Goal: Information Seeking & Learning: Find specific fact

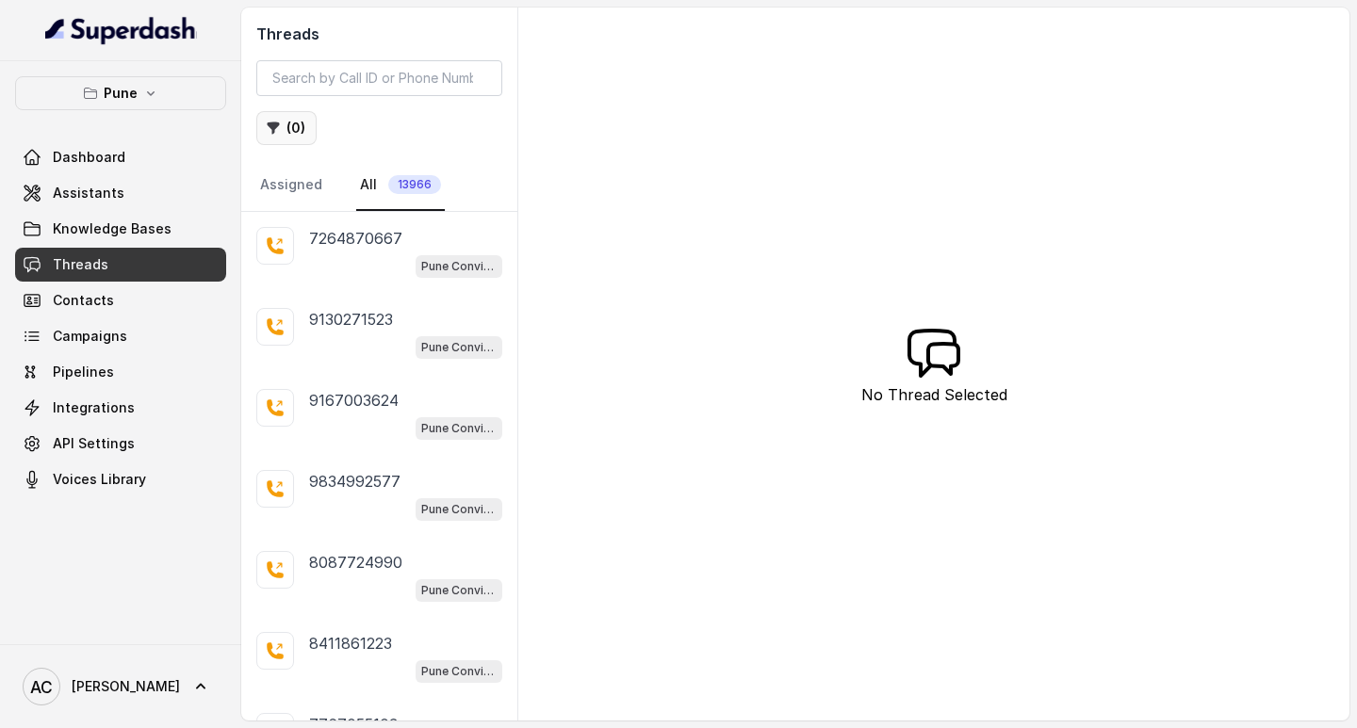
click at [293, 126] on button "( 0 )" at bounding box center [286, 128] width 60 height 34
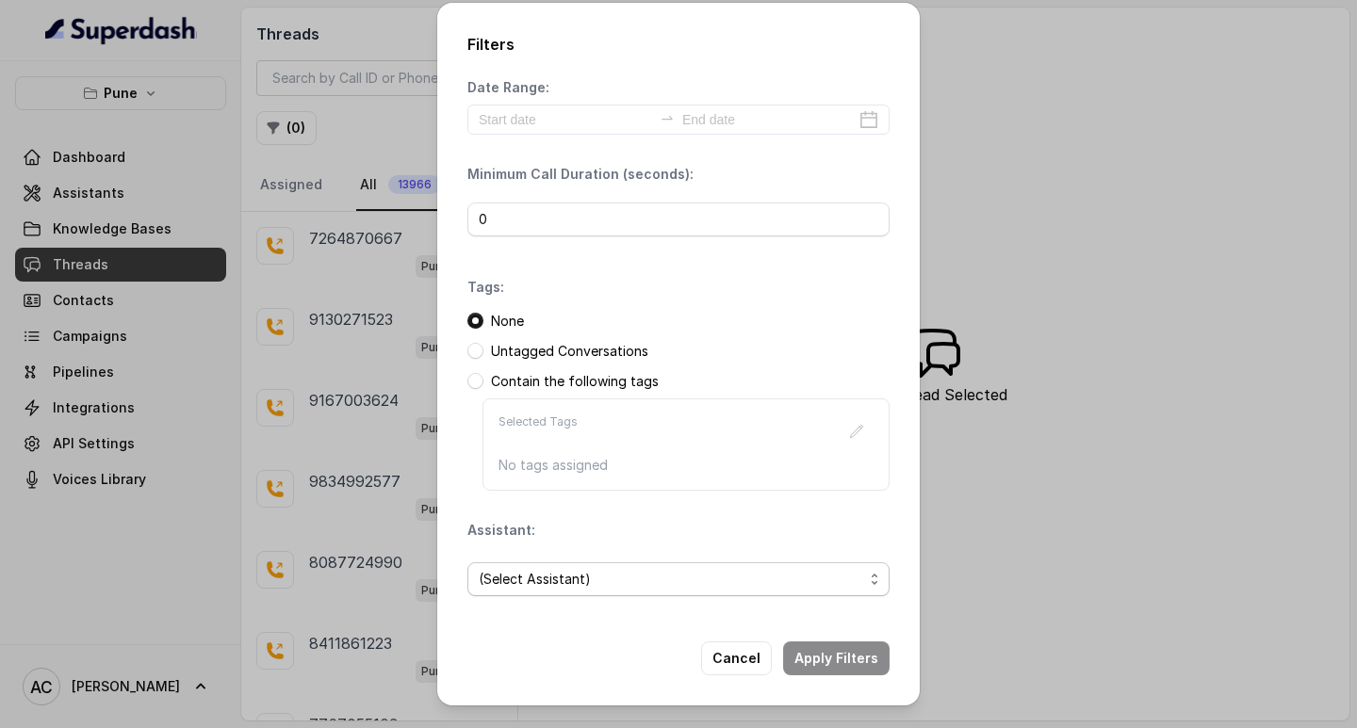
click at [515, 586] on span "(Select Assistant)" at bounding box center [671, 579] width 384 height 23
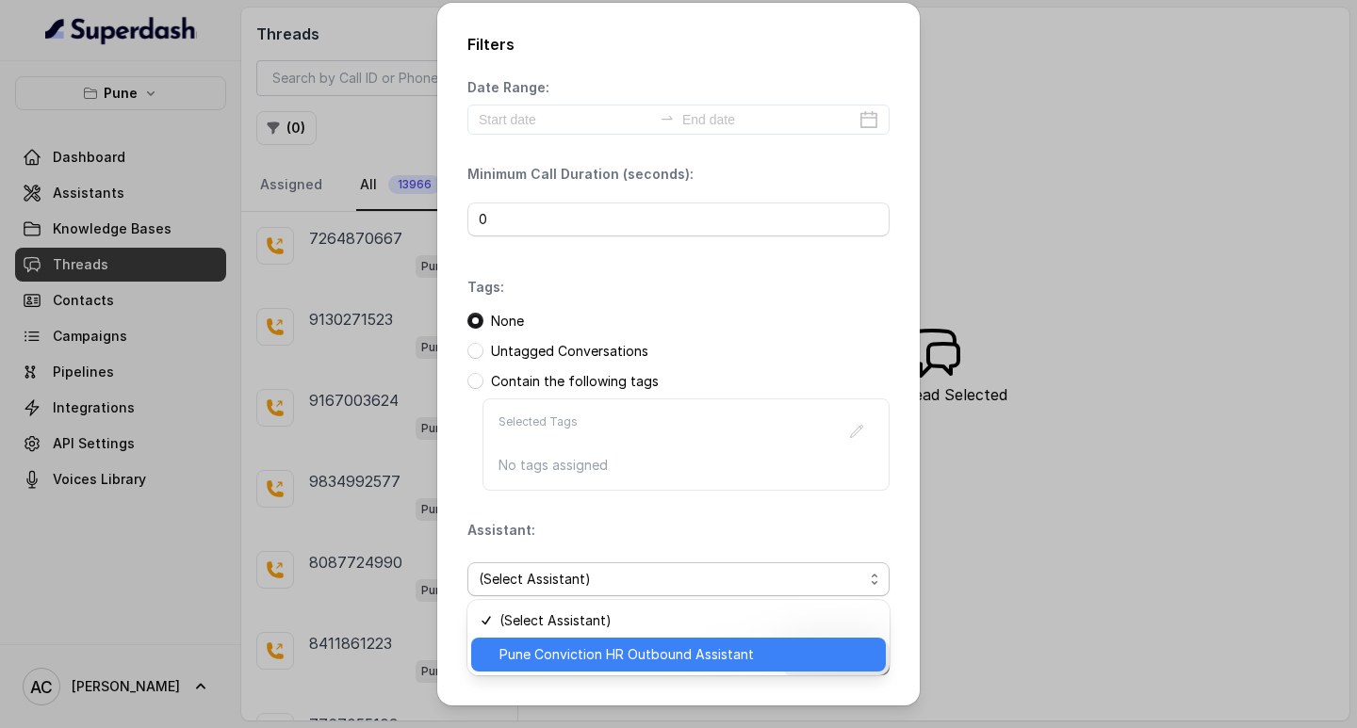
click at [543, 657] on span "Pune Conviction HR Outbound Assistant" at bounding box center [686, 655] width 375 height 23
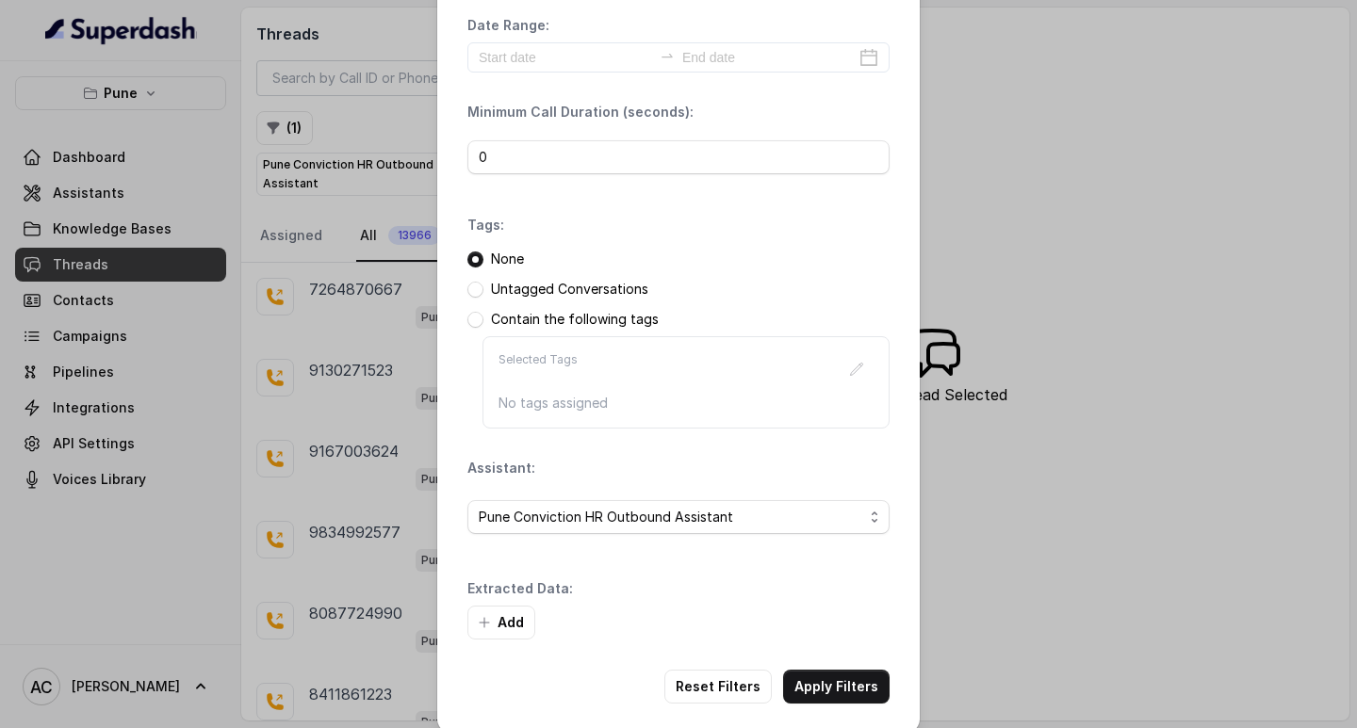
scroll to position [80, 0]
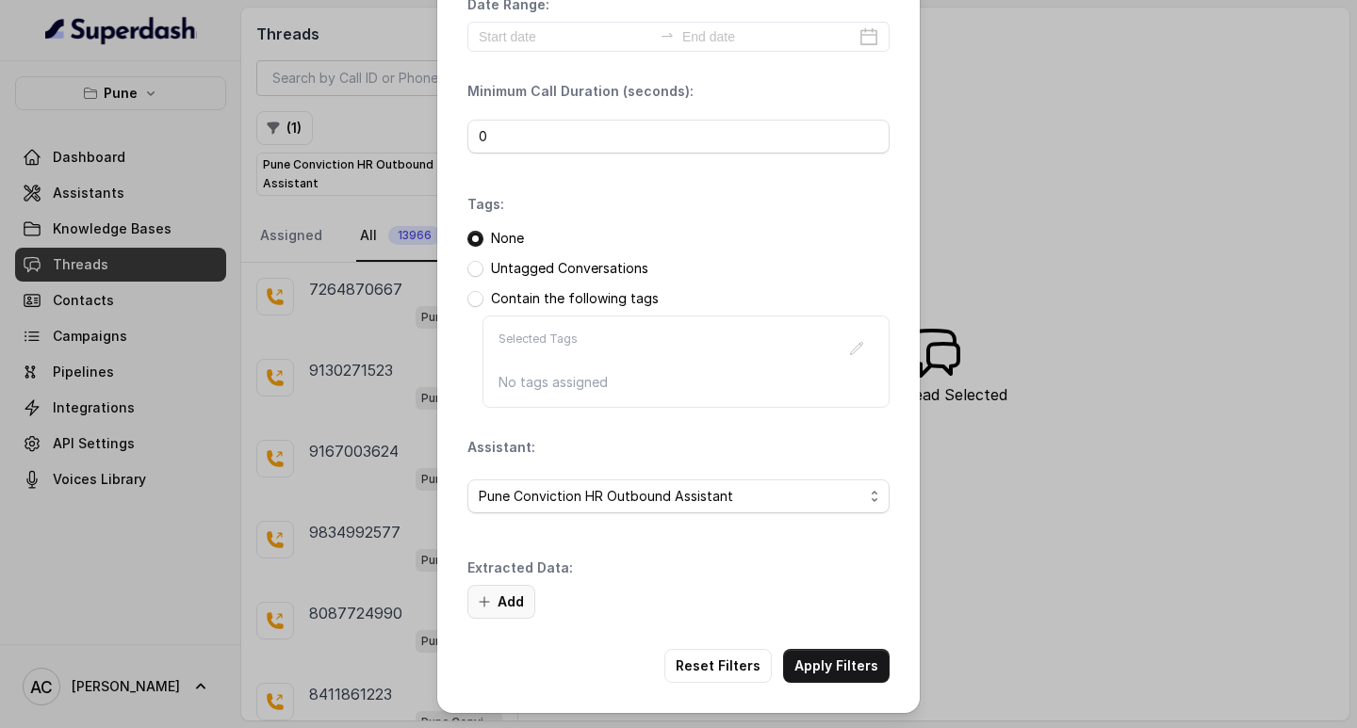
click at [511, 604] on button "Add" at bounding box center [501, 602] width 68 height 34
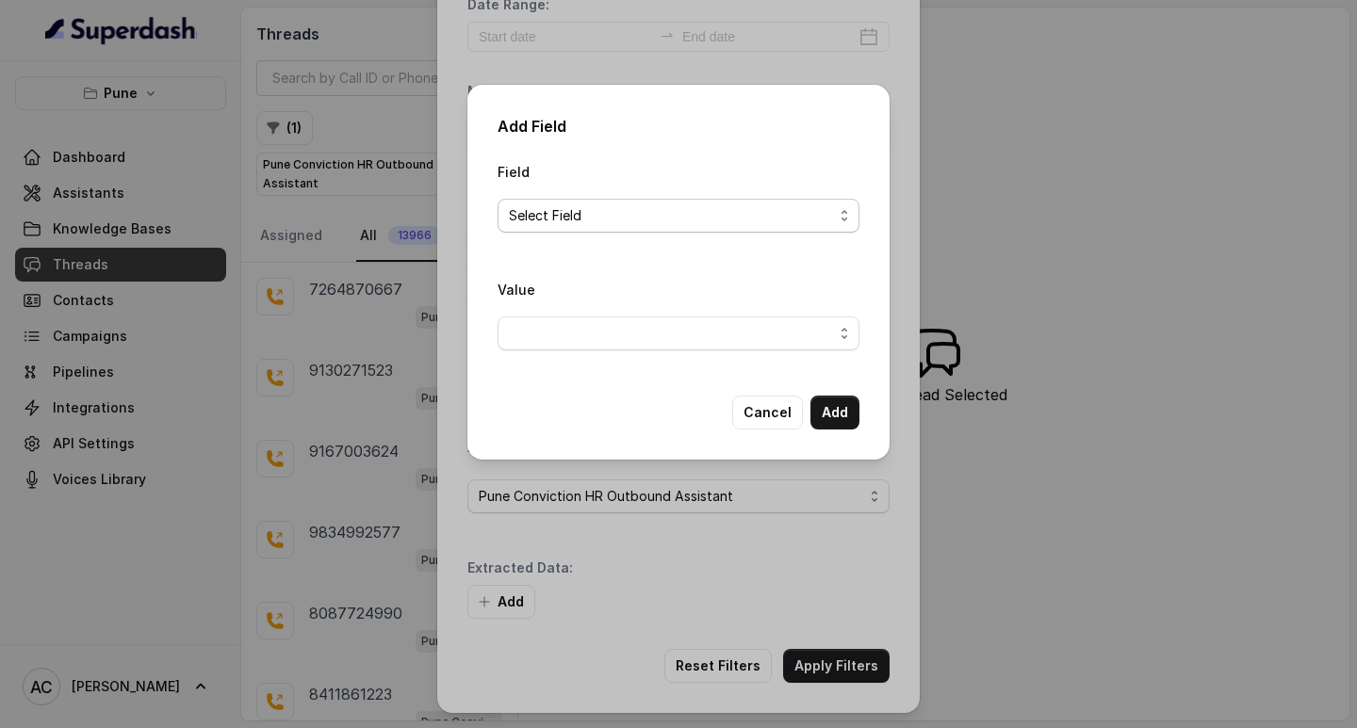
click at [534, 219] on span "Select Field" at bounding box center [671, 215] width 324 height 23
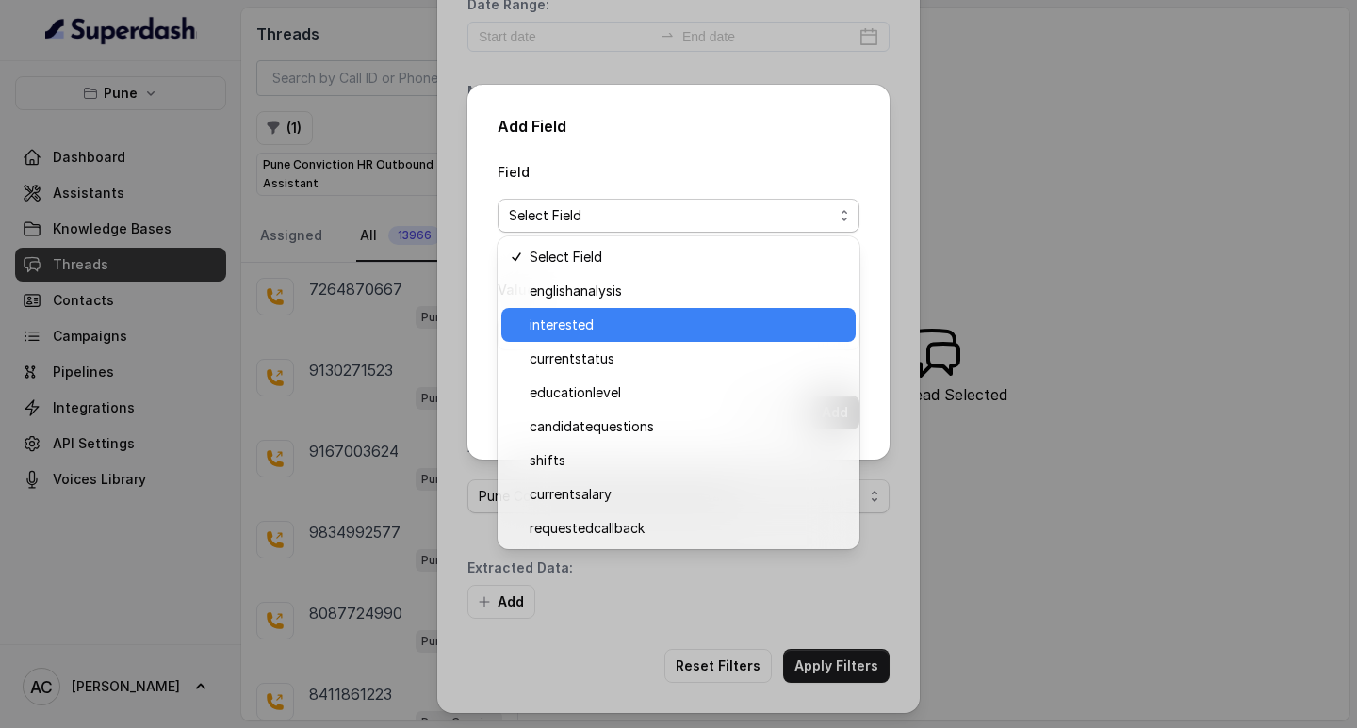
click at [559, 324] on span "interested" at bounding box center [687, 325] width 315 height 23
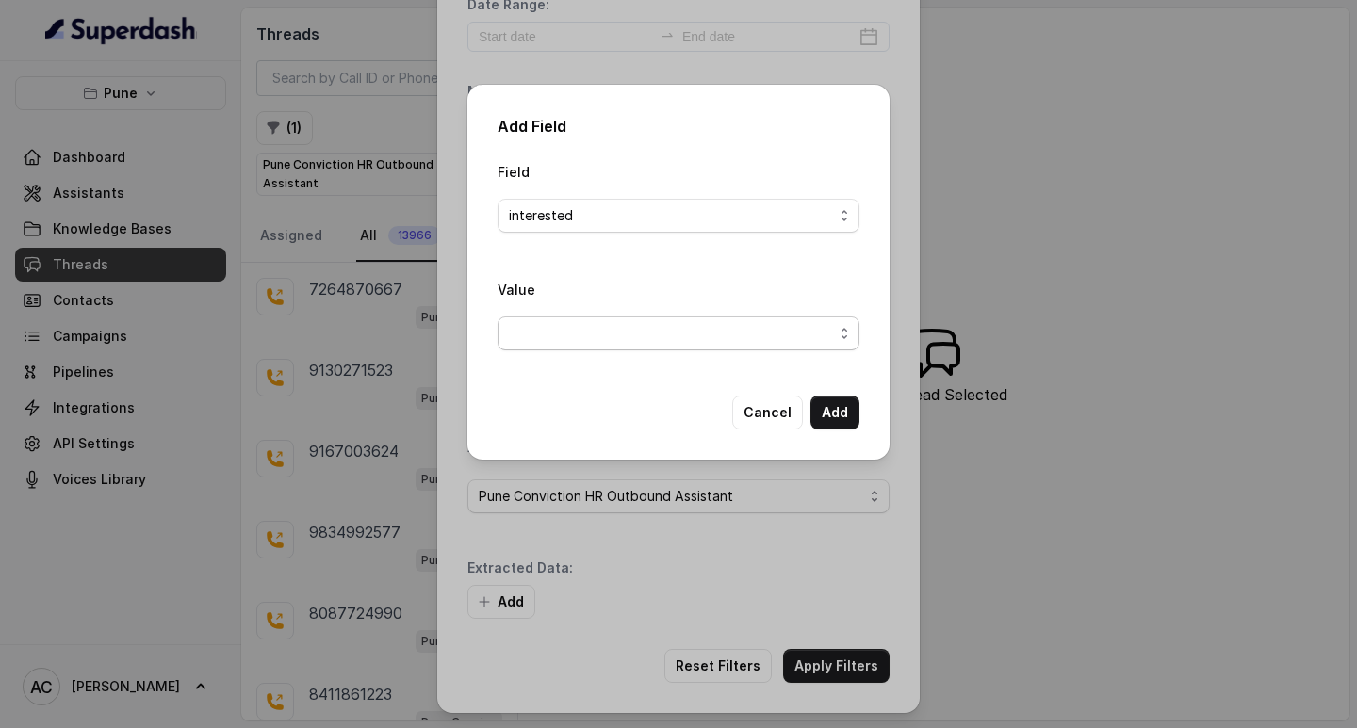
click at [530, 338] on span "button" at bounding box center [678, 334] width 362 height 34
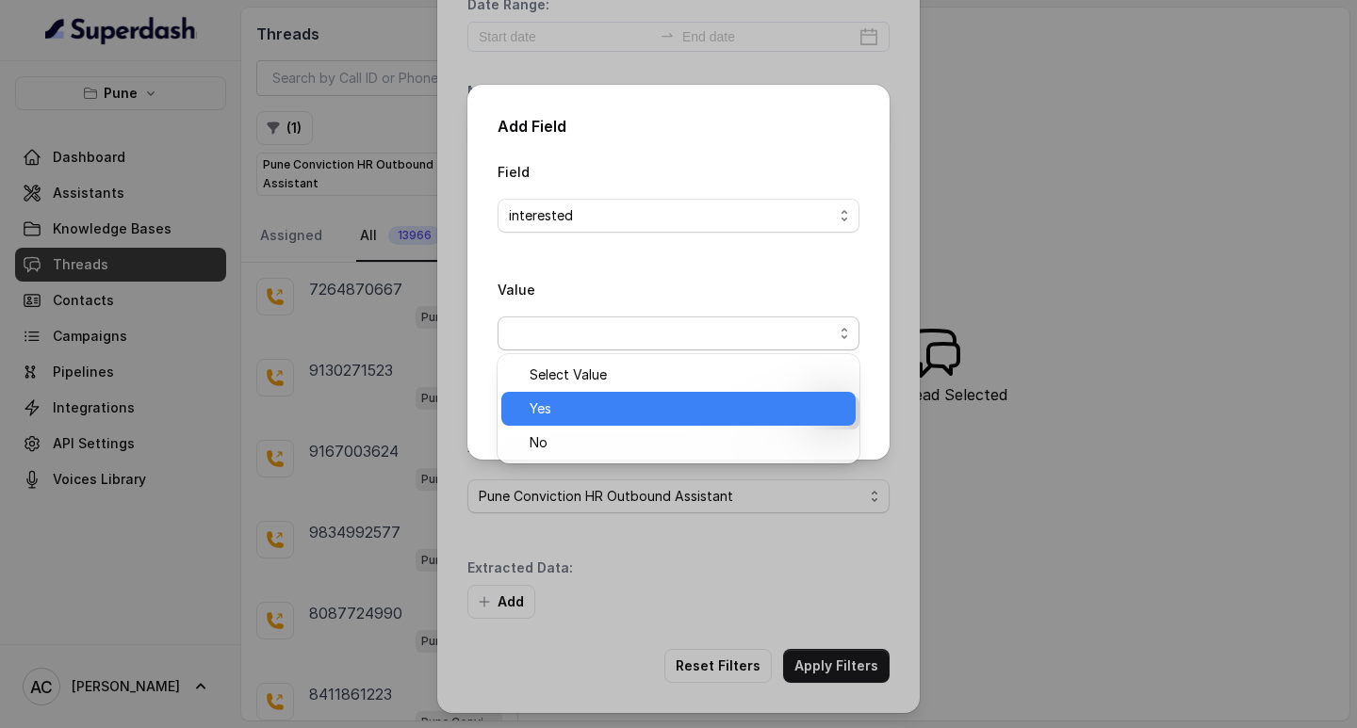
click at [535, 414] on span "Yes" at bounding box center [687, 409] width 315 height 23
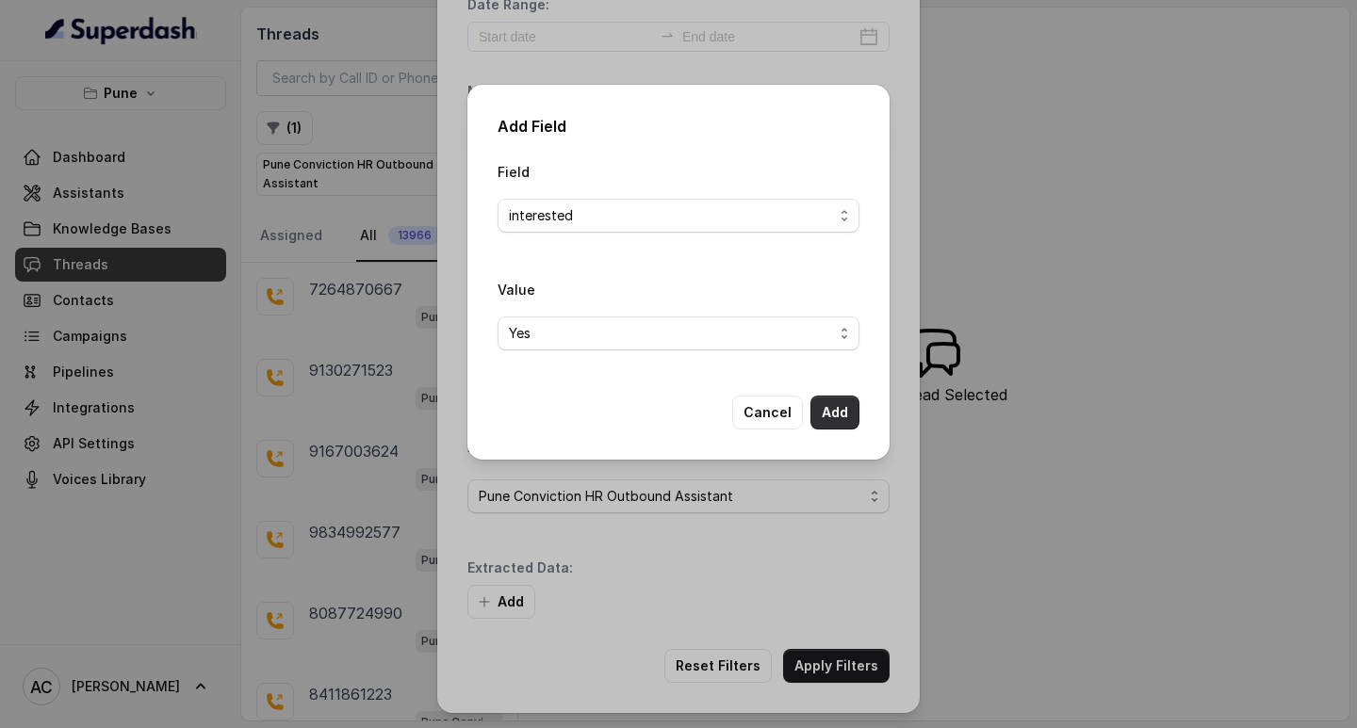
click at [823, 403] on button "Add" at bounding box center [834, 413] width 49 height 34
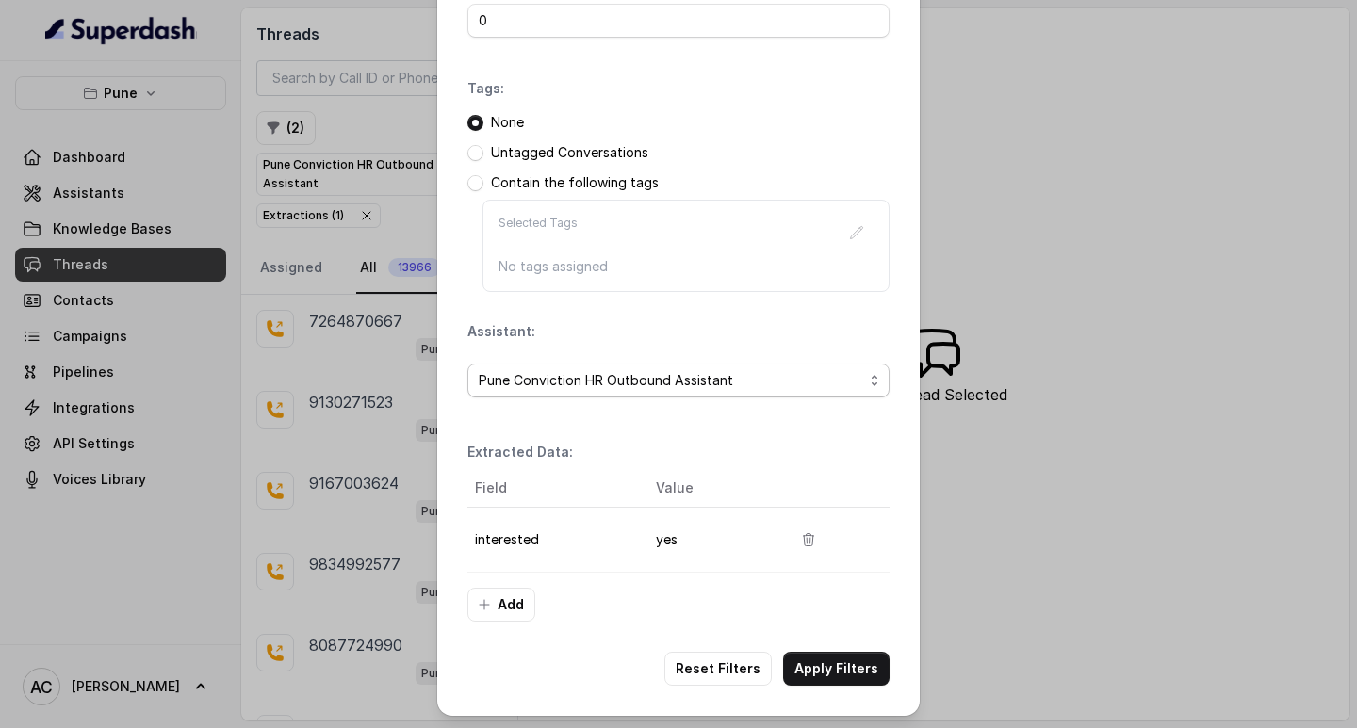
scroll to position [199, 0]
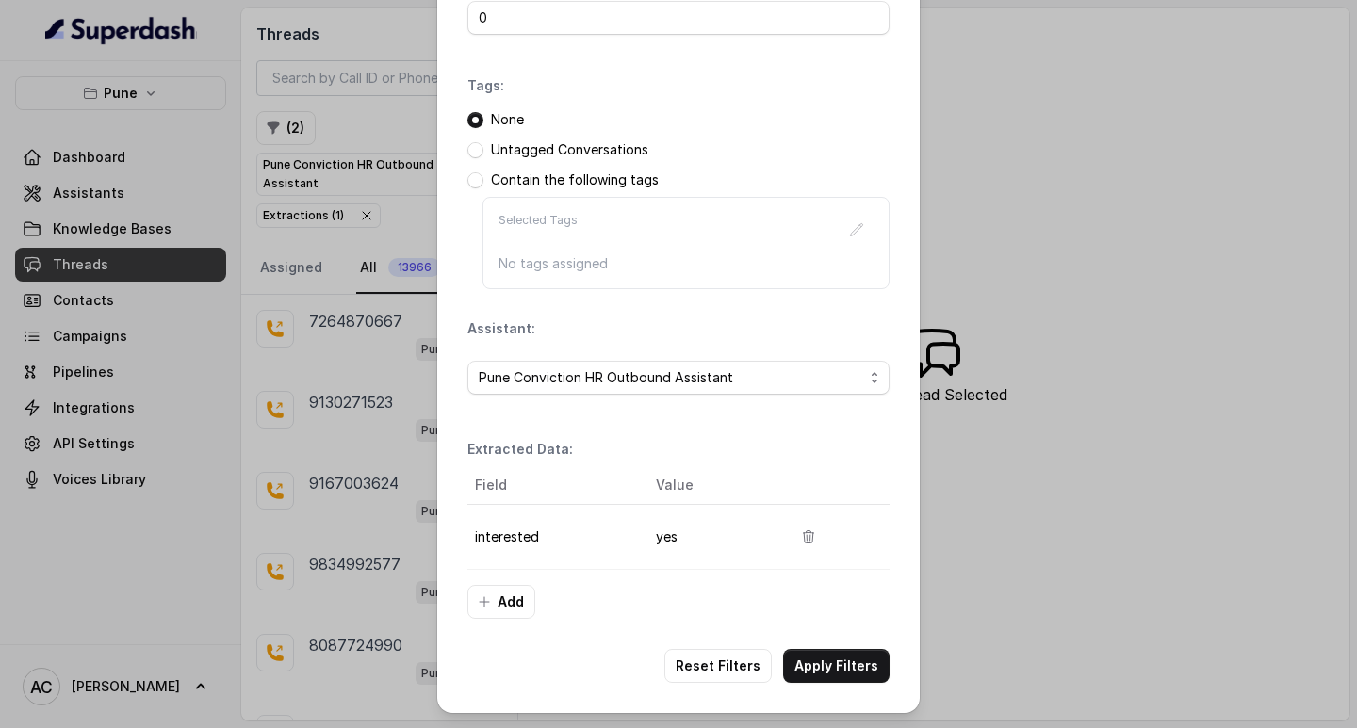
drag, startPoint x: 813, startPoint y: 689, endPoint x: 812, endPoint y: 701, distance: 12.3
click at [812, 701] on div "Filters Date Range: Minimum Call Duration (seconds): 0 Tags: None Untagged Conv…" at bounding box center [678, 257] width 482 height 912
click at [831, 664] on button "Apply Filters" at bounding box center [836, 666] width 106 height 34
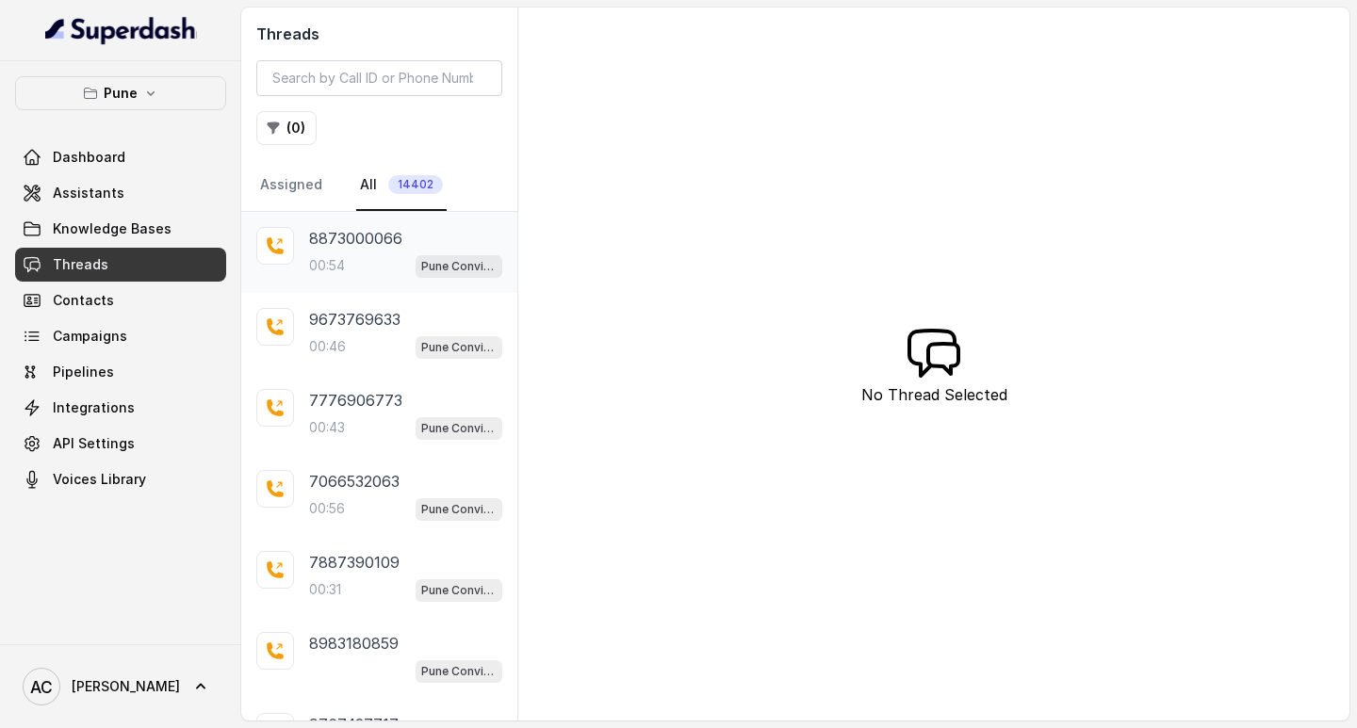
click at [333, 251] on div "8873000066 00:54 Pune Conviction HR Outbound Assistant" at bounding box center [405, 252] width 193 height 51
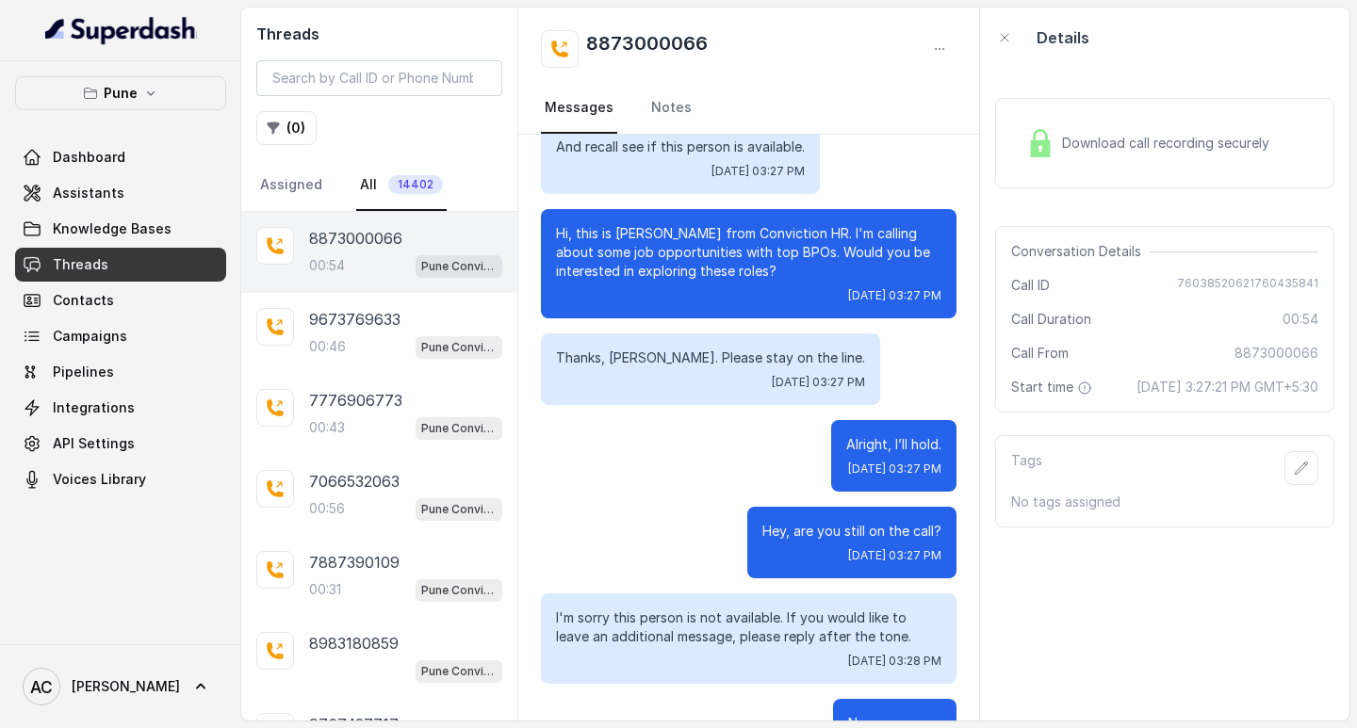
scroll to position [171, 0]
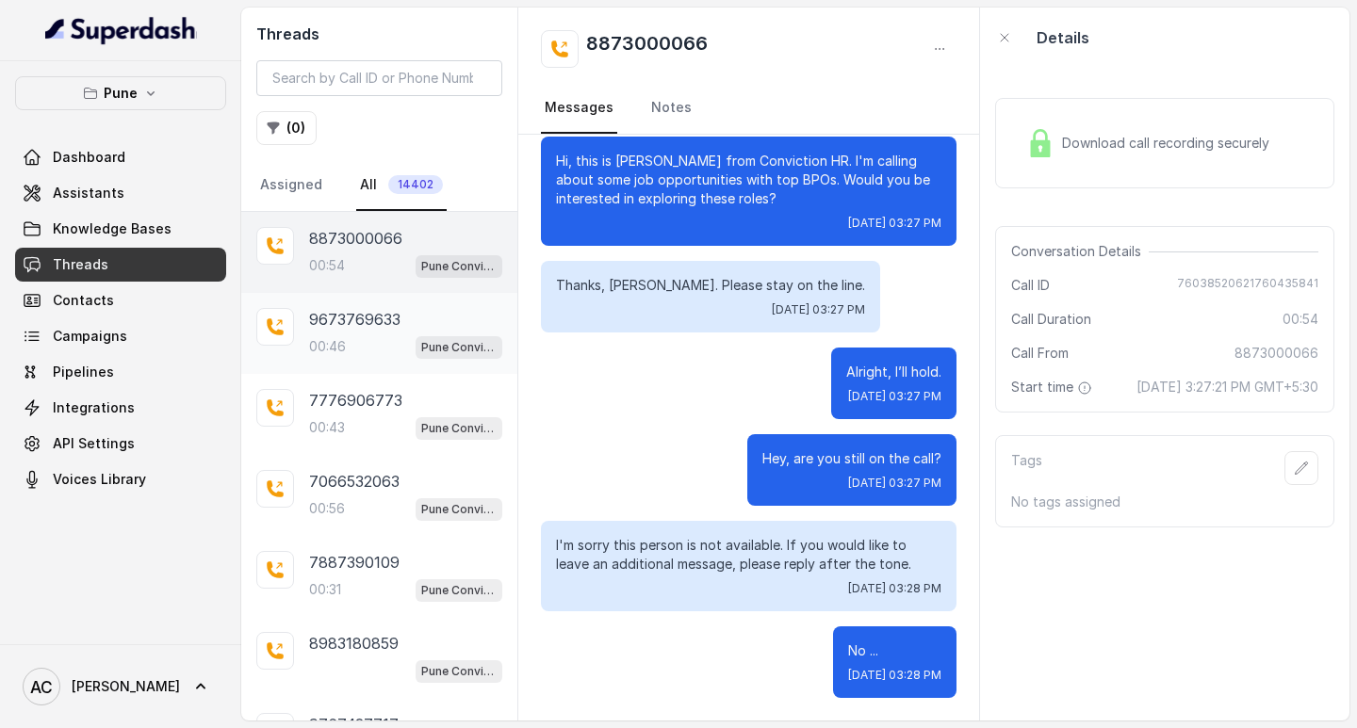
click at [346, 348] on p "00:46" at bounding box center [327, 346] width 37 height 19
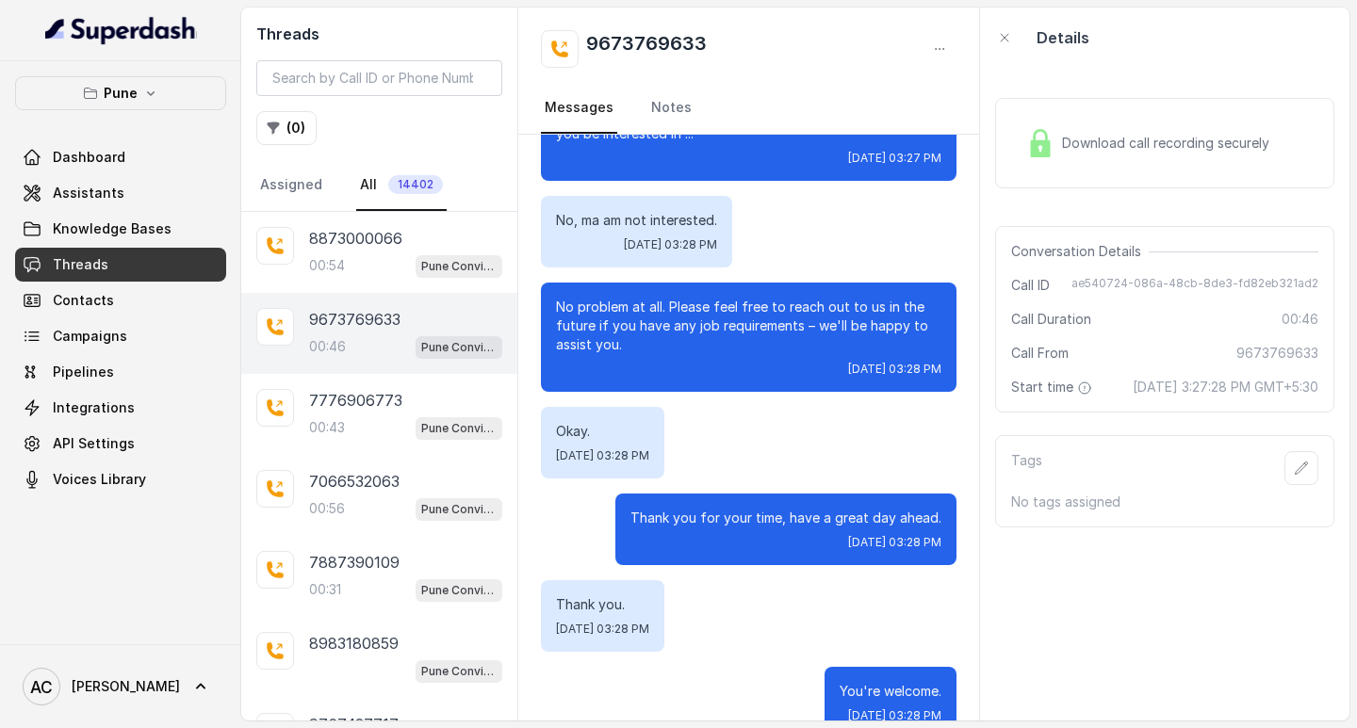
scroll to position [471, 0]
click at [350, 427] on div "00:43 Pune Conviction HR Outbound Assistant" at bounding box center [405, 428] width 193 height 24
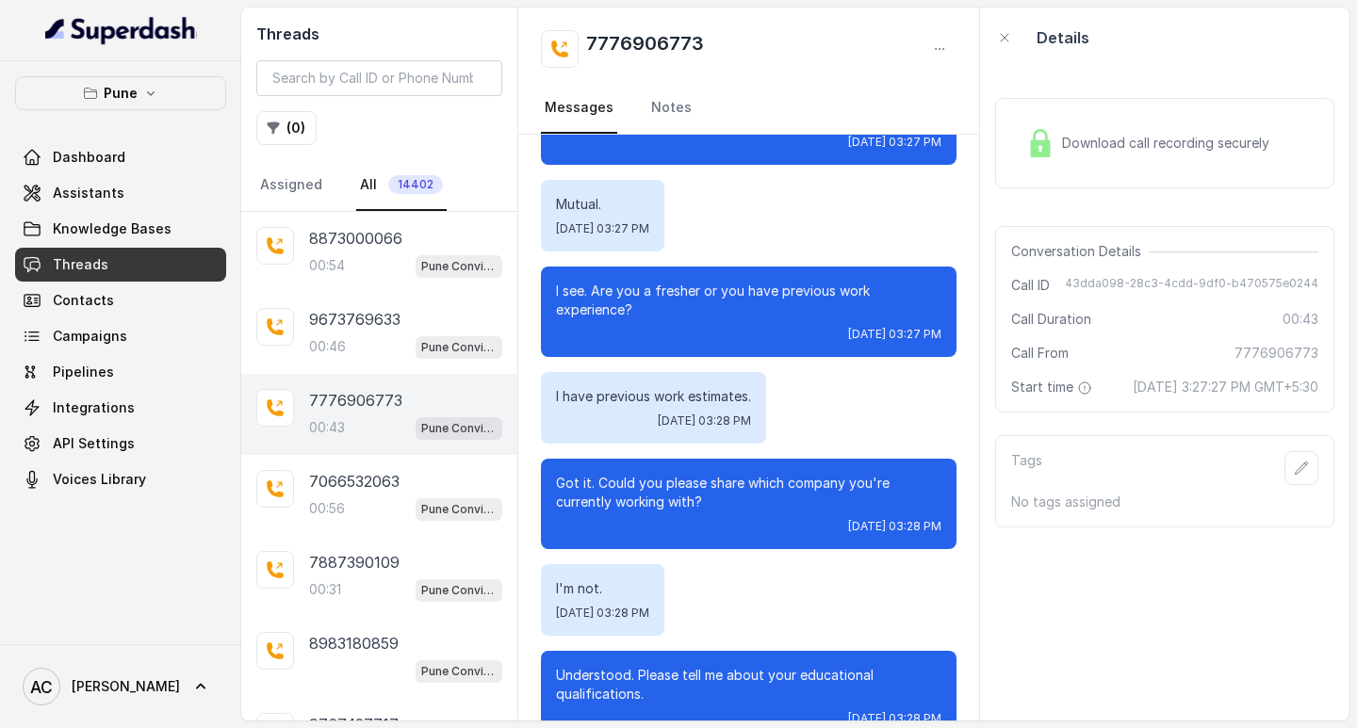
scroll to position [232, 0]
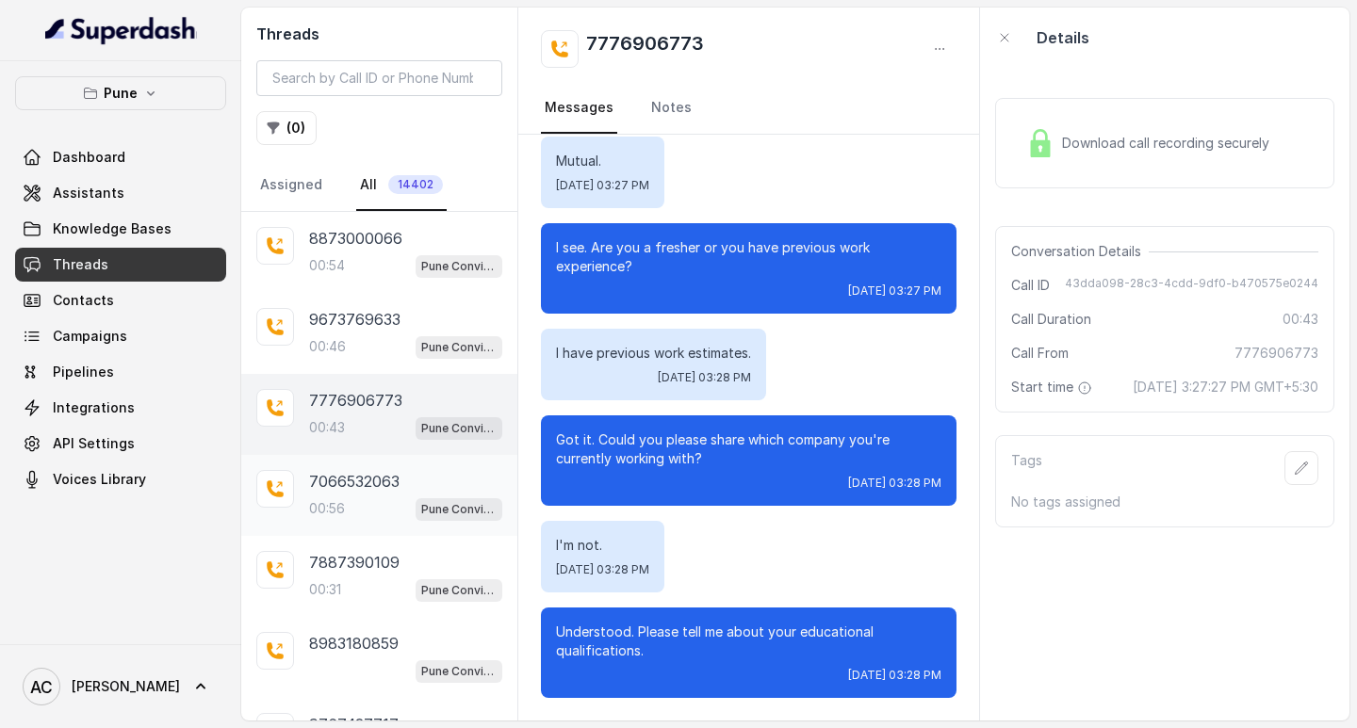
click at [343, 508] on p "00:56" at bounding box center [327, 508] width 36 height 19
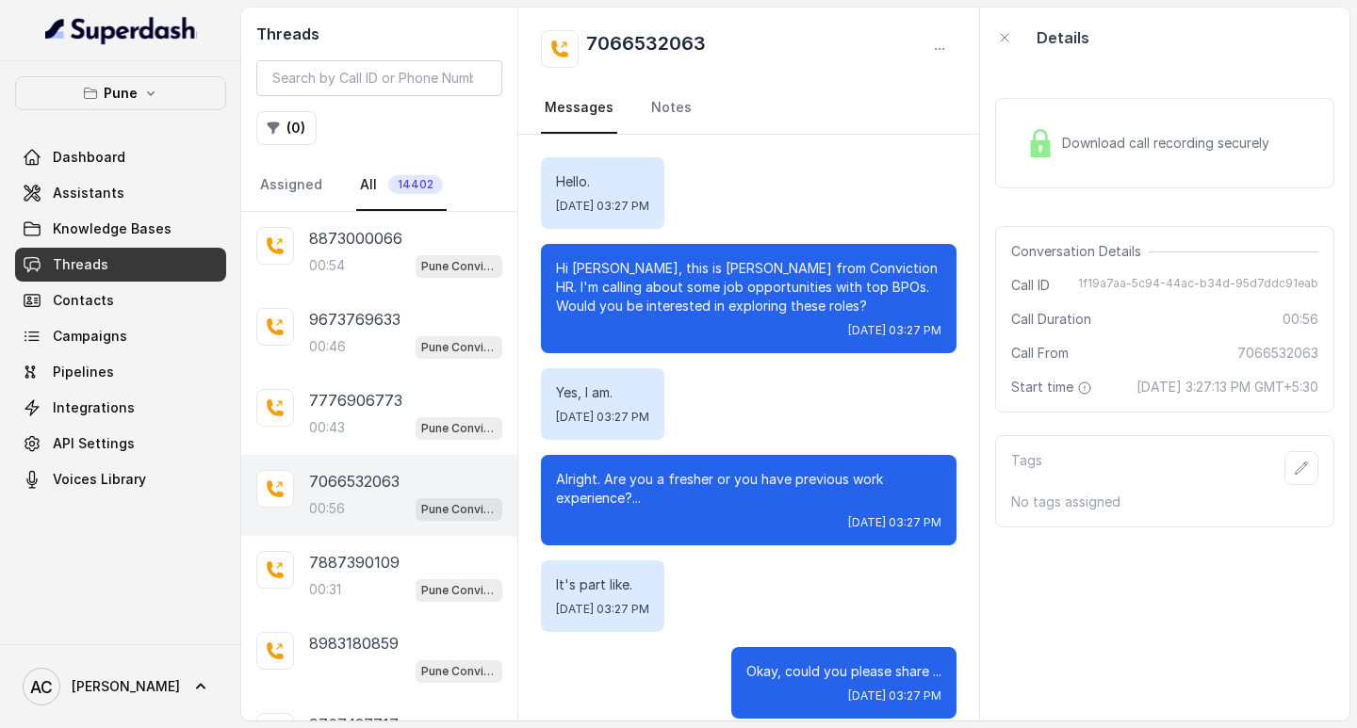
scroll to position [492, 0]
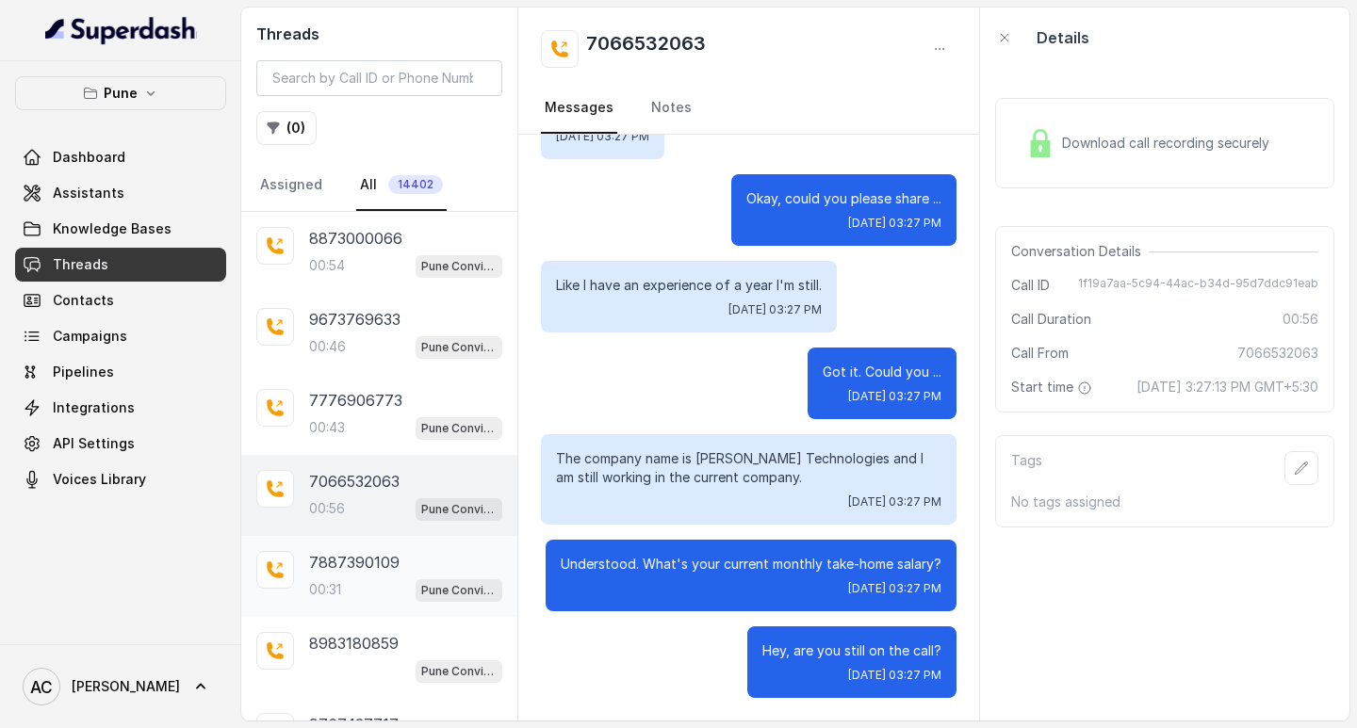
click at [310, 553] on p "7887390109" at bounding box center [354, 562] width 90 height 23
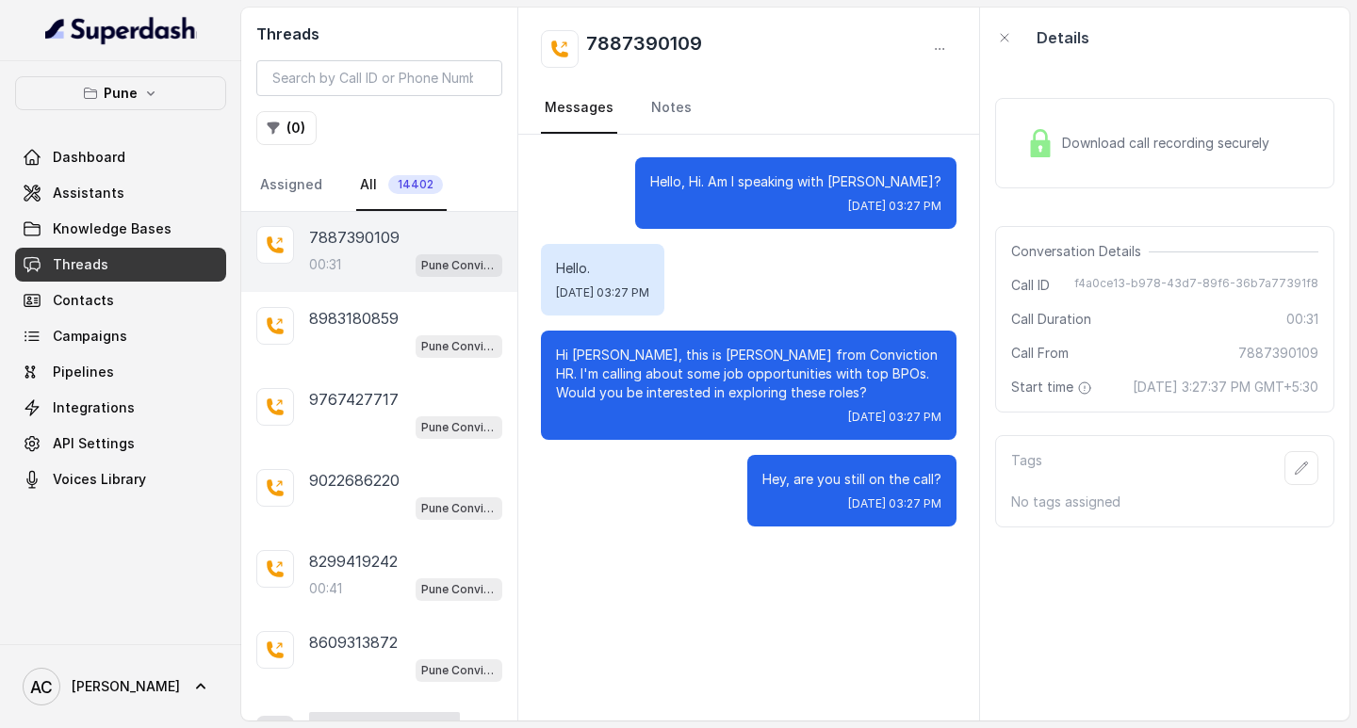
scroll to position [354, 0]
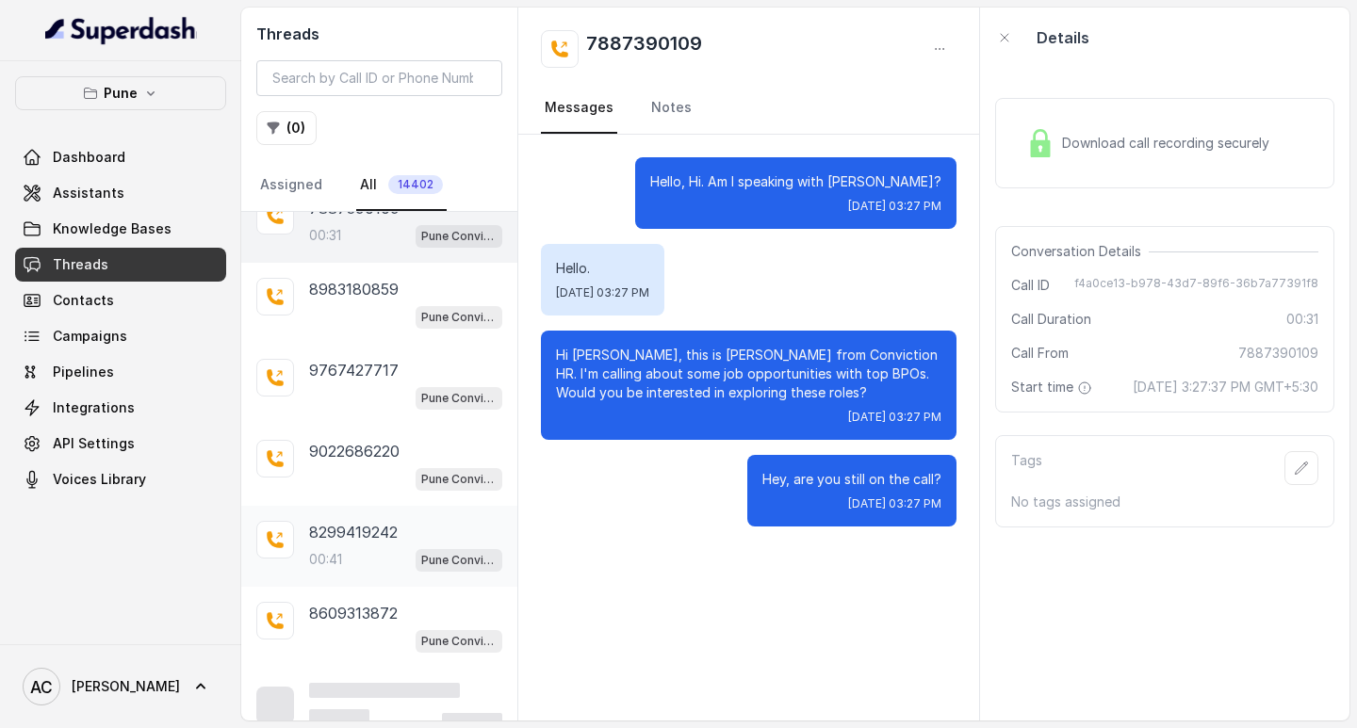
click at [349, 541] on p "8299419242" at bounding box center [353, 532] width 89 height 23
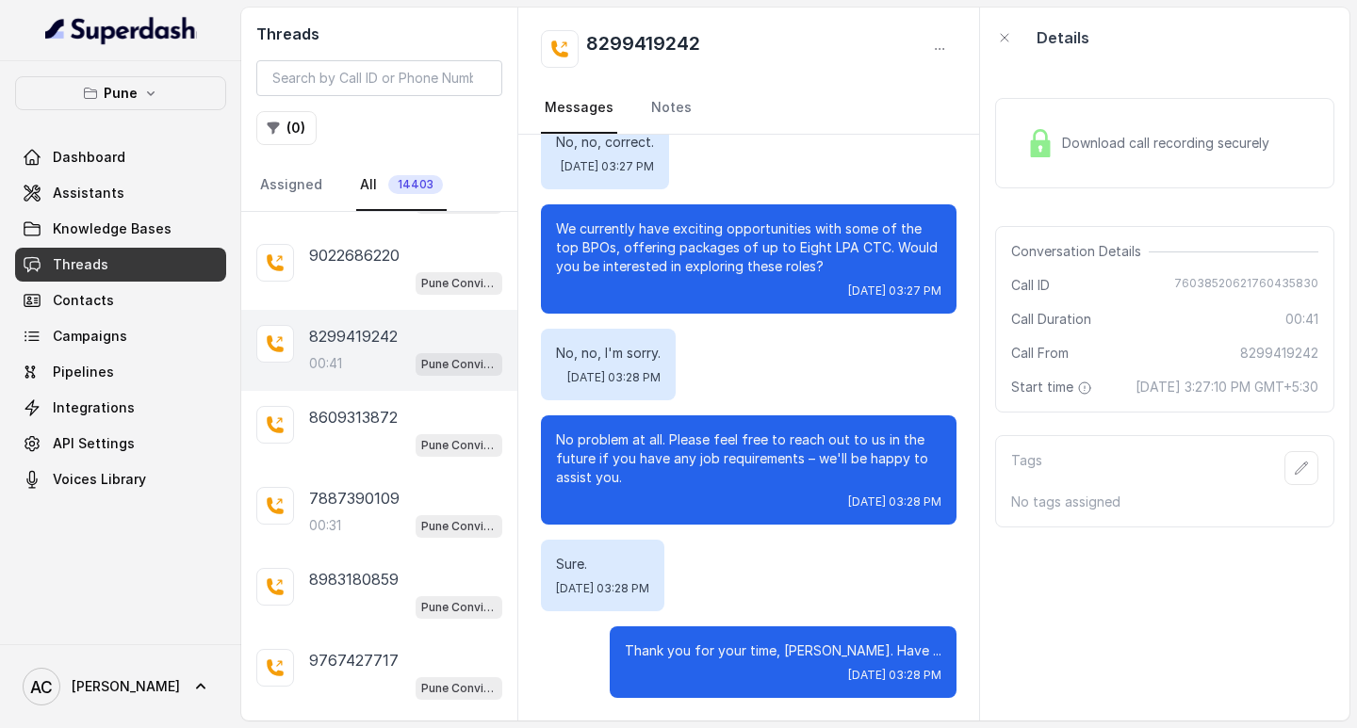
scroll to position [637, 0]
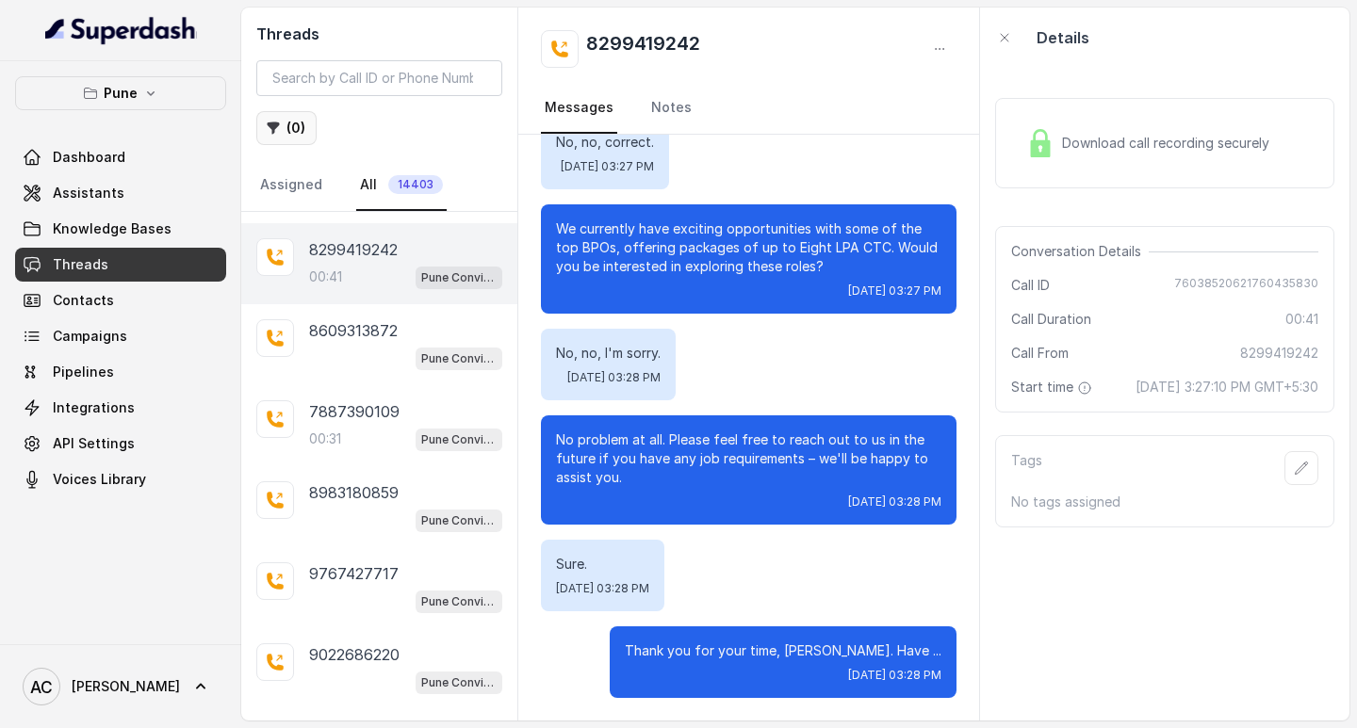
click at [295, 120] on button "( 0 )" at bounding box center [286, 128] width 60 height 34
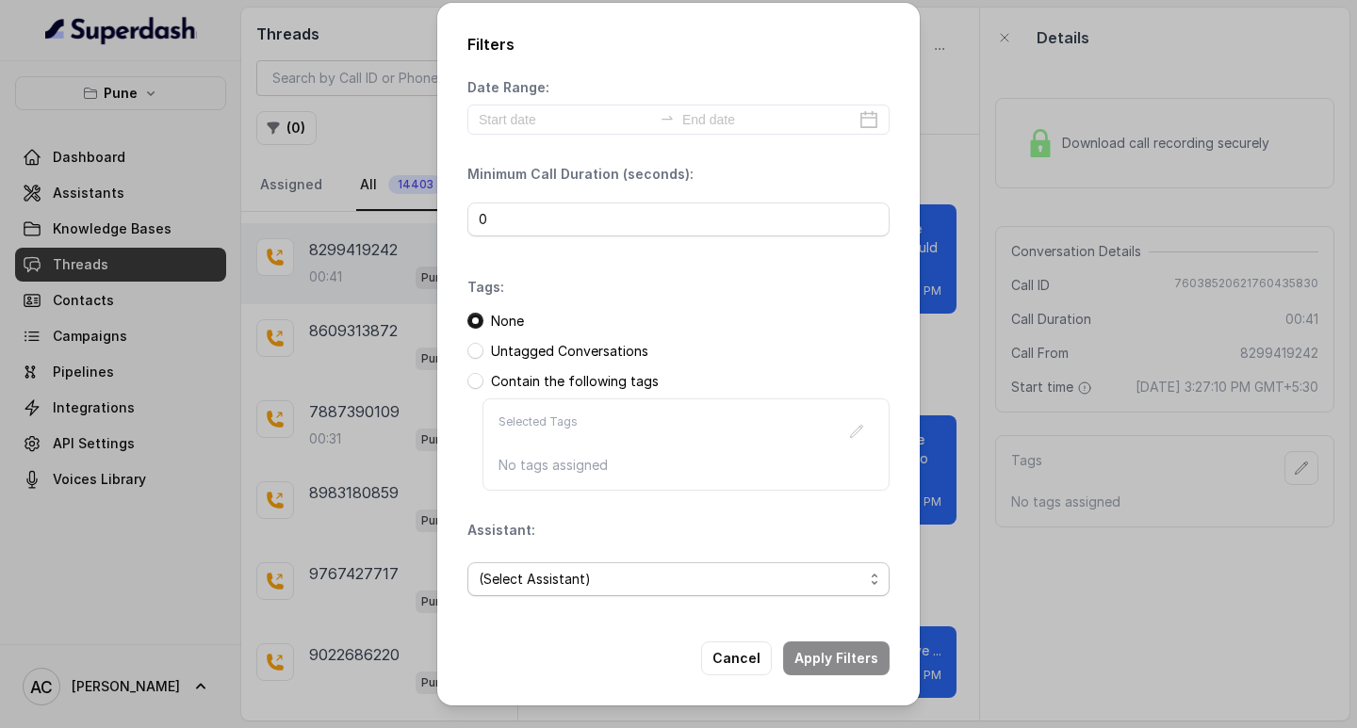
click at [531, 585] on span "(Select Assistant)" at bounding box center [671, 579] width 384 height 23
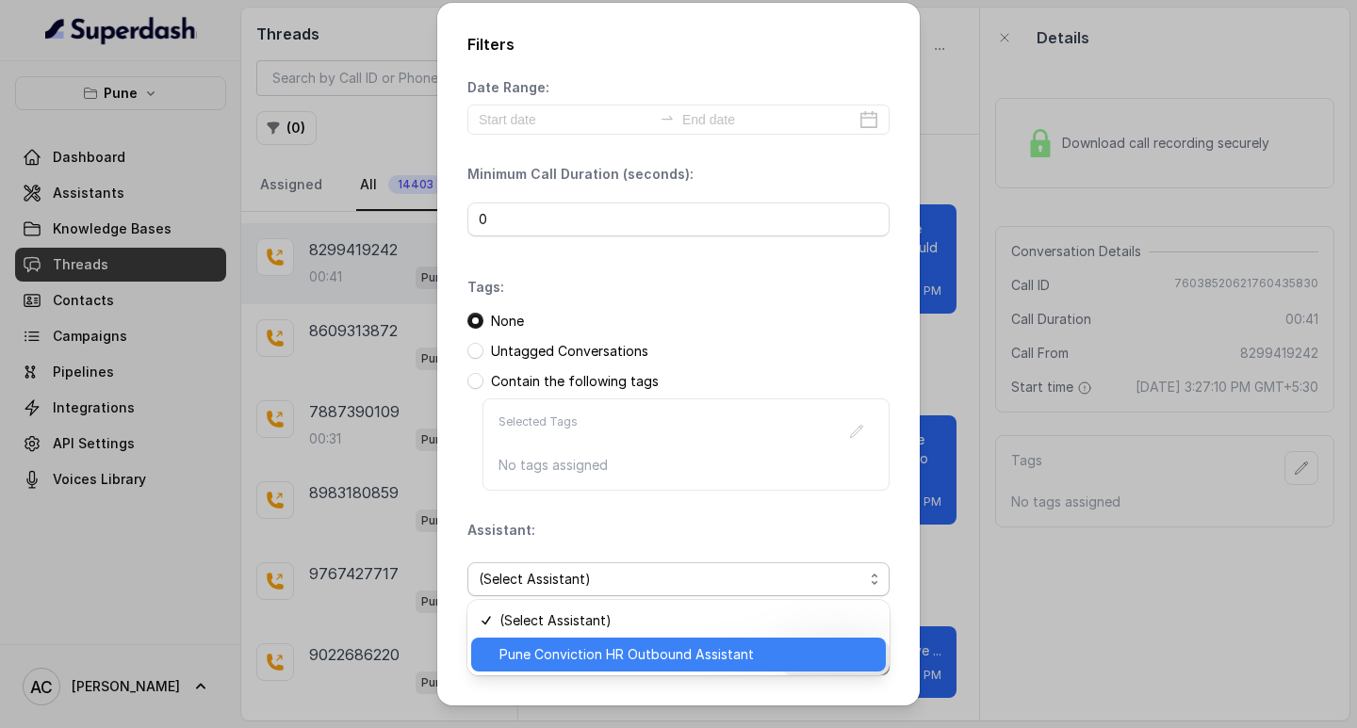
click at [549, 656] on span "Pune Conviction HR Outbound Assistant" at bounding box center [686, 655] width 375 height 23
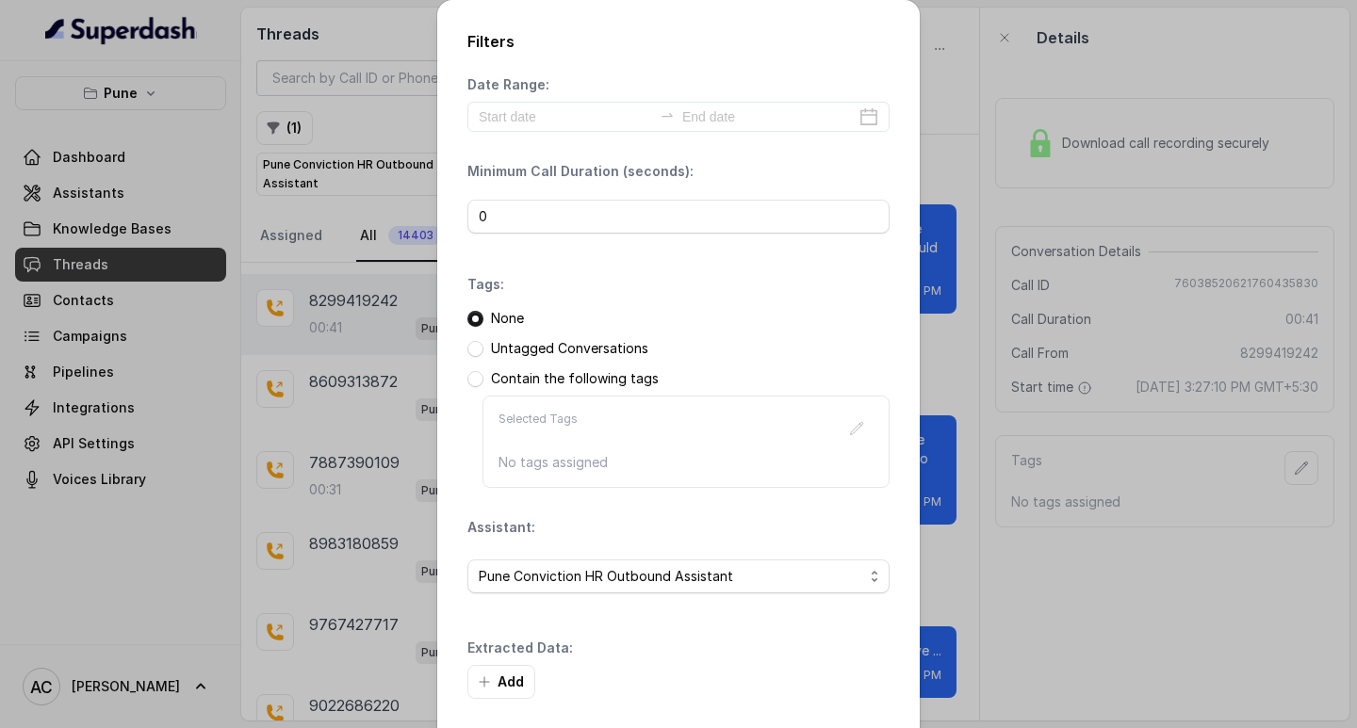
scroll to position [80, 0]
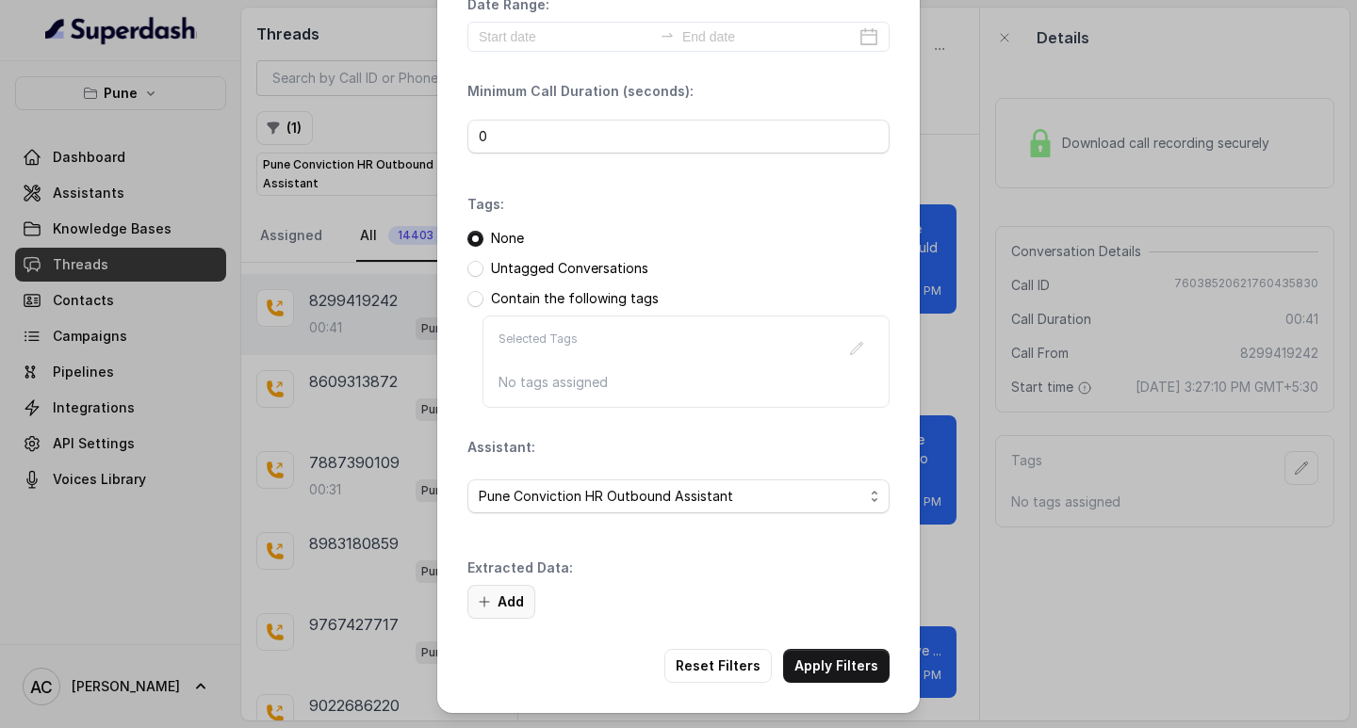
click at [513, 597] on button "Add" at bounding box center [501, 602] width 68 height 34
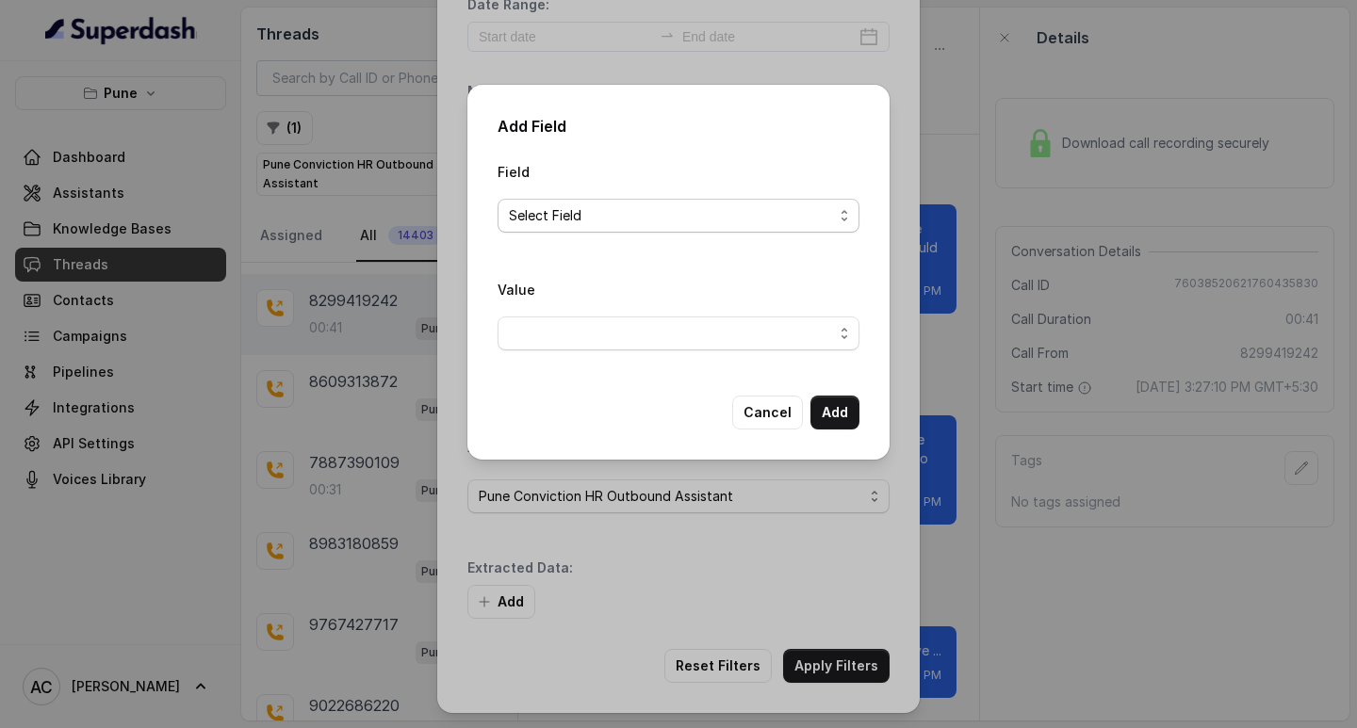
click at [552, 204] on span "Select Field" at bounding box center [671, 215] width 324 height 23
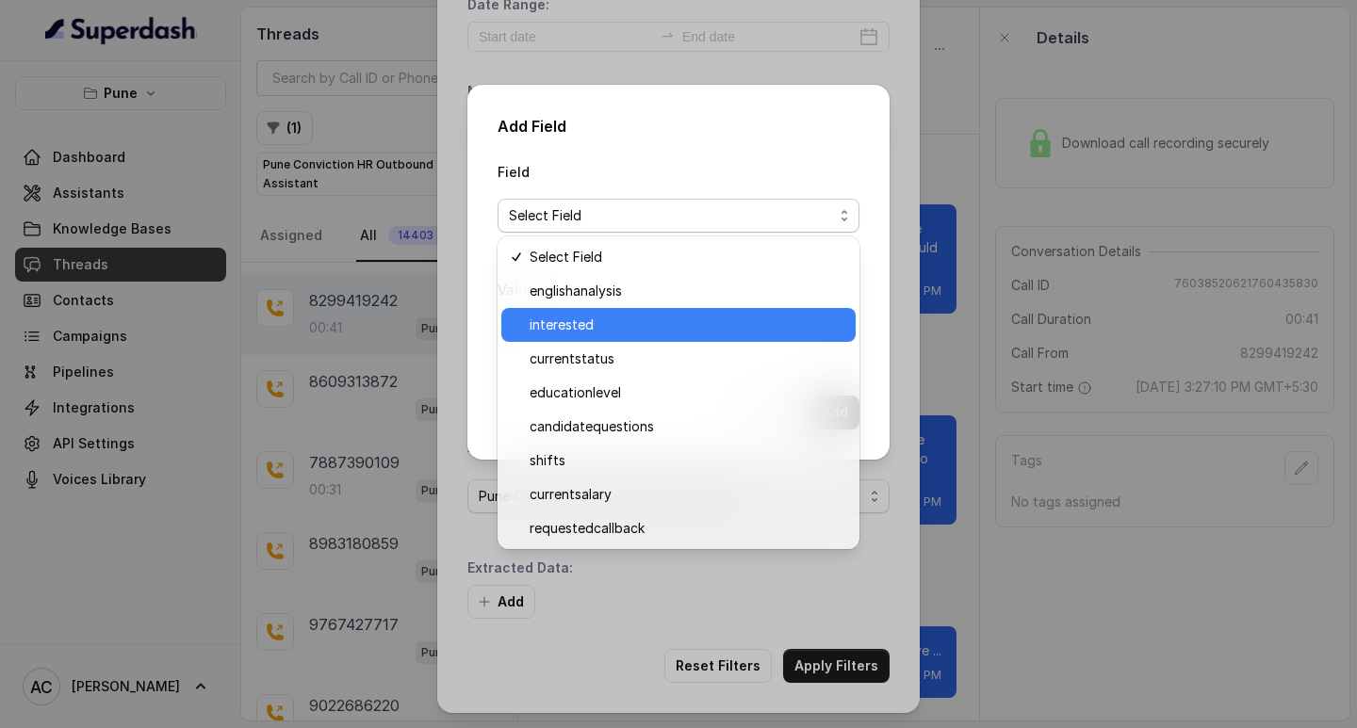
click at [572, 338] on div "interested" at bounding box center [678, 325] width 354 height 34
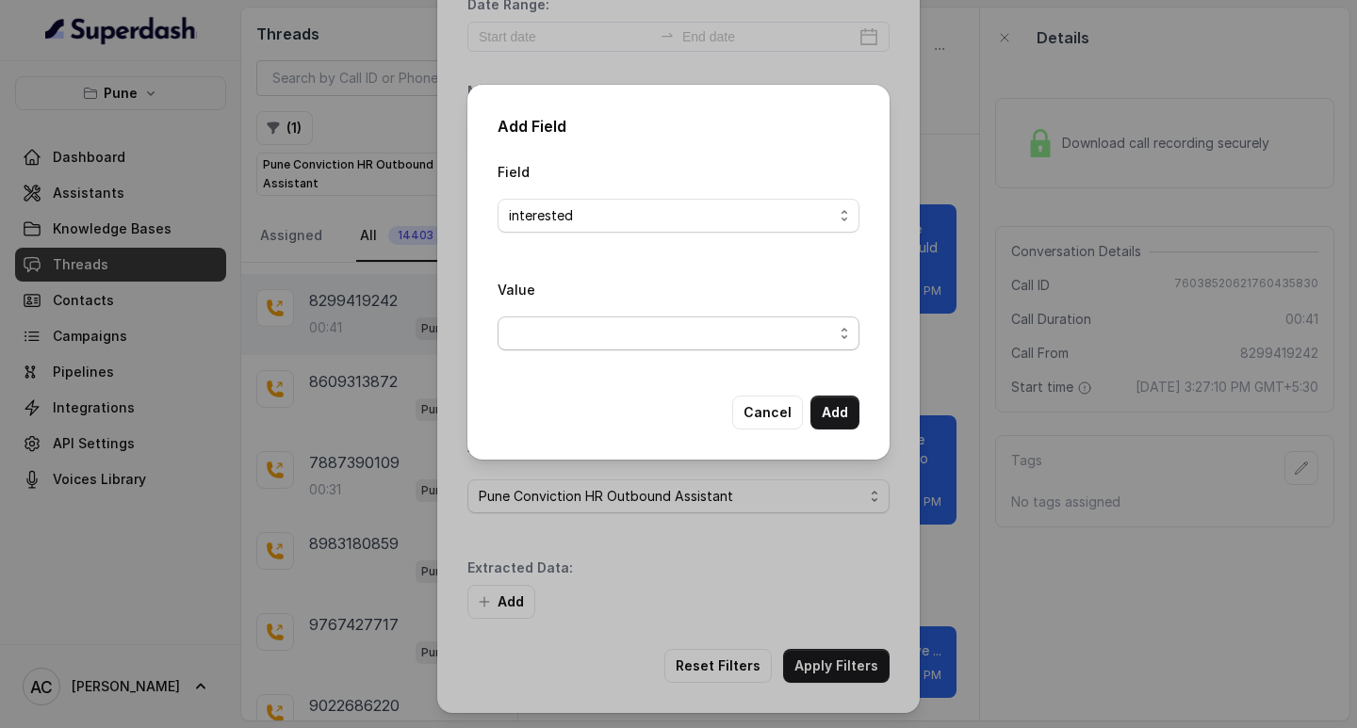
click at [557, 331] on span "button" at bounding box center [678, 334] width 362 height 34
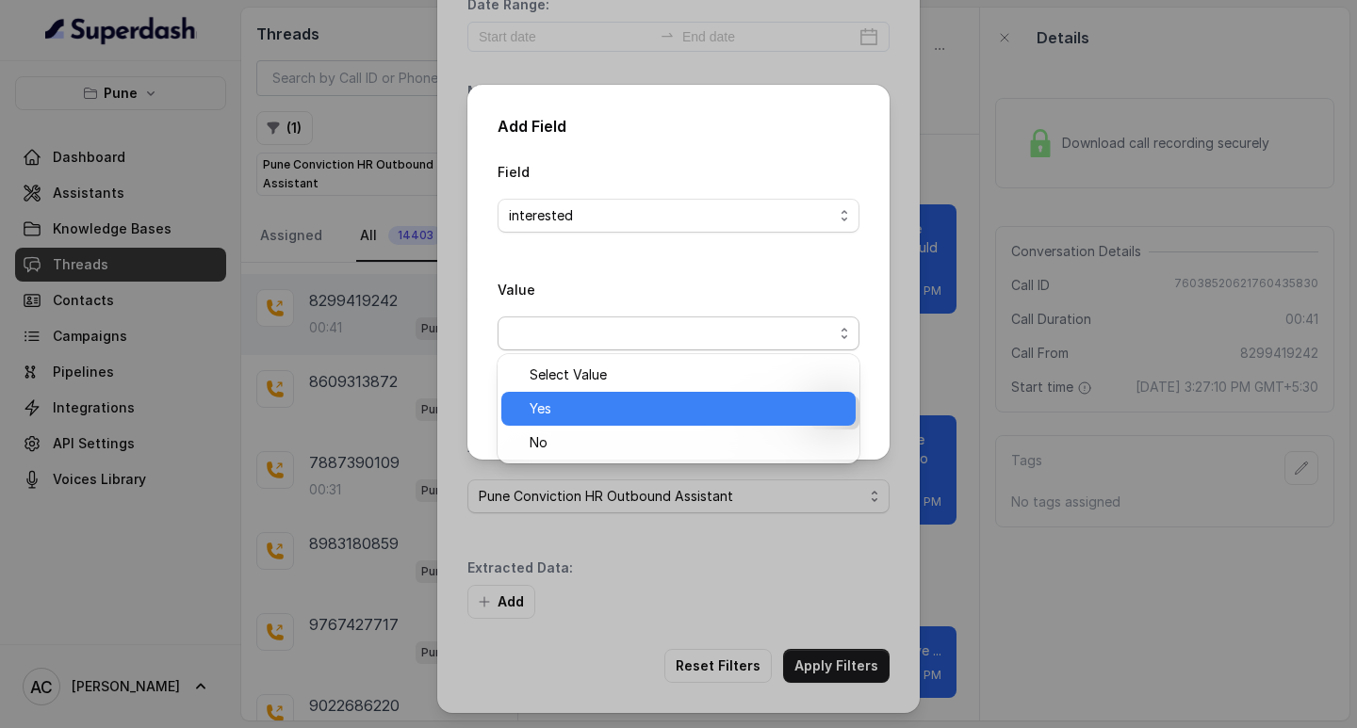
click at [560, 409] on span "Yes" at bounding box center [687, 409] width 315 height 23
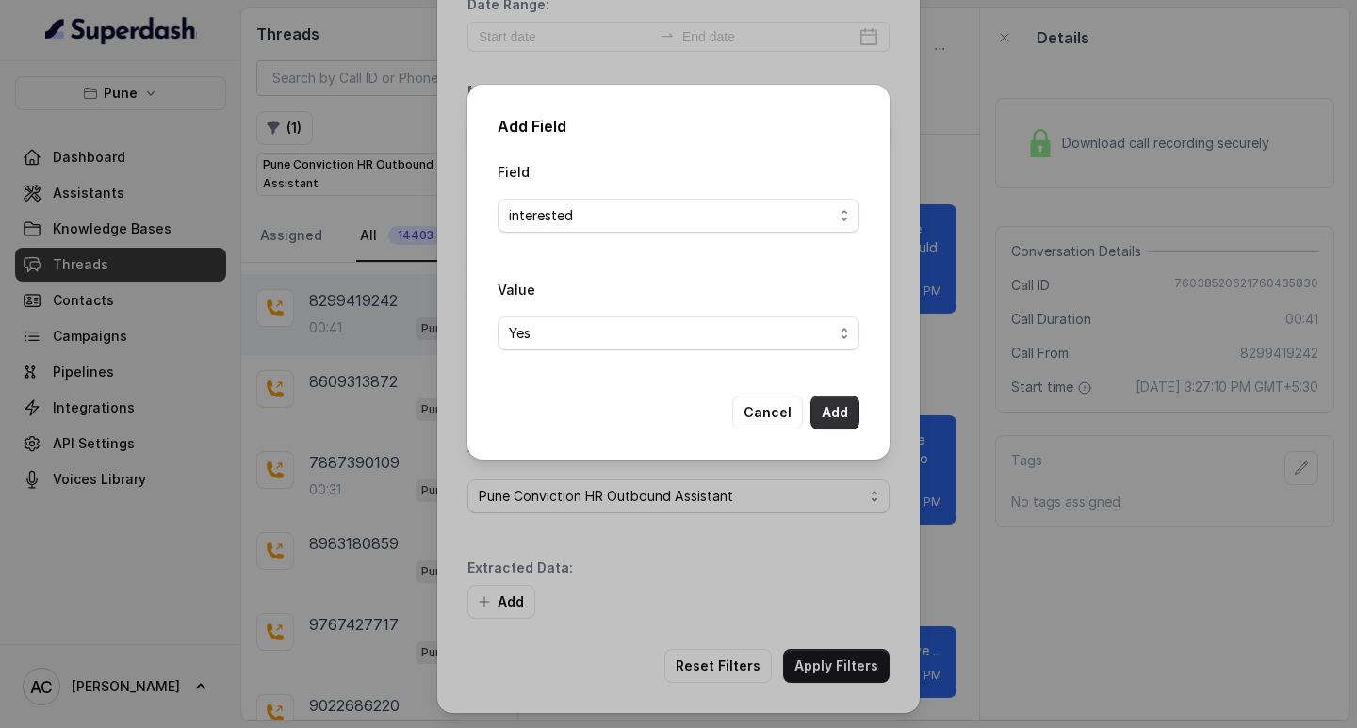
click at [819, 407] on button "Add" at bounding box center [834, 413] width 49 height 34
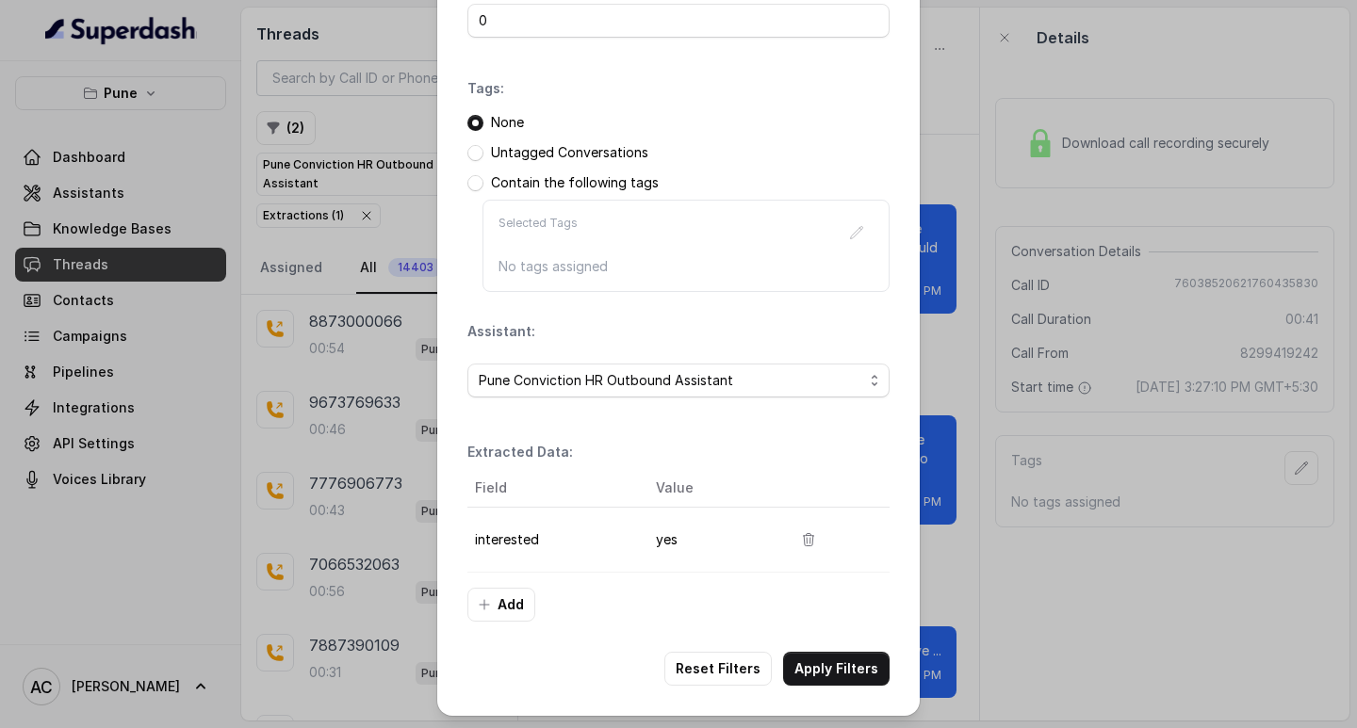
scroll to position [199, 0]
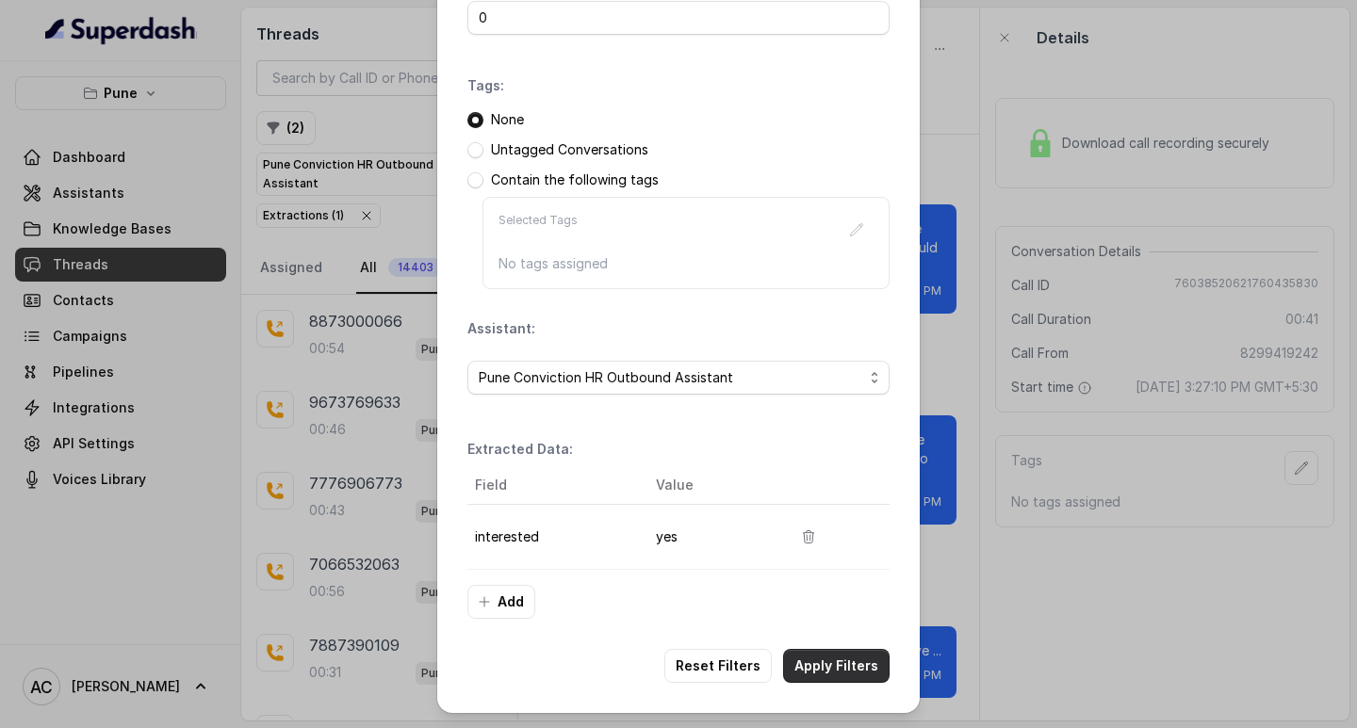
click at [811, 655] on button "Apply Filters" at bounding box center [836, 666] width 106 height 34
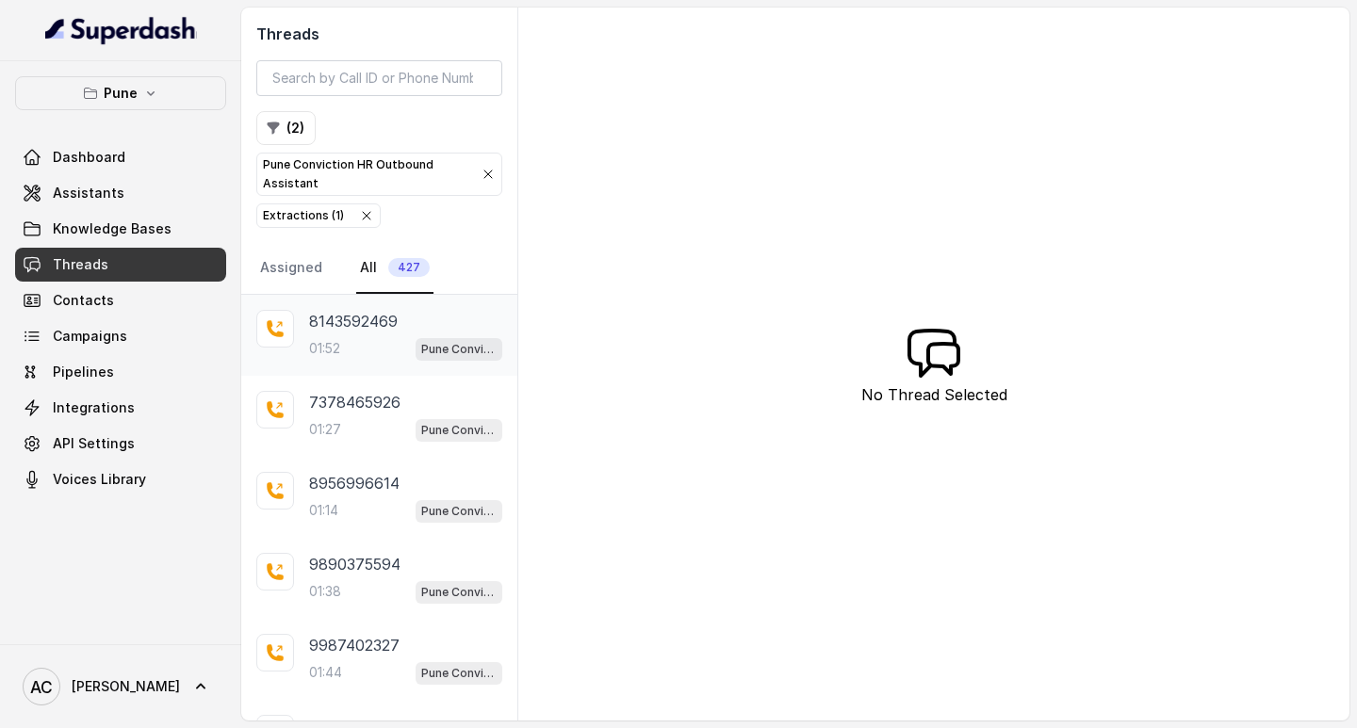
click at [357, 330] on p "8143592469" at bounding box center [353, 321] width 89 height 23
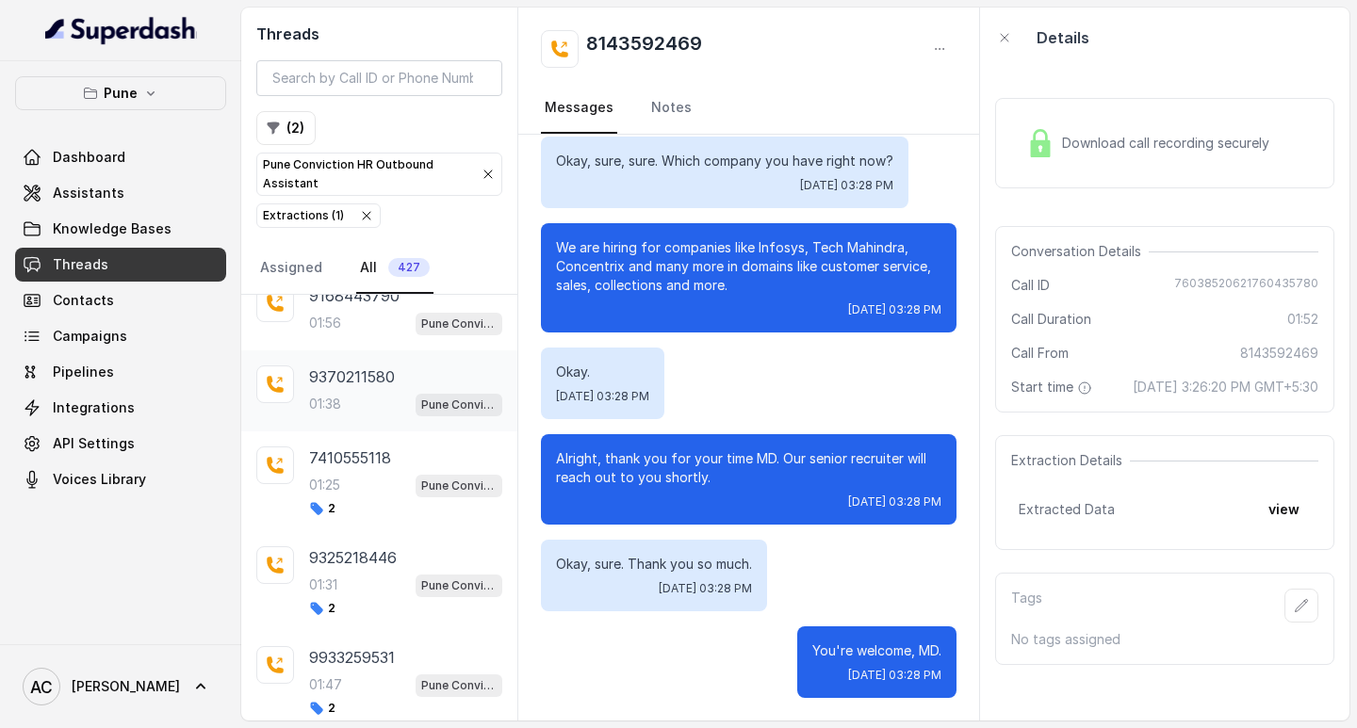
scroll to position [305, 0]
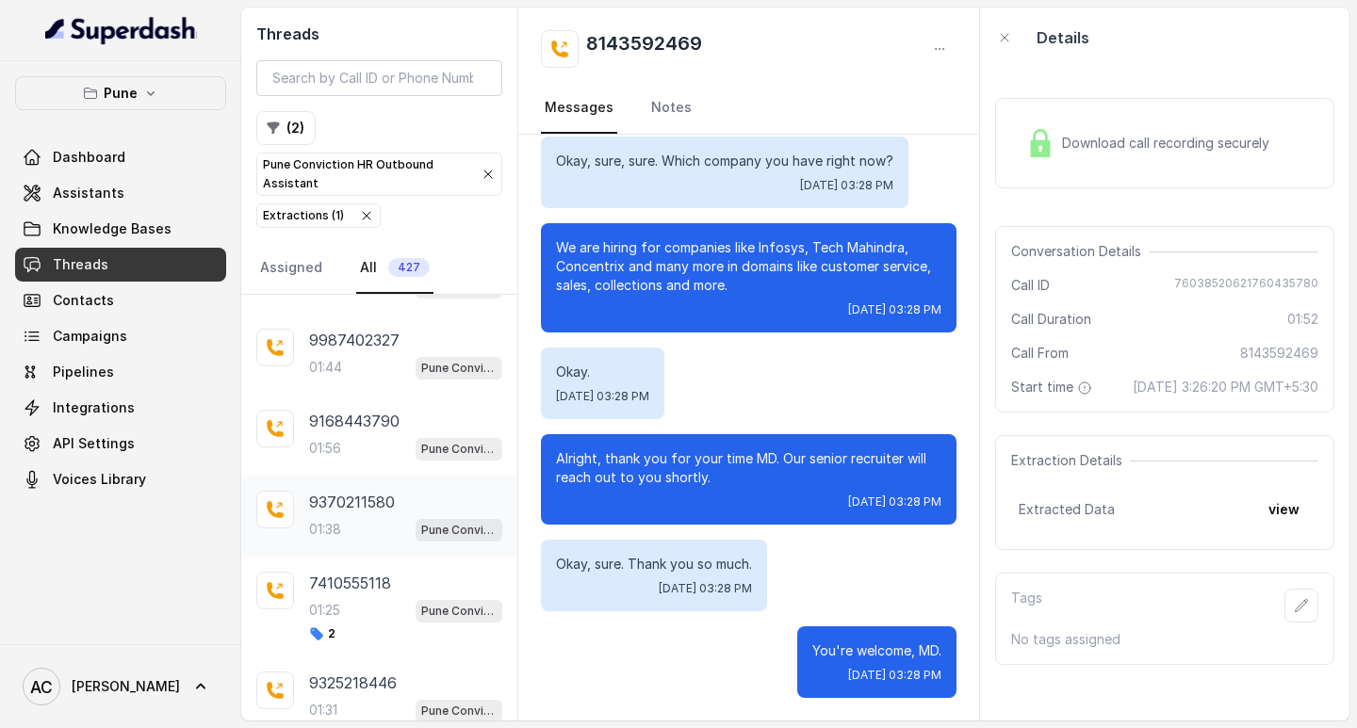
click at [340, 524] on p "01:38" at bounding box center [325, 529] width 32 height 19
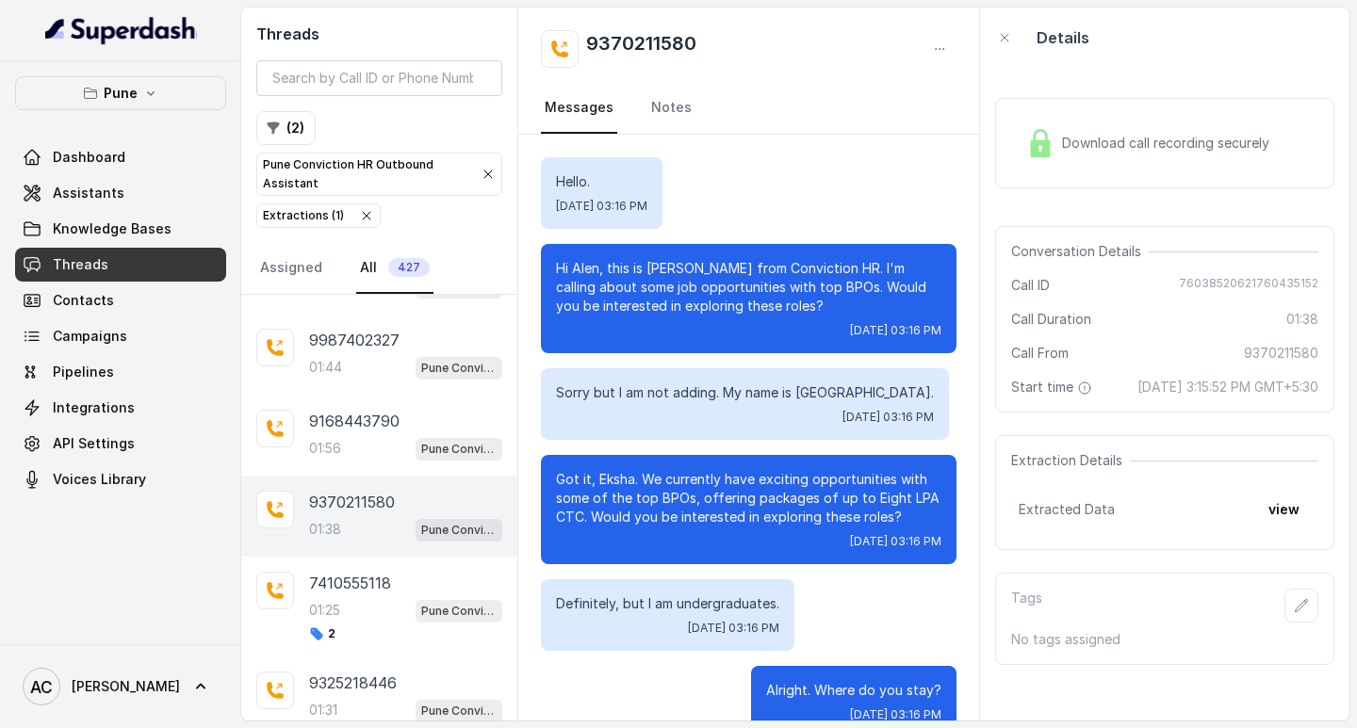
scroll to position [752, 0]
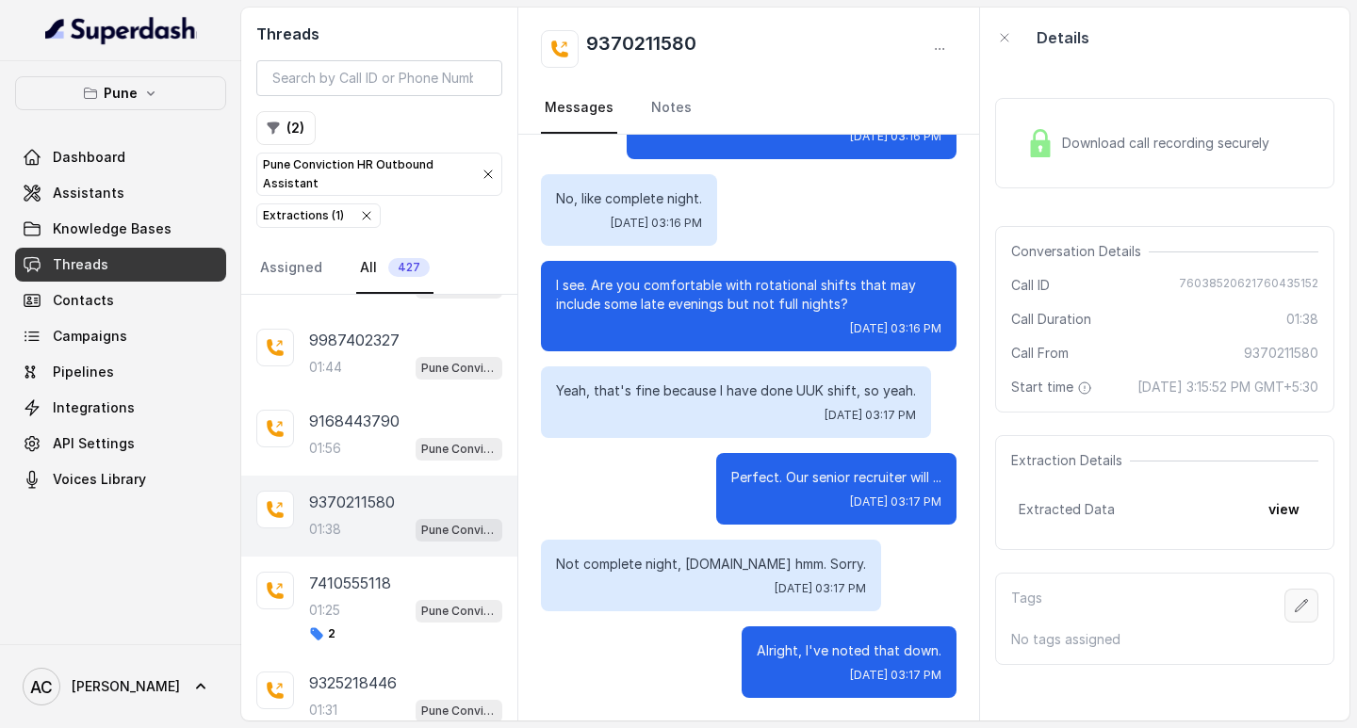
click at [1294, 613] on icon "button" at bounding box center [1301, 605] width 15 height 15
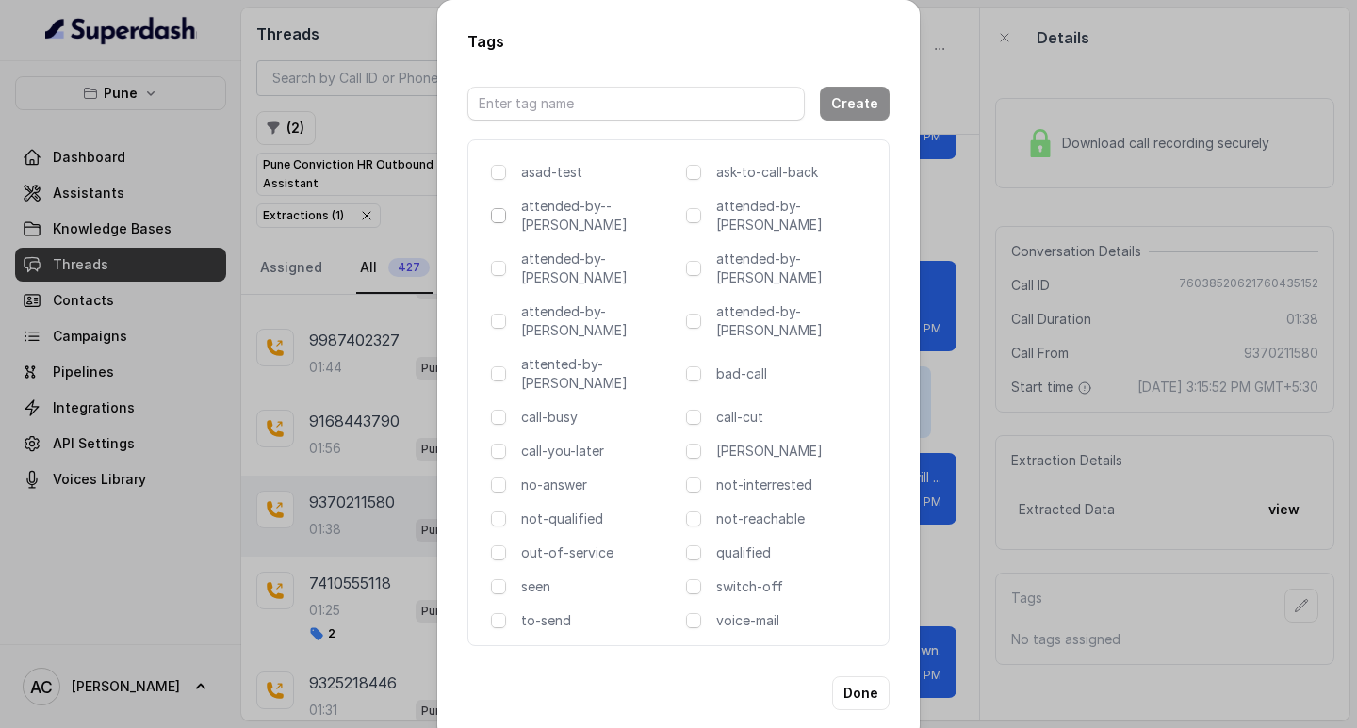
click at [497, 223] on span at bounding box center [498, 215] width 15 height 15
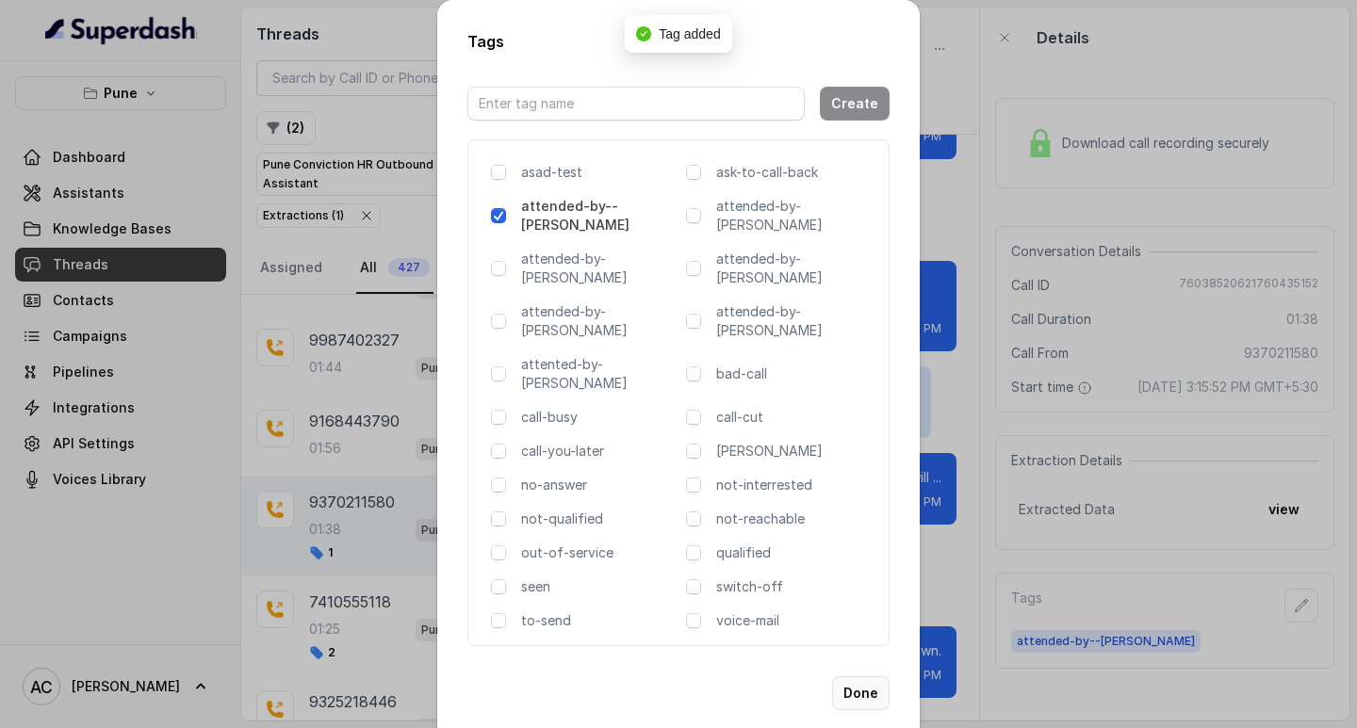
click at [854, 676] on button "Done" at bounding box center [860, 693] width 57 height 34
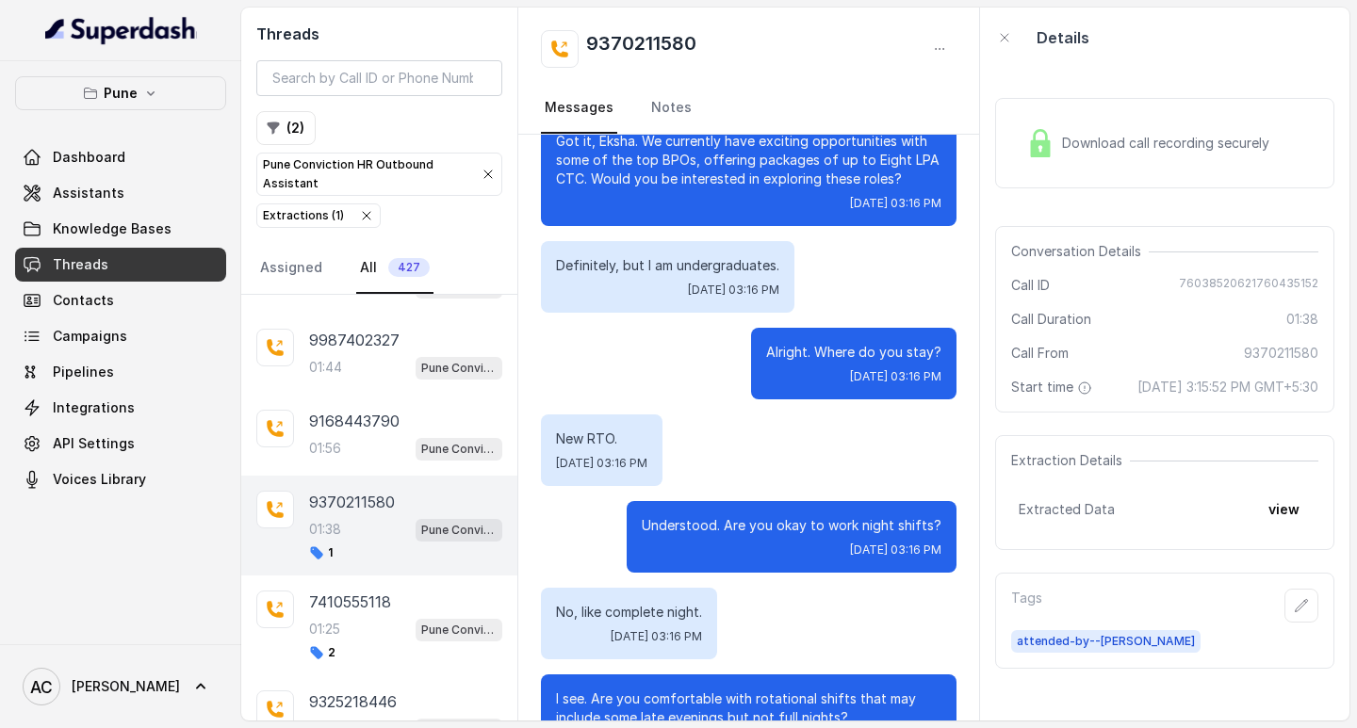
scroll to position [187, 0]
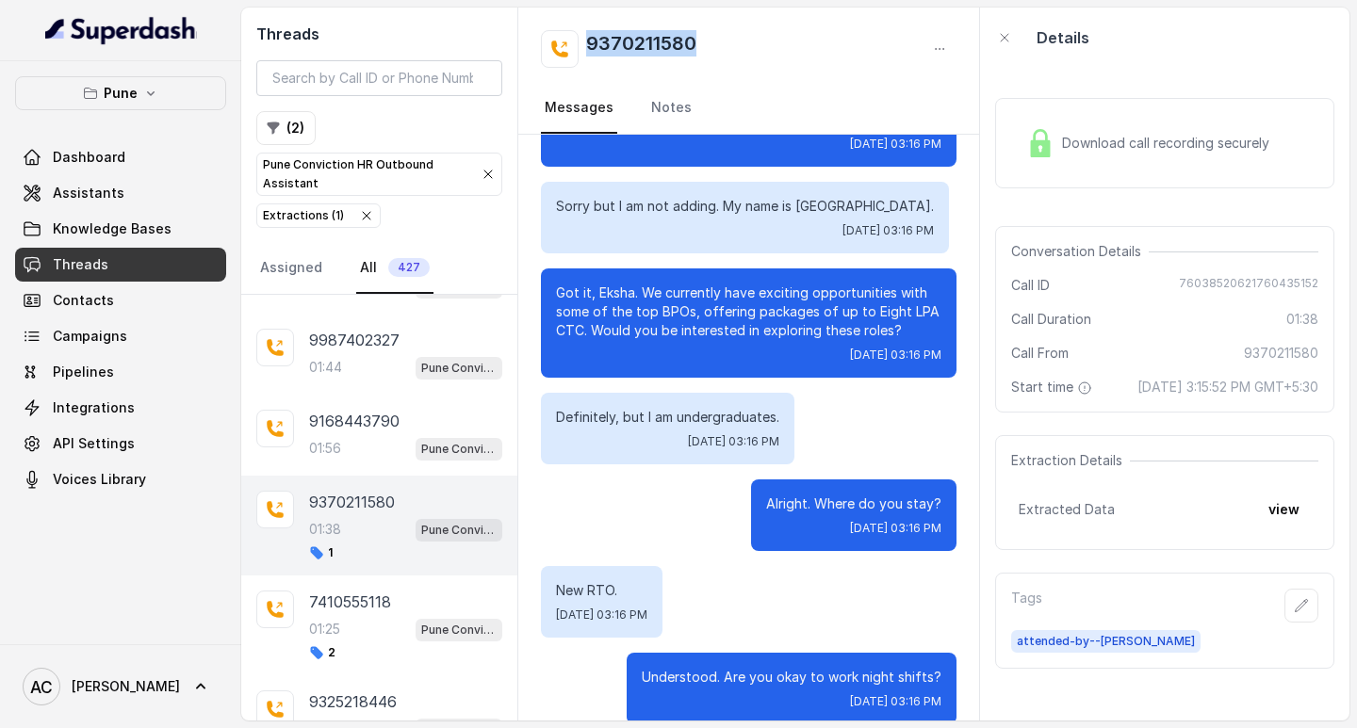
drag, startPoint x: 738, startPoint y: 46, endPoint x: 577, endPoint y: 49, distance: 161.1
click at [577, 49] on div "9370211580" at bounding box center [749, 49] width 416 height 38
click at [724, 41] on div "9370211580" at bounding box center [749, 49] width 416 height 38
drag, startPoint x: 749, startPoint y: 45, endPoint x: 590, endPoint y: 50, distance: 159.3
click at [590, 50] on div "9370211580" at bounding box center [749, 49] width 416 height 38
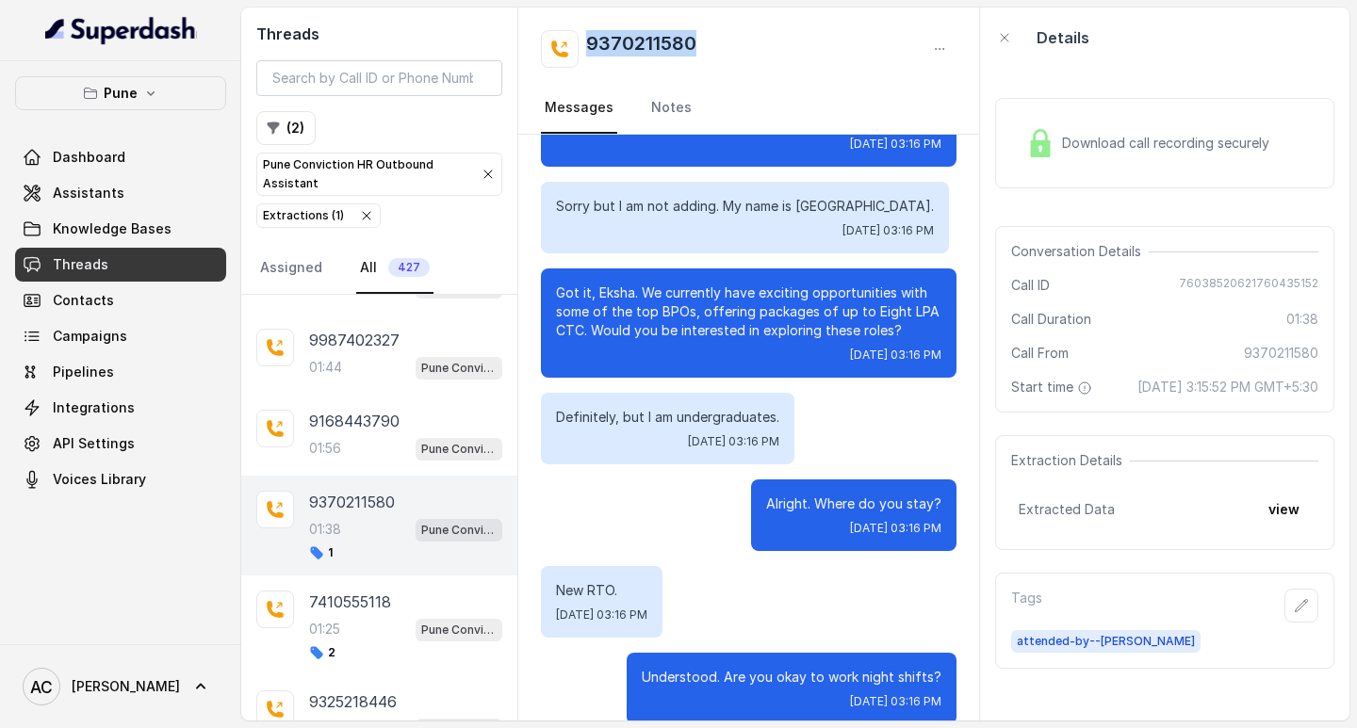
copy h2 "9370211580"
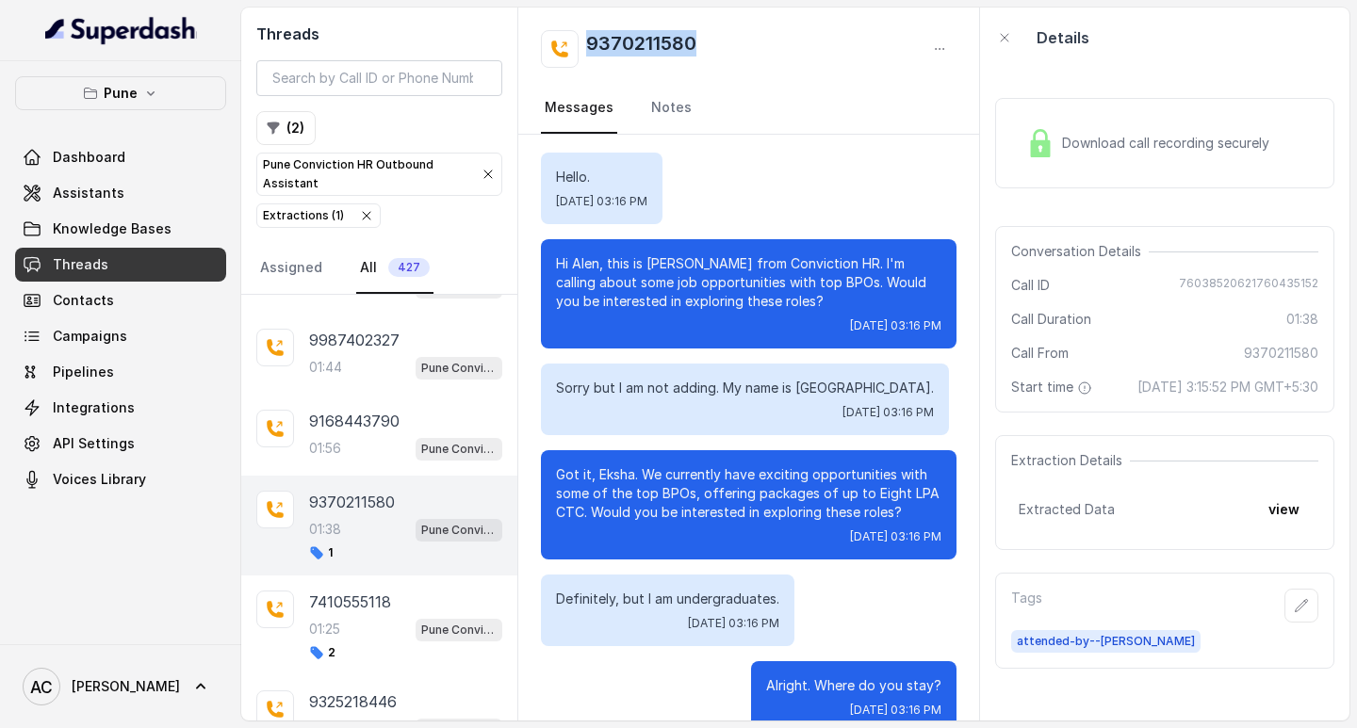
scroll to position [0, 0]
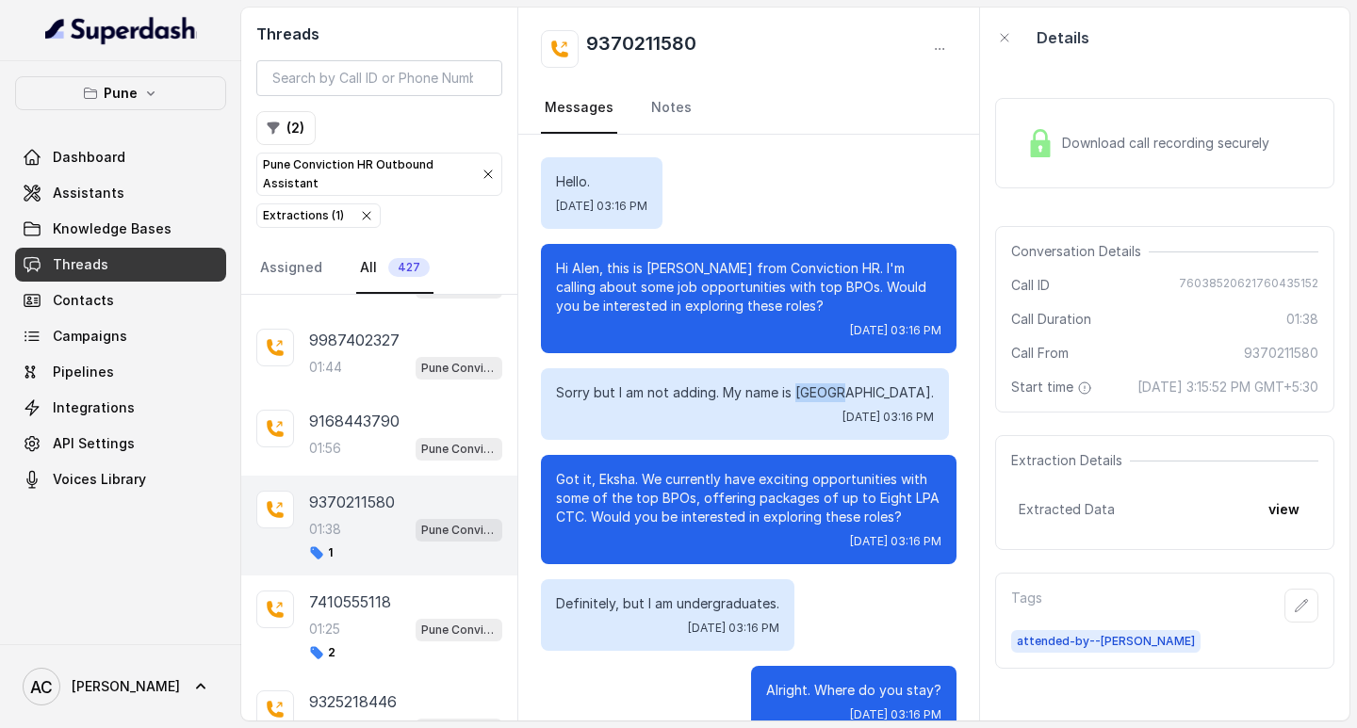
drag, startPoint x: 798, startPoint y: 391, endPoint x: 838, endPoint y: 388, distance: 39.7
click at [838, 388] on p "Sorry but I am not adding. My name is Eksha." at bounding box center [745, 392] width 378 height 19
copy p "Eksha."
click at [1295, 618] on button "button" at bounding box center [1301, 606] width 34 height 34
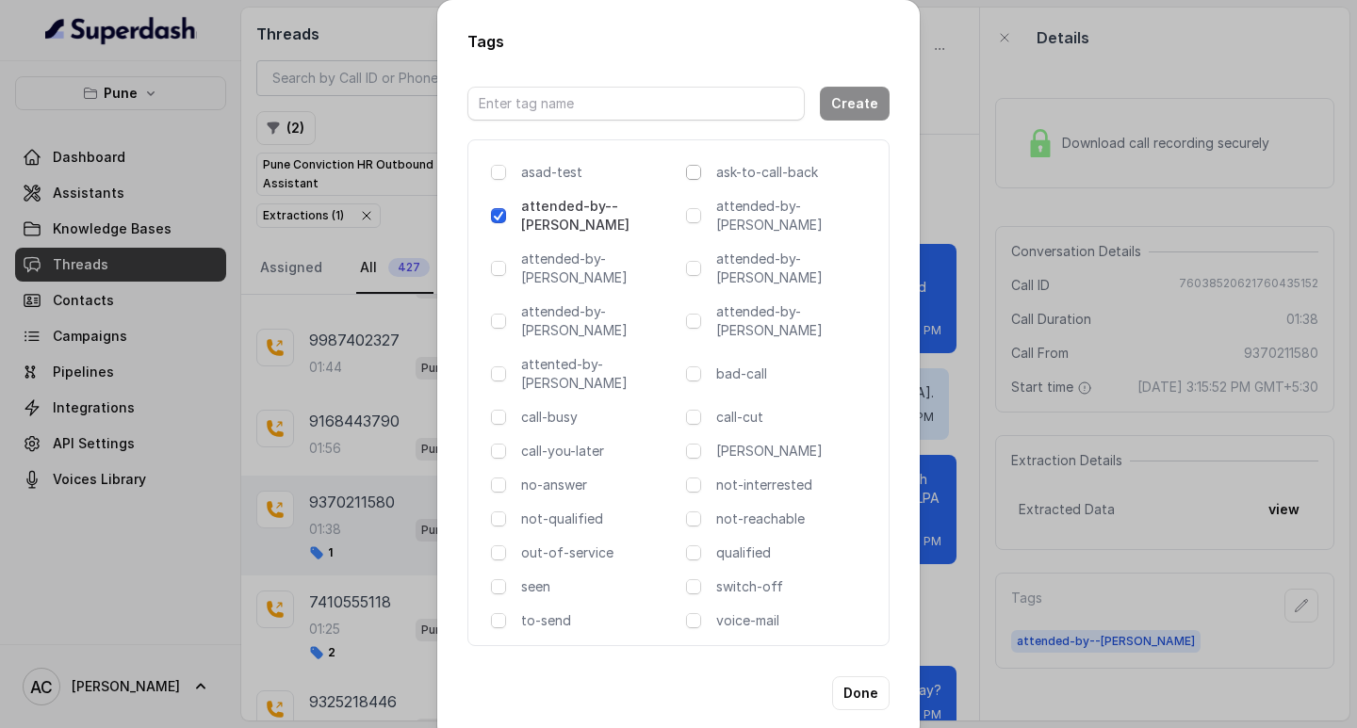
click at [695, 180] on span at bounding box center [693, 172] width 15 height 15
click at [861, 676] on button "Done" at bounding box center [860, 693] width 57 height 34
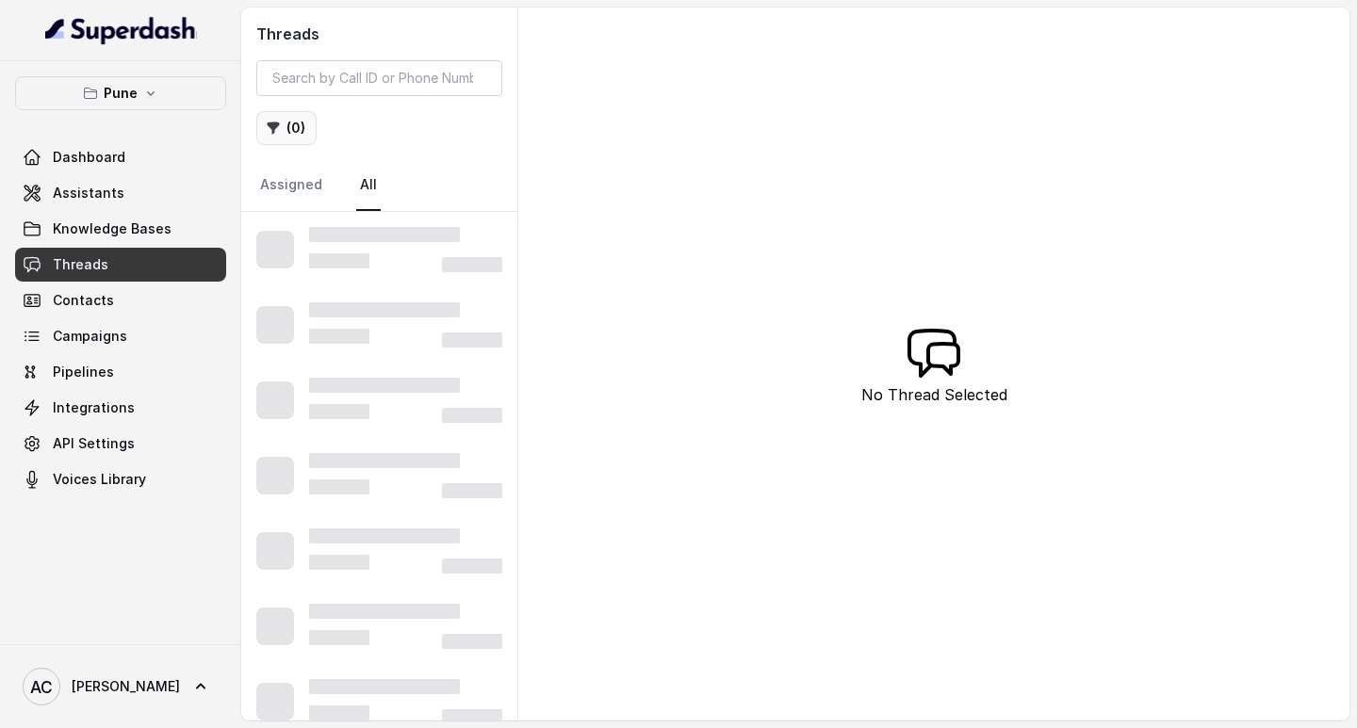
click at [299, 129] on button "( 0 )" at bounding box center [286, 128] width 60 height 34
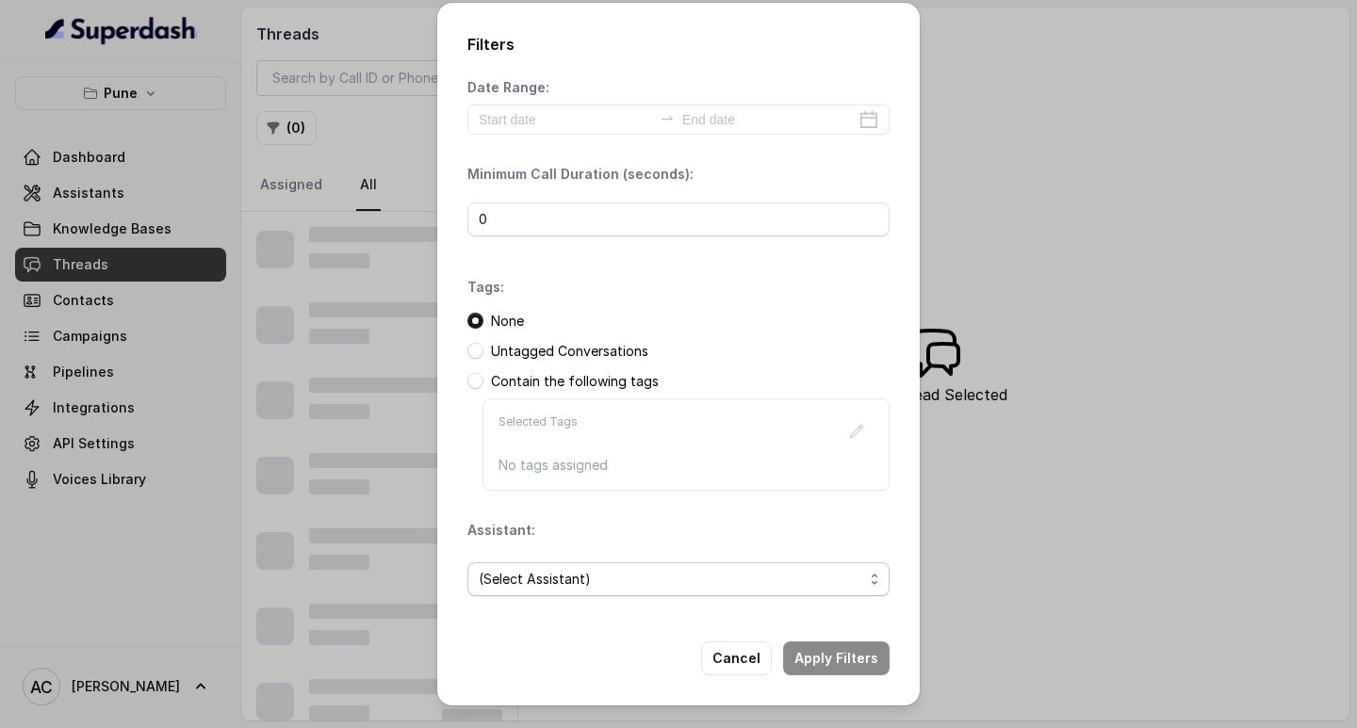
click at [568, 578] on span "(Select Assistant)" at bounding box center [671, 579] width 384 height 23
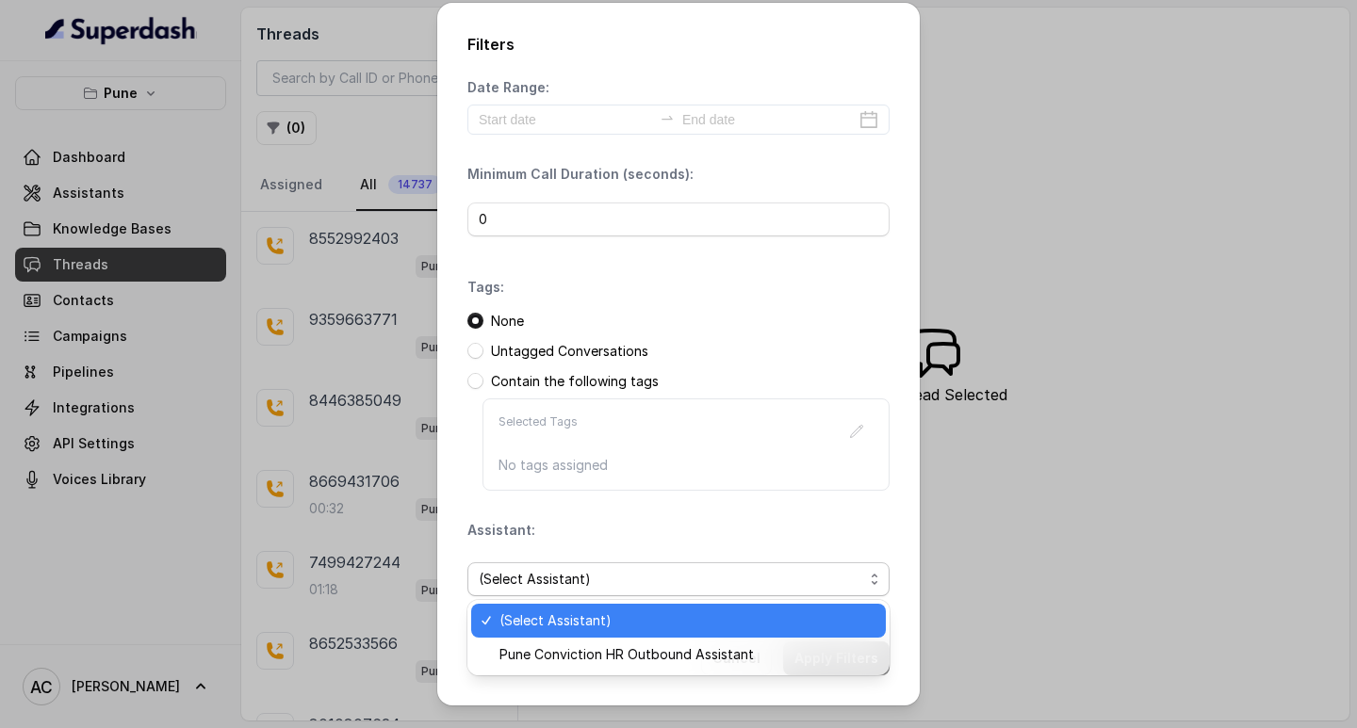
click at [567, 615] on span "(Select Assistant)" at bounding box center [686, 621] width 375 height 23
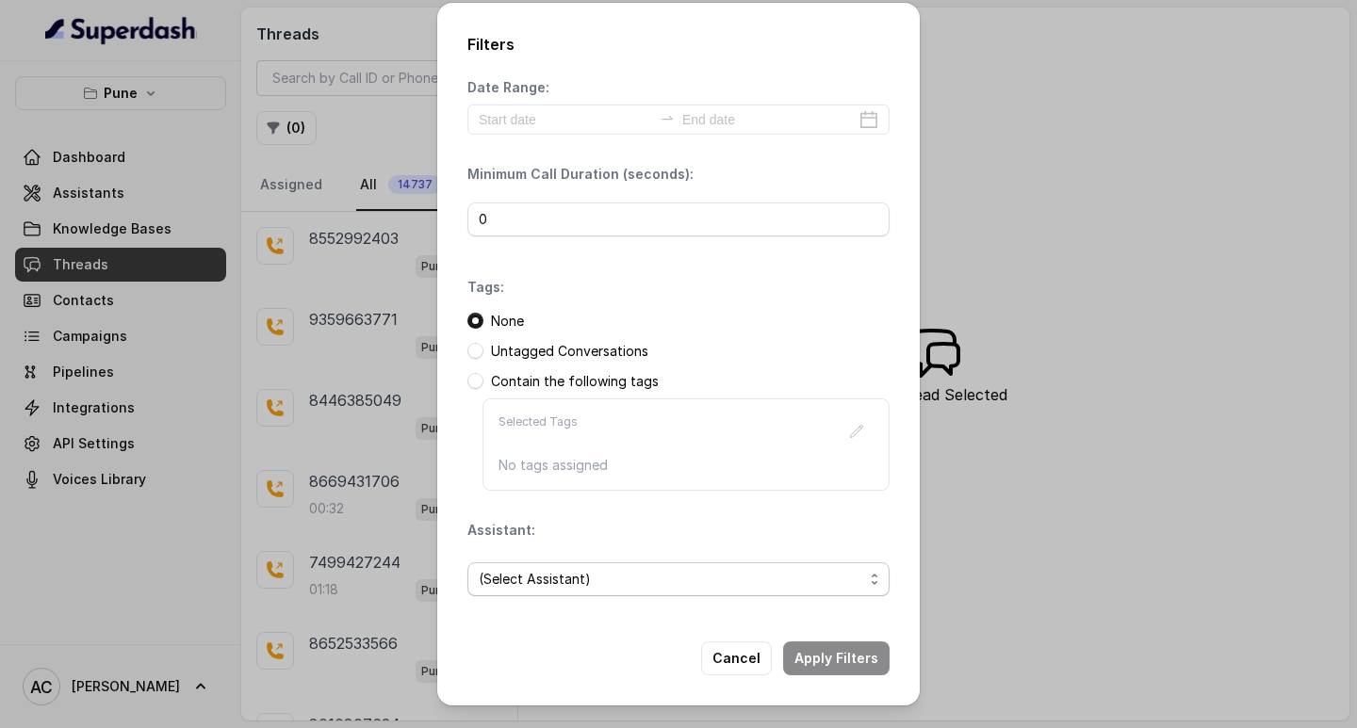
click at [594, 583] on span "(Select Assistant)" at bounding box center [671, 579] width 384 height 23
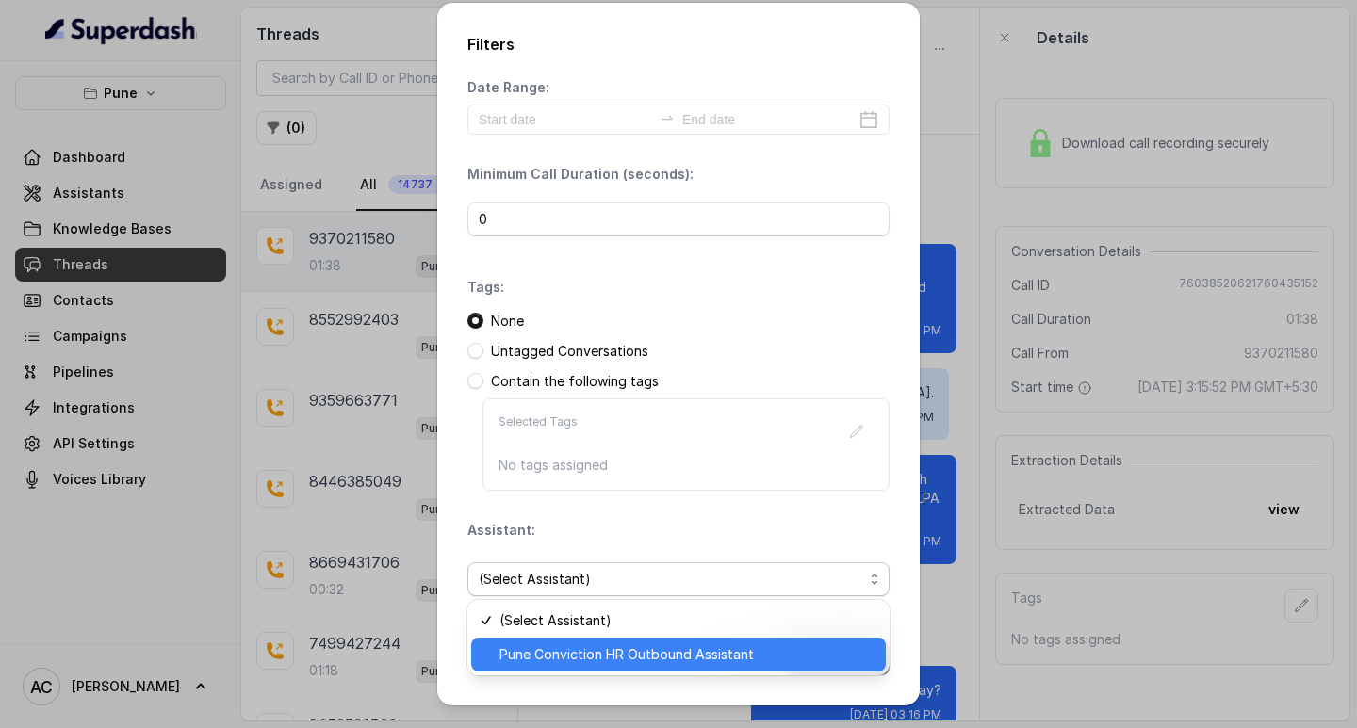
click at [576, 654] on span "Pune Conviction HR Outbound Assistant" at bounding box center [686, 655] width 375 height 23
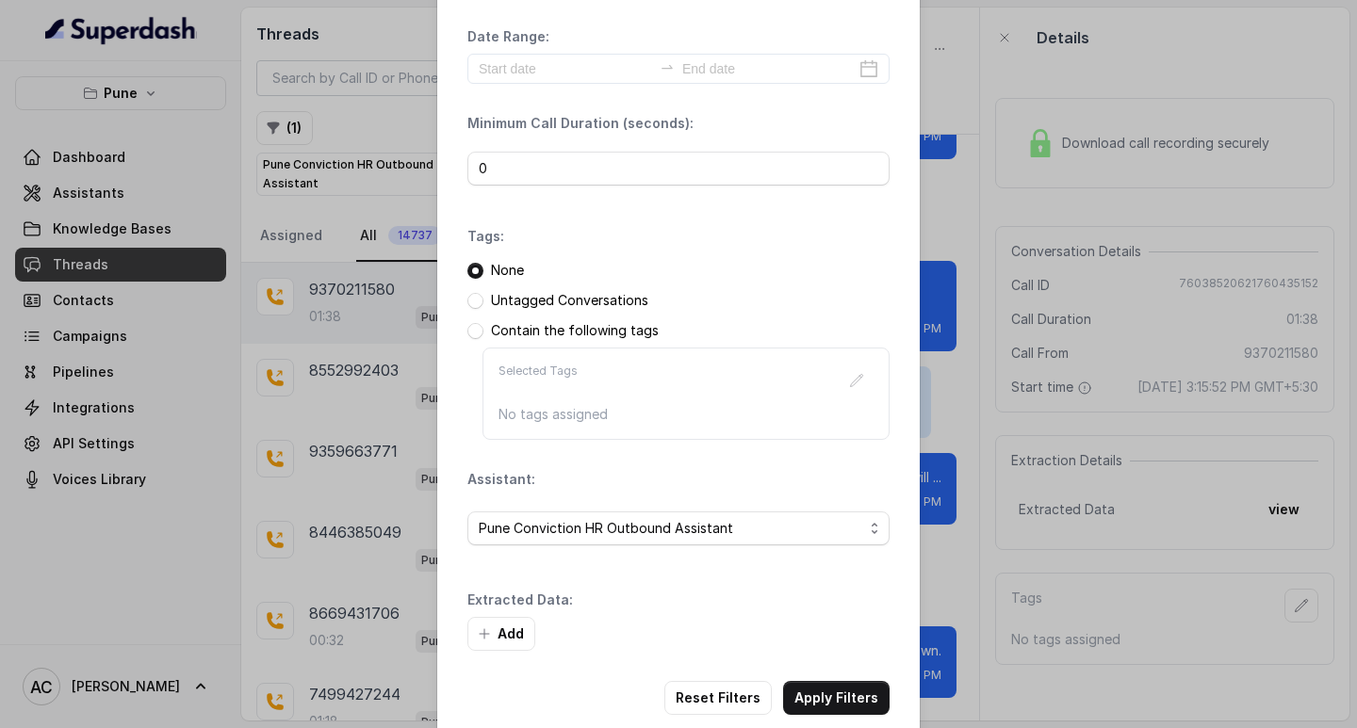
scroll to position [80, 0]
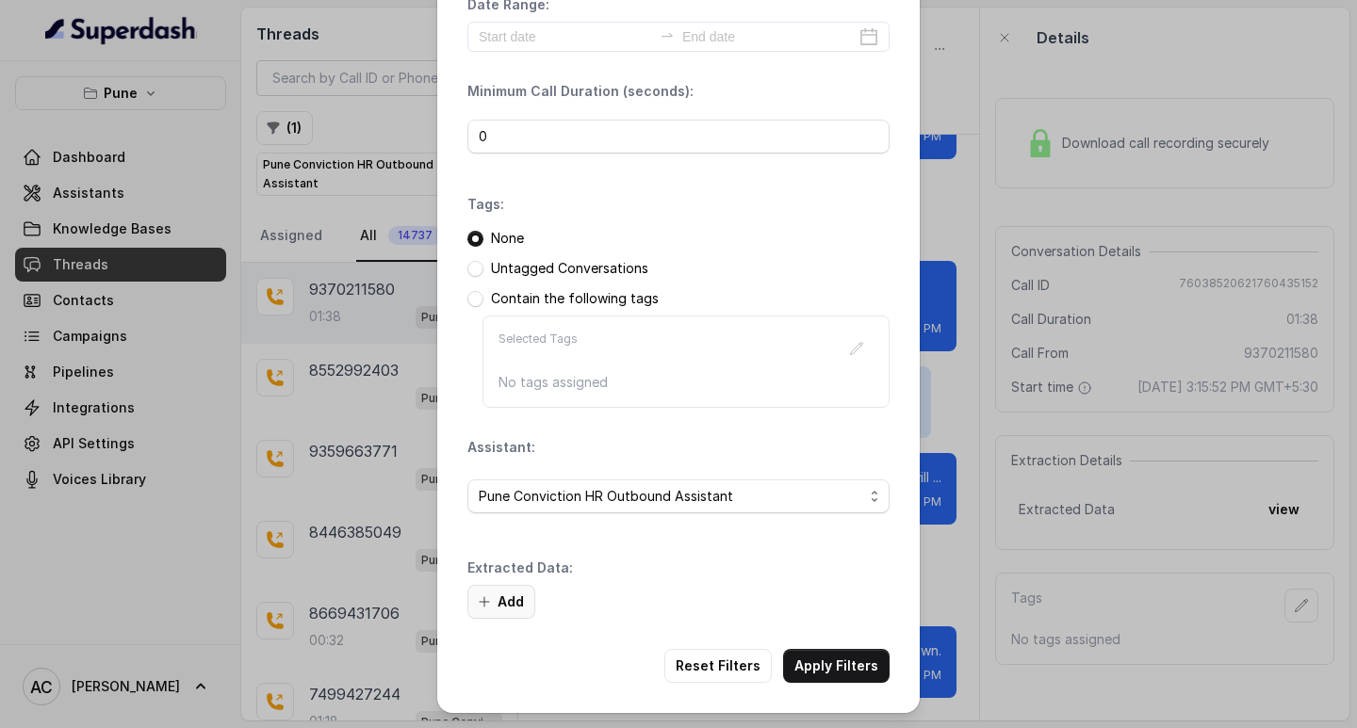
click at [513, 596] on button "Add" at bounding box center [501, 602] width 68 height 34
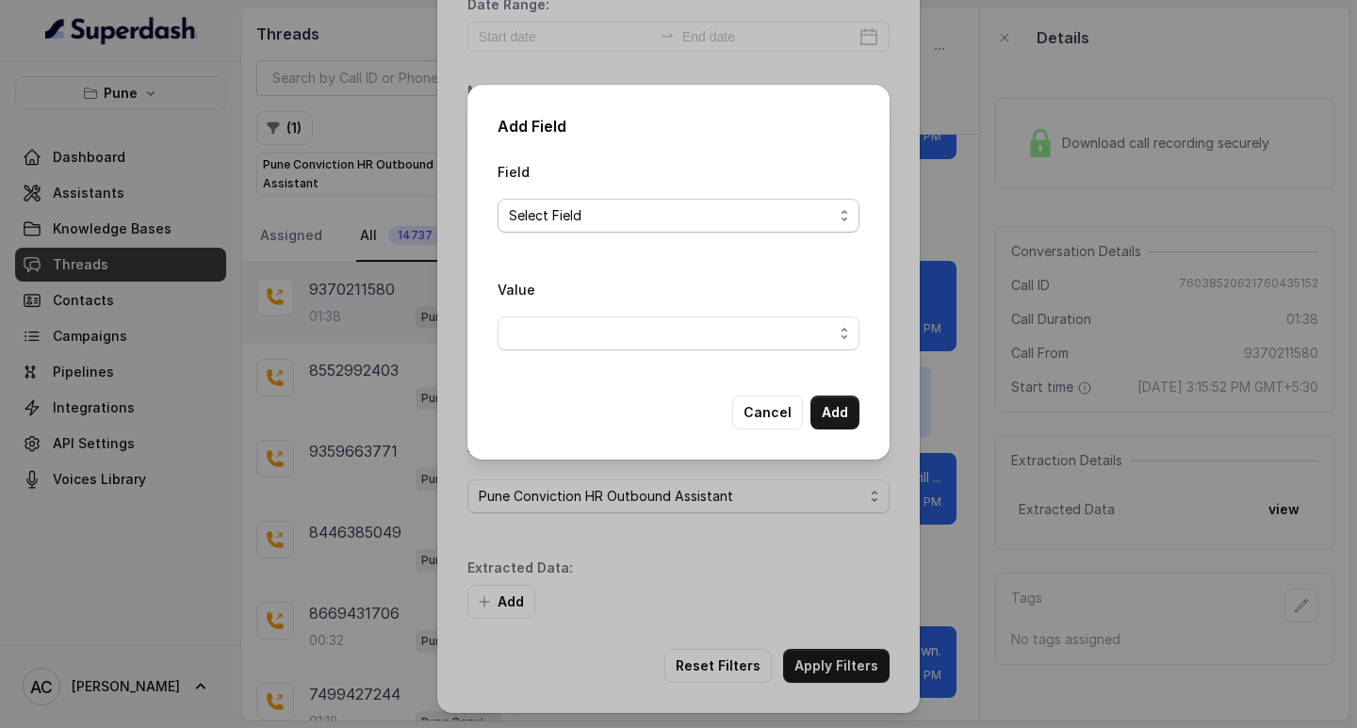
click at [565, 219] on span "Select Field" at bounding box center [671, 215] width 324 height 23
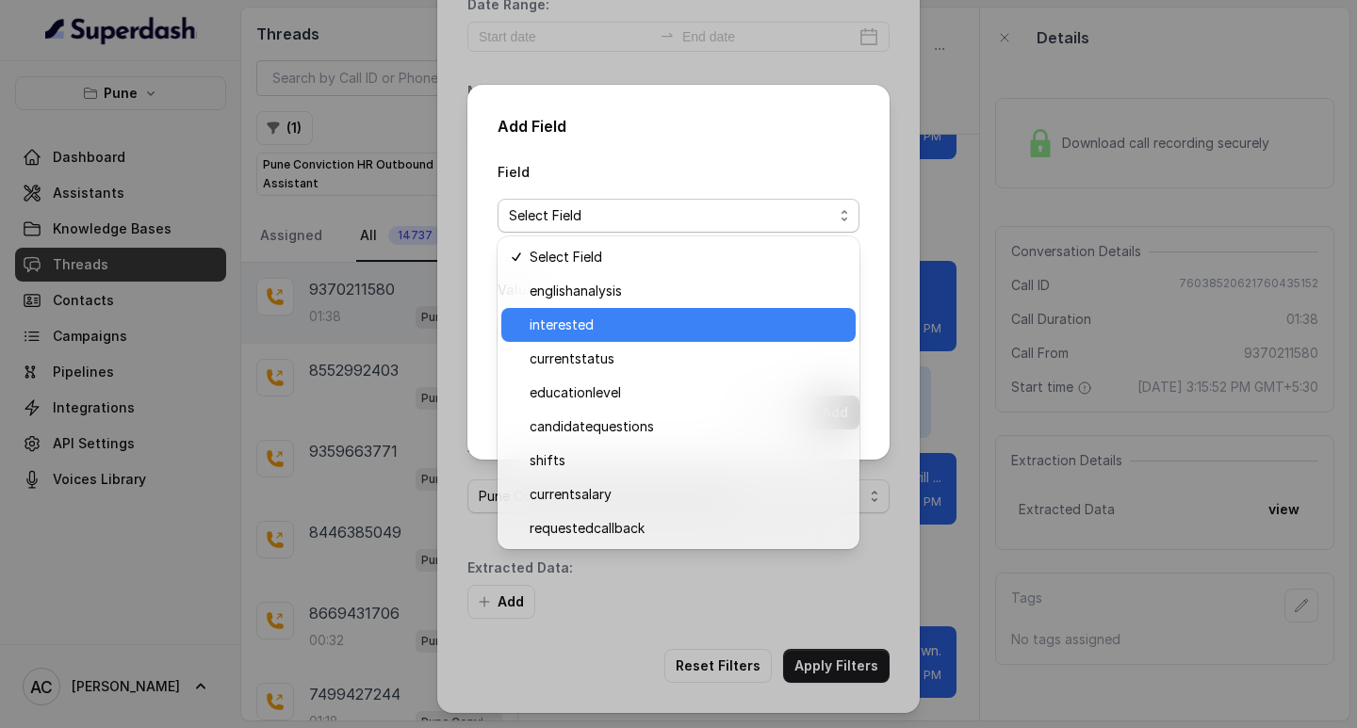
click at [586, 322] on span "interested" at bounding box center [687, 325] width 315 height 23
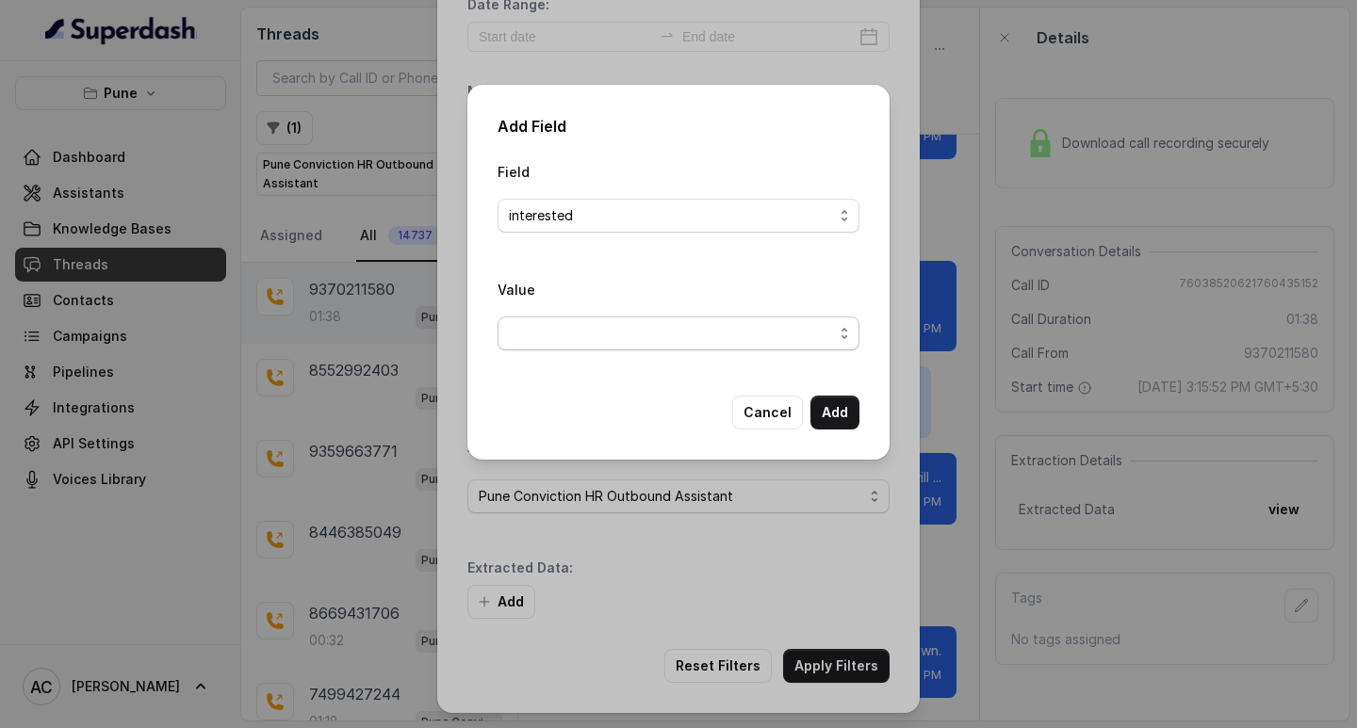
drag, startPoint x: 565, startPoint y: 333, endPoint x: 565, endPoint y: 349, distance: 16.0
click at [565, 334] on span "button" at bounding box center [678, 334] width 362 height 34
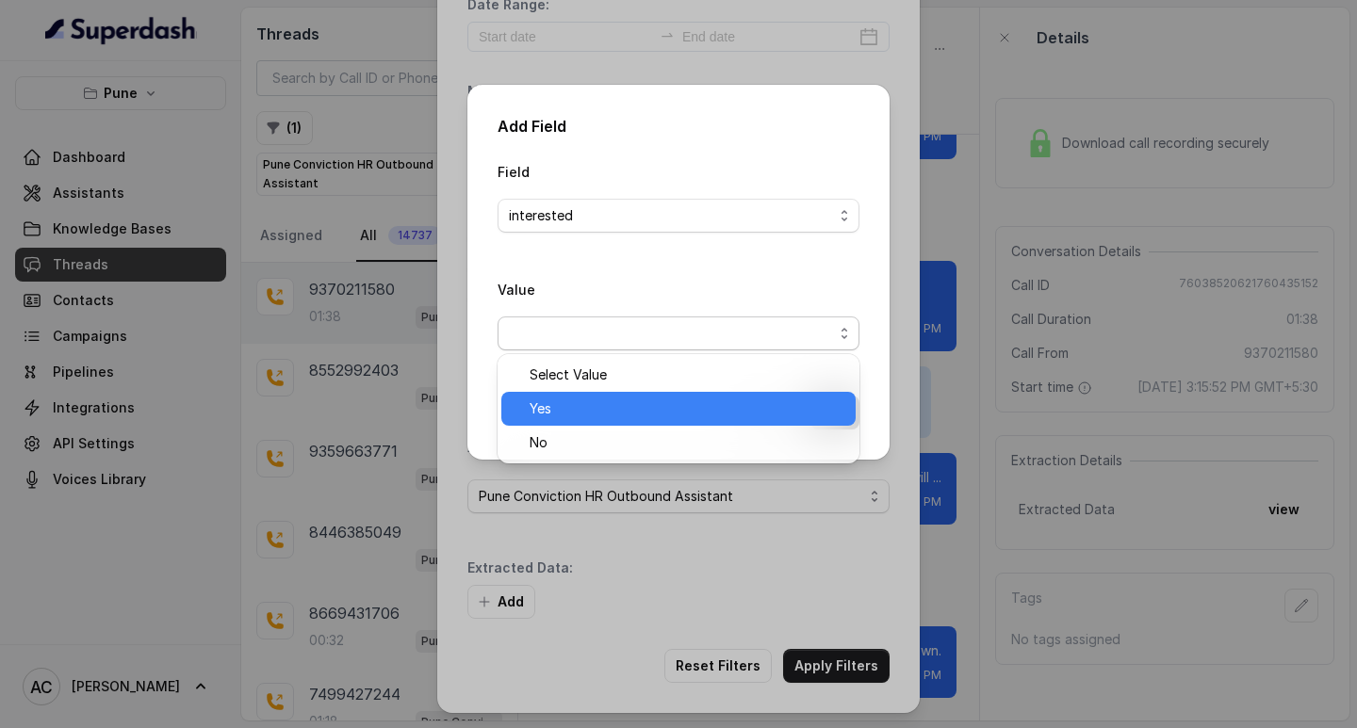
click at [568, 409] on span "Yes" at bounding box center [687, 409] width 315 height 23
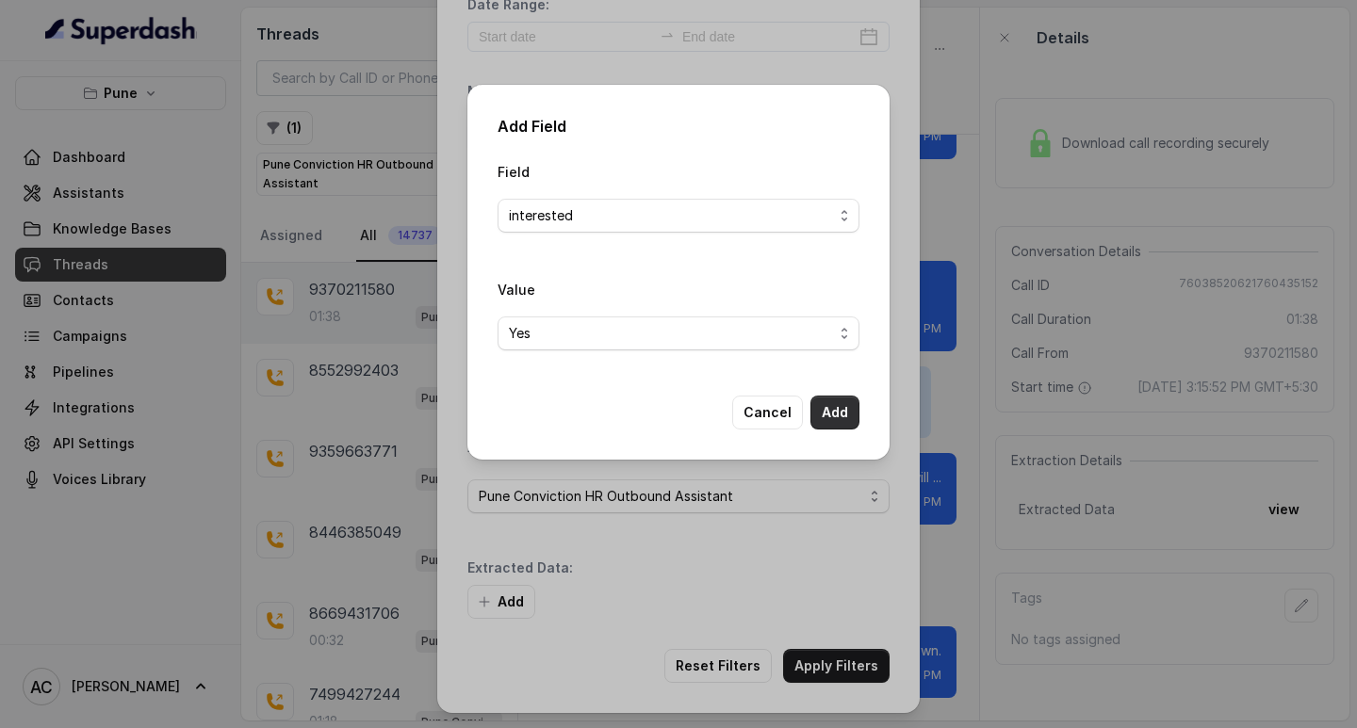
click at [839, 407] on button "Add" at bounding box center [834, 413] width 49 height 34
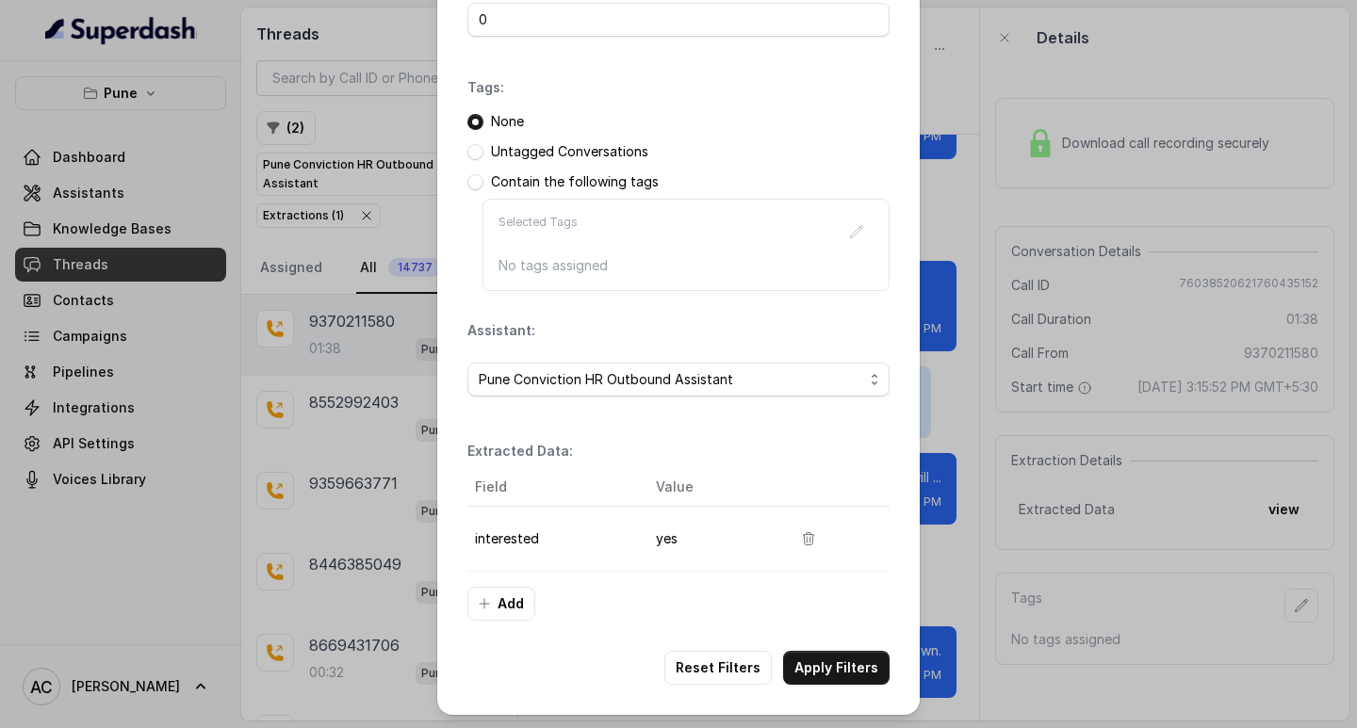
scroll to position [199, 0]
click at [819, 659] on button "Apply Filters" at bounding box center [836, 666] width 106 height 34
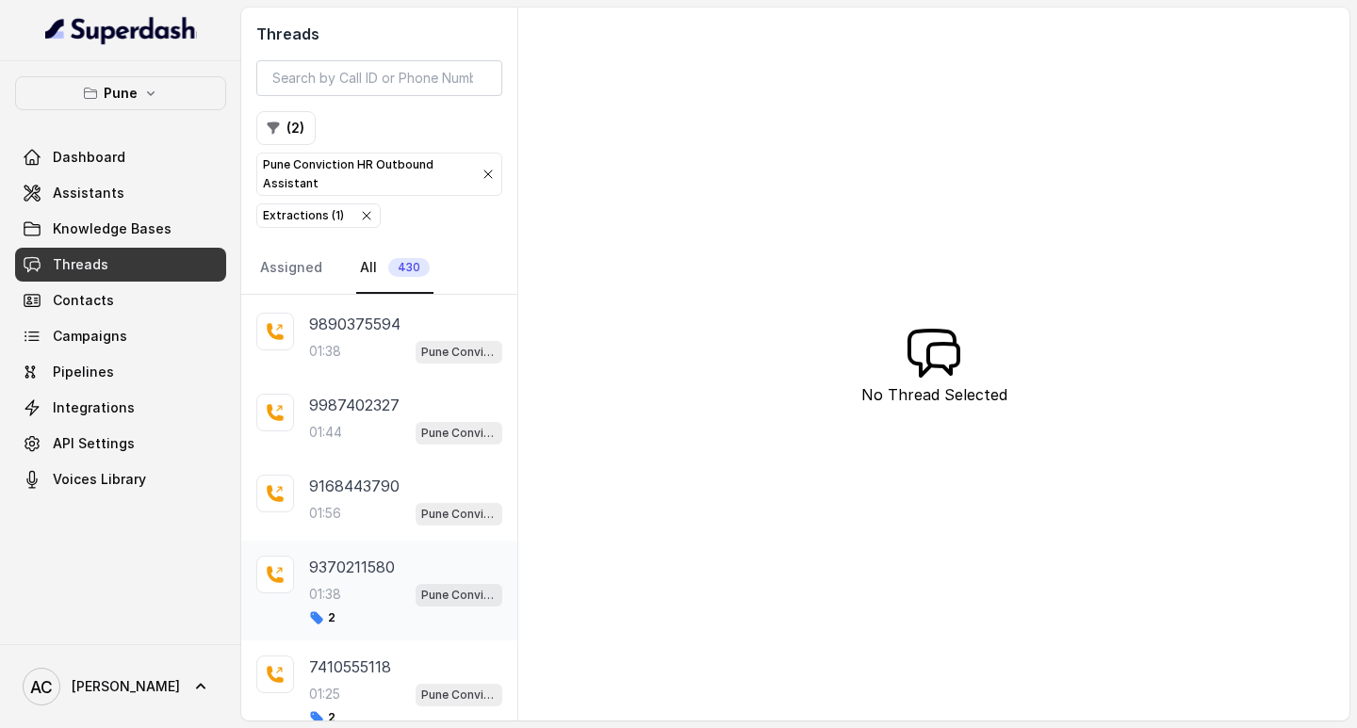
scroll to position [479, 0]
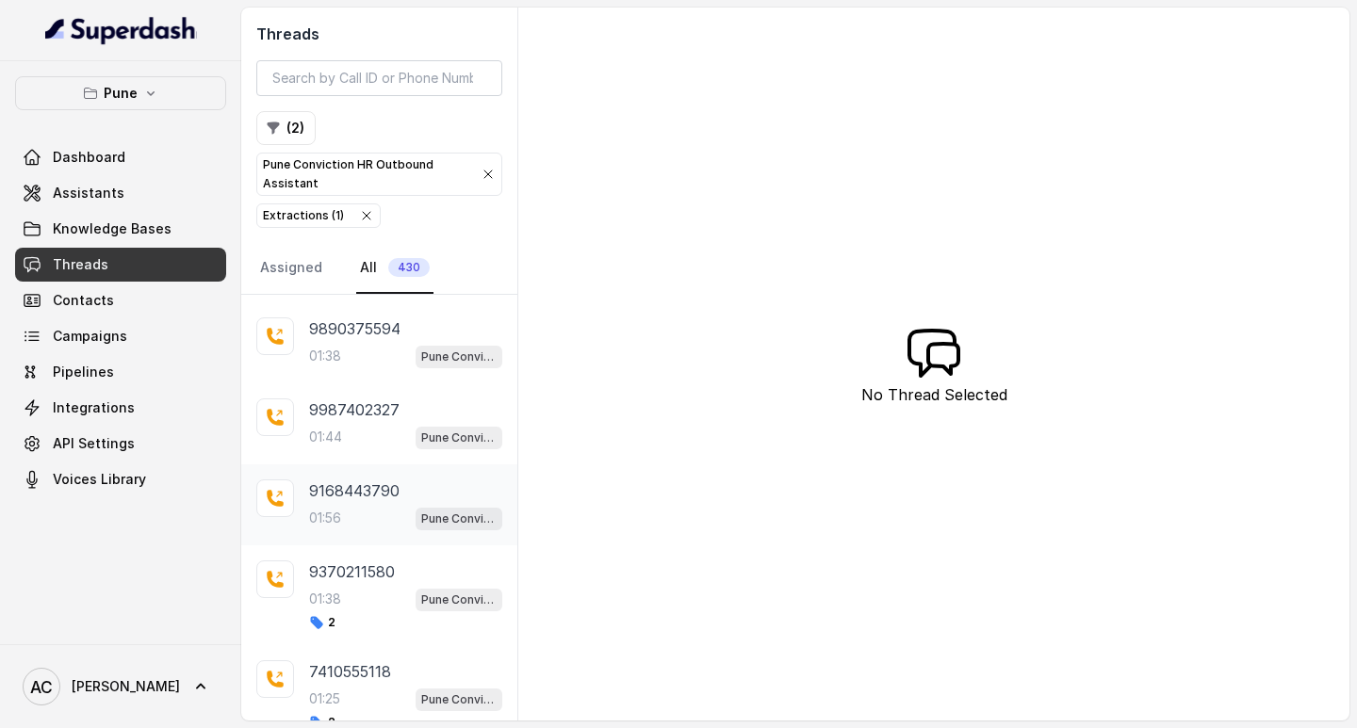
click at [346, 511] on div "01:56 Pune Conviction HR Outbound Assistant" at bounding box center [405, 518] width 193 height 24
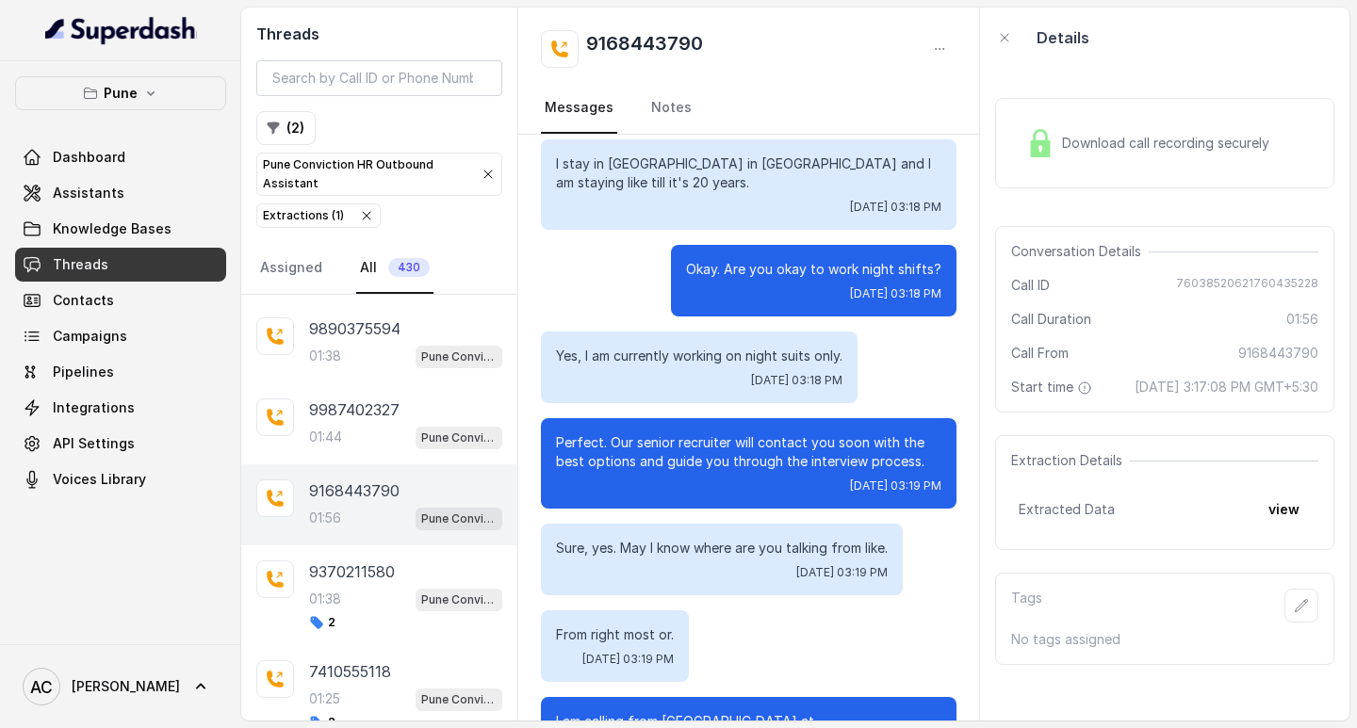
scroll to position [944, 0]
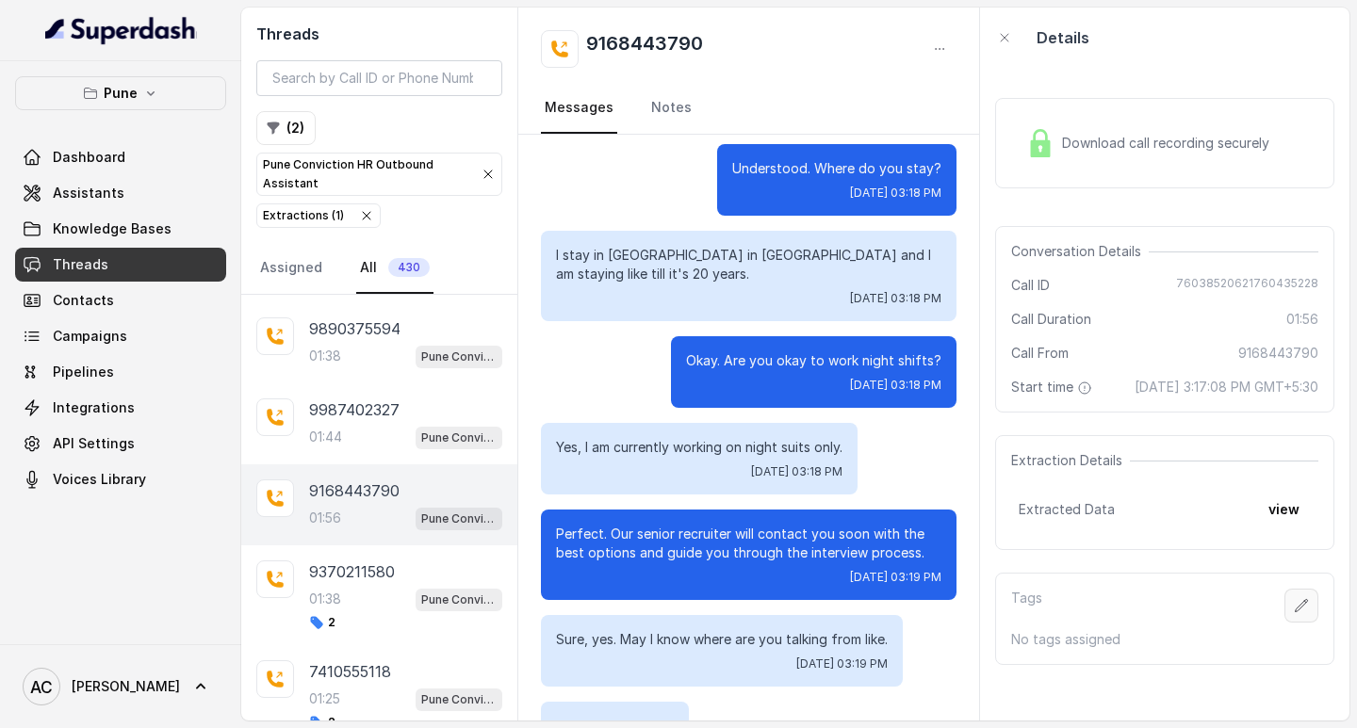
click at [1294, 613] on icon "button" at bounding box center [1301, 605] width 15 height 15
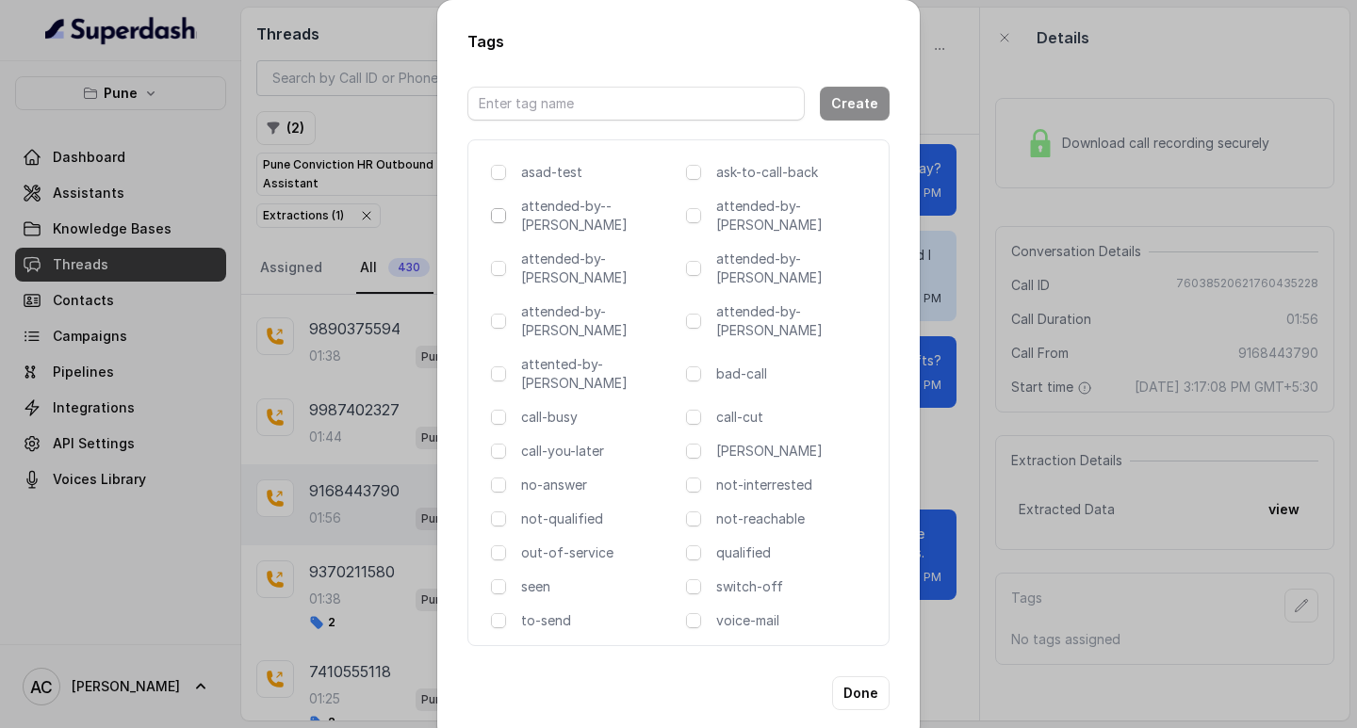
click at [502, 217] on span at bounding box center [498, 215] width 15 height 15
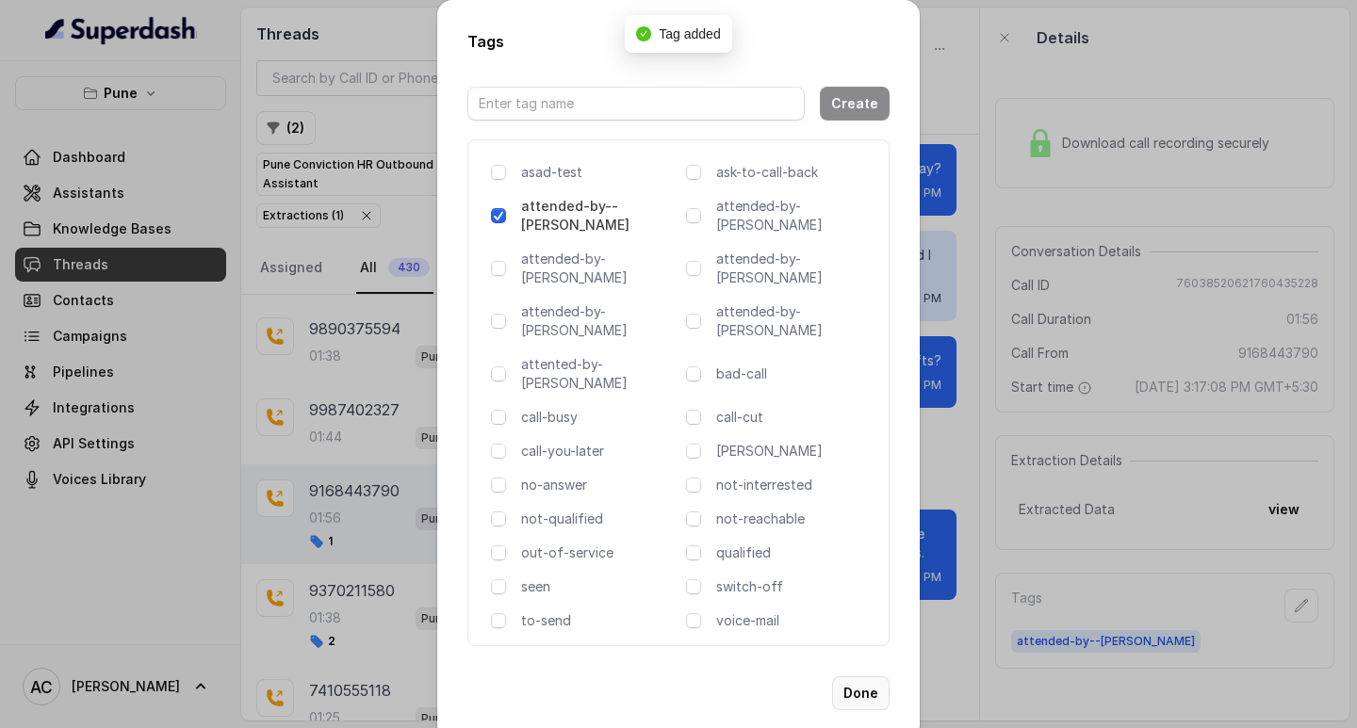
click at [864, 676] on button "Done" at bounding box center [860, 693] width 57 height 34
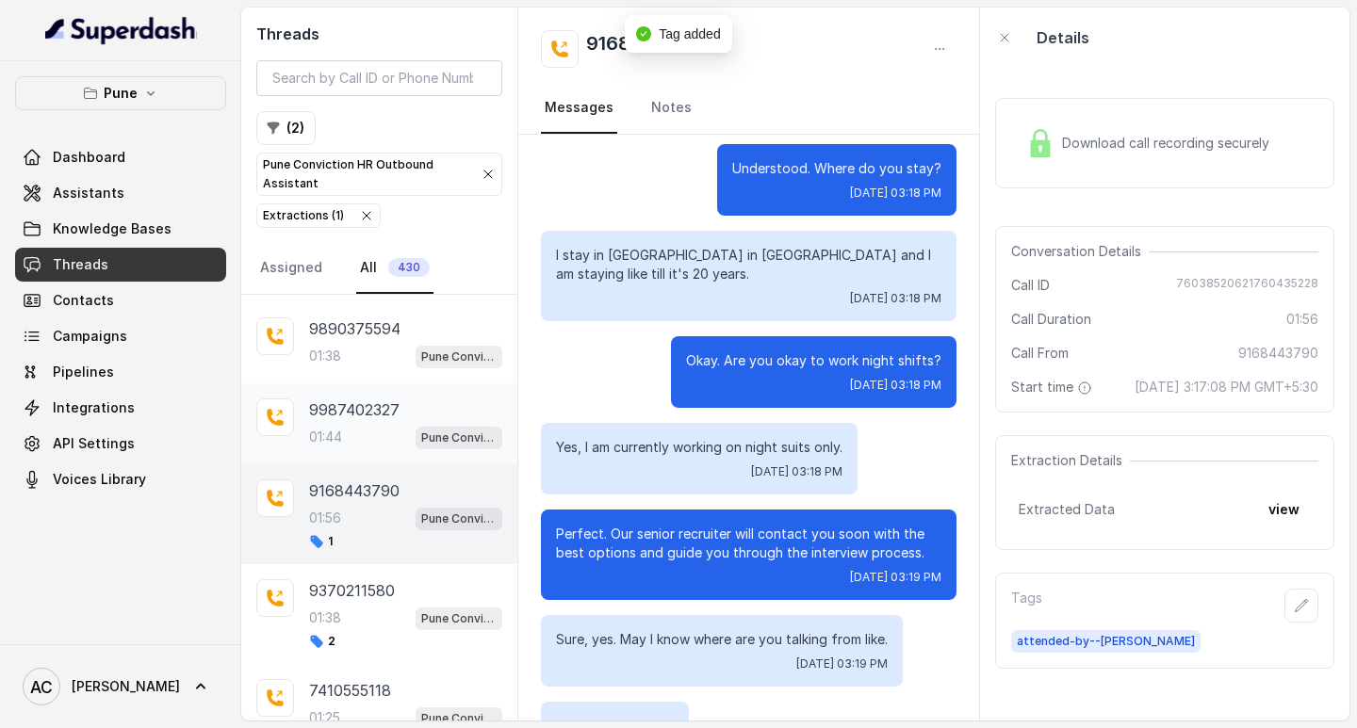
drag, startPoint x: 339, startPoint y: 412, endPoint x: 420, endPoint y: 428, distance: 82.6
click at [340, 412] on p "9987402327" at bounding box center [354, 410] width 90 height 23
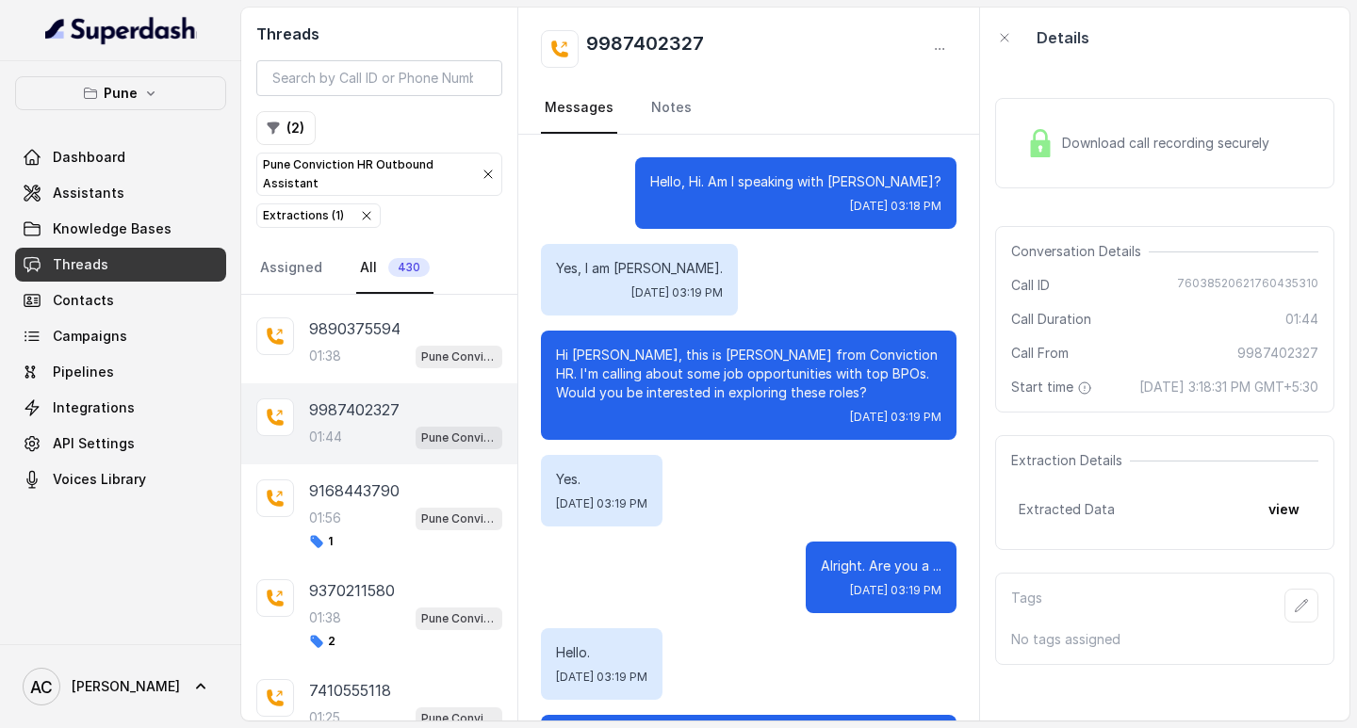
scroll to position [1317, 0]
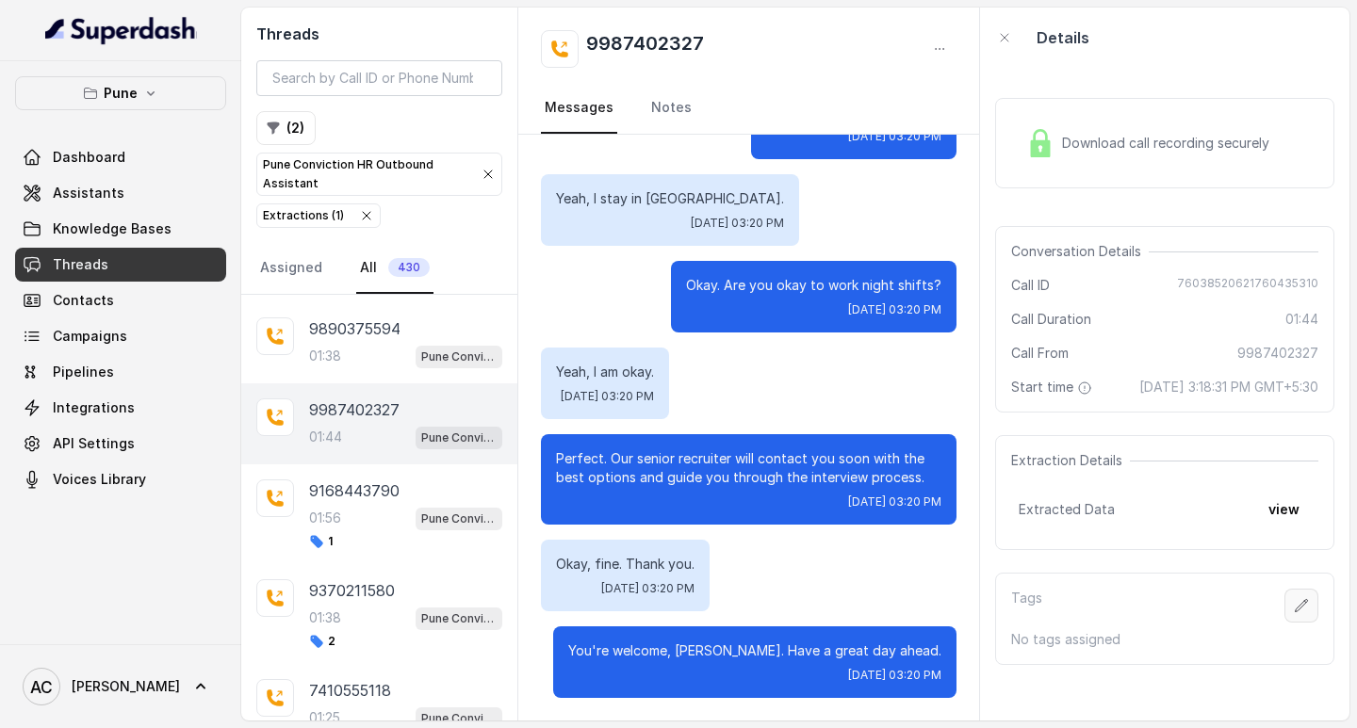
click at [1294, 613] on icon "button" at bounding box center [1301, 605] width 15 height 15
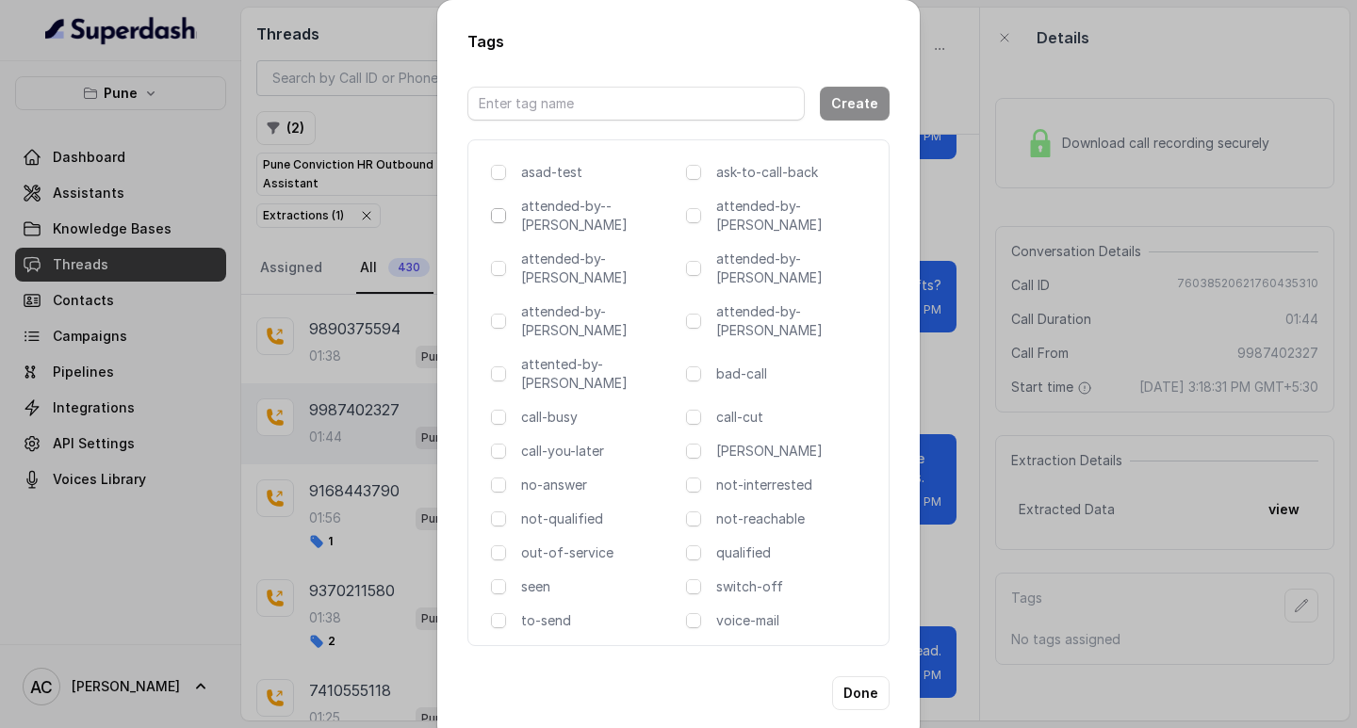
click at [497, 220] on span at bounding box center [498, 215] width 15 height 15
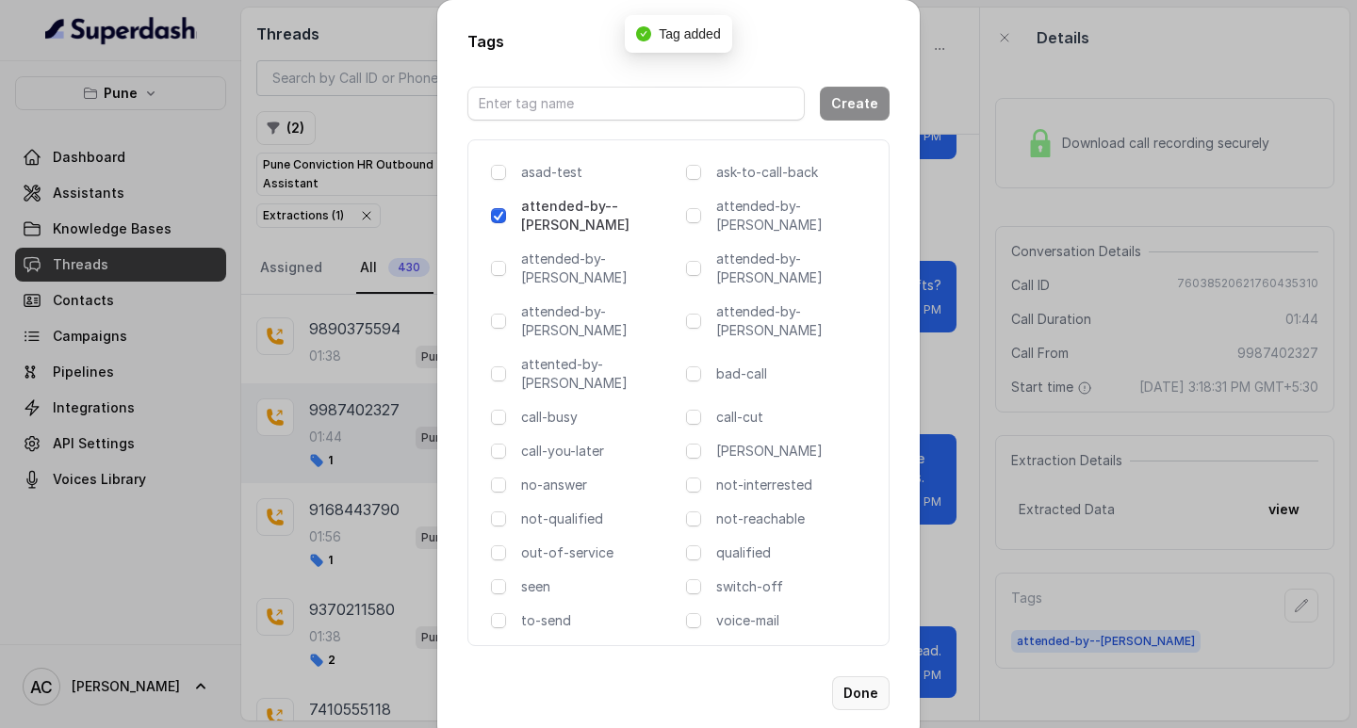
click at [863, 676] on button "Done" at bounding box center [860, 693] width 57 height 34
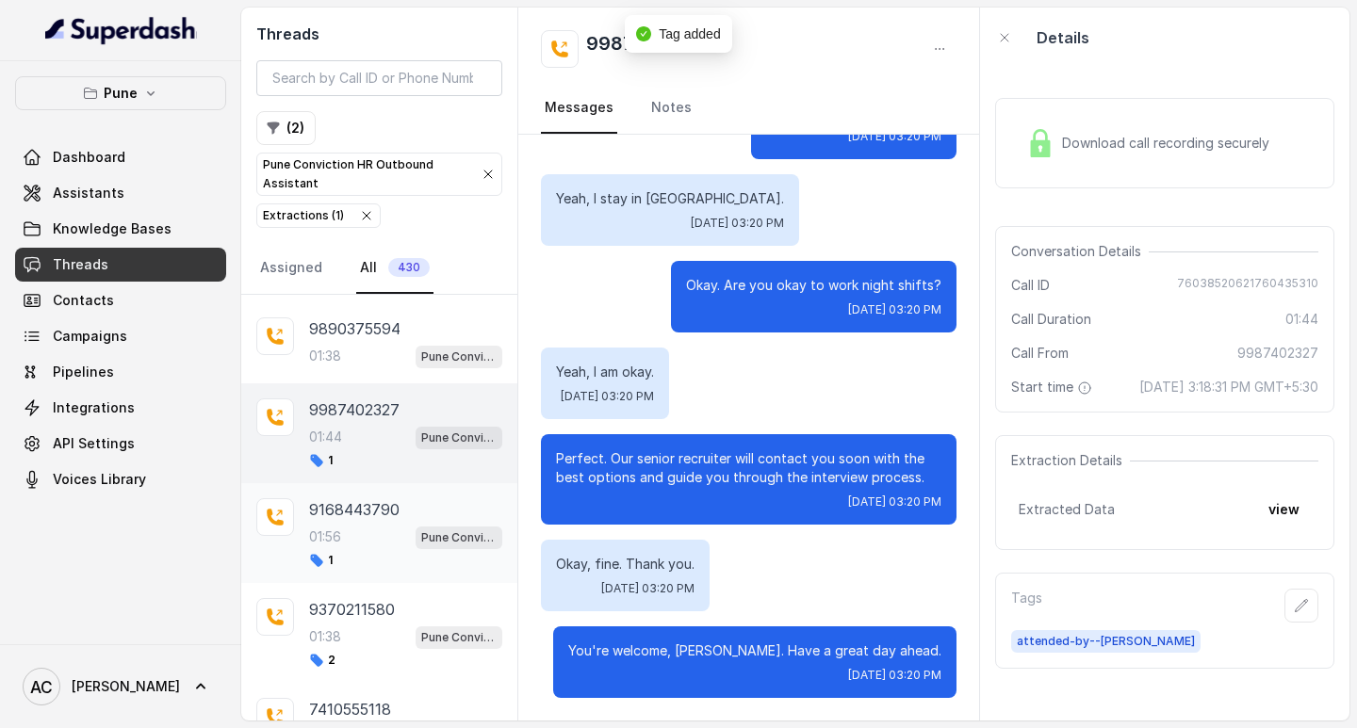
click at [364, 525] on div "01:56 Pune Conviction HR Outbound Assistant" at bounding box center [405, 537] width 193 height 24
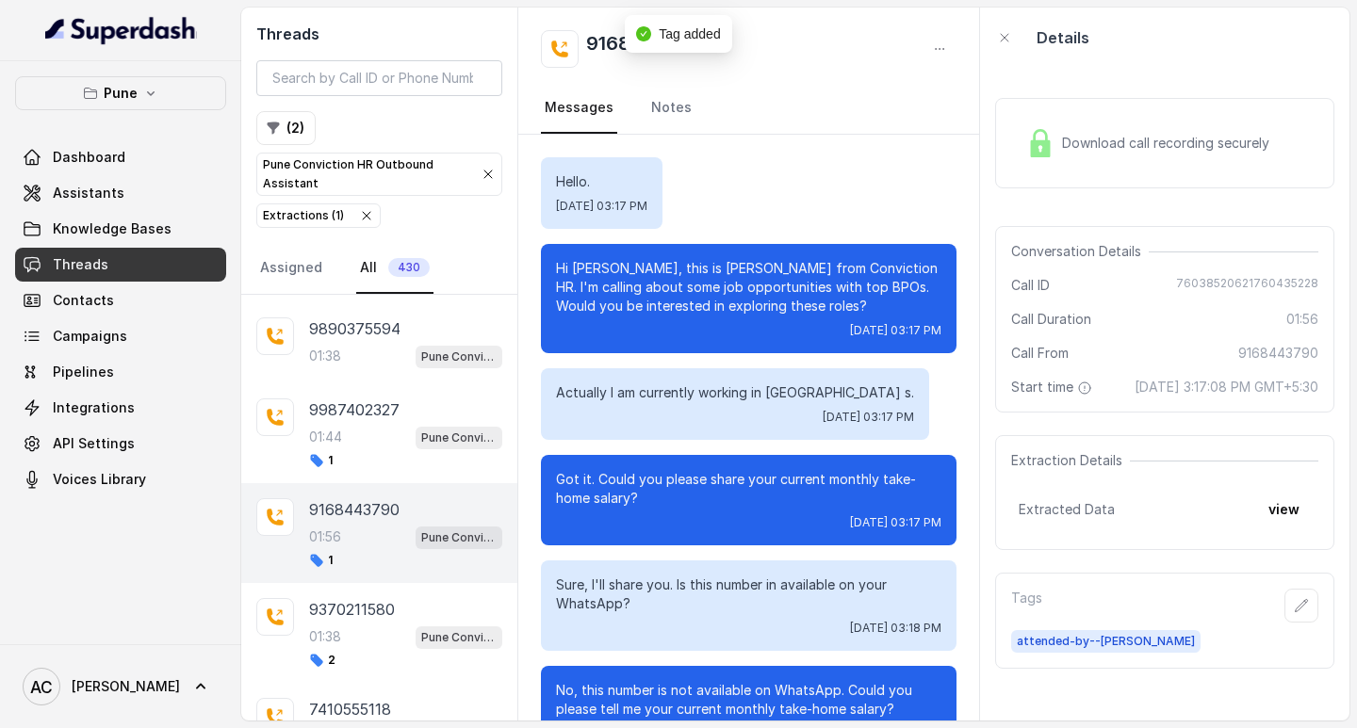
scroll to position [1509, 0]
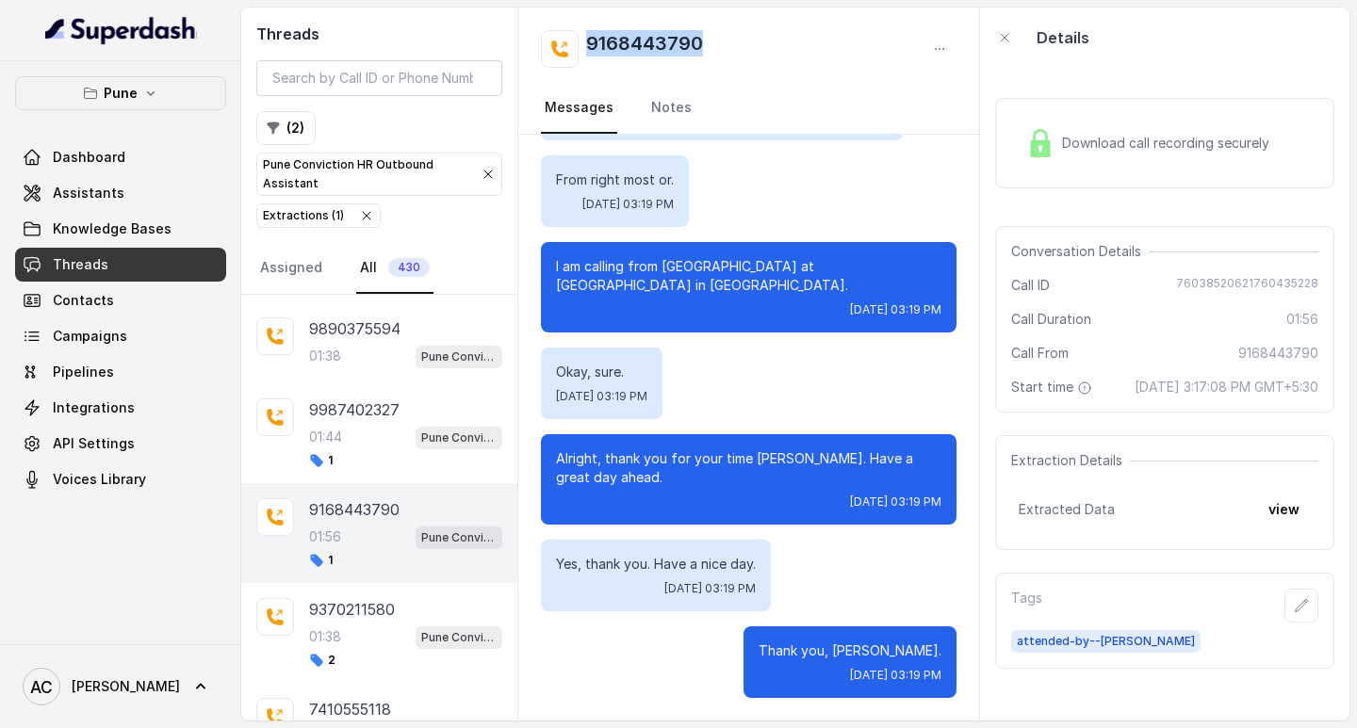
drag, startPoint x: 737, startPoint y: 48, endPoint x: 585, endPoint y: 50, distance: 151.7
click at [585, 50] on div "9168443790" at bounding box center [749, 49] width 416 height 38
copy h2 "9168443790"
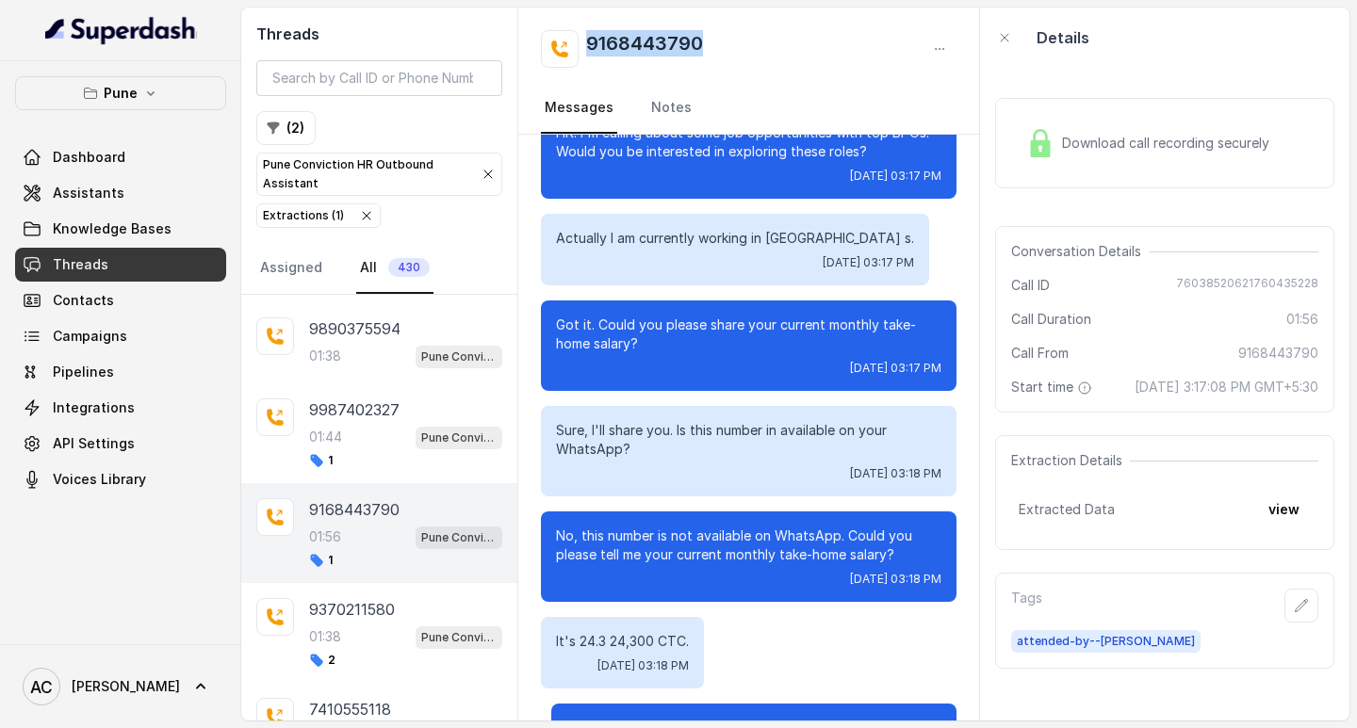
scroll to position [2, 0]
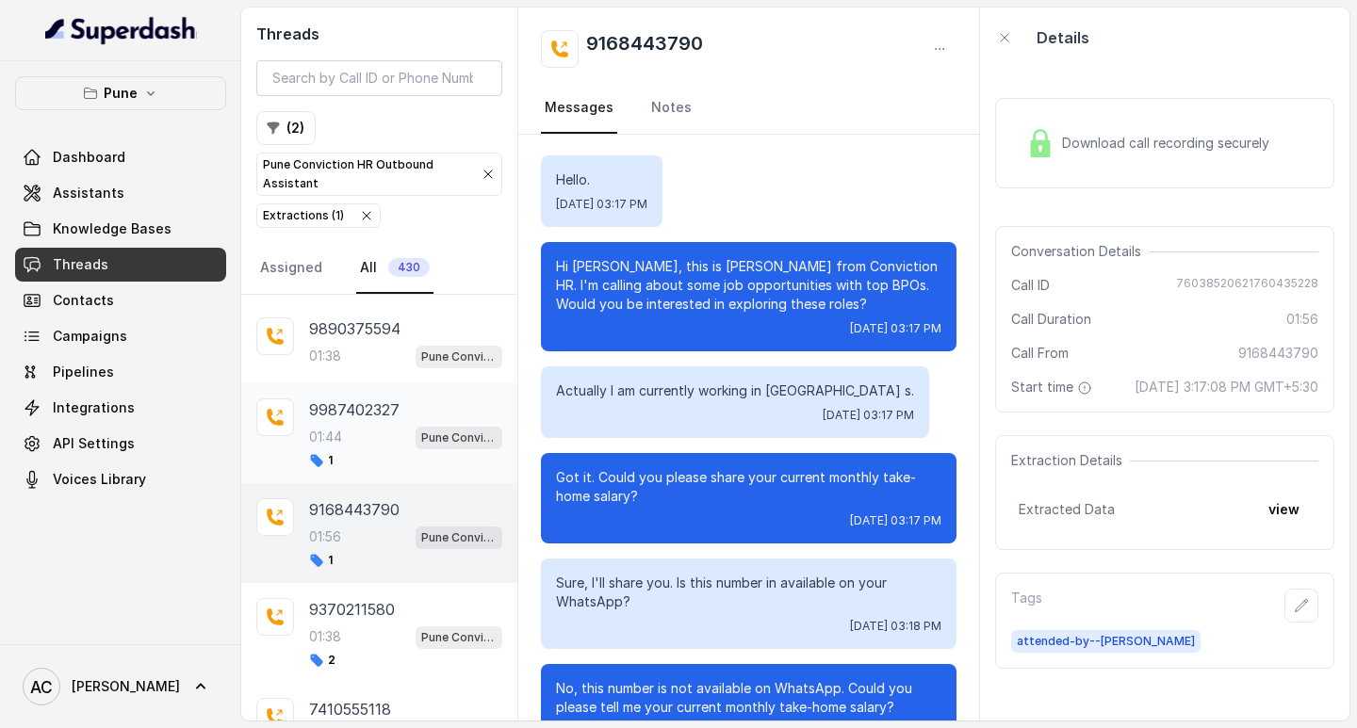
click at [341, 423] on div "9987402327 01:44 Pune Conviction HR Outbound Assistant 1" at bounding box center [405, 434] width 193 height 70
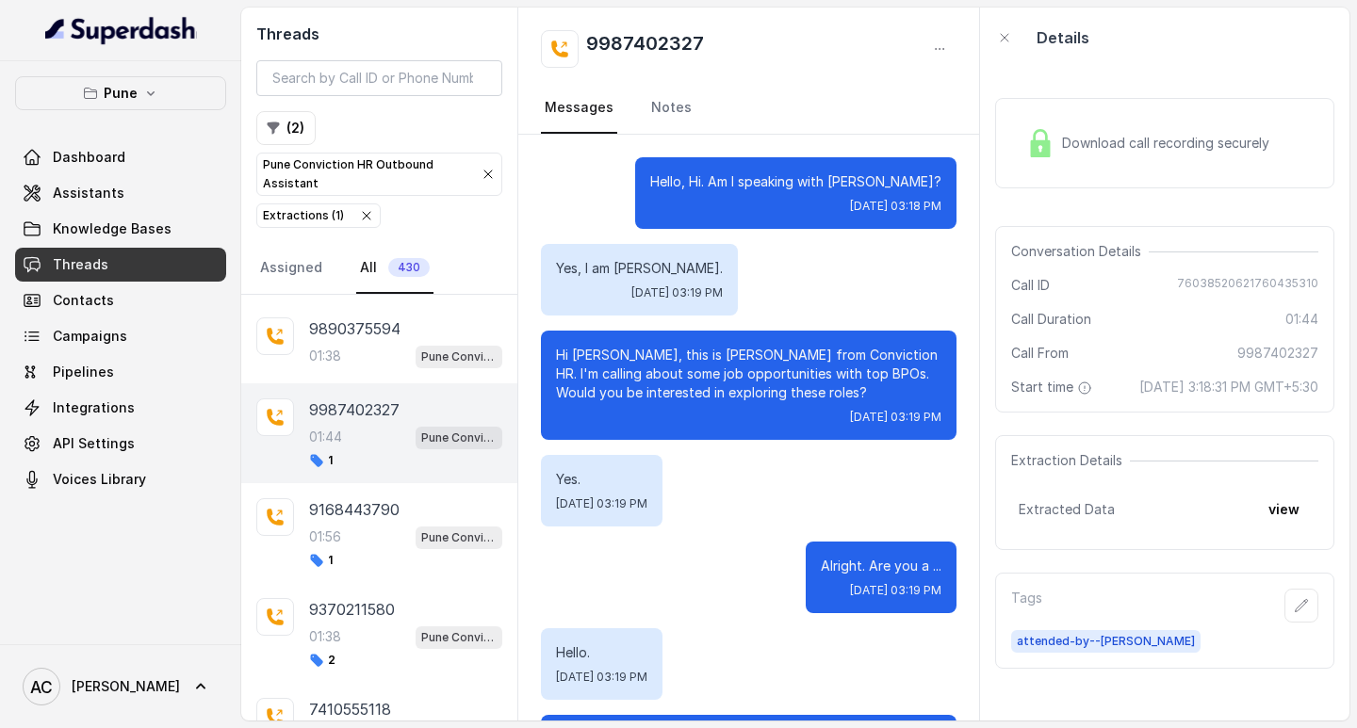
scroll to position [1317, 0]
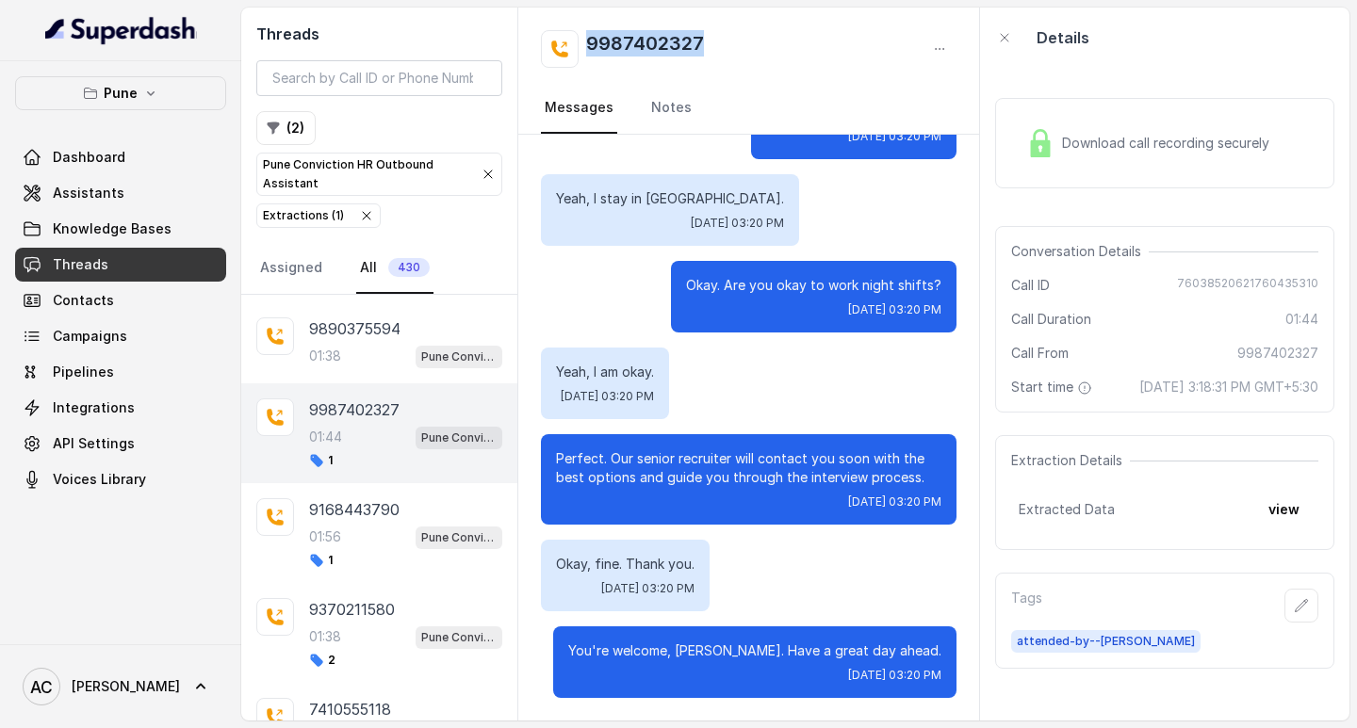
drag, startPoint x: 731, startPoint y: 47, endPoint x: 564, endPoint y: 48, distance: 166.8
click at [564, 48] on div "9987402327" at bounding box center [749, 49] width 416 height 38
copy h2 "9987402327"
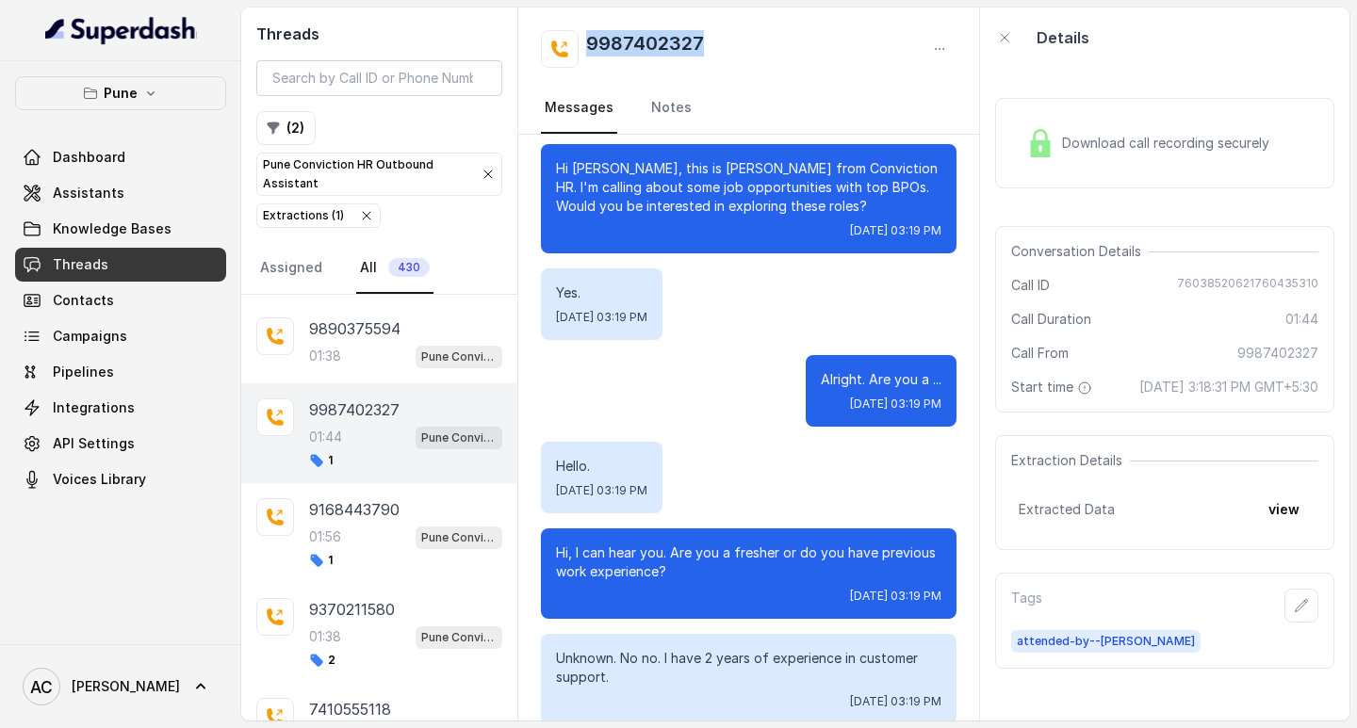
scroll to position [0, 0]
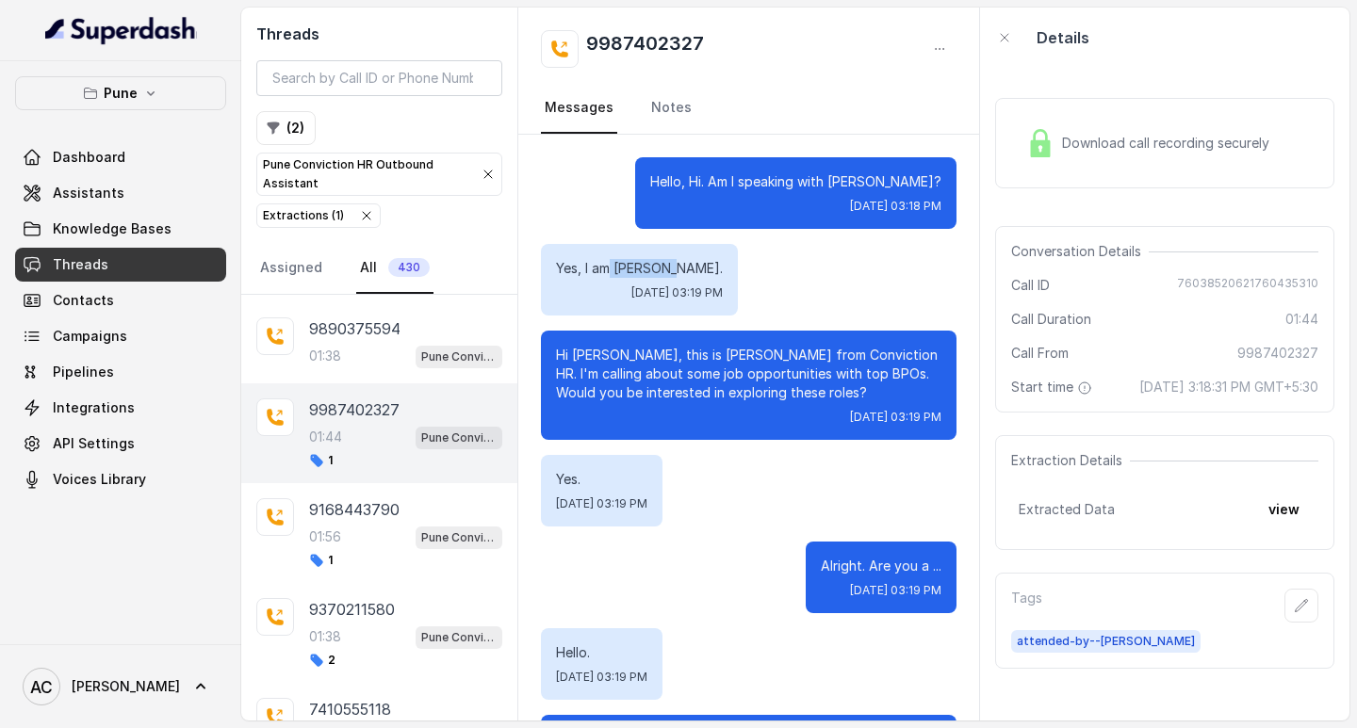
drag, startPoint x: 613, startPoint y: 267, endPoint x: 665, endPoint y: 267, distance: 51.8
click at [665, 267] on p "Yes, I am Harshita." at bounding box center [639, 268] width 167 height 19
copy p "Harshita"
click at [348, 535] on div "01:56 Pune Conviction HR Outbound Assistant" at bounding box center [405, 537] width 193 height 24
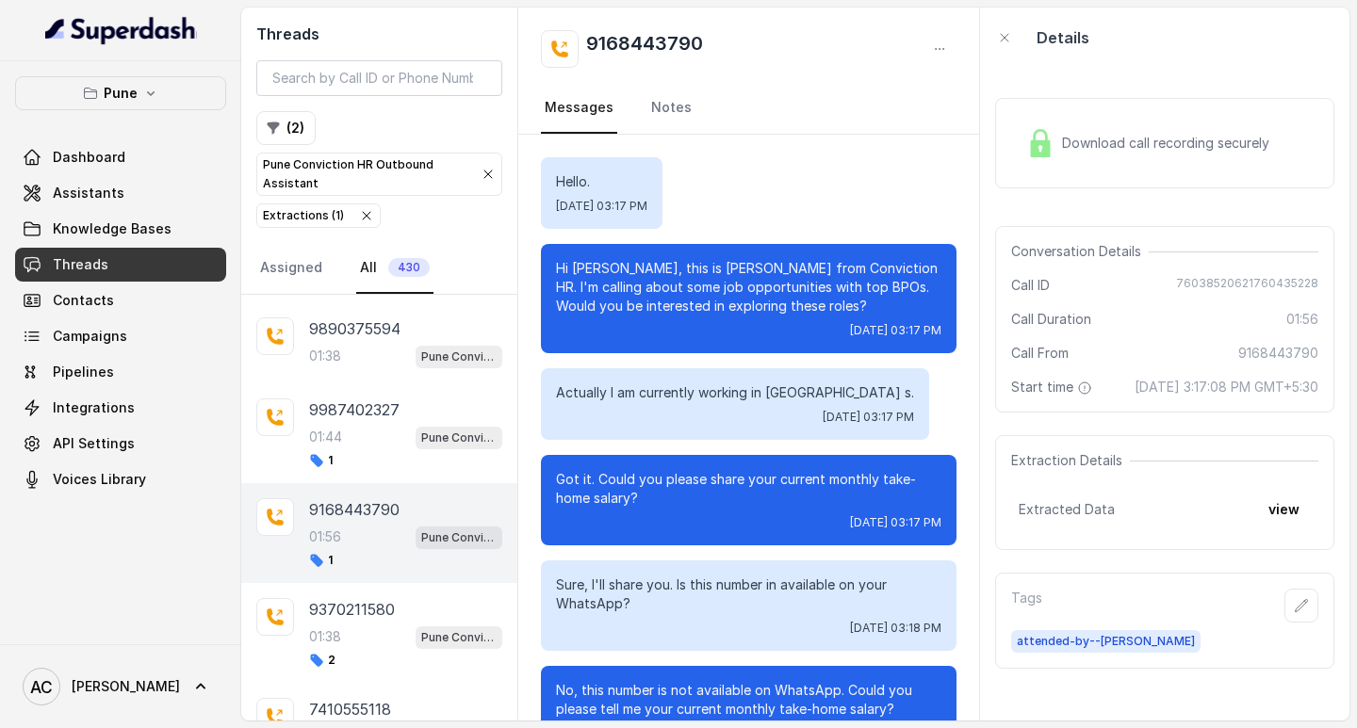
scroll to position [1509, 0]
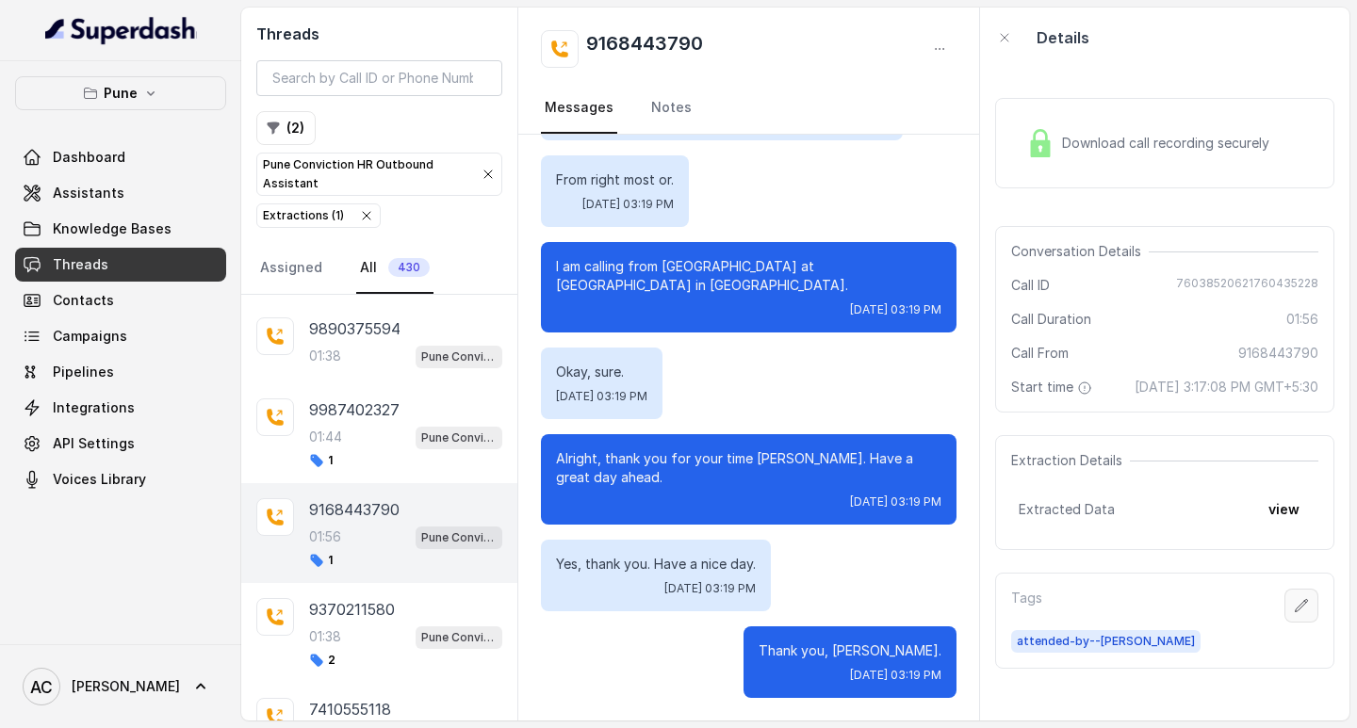
click at [1294, 613] on icon "button" at bounding box center [1301, 605] width 15 height 15
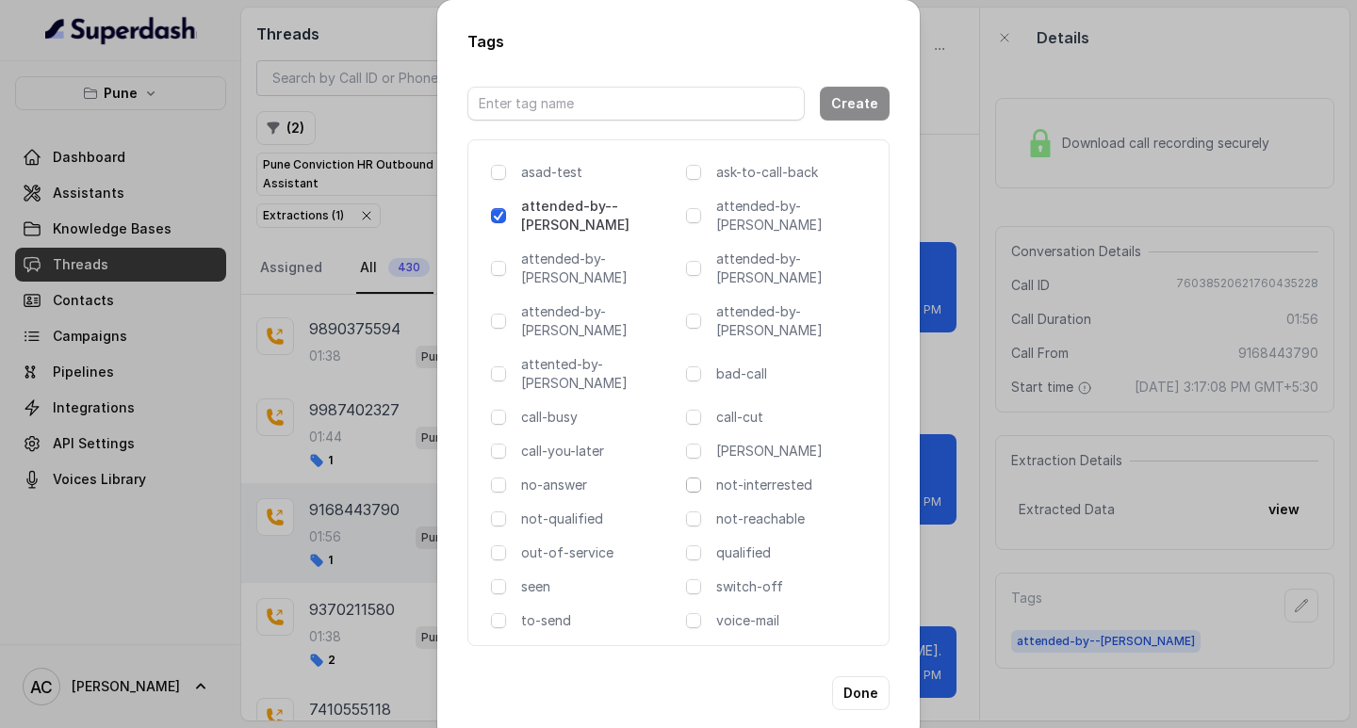
click at [696, 478] on span at bounding box center [693, 485] width 15 height 15
click at [855, 676] on button "Done" at bounding box center [860, 693] width 57 height 34
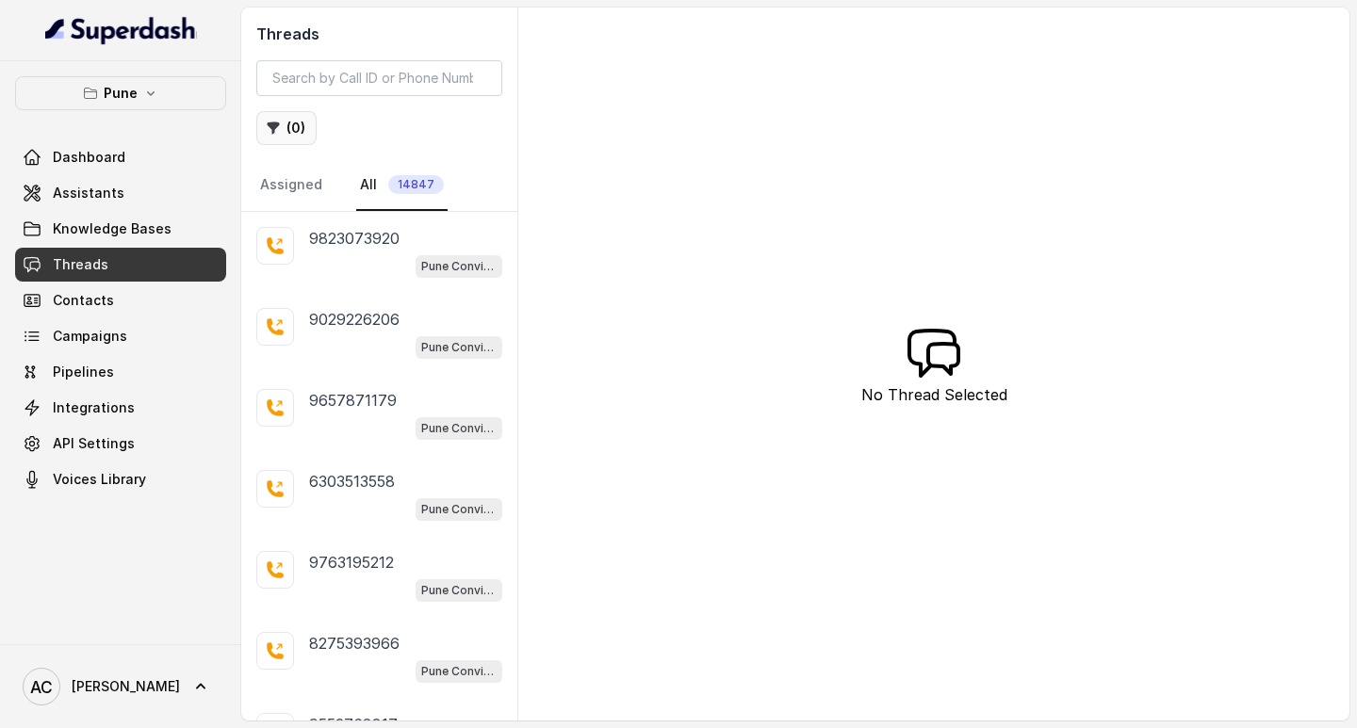
click at [297, 128] on button "( 0 )" at bounding box center [286, 128] width 60 height 34
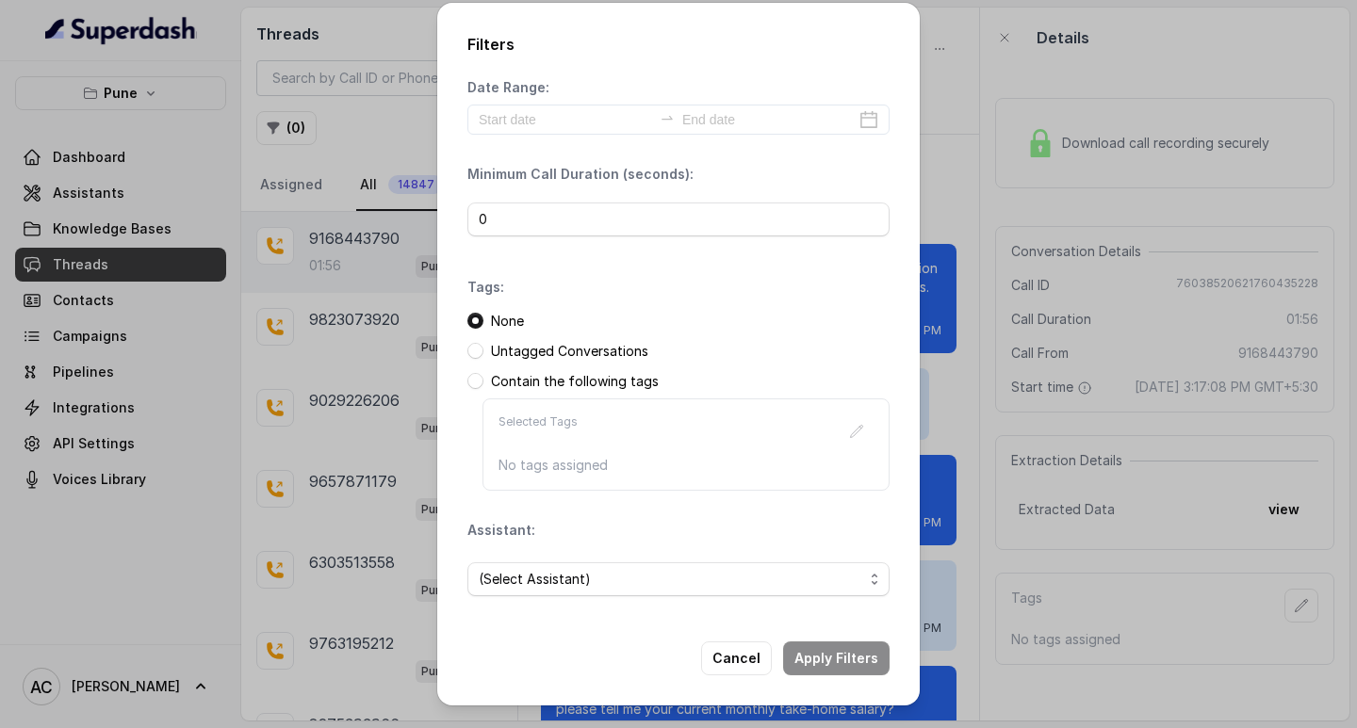
scroll to position [1509, 0]
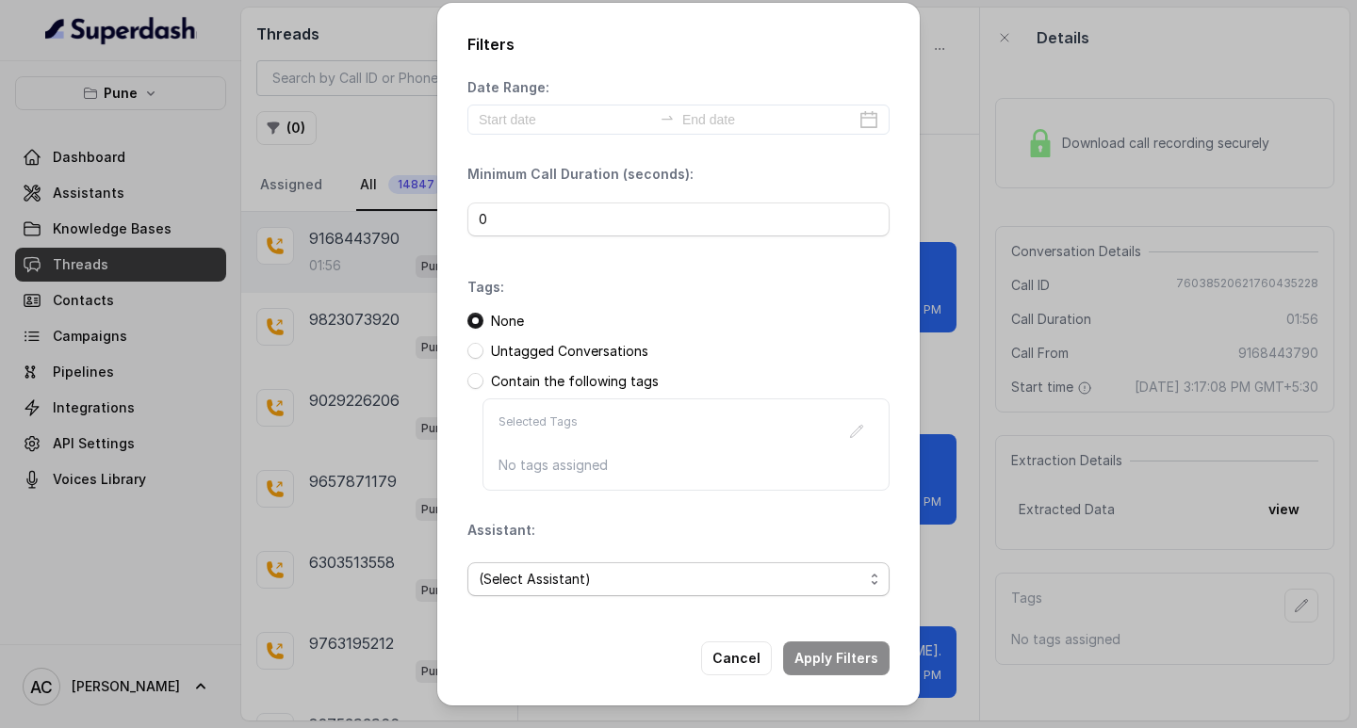
click at [533, 576] on span "(Select Assistant)" at bounding box center [671, 579] width 384 height 23
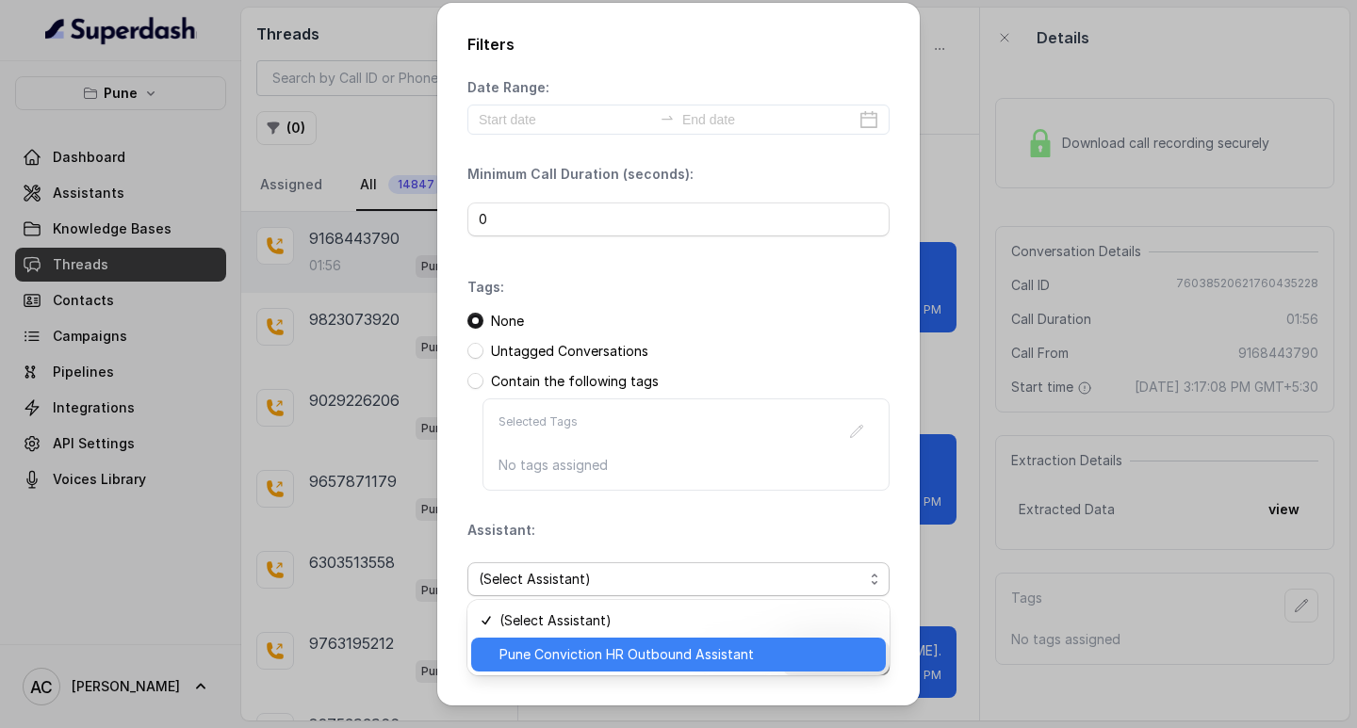
click at [535, 652] on span "Pune Conviction HR Outbound Assistant" at bounding box center [686, 655] width 375 height 23
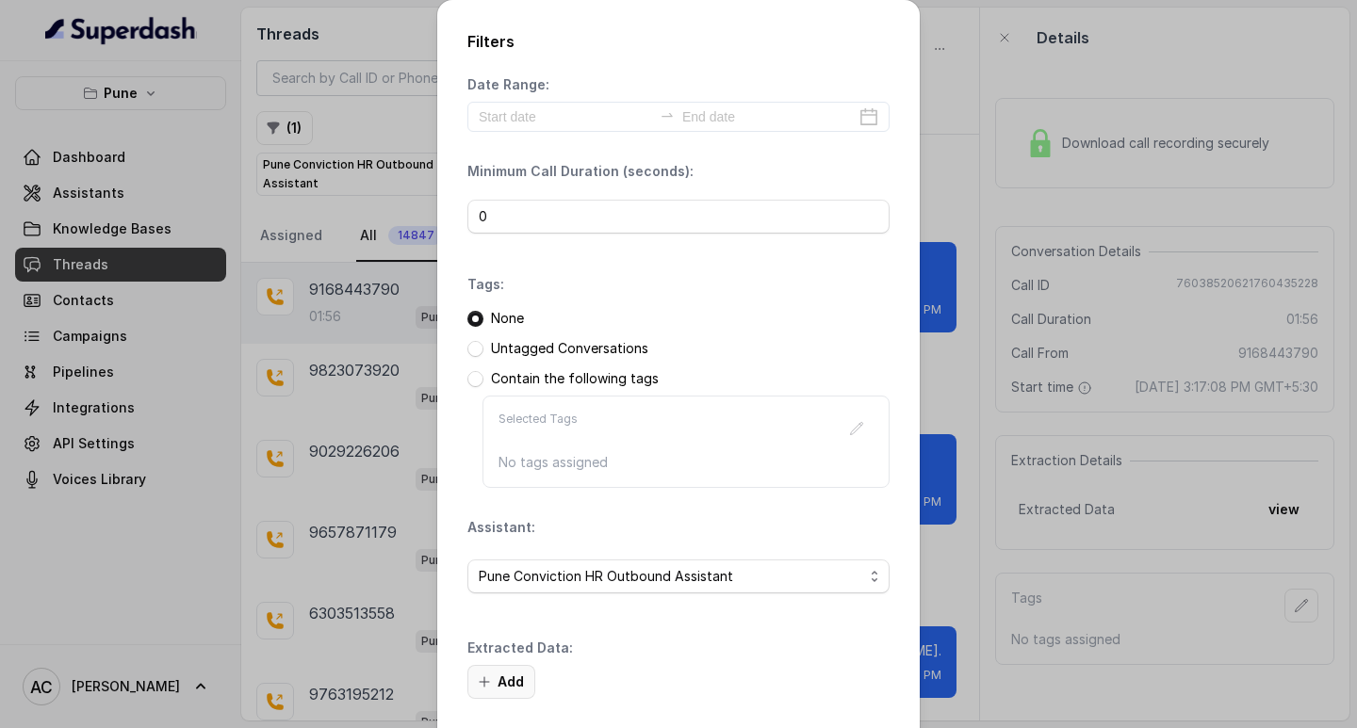
click at [505, 676] on button "Add" at bounding box center [501, 682] width 68 height 34
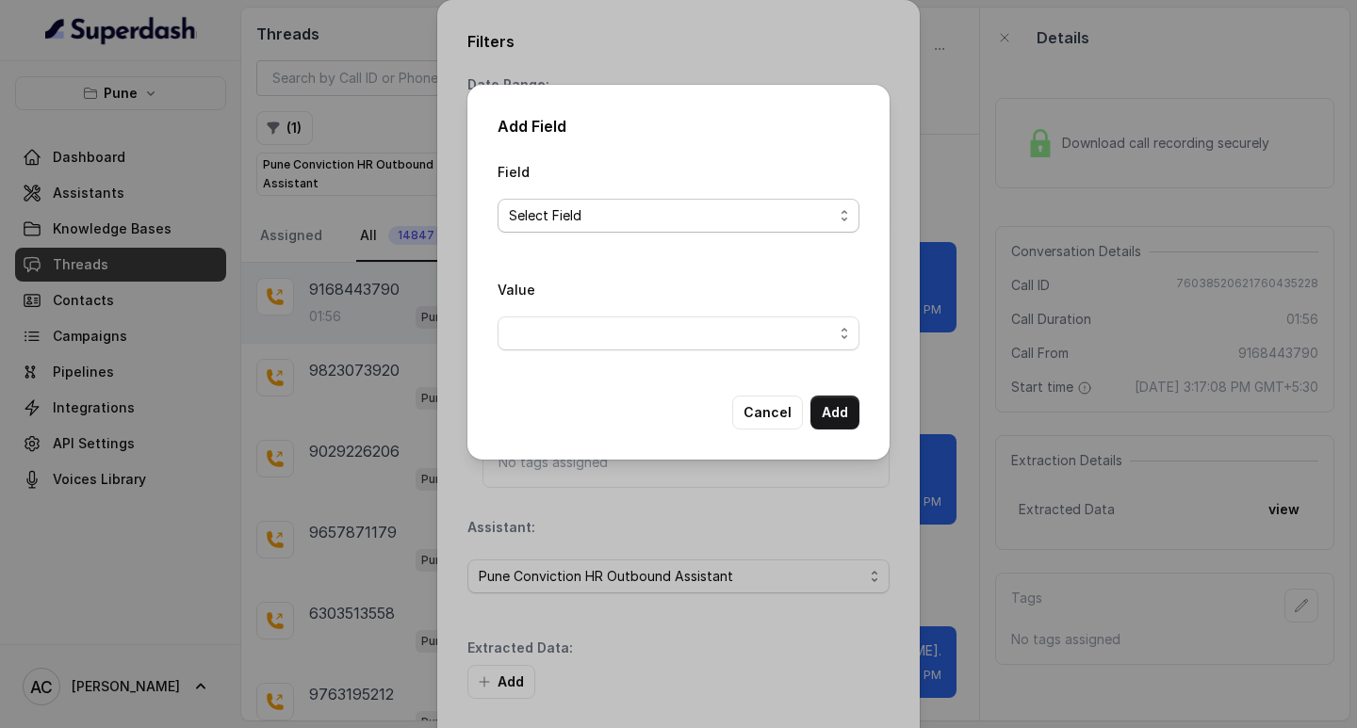
click at [551, 220] on span "Select Field" at bounding box center [671, 215] width 324 height 23
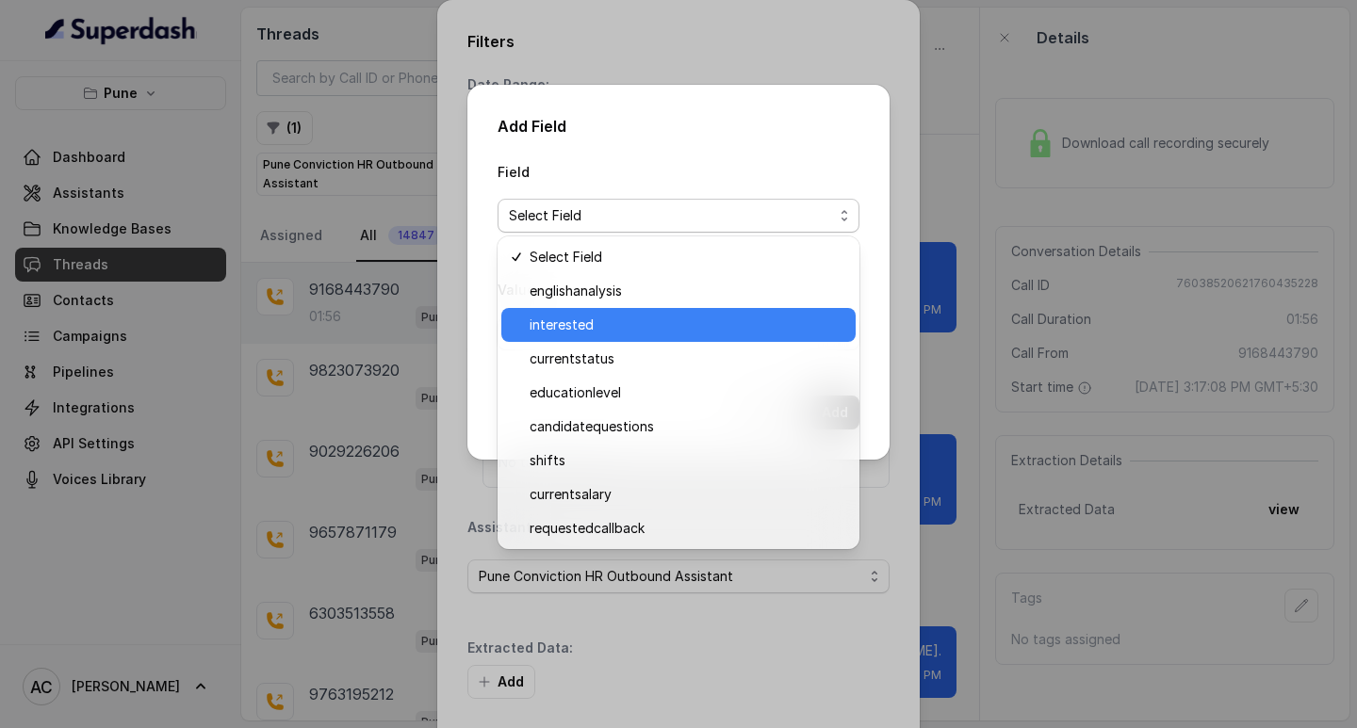
click at [560, 320] on span "interested" at bounding box center [687, 325] width 315 height 23
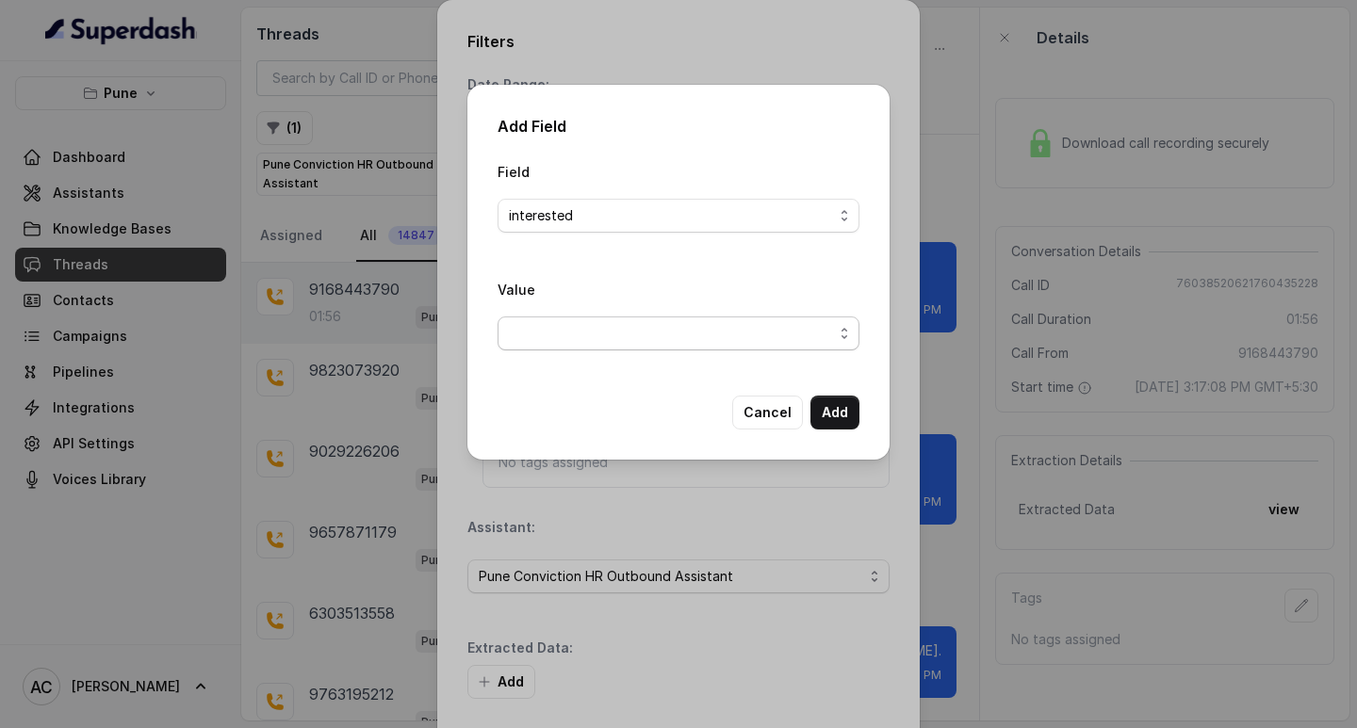
click at [538, 330] on span "button" at bounding box center [678, 334] width 362 height 34
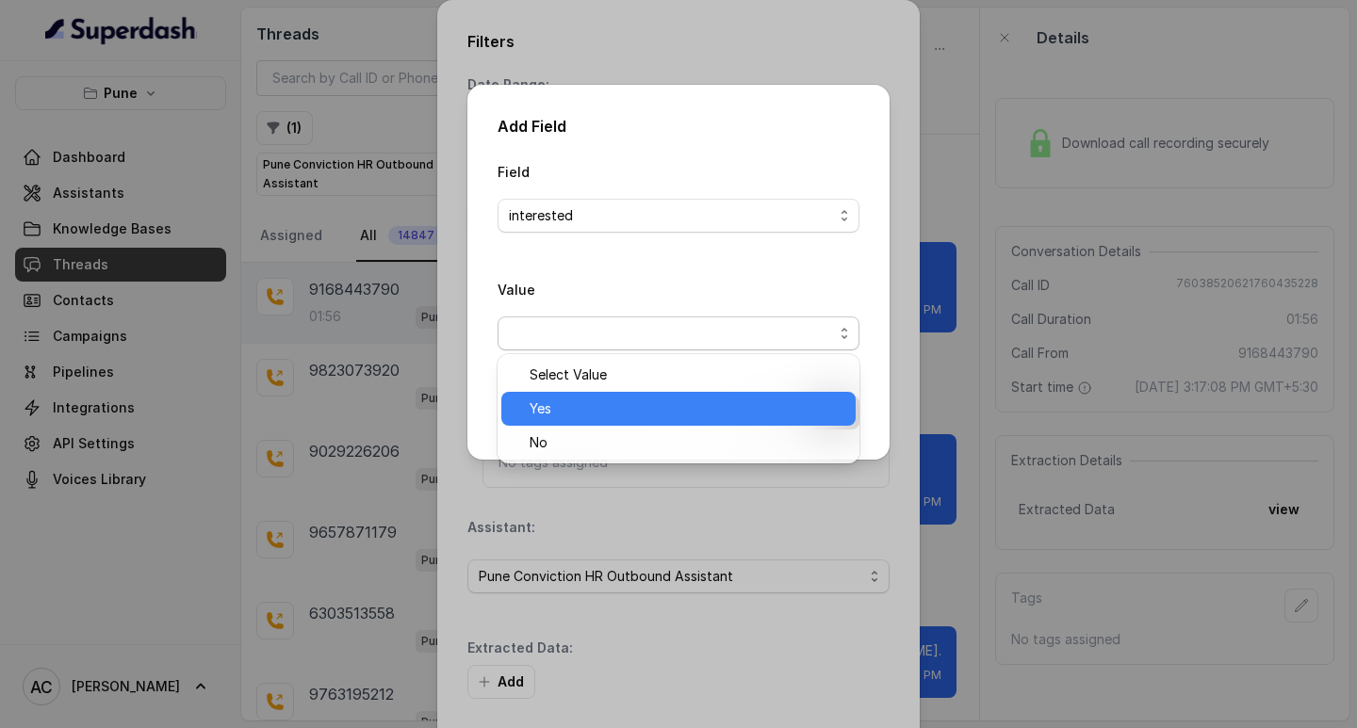
click at [562, 411] on span "Yes" at bounding box center [687, 409] width 315 height 23
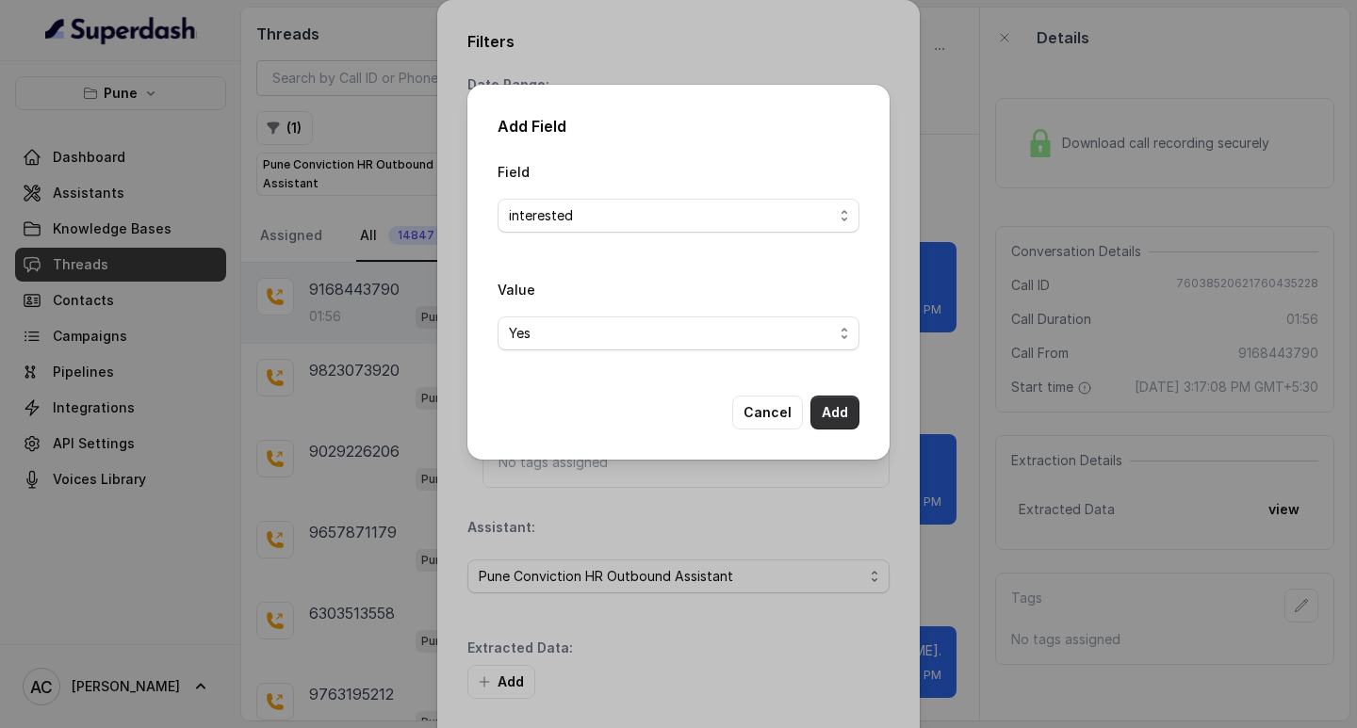
click at [825, 411] on button "Add" at bounding box center [834, 413] width 49 height 34
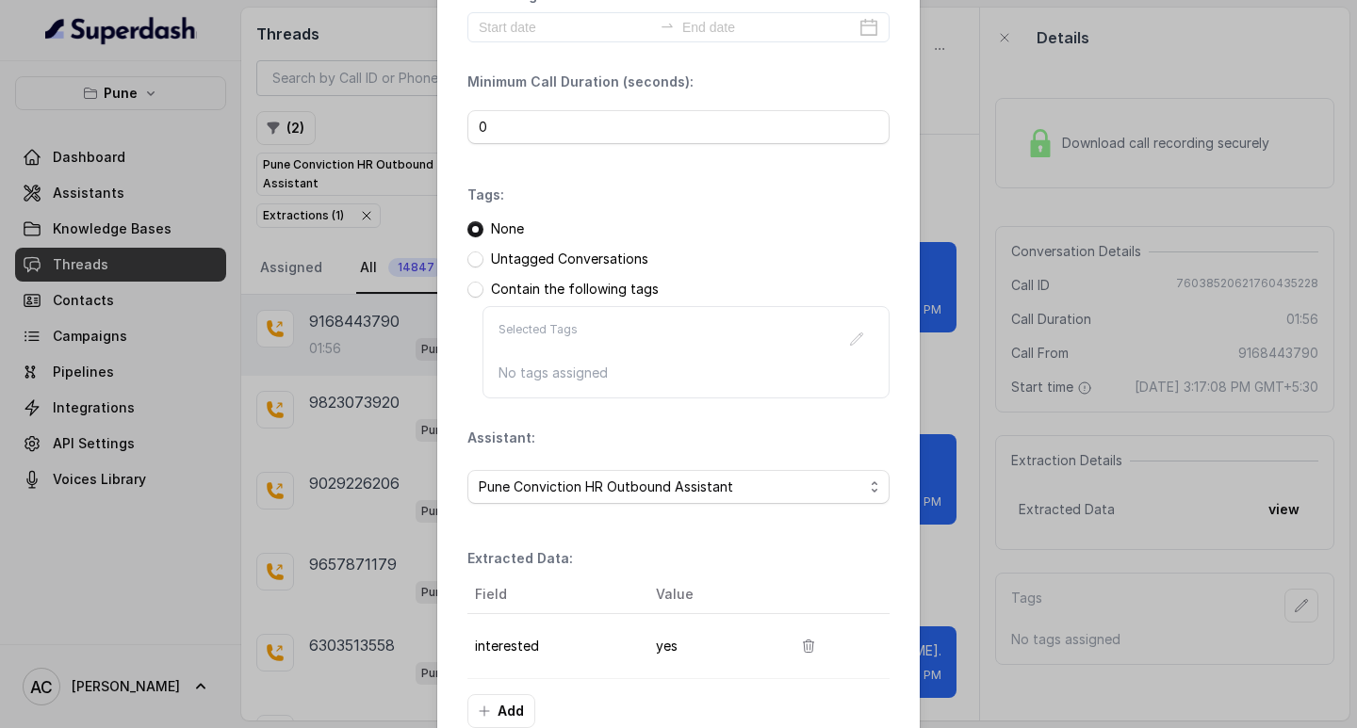
scroll to position [199, 0]
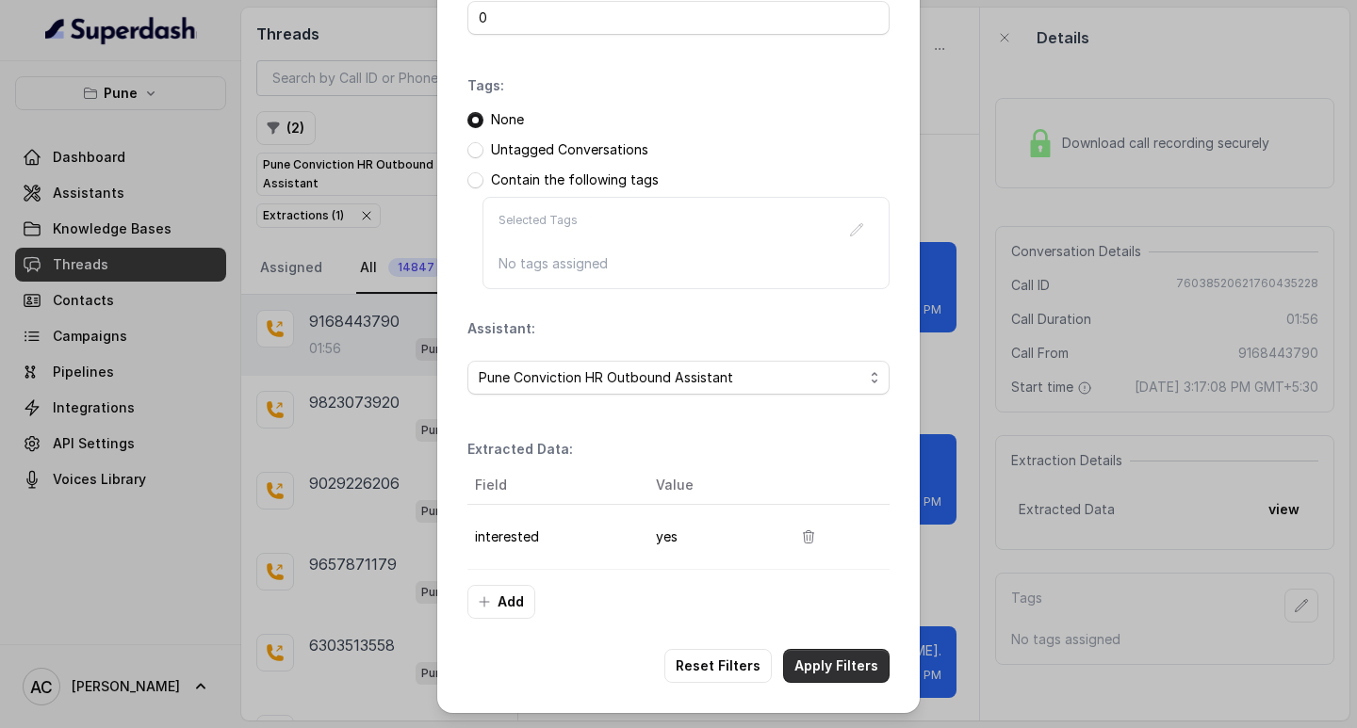
click at [810, 666] on button "Apply Filters" at bounding box center [836, 666] width 106 height 34
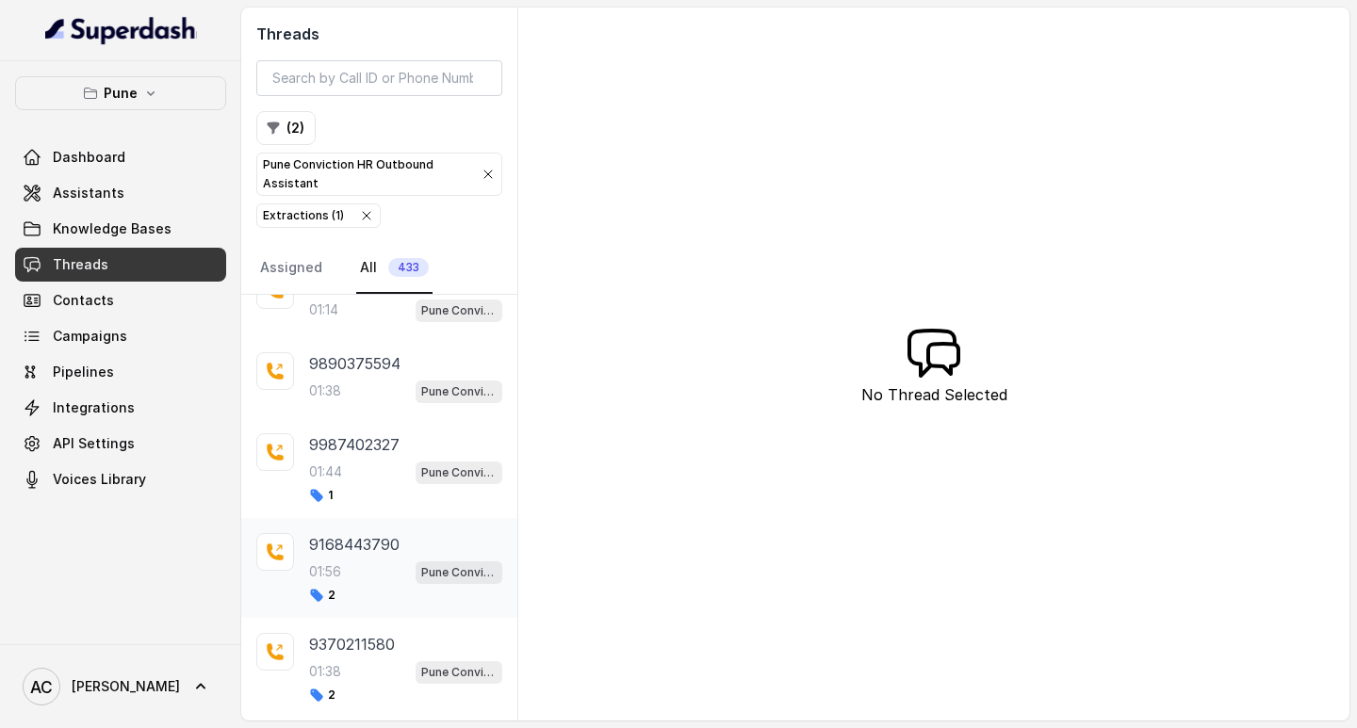
scroll to position [648, 0]
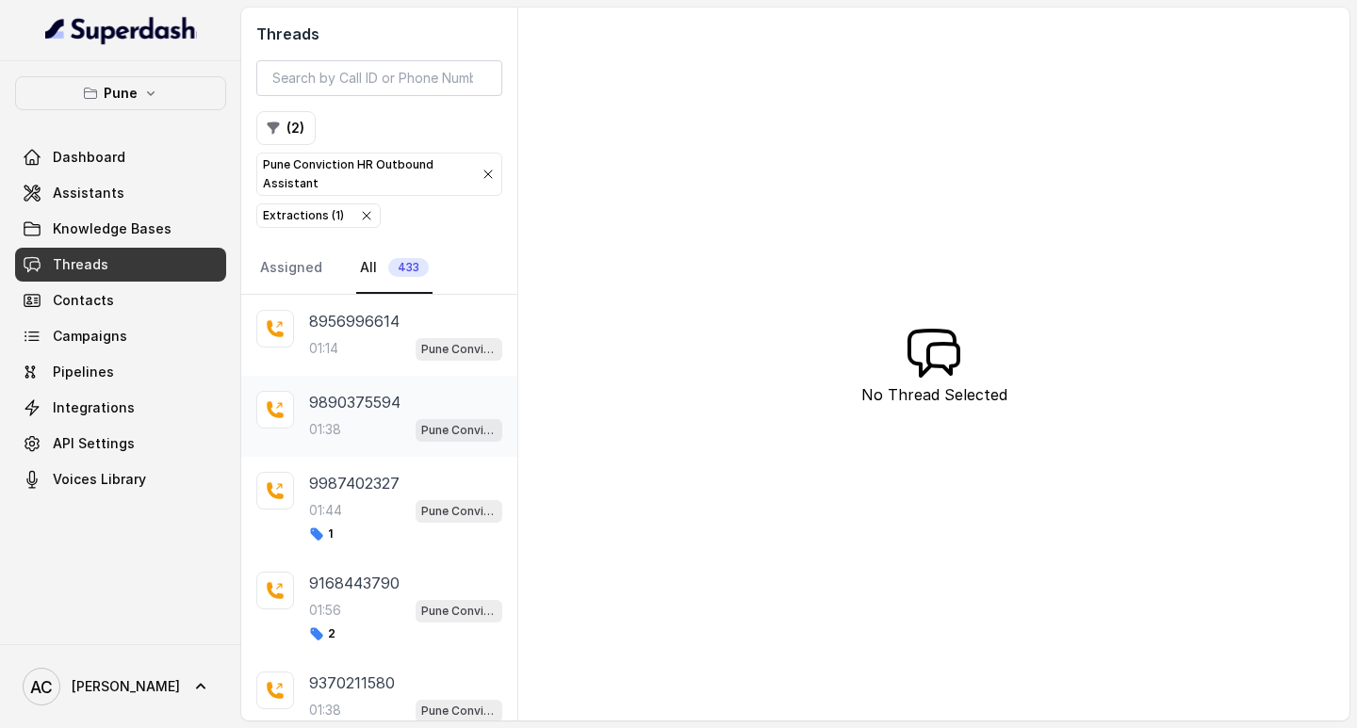
click at [338, 414] on div "9890375594 01:38 Pune Conviction HR Outbound Assistant" at bounding box center [405, 416] width 193 height 51
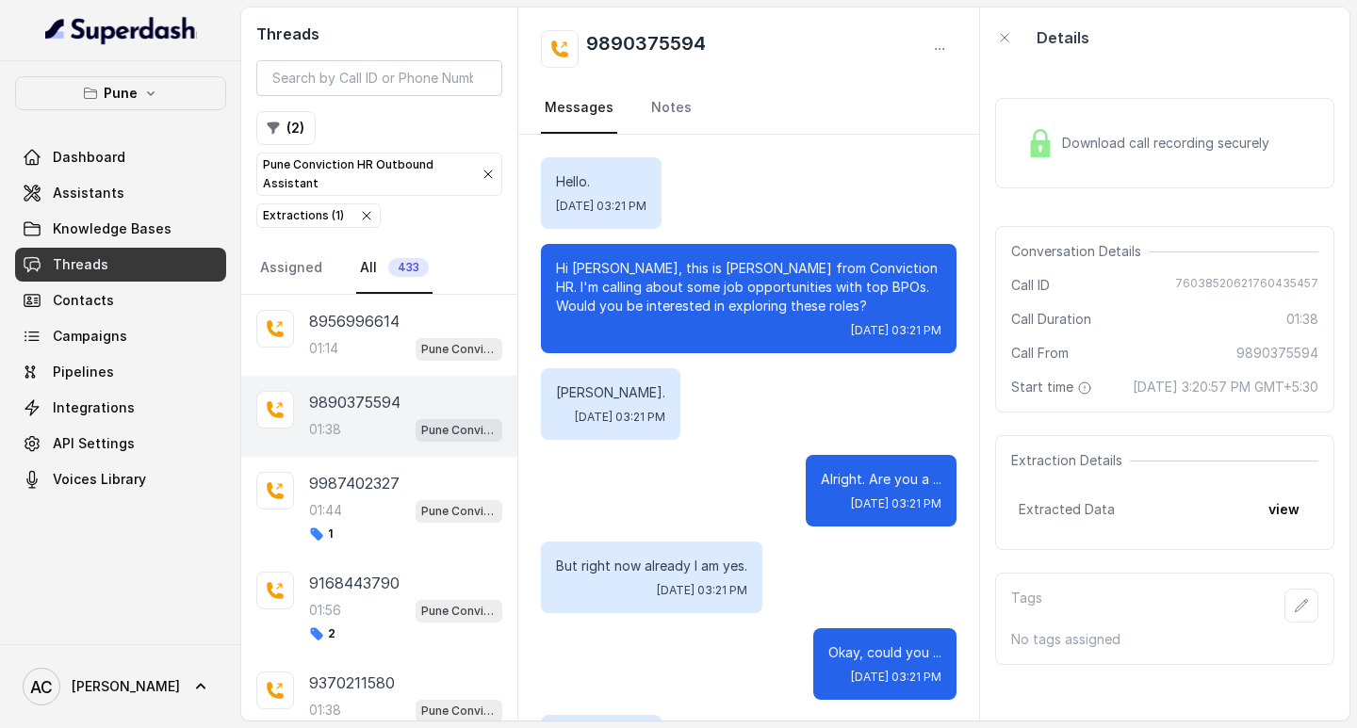
scroll to position [2158, 0]
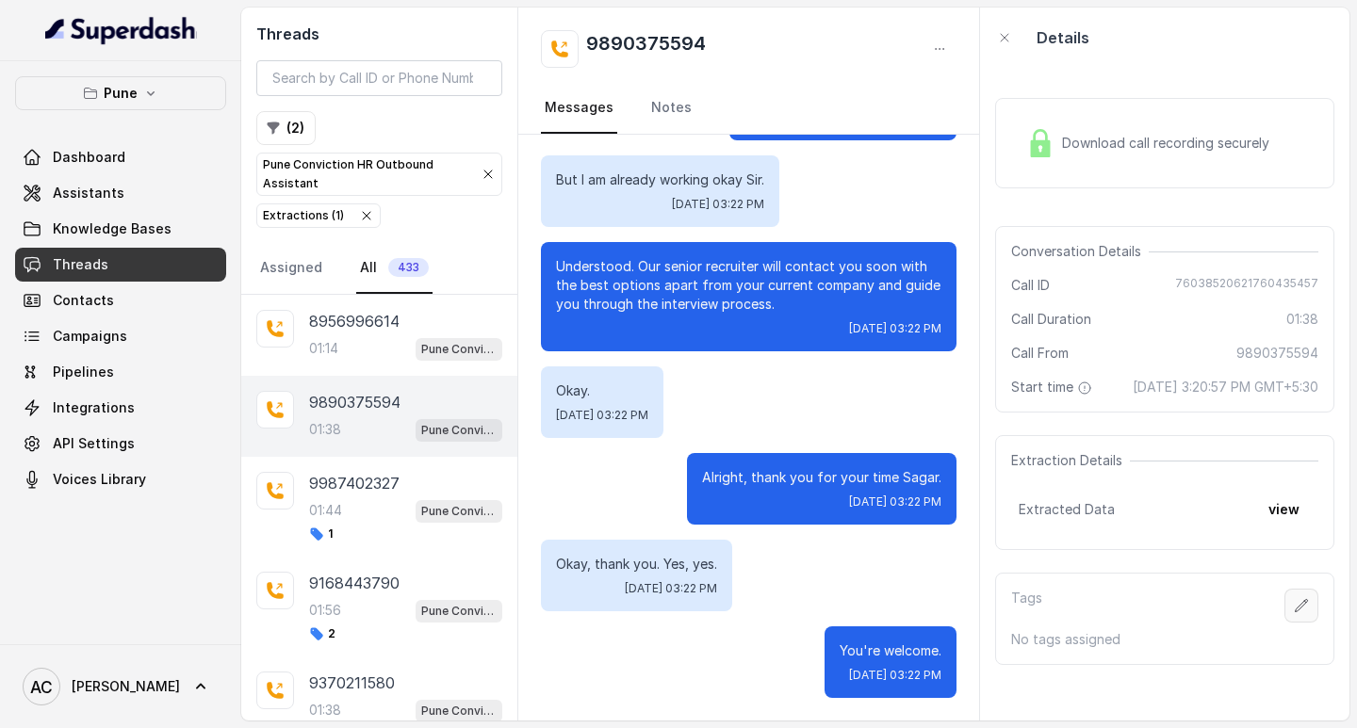
click at [1294, 613] on icon "button" at bounding box center [1301, 605] width 15 height 15
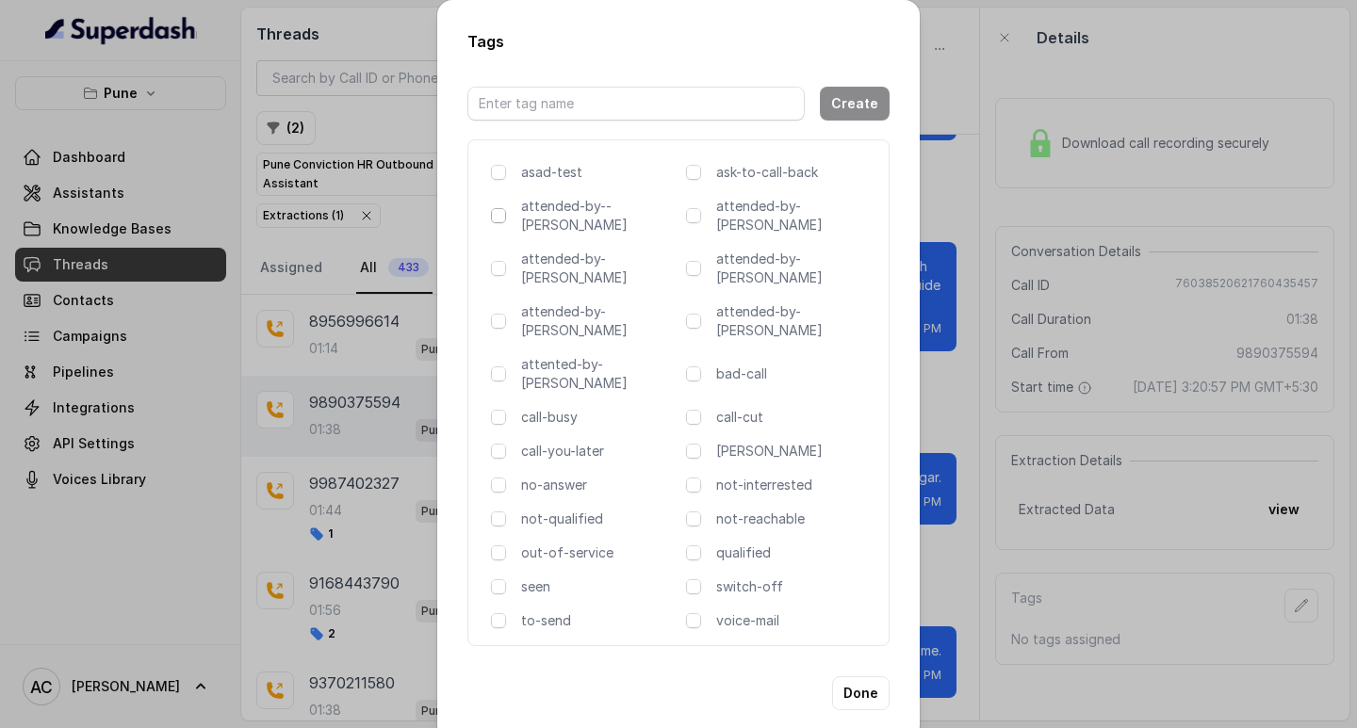
click at [497, 218] on span at bounding box center [498, 215] width 15 height 15
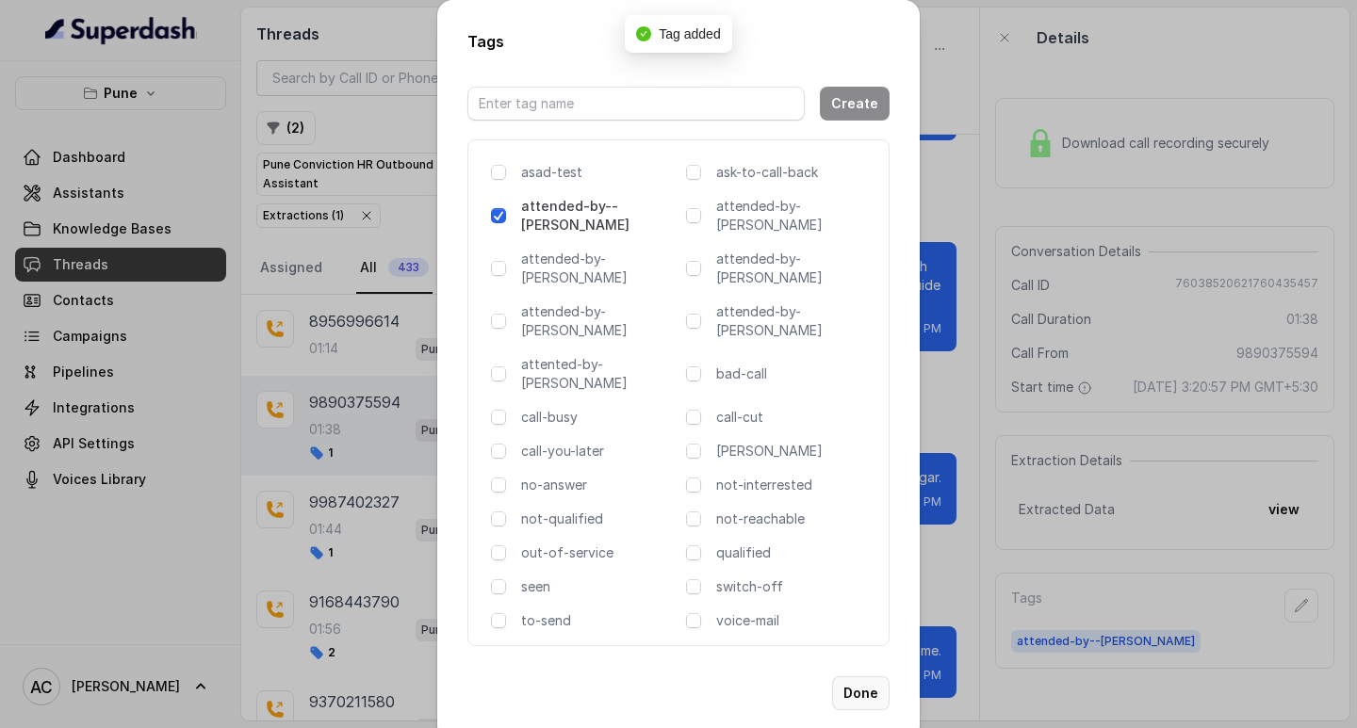
drag, startPoint x: 856, startPoint y: 627, endPoint x: 836, endPoint y: 618, distance: 21.9
click at [857, 676] on button "Done" at bounding box center [860, 693] width 57 height 34
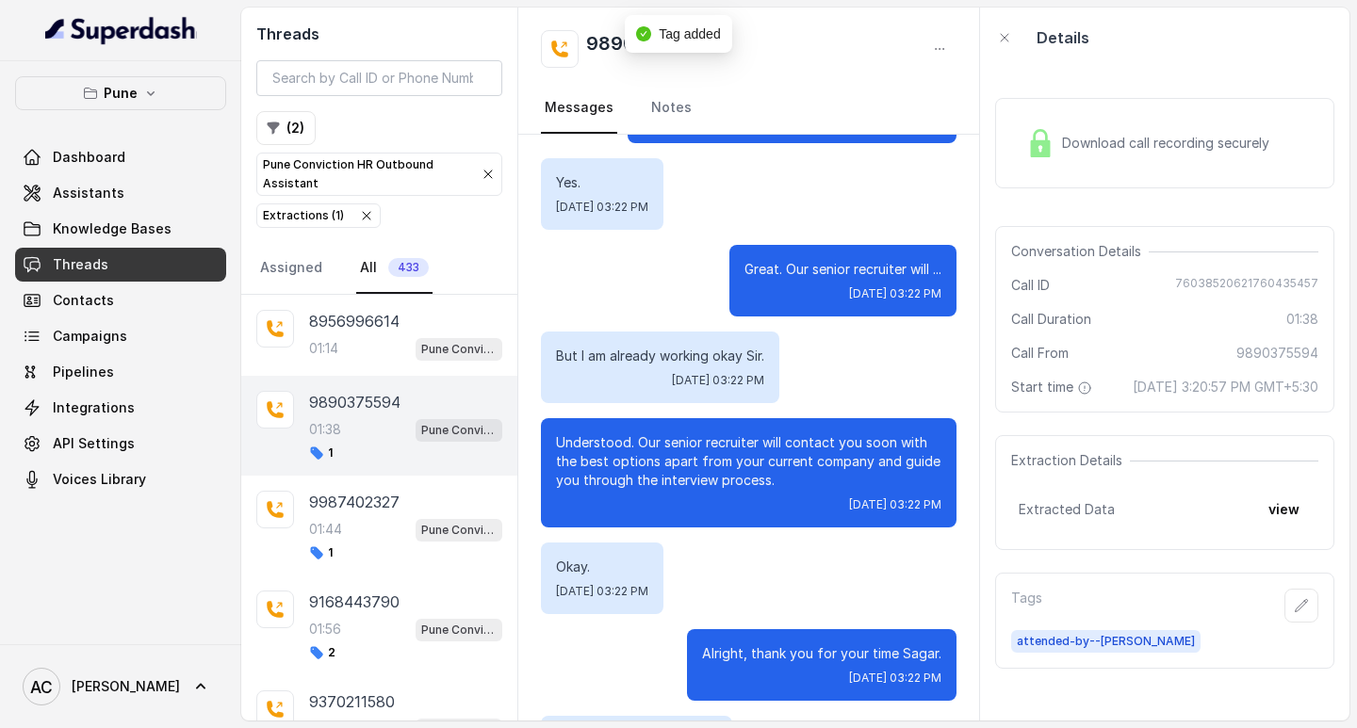
scroll to position [1969, 0]
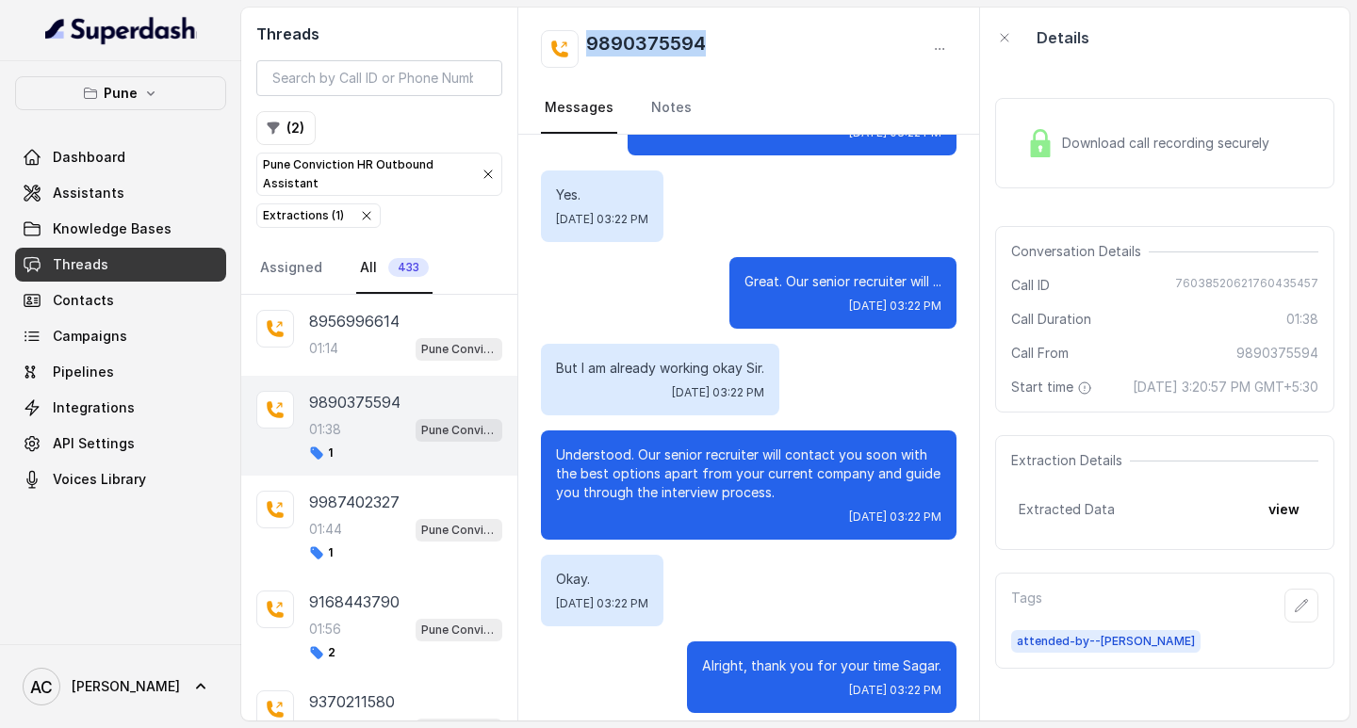
drag, startPoint x: 750, startPoint y: 36, endPoint x: 577, endPoint y: 41, distance: 173.4
click at [577, 41] on div "9890375594" at bounding box center [749, 49] width 416 height 38
copy h2 "9890375594"
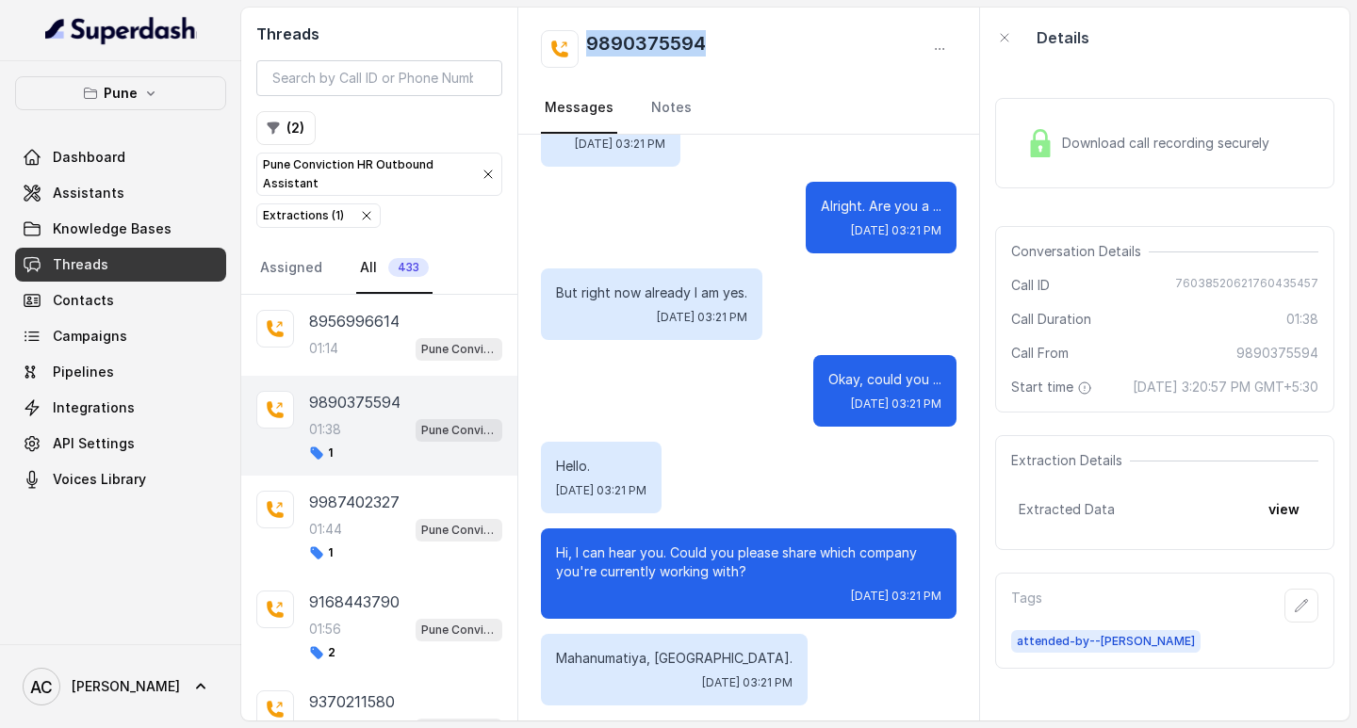
scroll to position [0, 0]
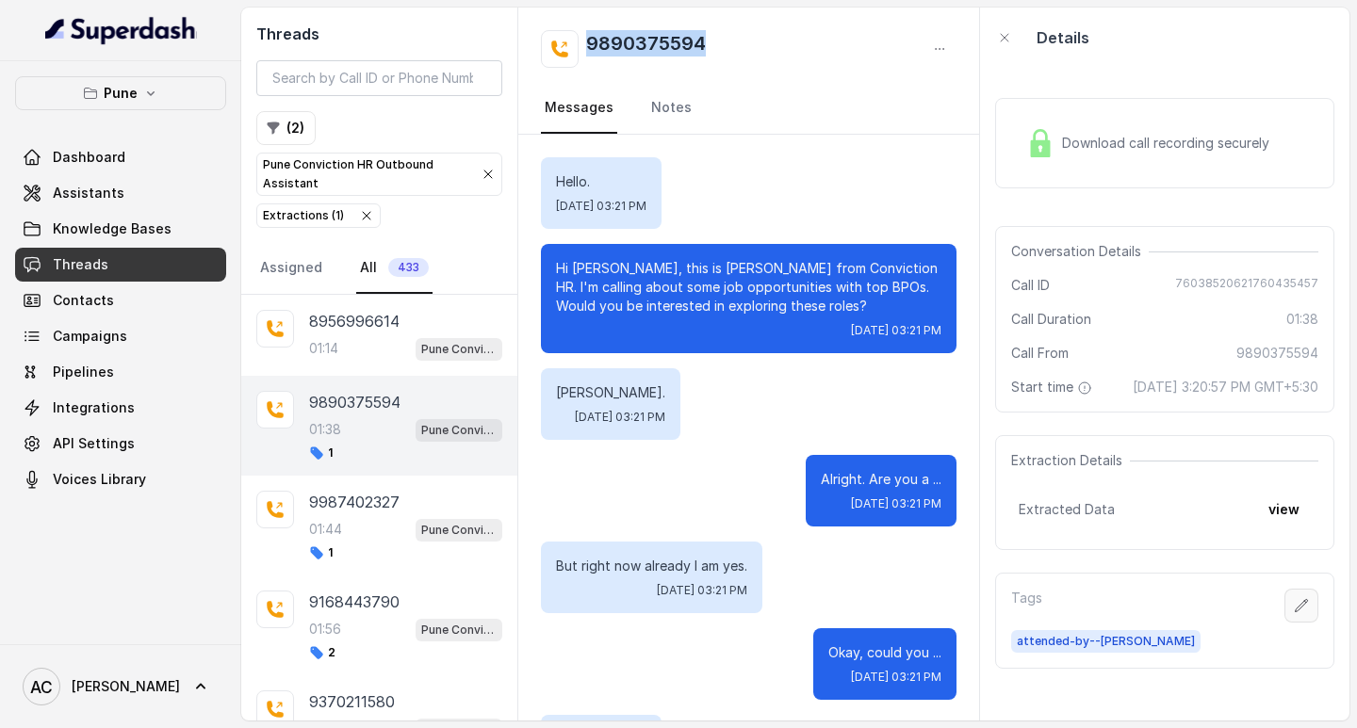
click at [1285, 616] on button "button" at bounding box center [1301, 606] width 34 height 34
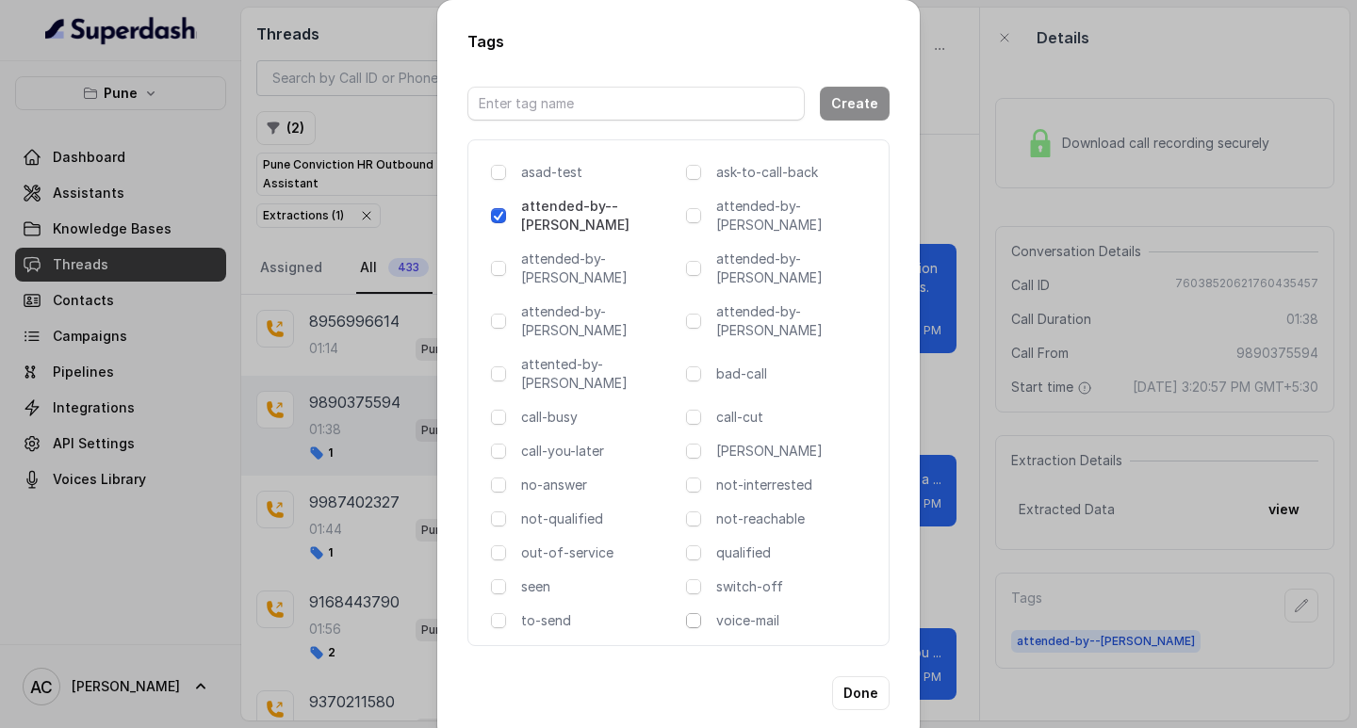
click at [698, 613] on span at bounding box center [693, 620] width 15 height 15
click at [696, 613] on span at bounding box center [693, 620] width 15 height 15
click at [695, 613] on span at bounding box center [693, 620] width 15 height 15
click at [867, 676] on button "Done" at bounding box center [860, 693] width 57 height 34
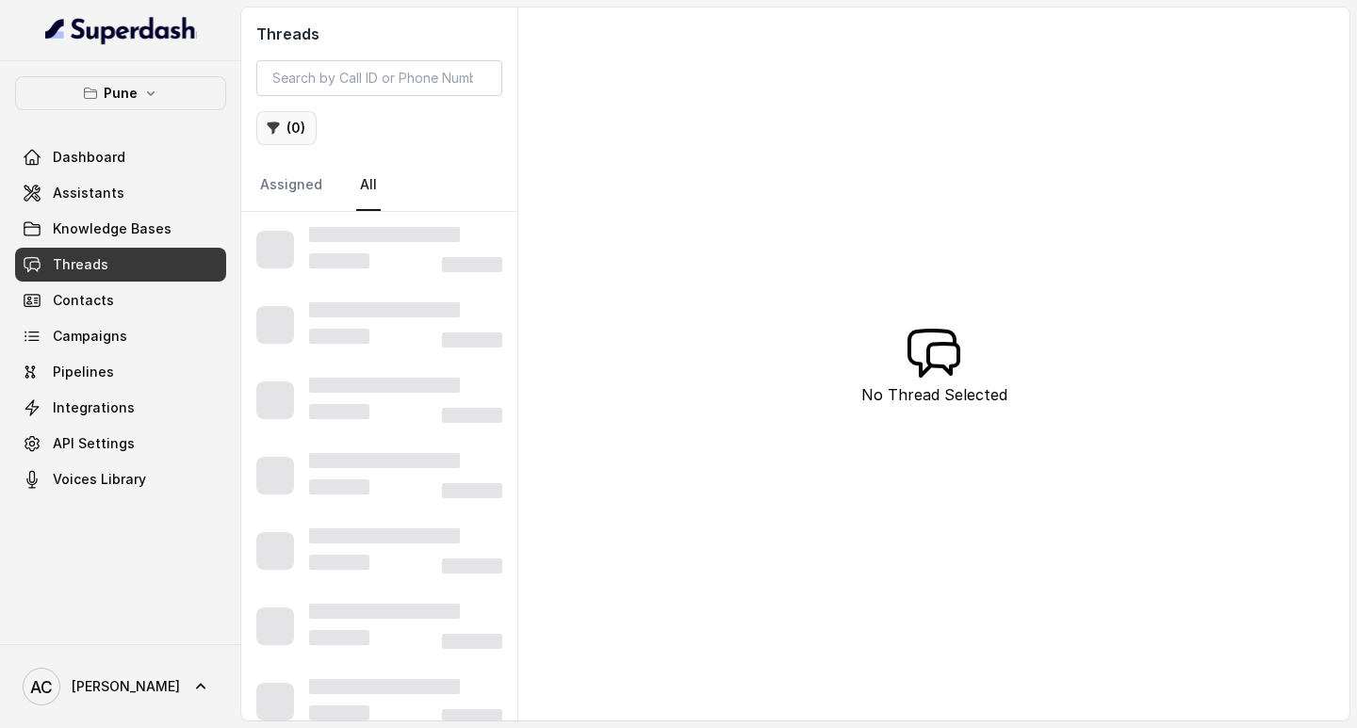
click at [295, 126] on button "( 0 )" at bounding box center [286, 128] width 60 height 34
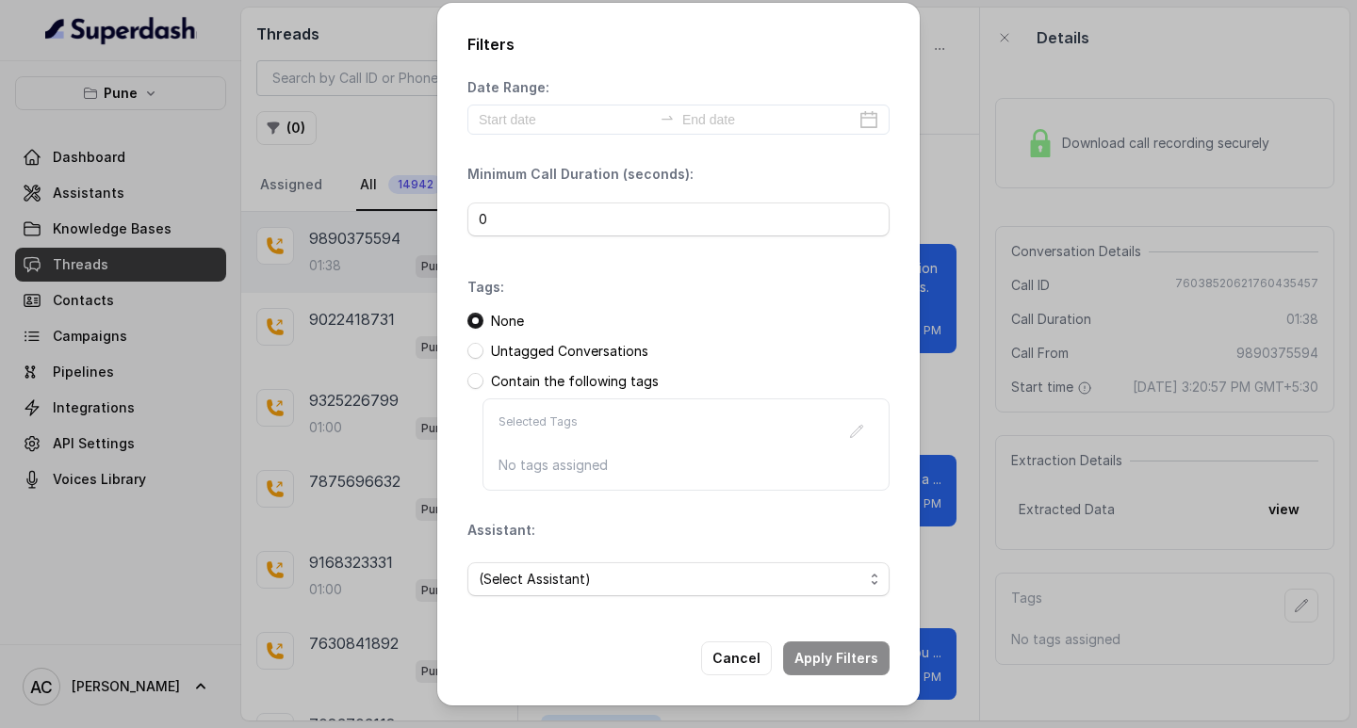
scroll to position [2158, 0]
click at [518, 575] on span "(Select Assistant)" at bounding box center [671, 579] width 384 height 23
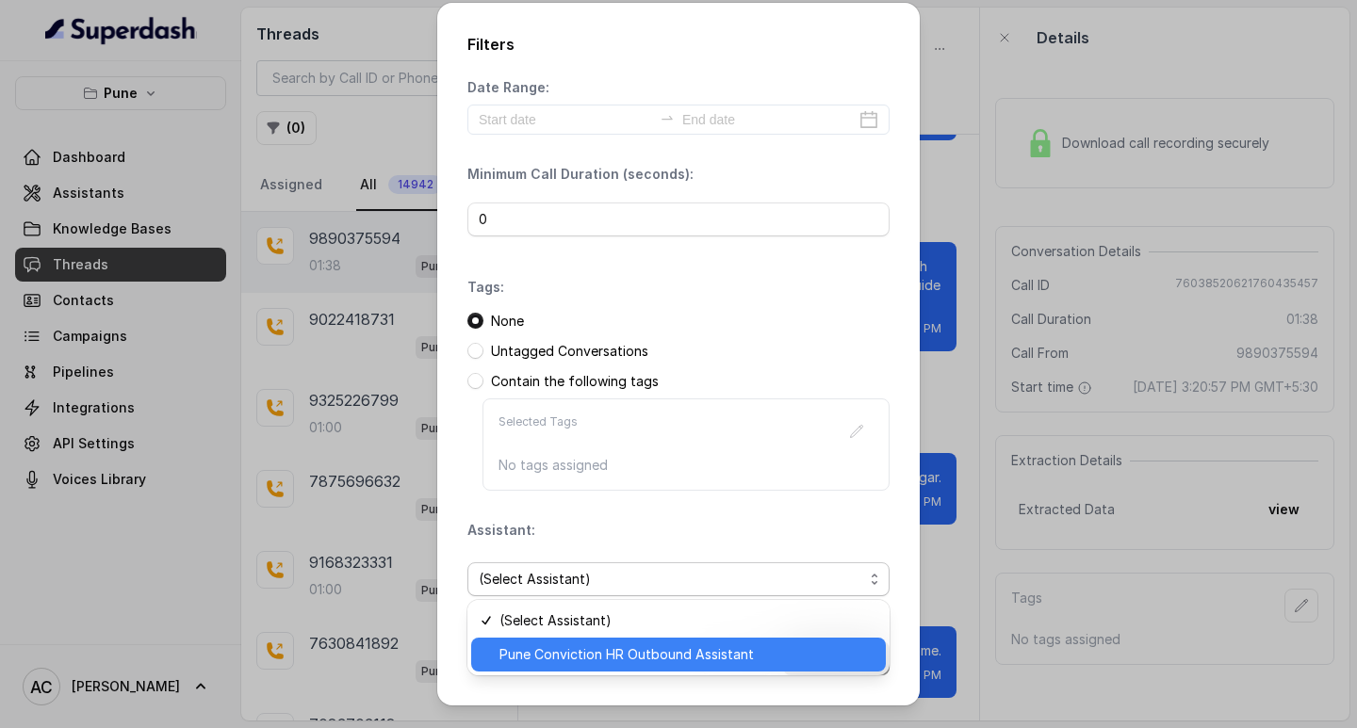
click at [546, 652] on span "Pune Conviction HR Outbound Assistant" at bounding box center [686, 655] width 375 height 23
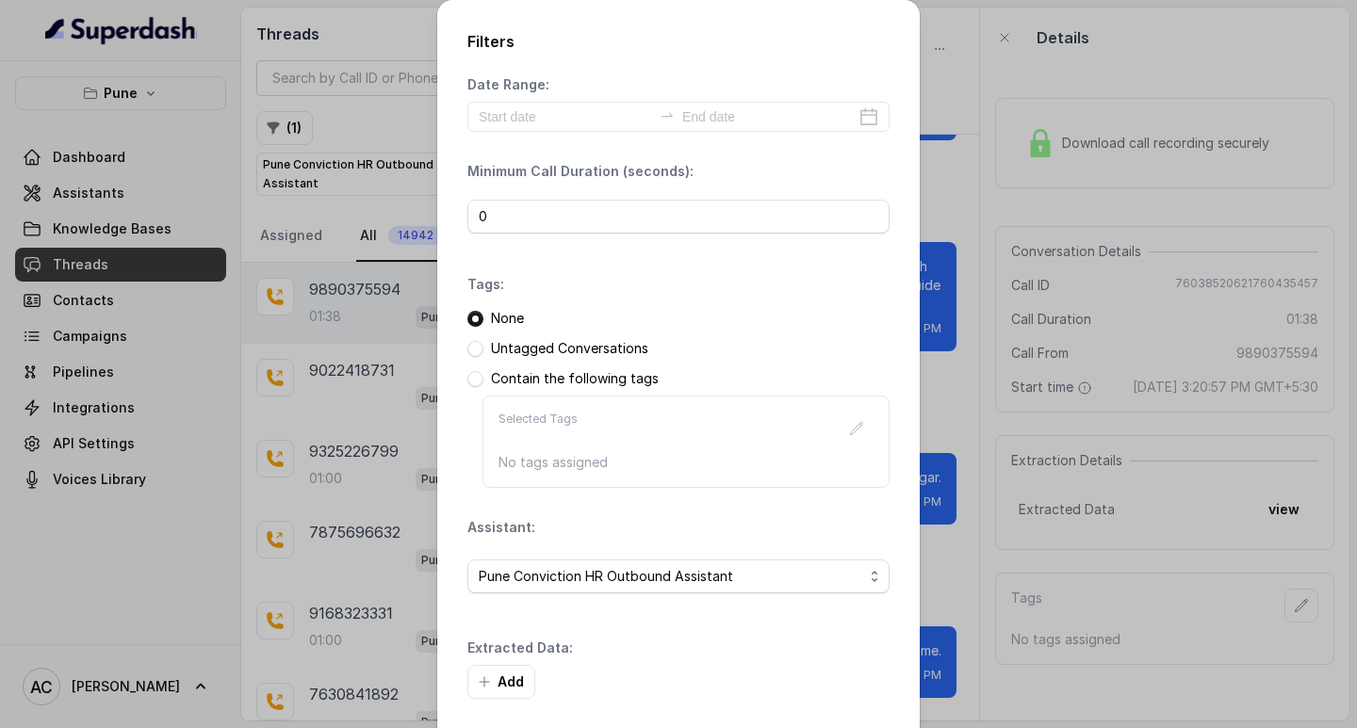
scroll to position [80, 0]
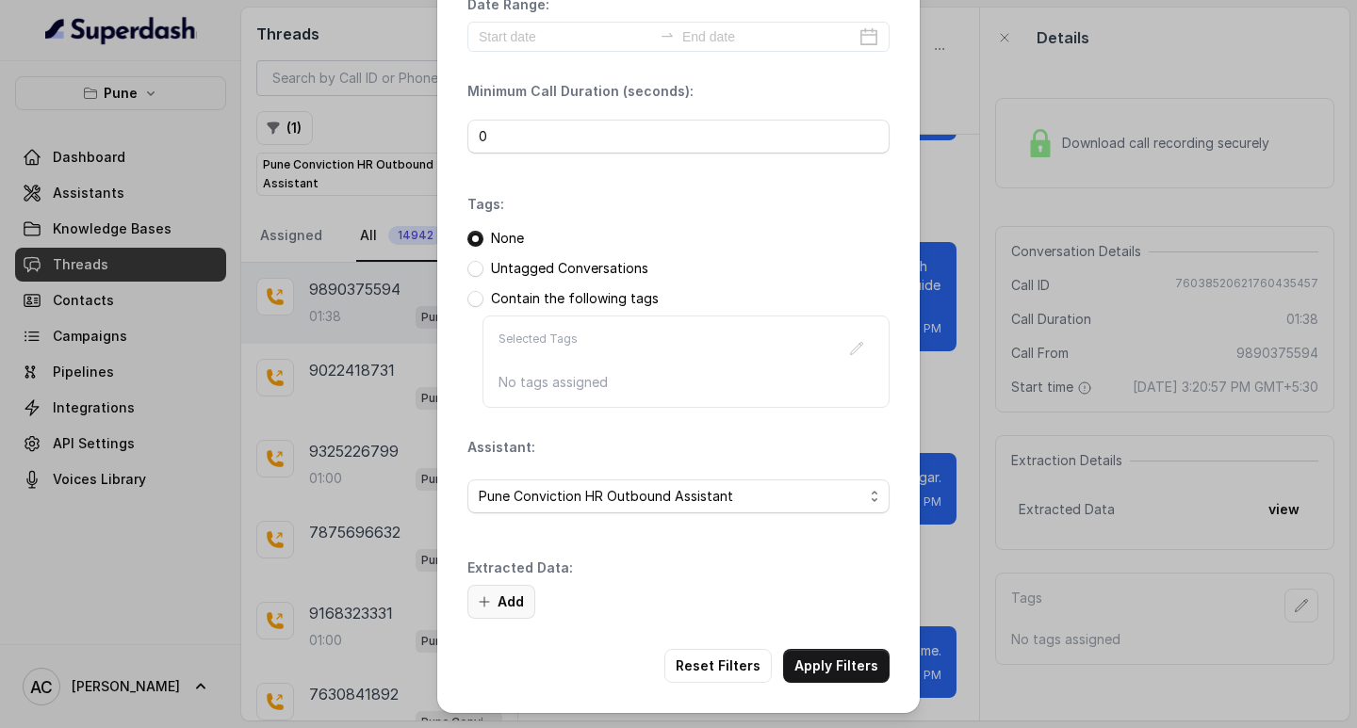
click at [496, 597] on button "Add" at bounding box center [501, 602] width 68 height 34
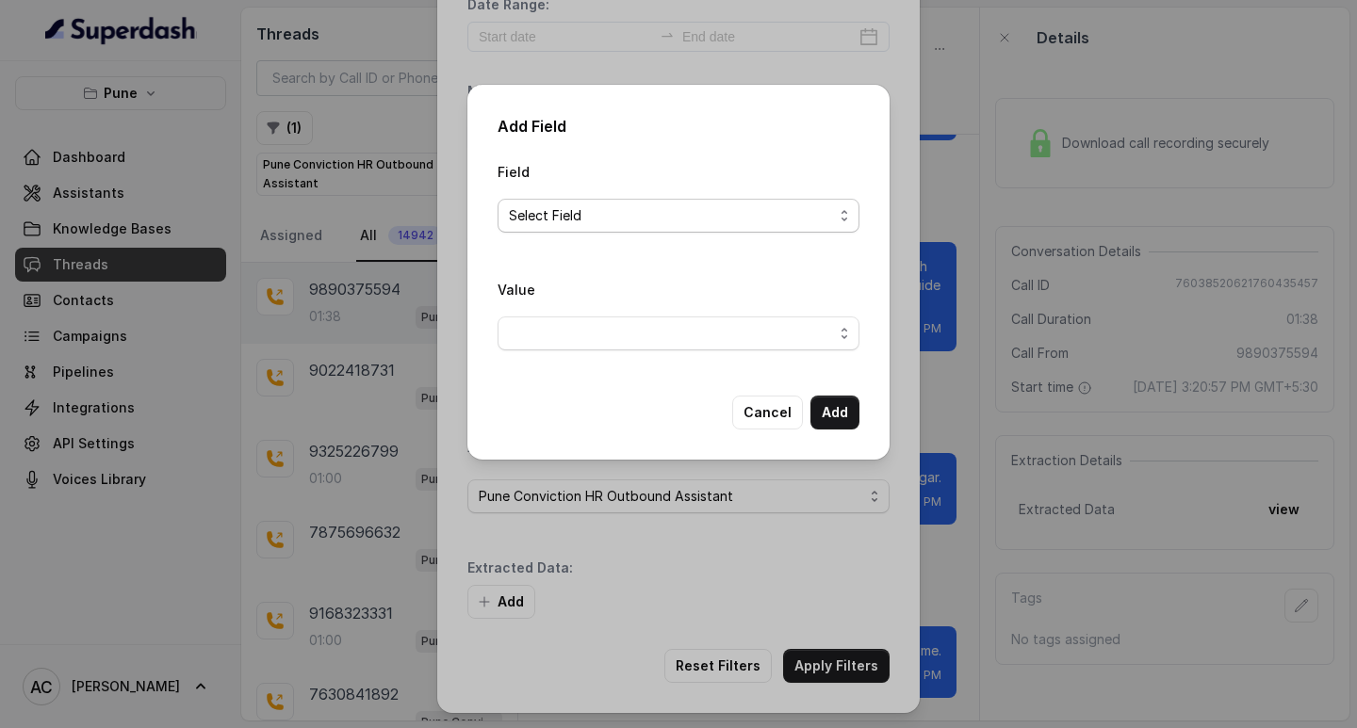
click at [529, 216] on span "Select Field" at bounding box center [671, 215] width 324 height 23
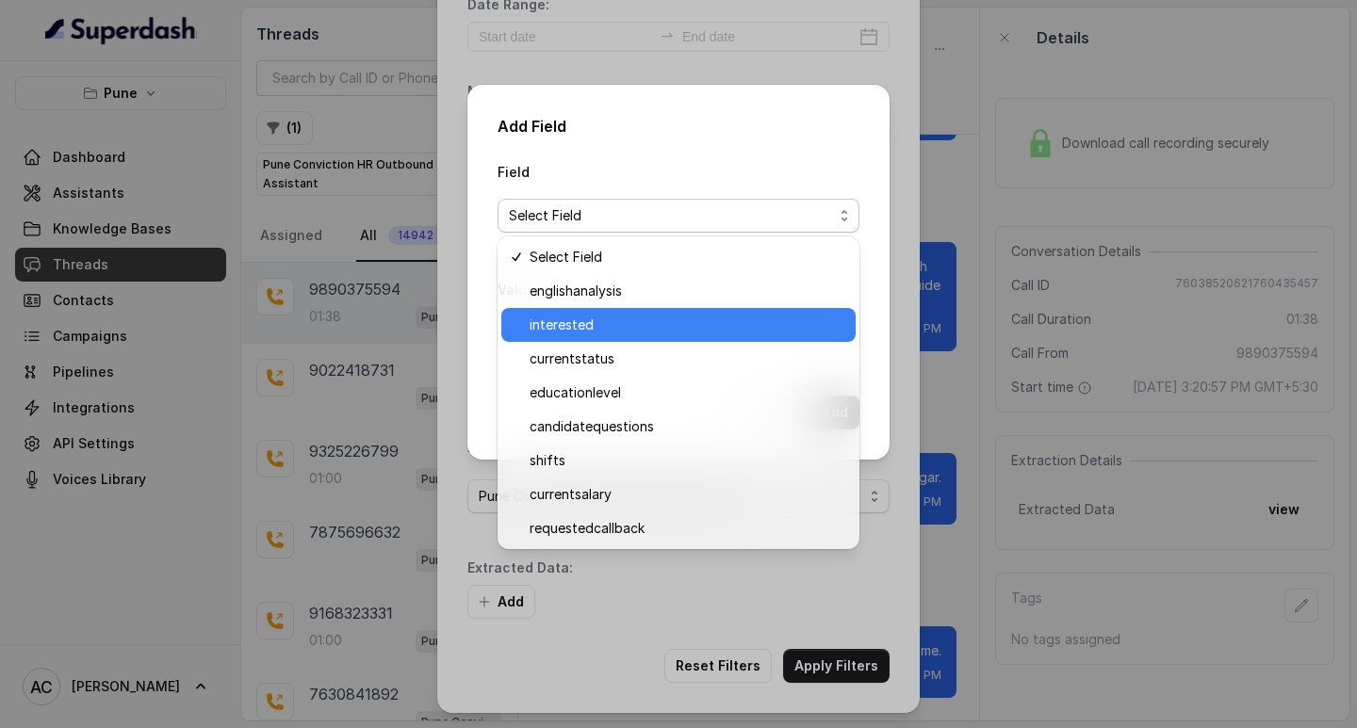
click at [548, 318] on span "interested" at bounding box center [687, 325] width 315 height 23
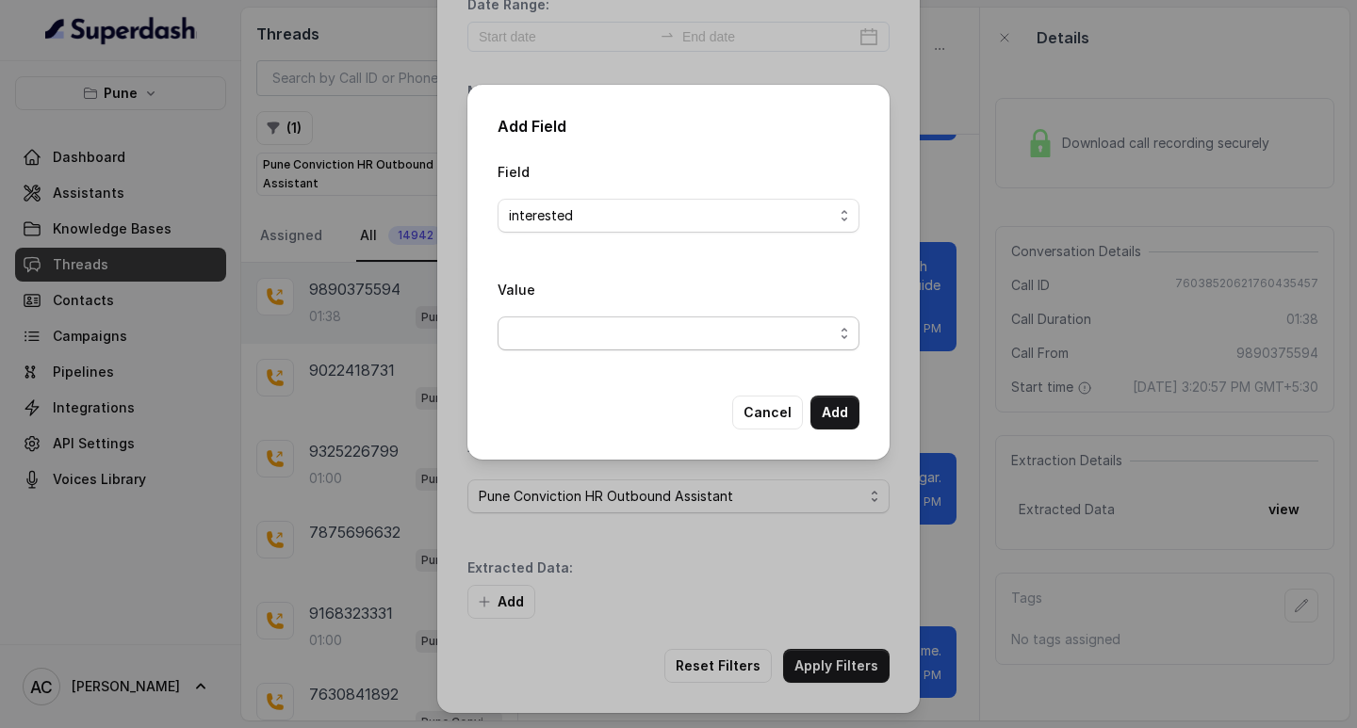
click at [540, 337] on span "button" at bounding box center [678, 334] width 362 height 34
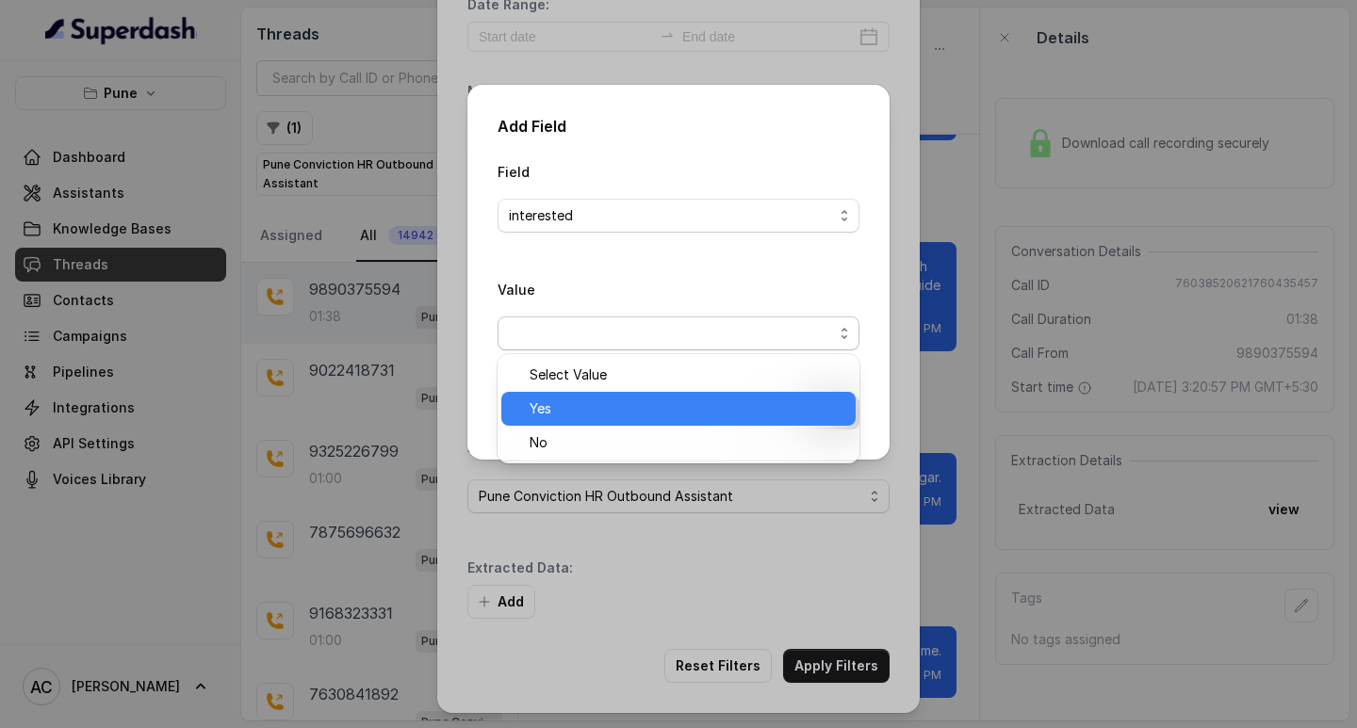
click at [560, 405] on span "Yes" at bounding box center [687, 409] width 315 height 23
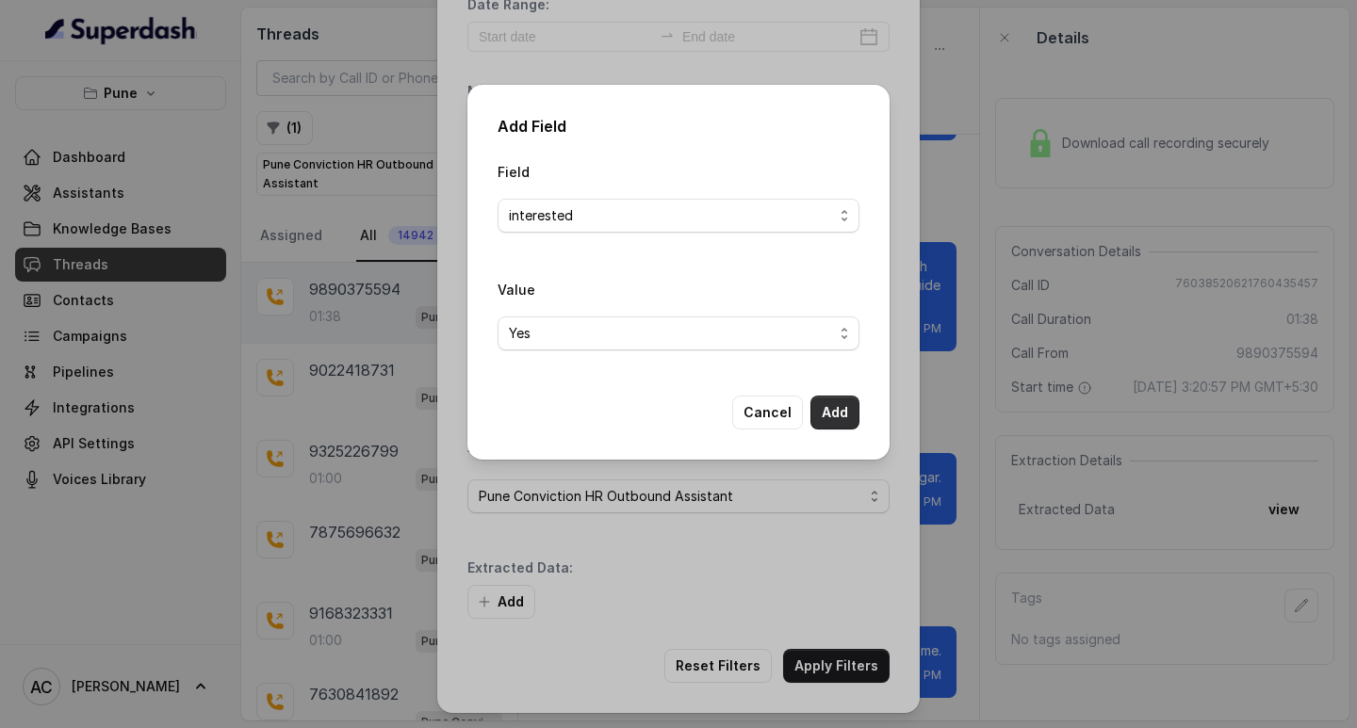
click at [833, 412] on button "Add" at bounding box center [834, 413] width 49 height 34
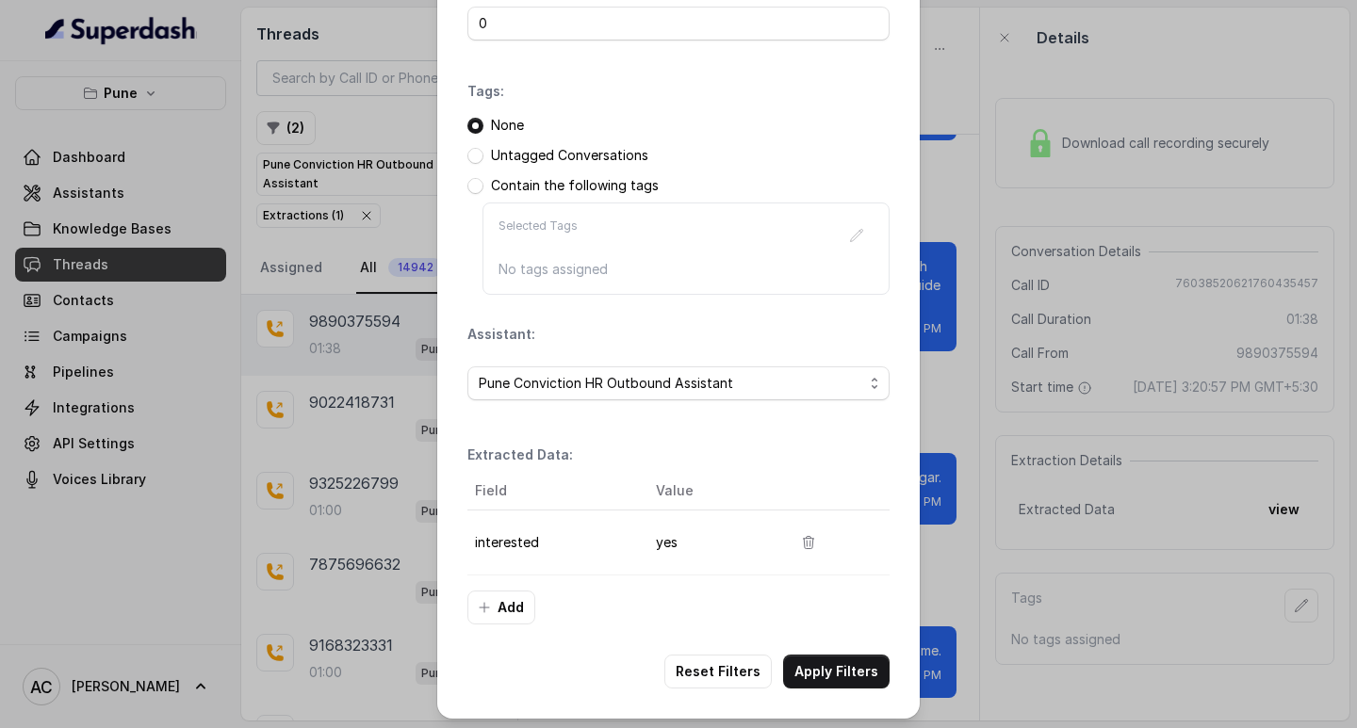
scroll to position [199, 0]
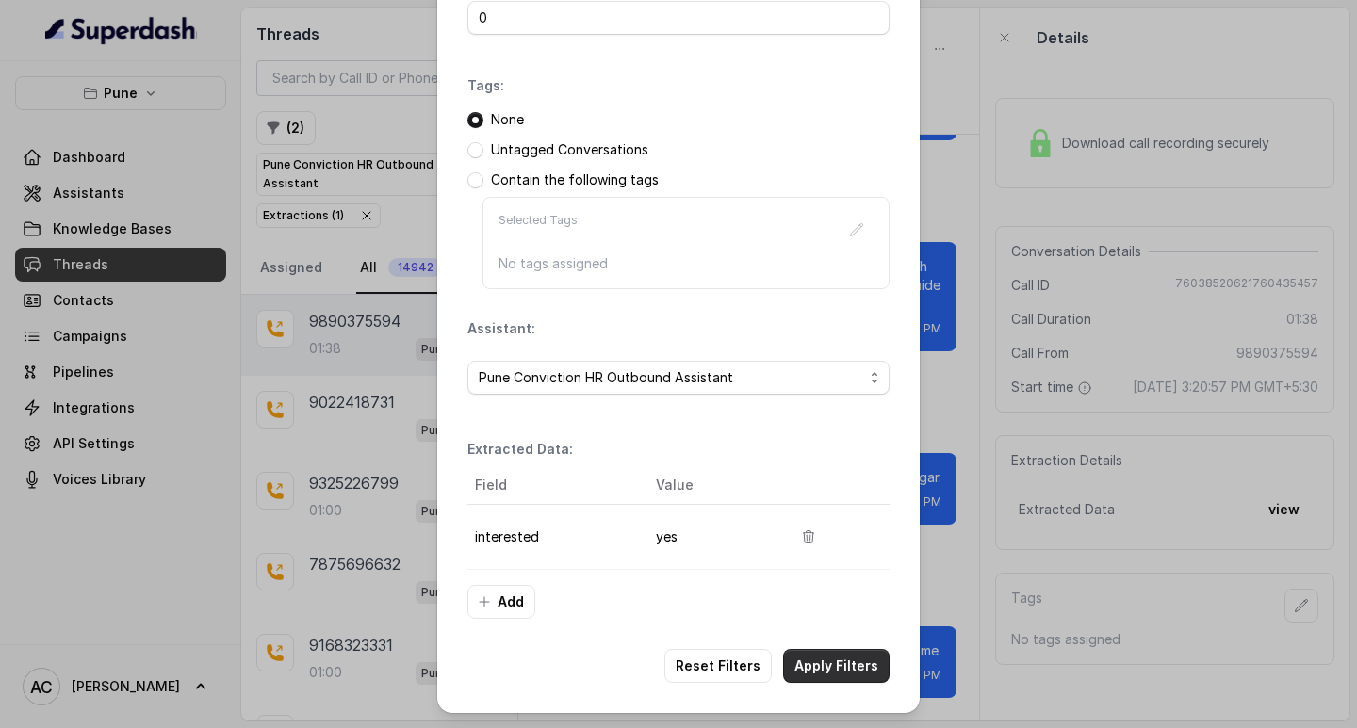
click at [824, 659] on button "Apply Filters" at bounding box center [836, 666] width 106 height 34
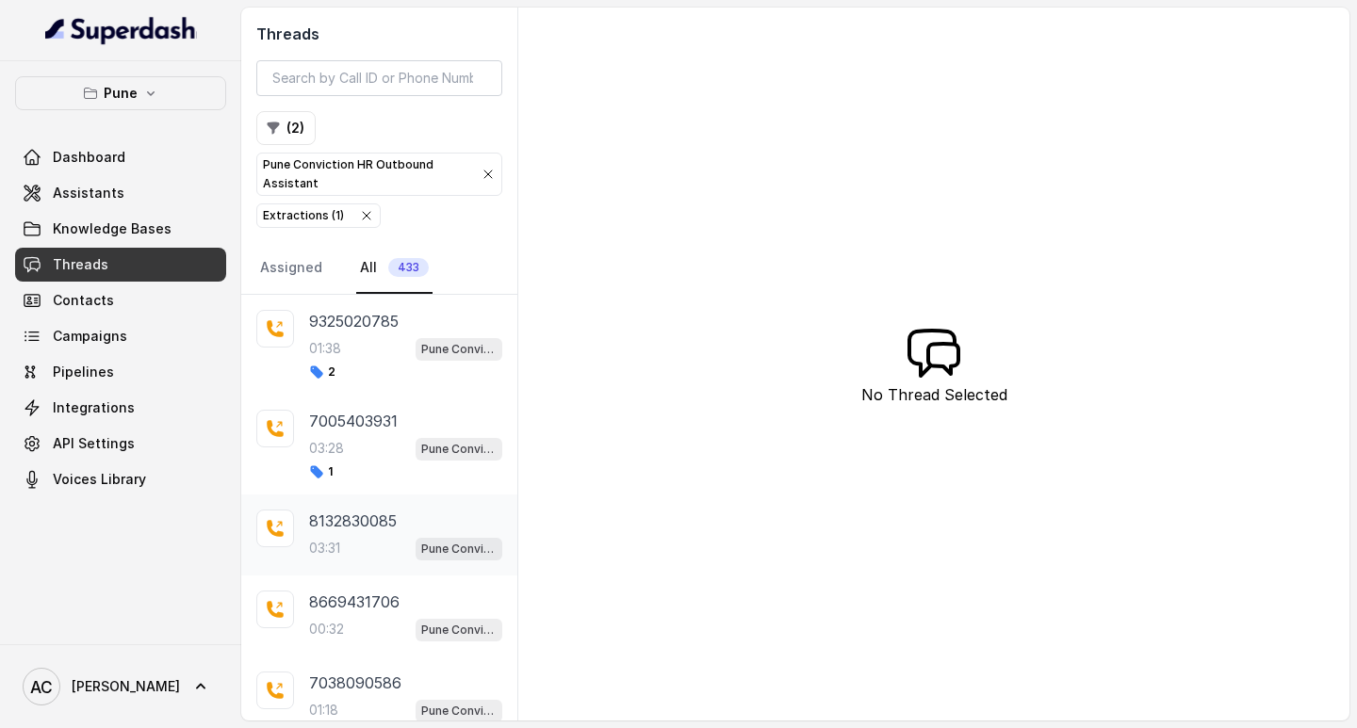
click at [338, 531] on p "8132830085" at bounding box center [353, 521] width 88 height 23
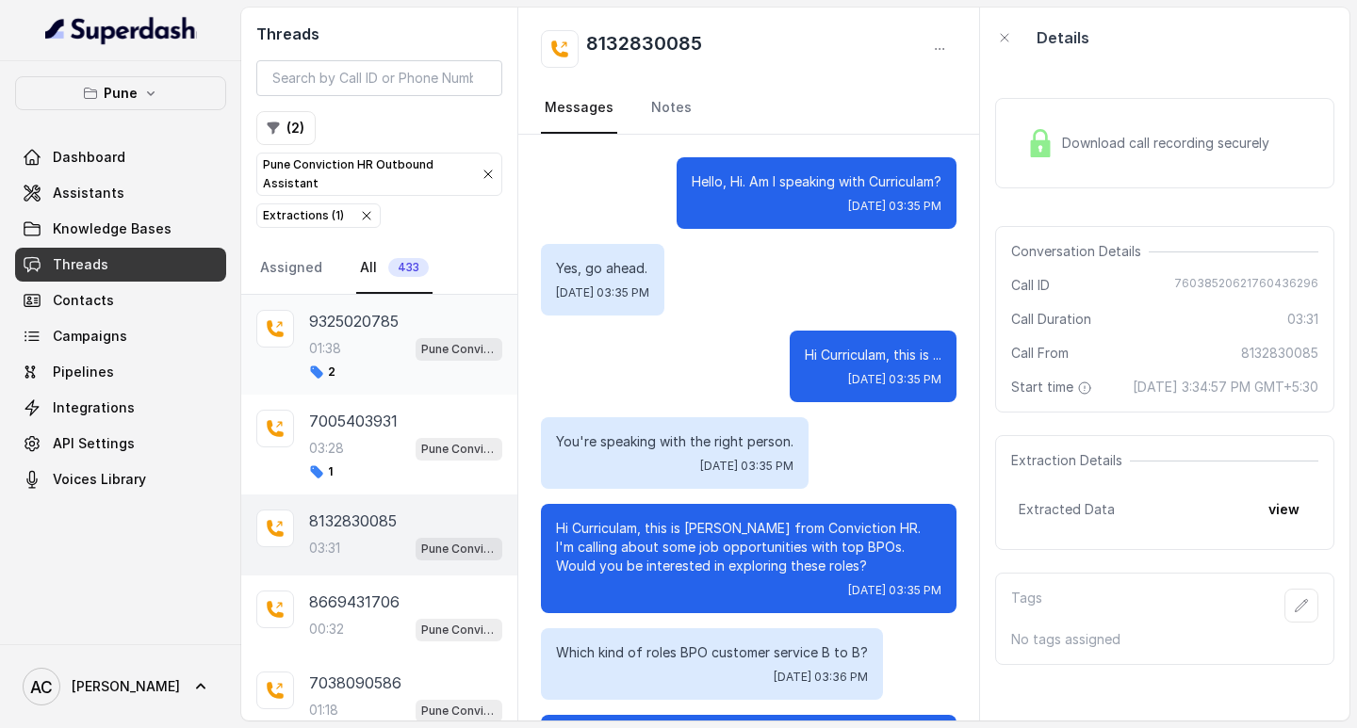
scroll to position [3989, 0]
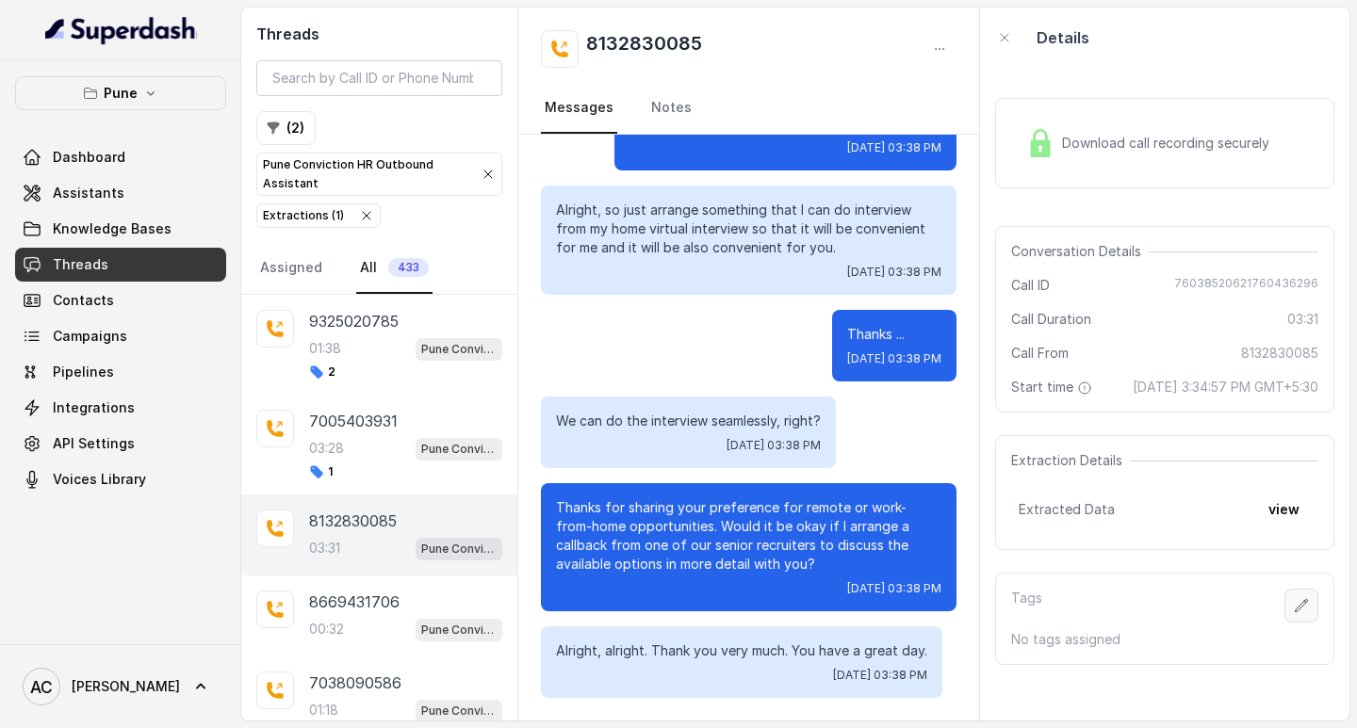
click at [1296, 623] on button "button" at bounding box center [1301, 606] width 34 height 34
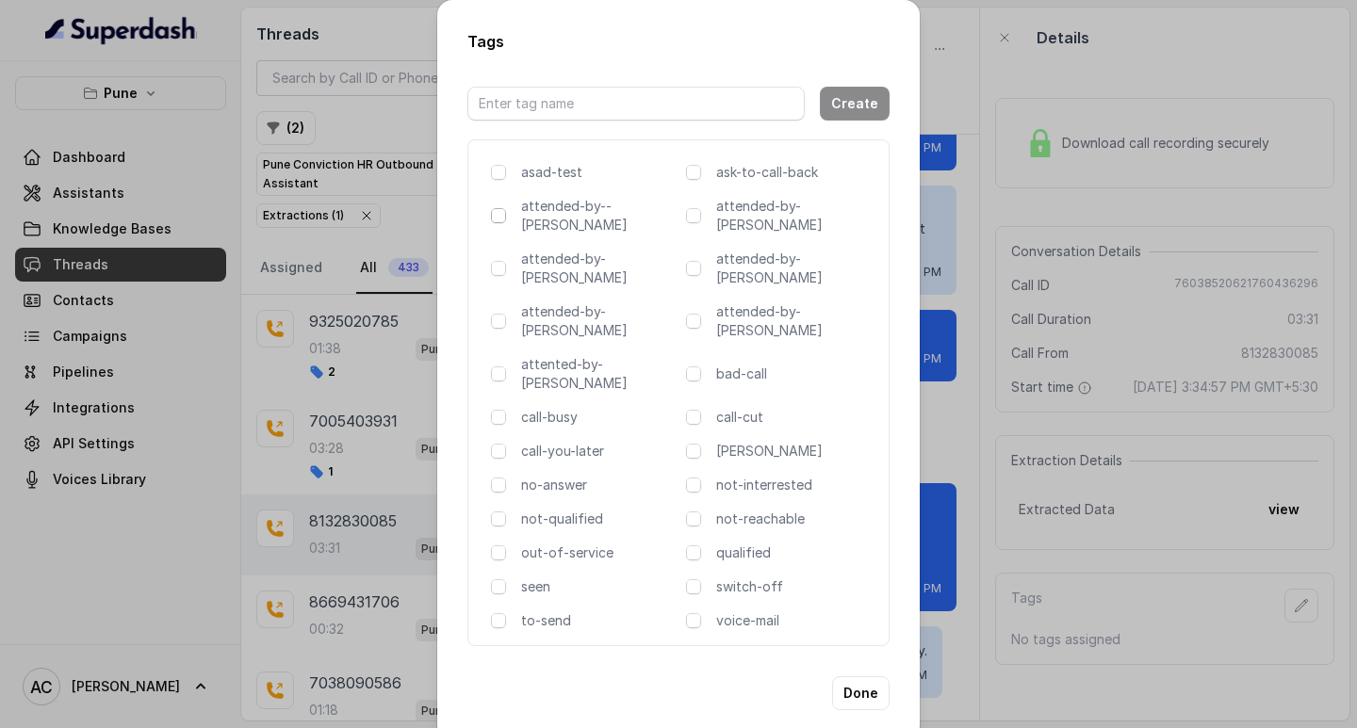
click at [500, 219] on span at bounding box center [498, 215] width 15 height 15
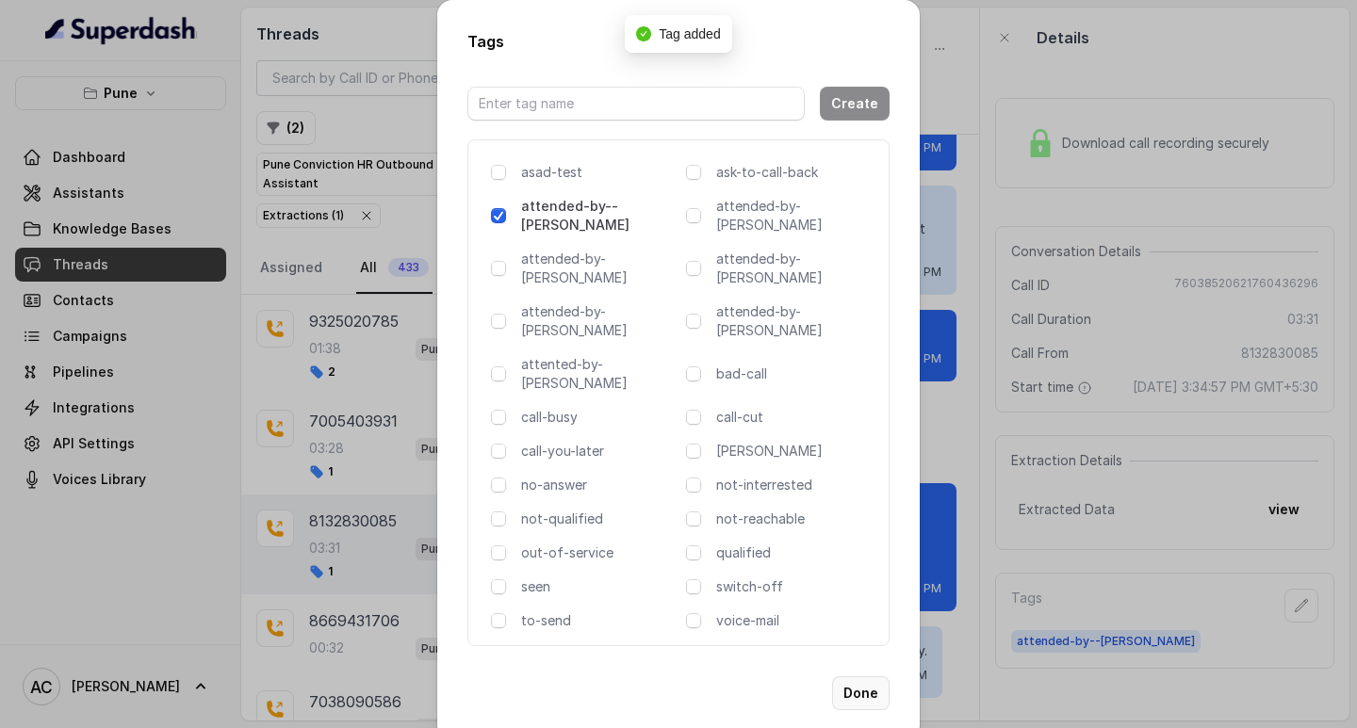
click at [861, 676] on button "Done" at bounding box center [860, 693] width 57 height 34
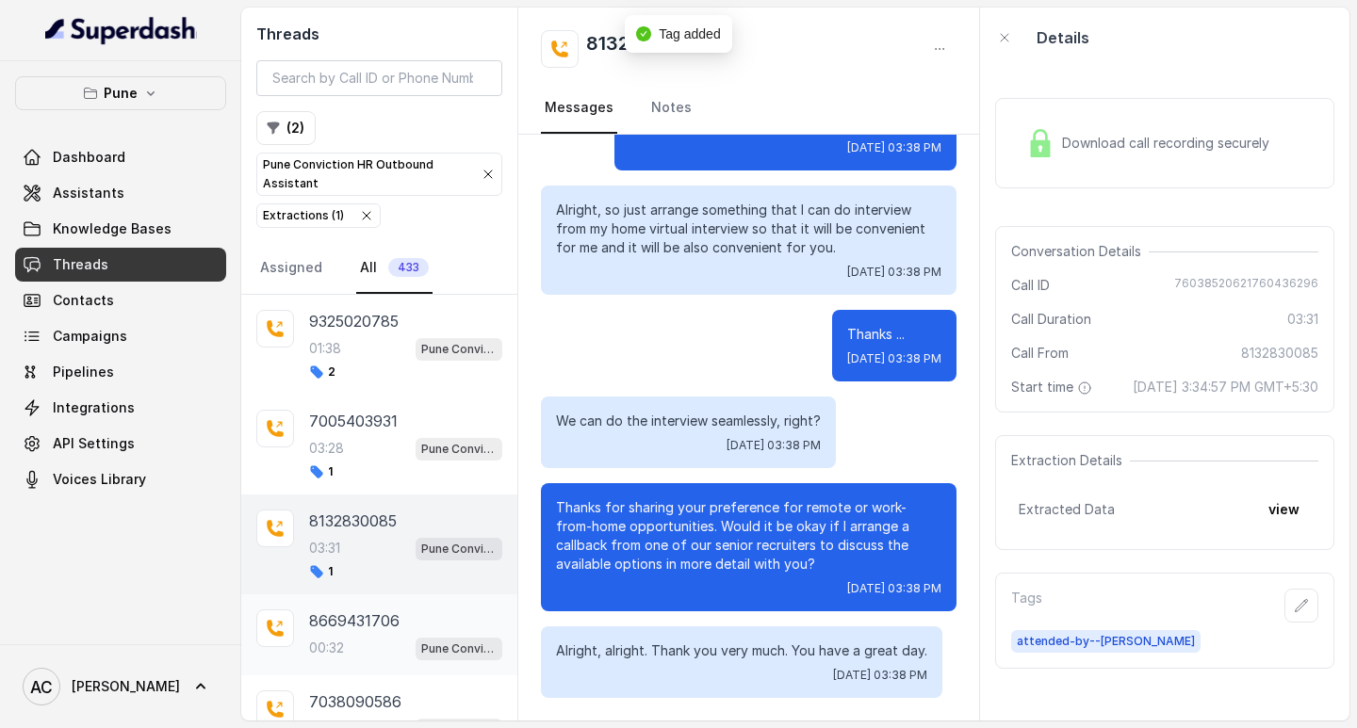
click at [334, 619] on p "8669431706" at bounding box center [354, 621] width 90 height 23
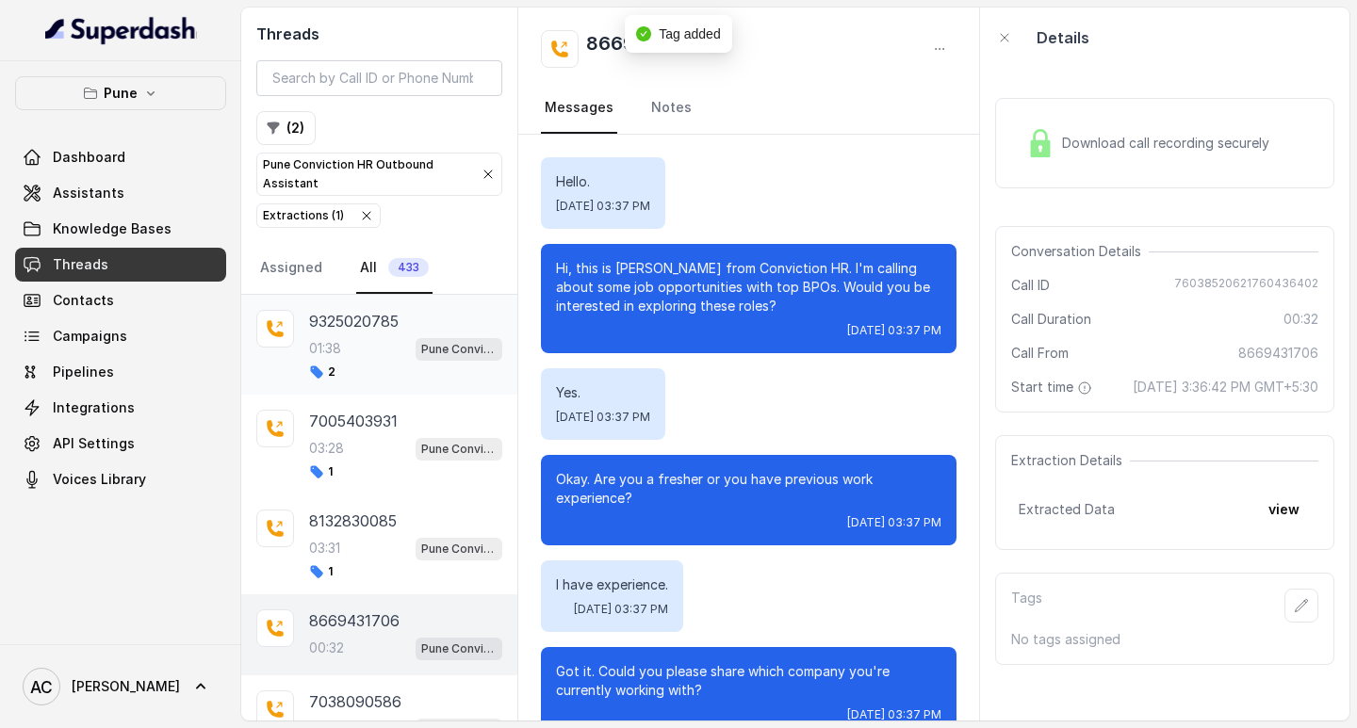
scroll to position [40, 0]
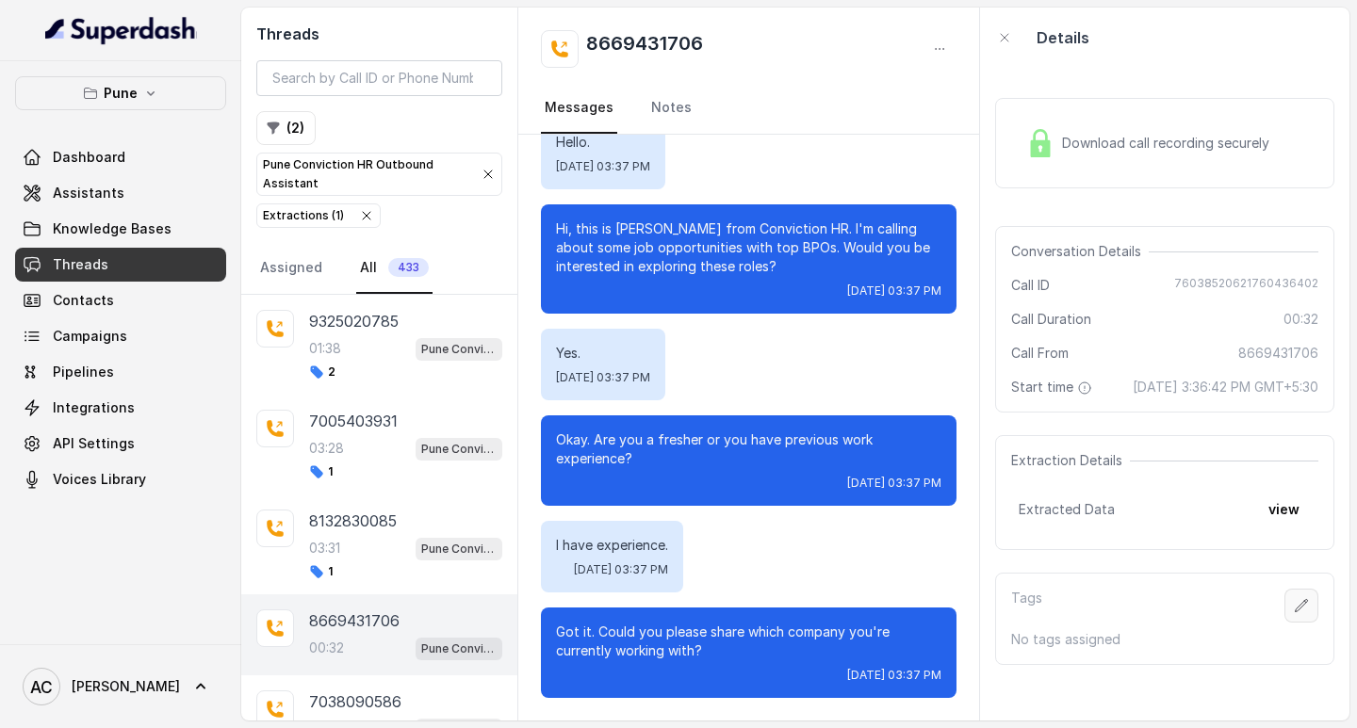
click at [1294, 613] on icon "button" at bounding box center [1301, 605] width 15 height 15
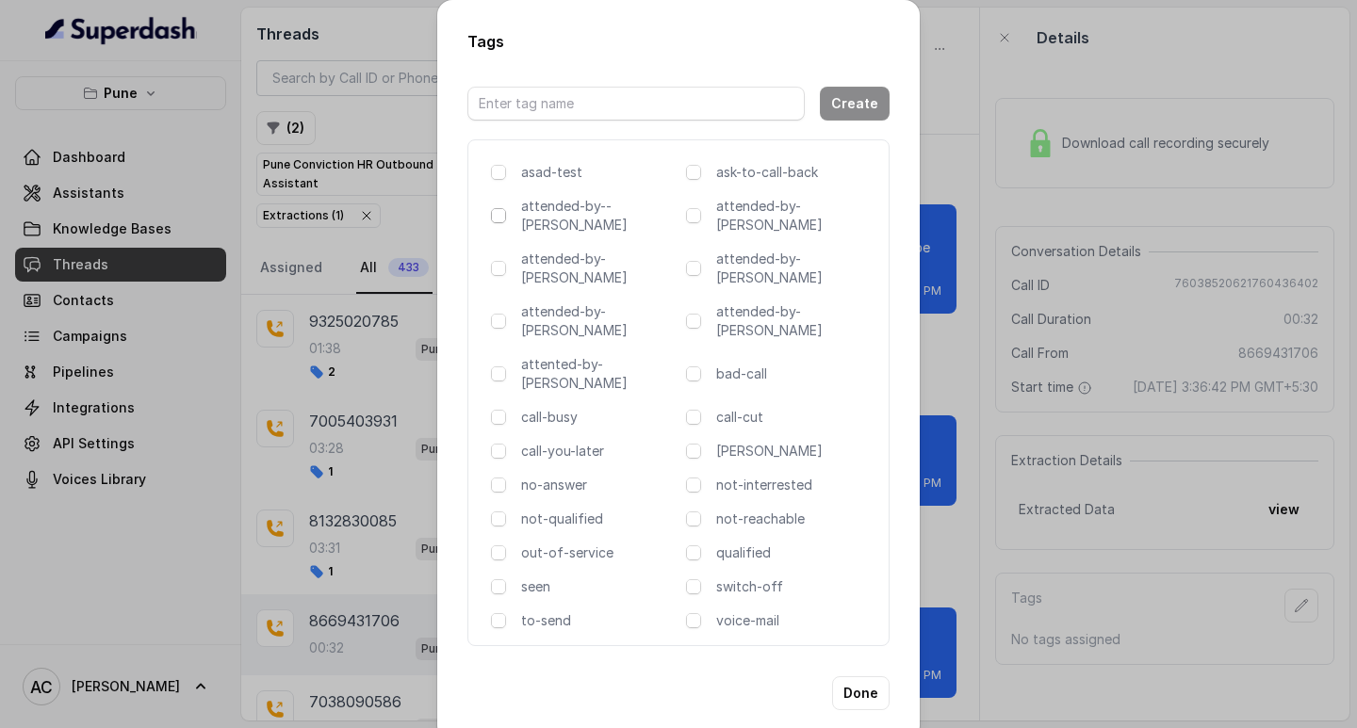
click at [496, 219] on span at bounding box center [498, 215] width 15 height 15
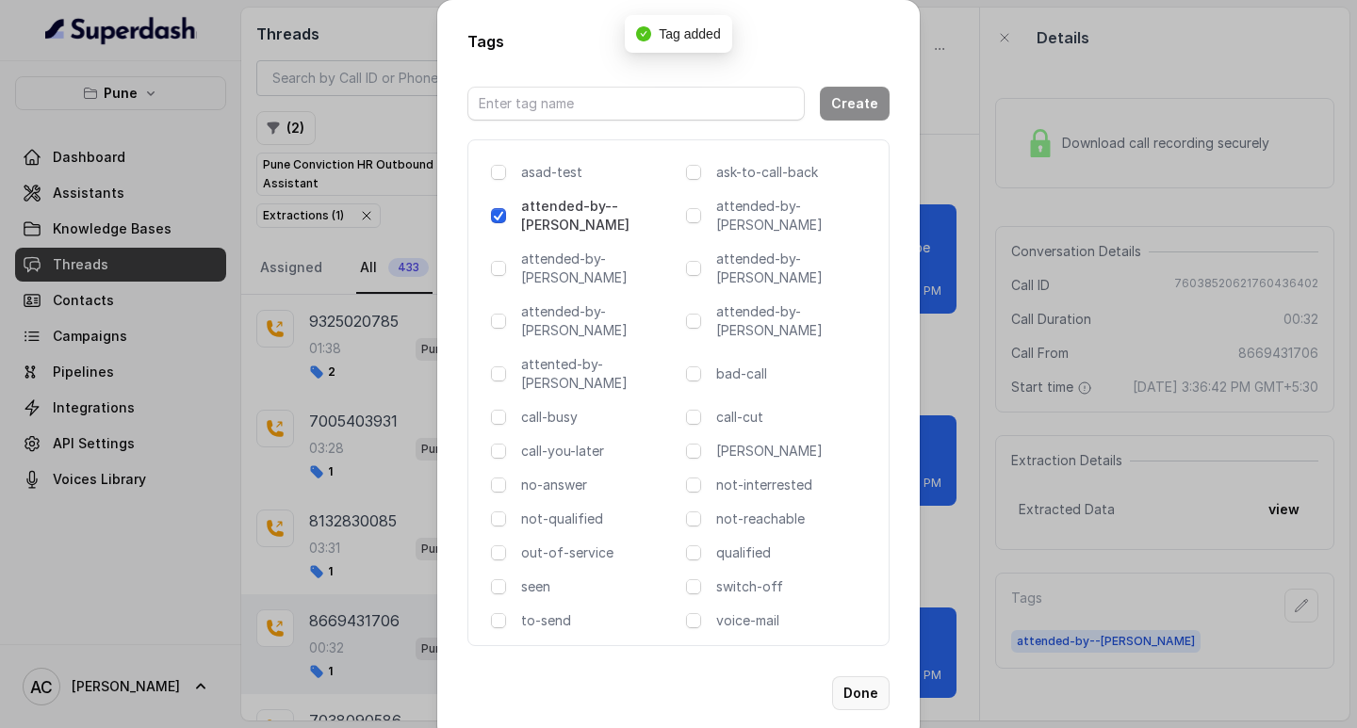
click at [868, 676] on button "Done" at bounding box center [860, 693] width 57 height 34
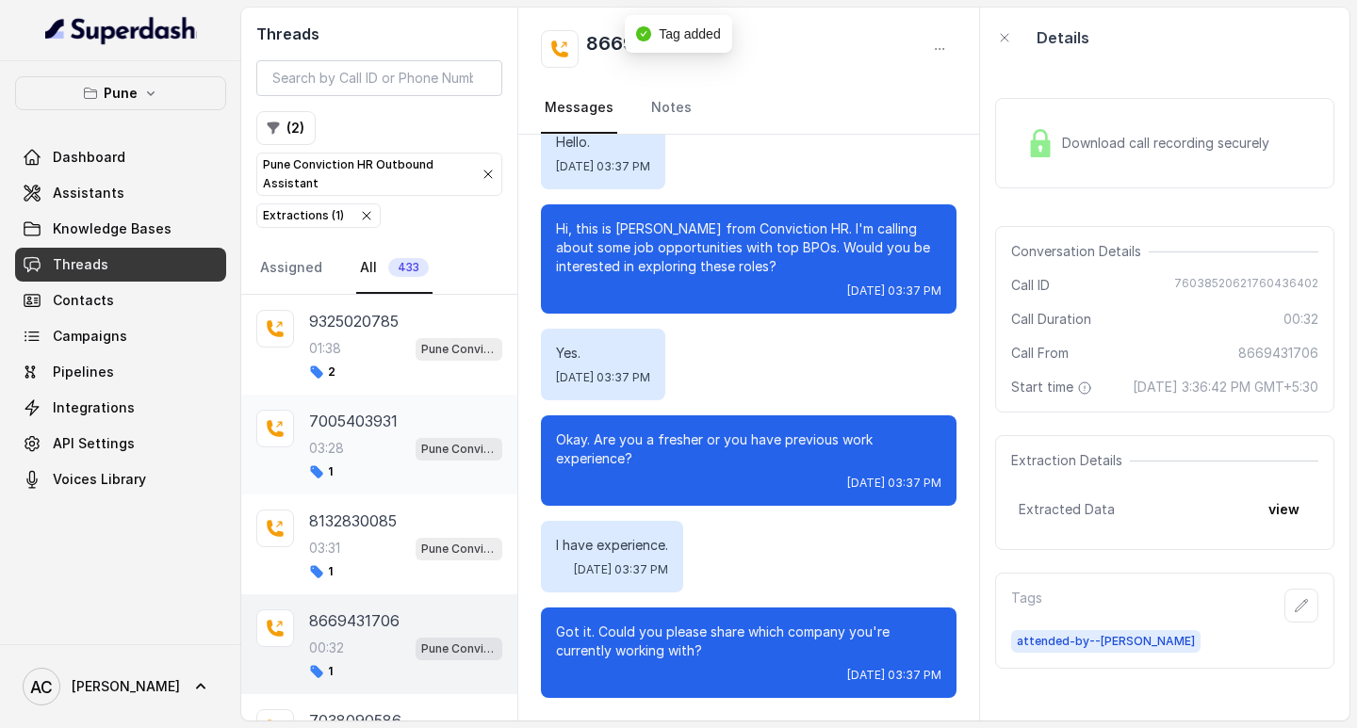
click at [363, 444] on div "03:28 Pune Conviction HR Outbound Assistant" at bounding box center [405, 448] width 193 height 24
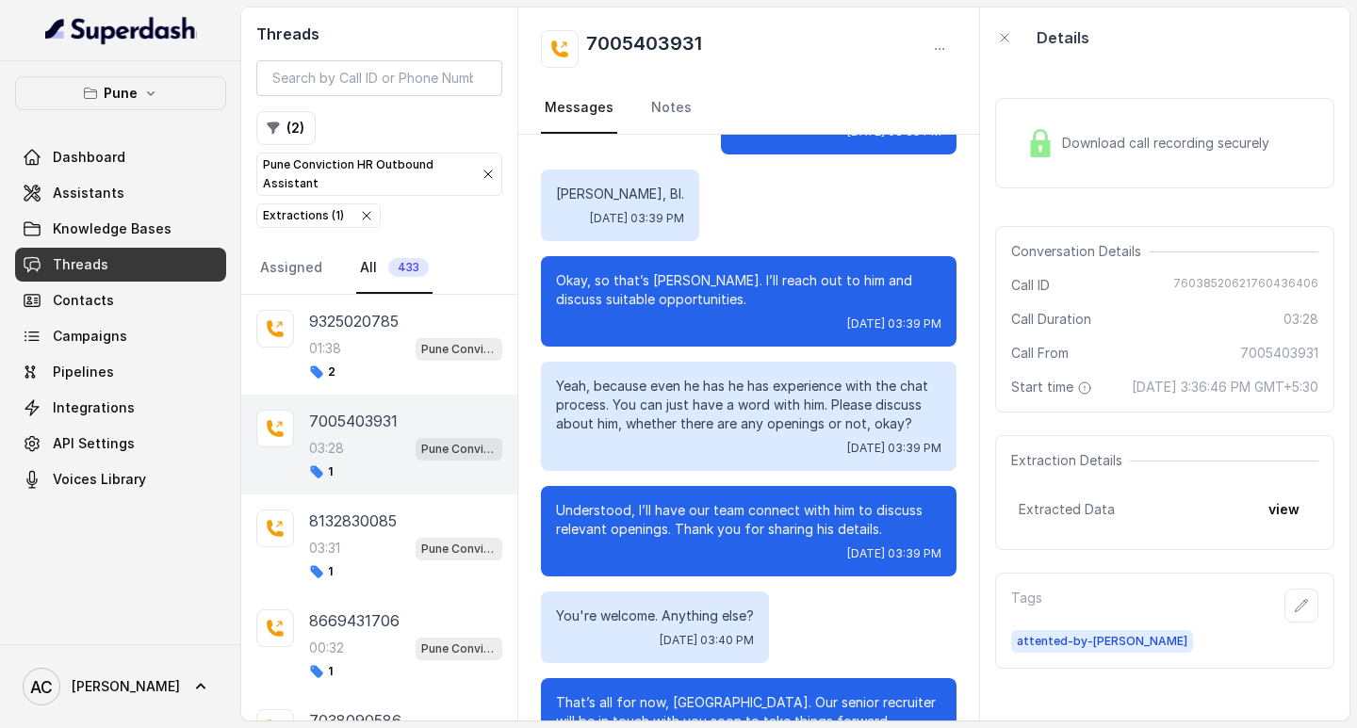
scroll to position [2648, 0]
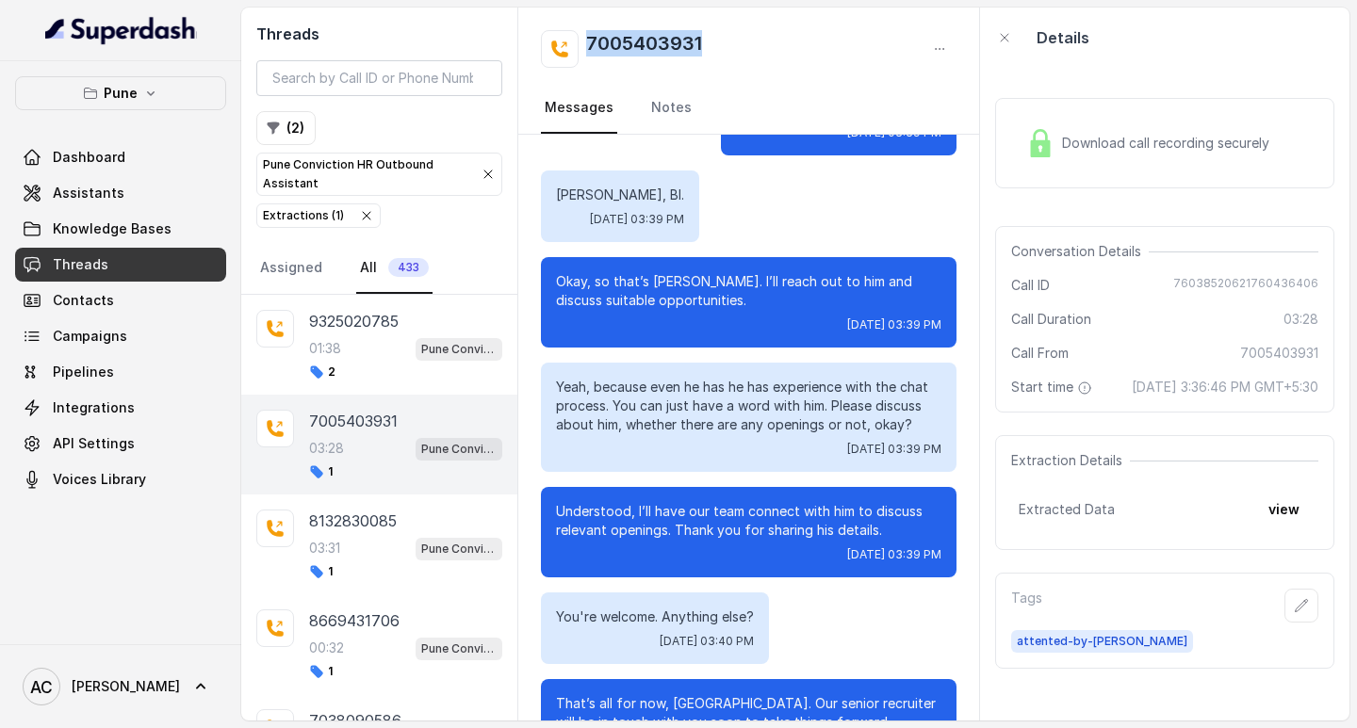
drag, startPoint x: 580, startPoint y: 39, endPoint x: 736, endPoint y: 56, distance: 156.4
click at [736, 56] on div "7005403931" at bounding box center [749, 49] width 416 height 38
copy h2 "7005403931"
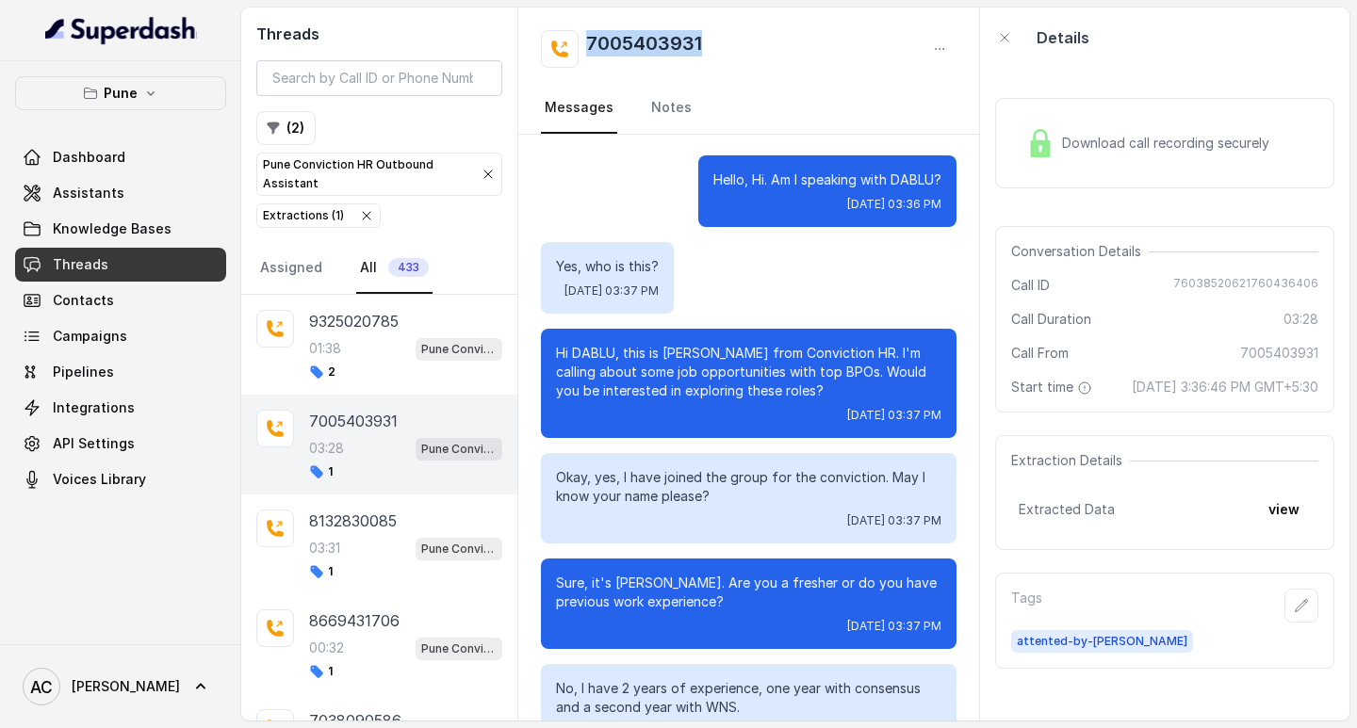
scroll to position [0, 0]
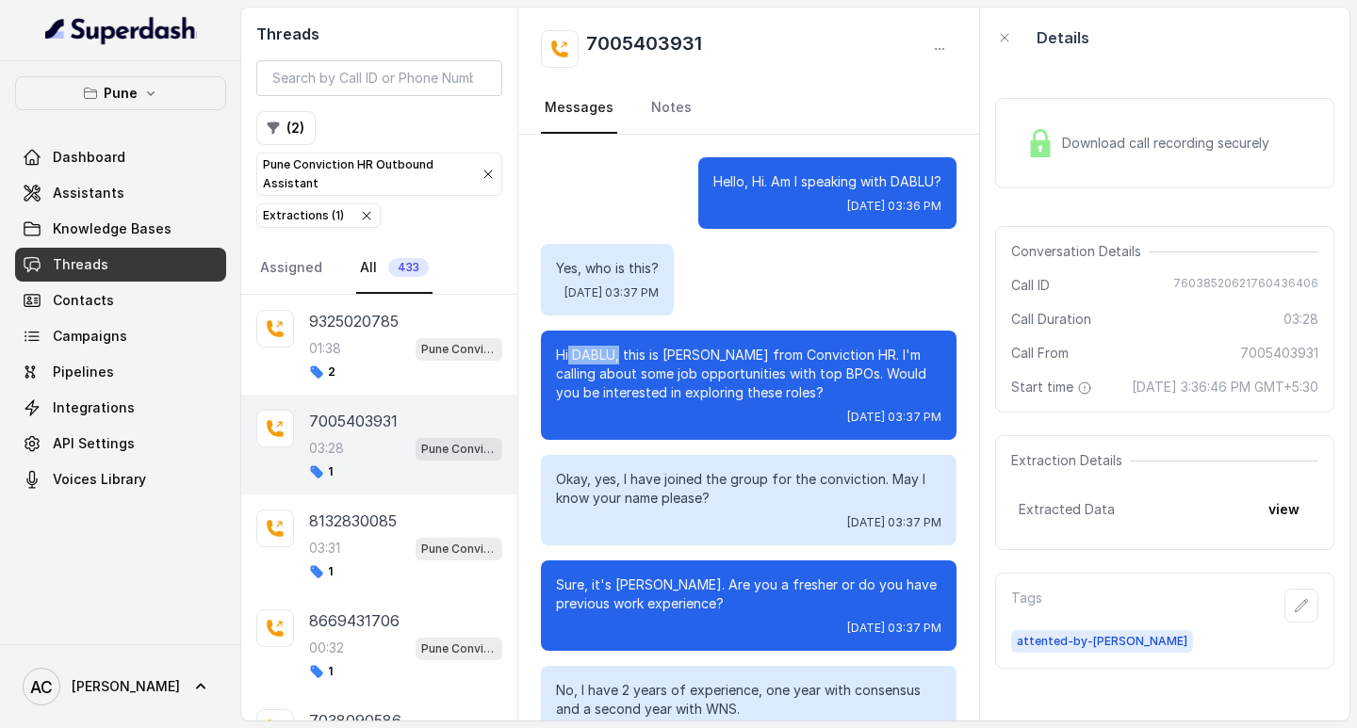
drag, startPoint x: 621, startPoint y: 351, endPoint x: 568, endPoint y: 355, distance: 52.9
click at [568, 355] on p "Hi DABLU, this is [PERSON_NAME] from Conviction HR. I'm calling about some job …" at bounding box center [748, 374] width 385 height 57
copy p "DABLU,"
click at [350, 541] on div "03:31 Pune Conviction HR Outbound Assistant" at bounding box center [405, 548] width 193 height 24
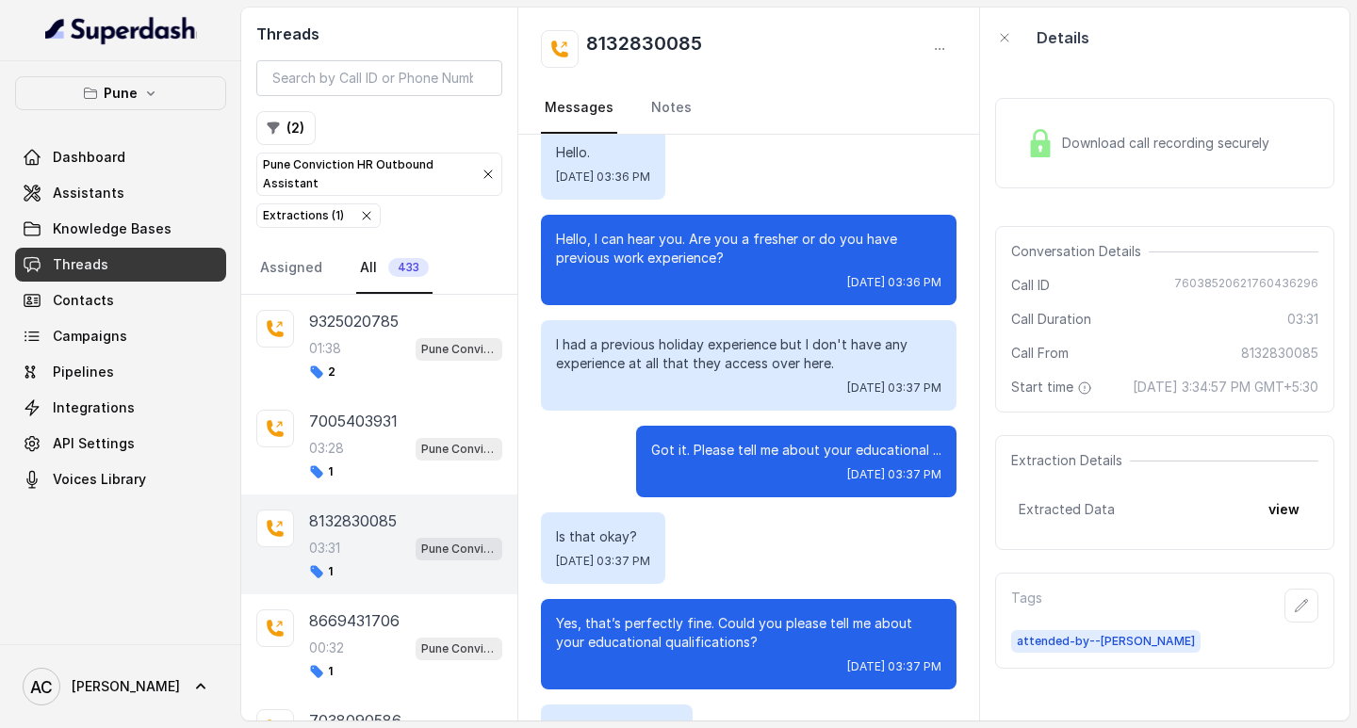
scroll to position [1351, 0]
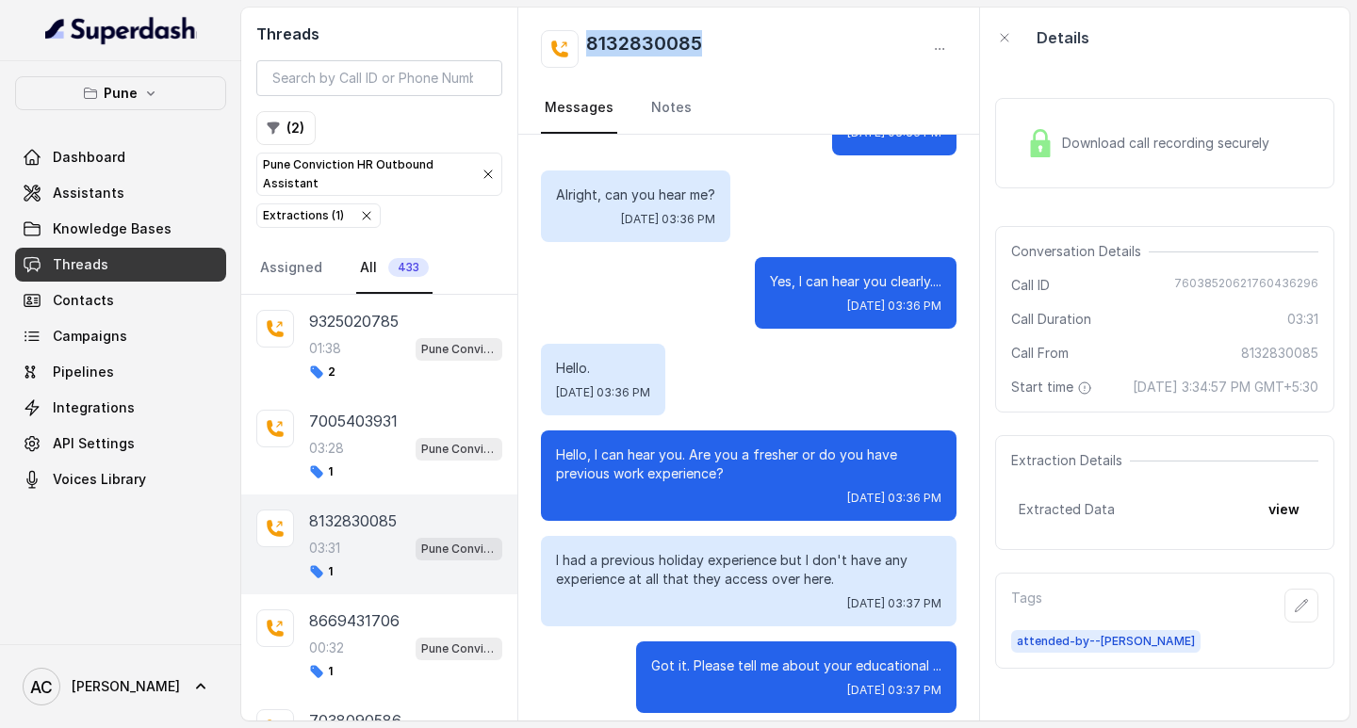
drag, startPoint x: 733, startPoint y: 36, endPoint x: 588, endPoint y: 44, distance: 145.3
click at [588, 44] on div "8132830085" at bounding box center [749, 49] width 416 height 38
copy h2 "8132830085"
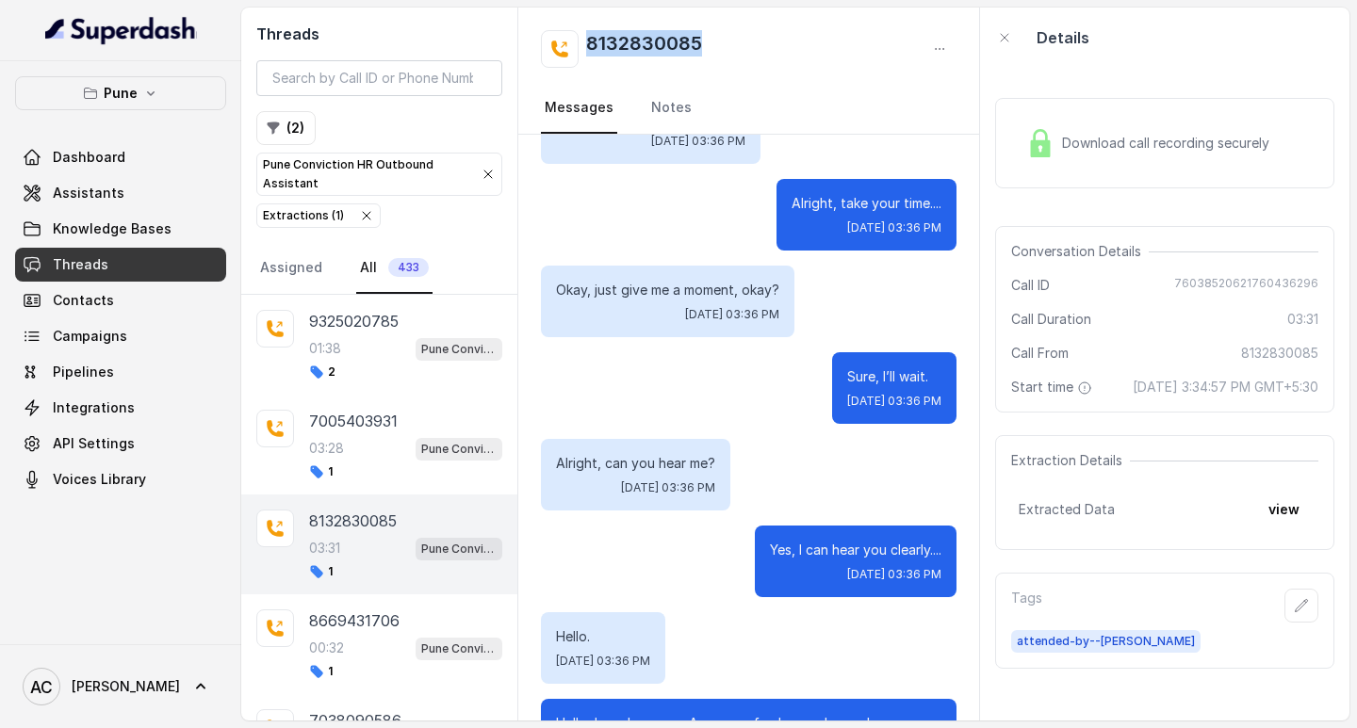
scroll to position [1131, 0]
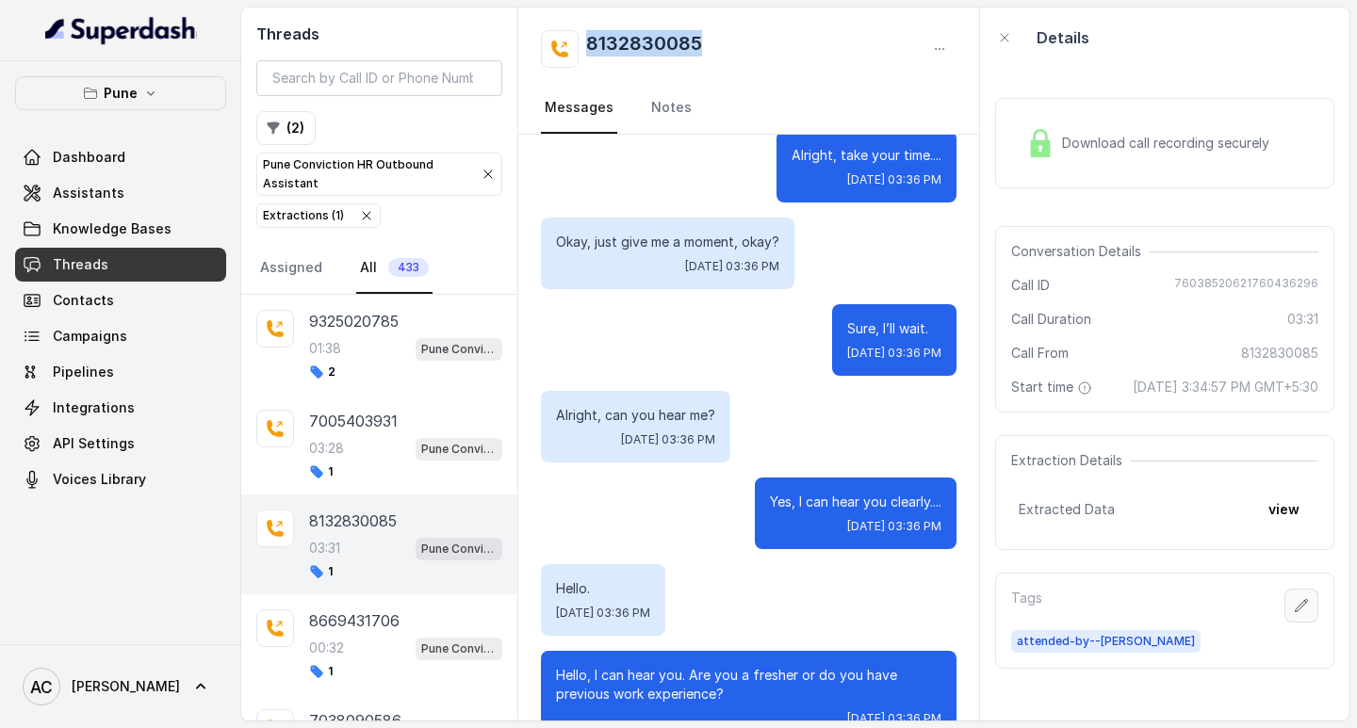
click at [1294, 613] on icon "button" at bounding box center [1301, 605] width 15 height 15
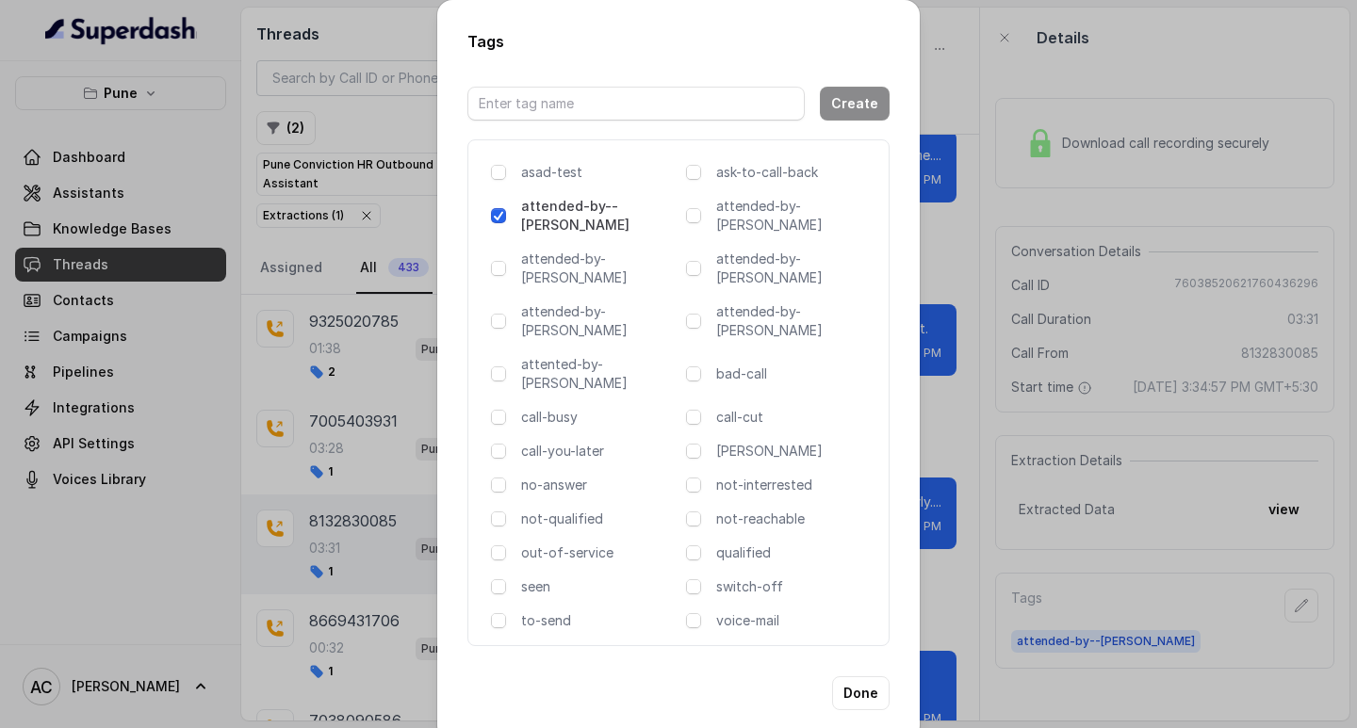
click at [964, 443] on div "Tags Create asad-test ask-to-call-back attended-by--[PERSON_NAME] attended-by-[…" at bounding box center [678, 364] width 1357 height 728
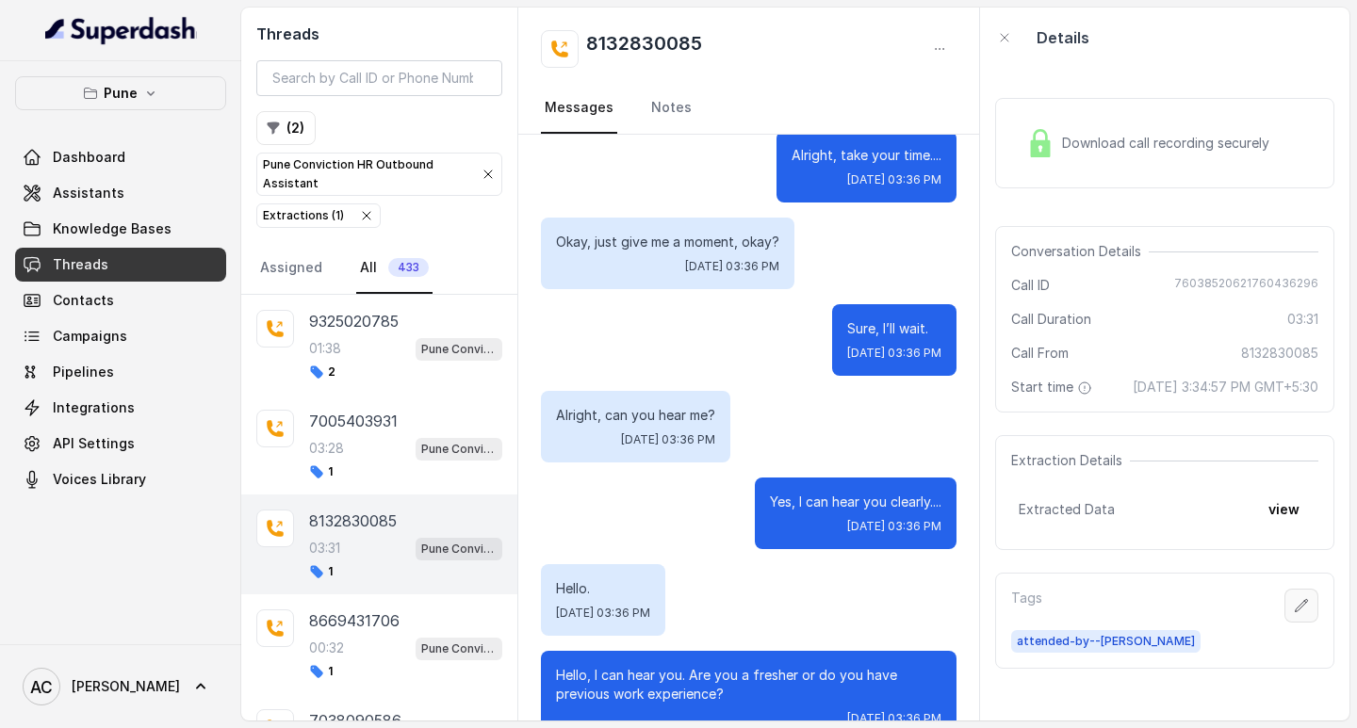
click at [1294, 613] on icon "button" at bounding box center [1301, 605] width 15 height 15
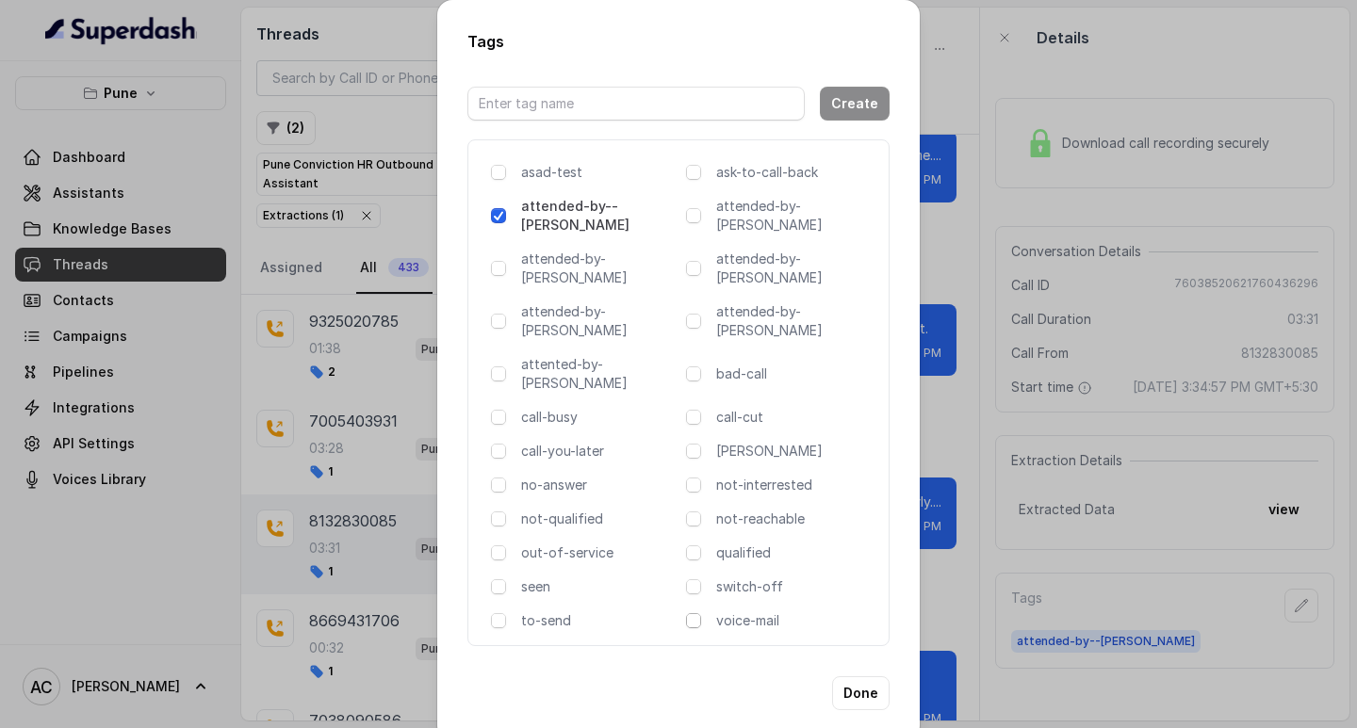
click at [695, 613] on span at bounding box center [693, 620] width 15 height 15
click at [872, 676] on button "Done" at bounding box center [860, 693] width 57 height 34
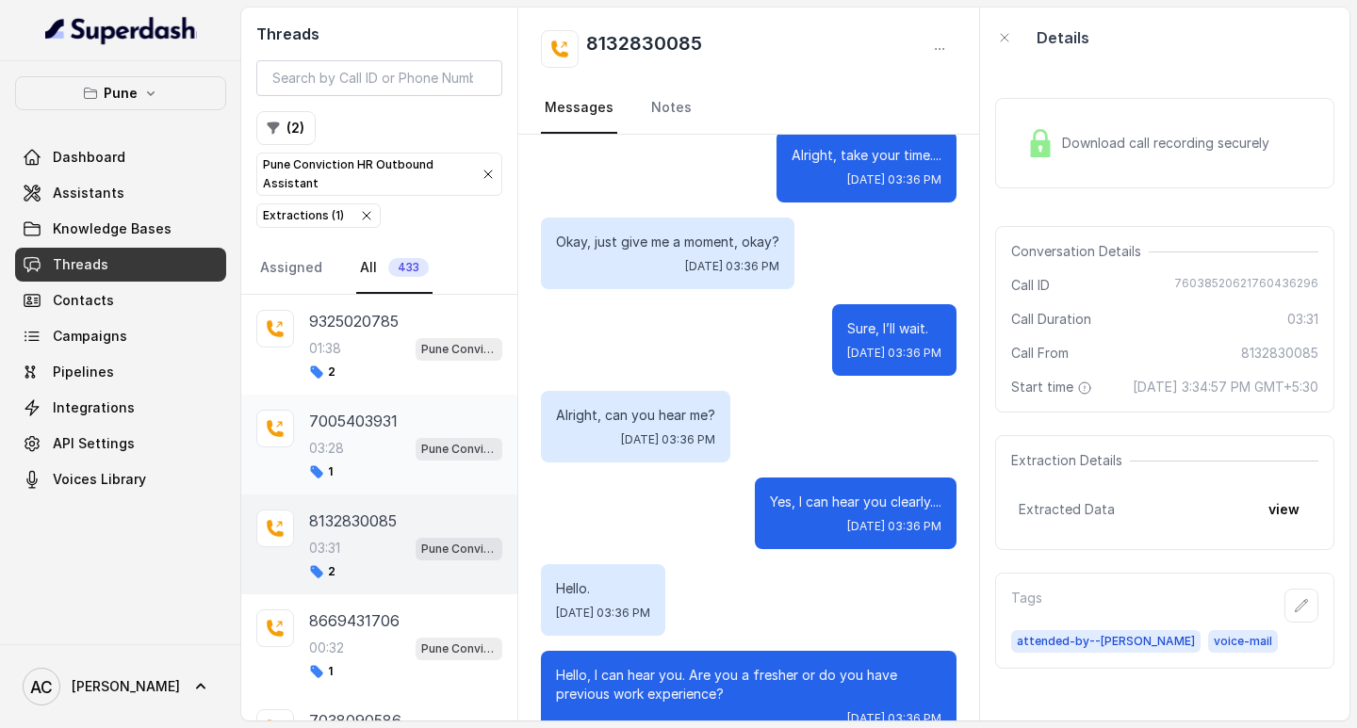
click at [362, 457] on div "03:28 Pune Conviction HR Outbound Assistant" at bounding box center [405, 448] width 193 height 24
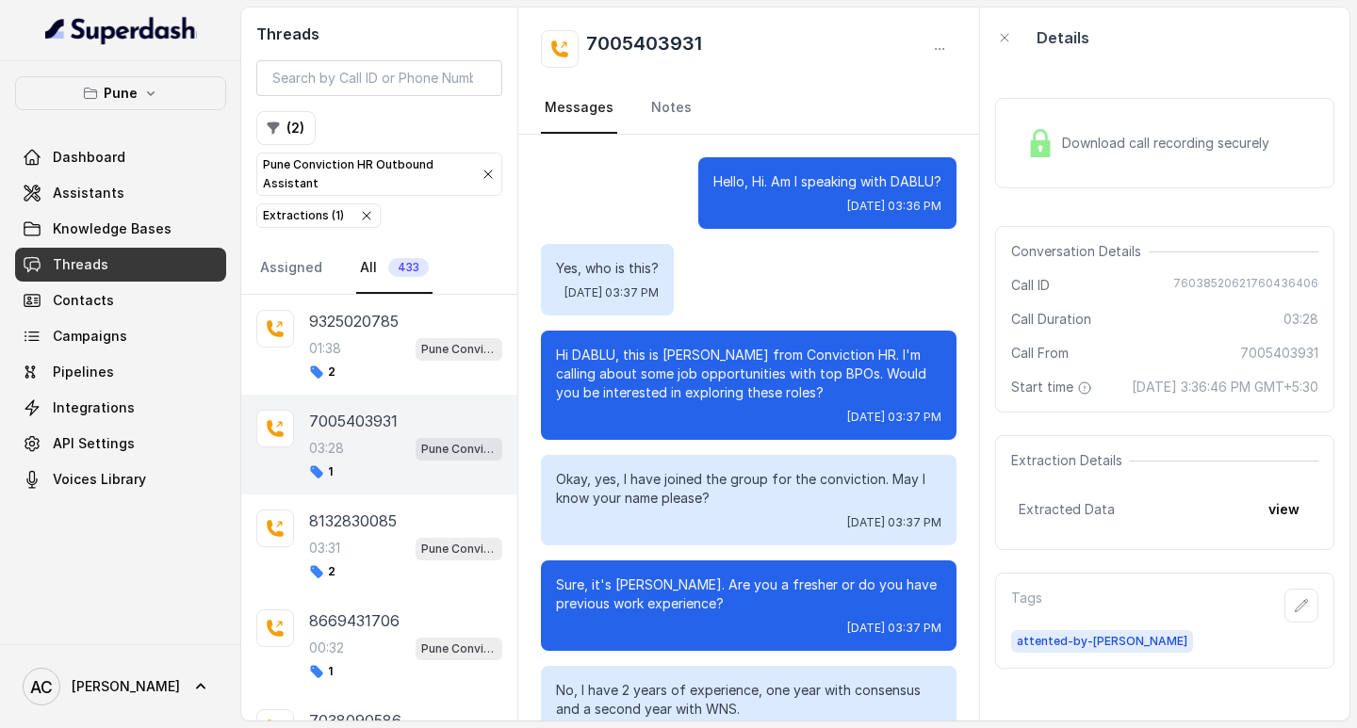
scroll to position [2930, 0]
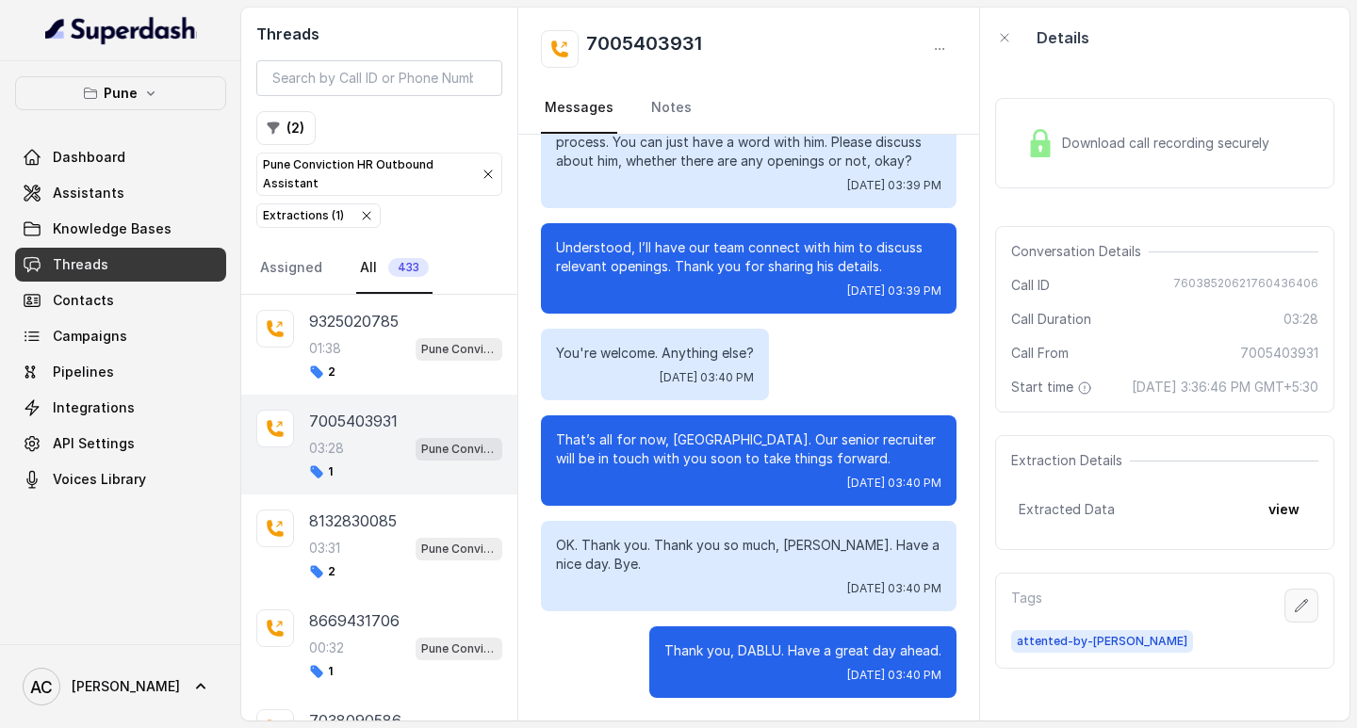
click at [1294, 613] on icon "button" at bounding box center [1301, 605] width 15 height 15
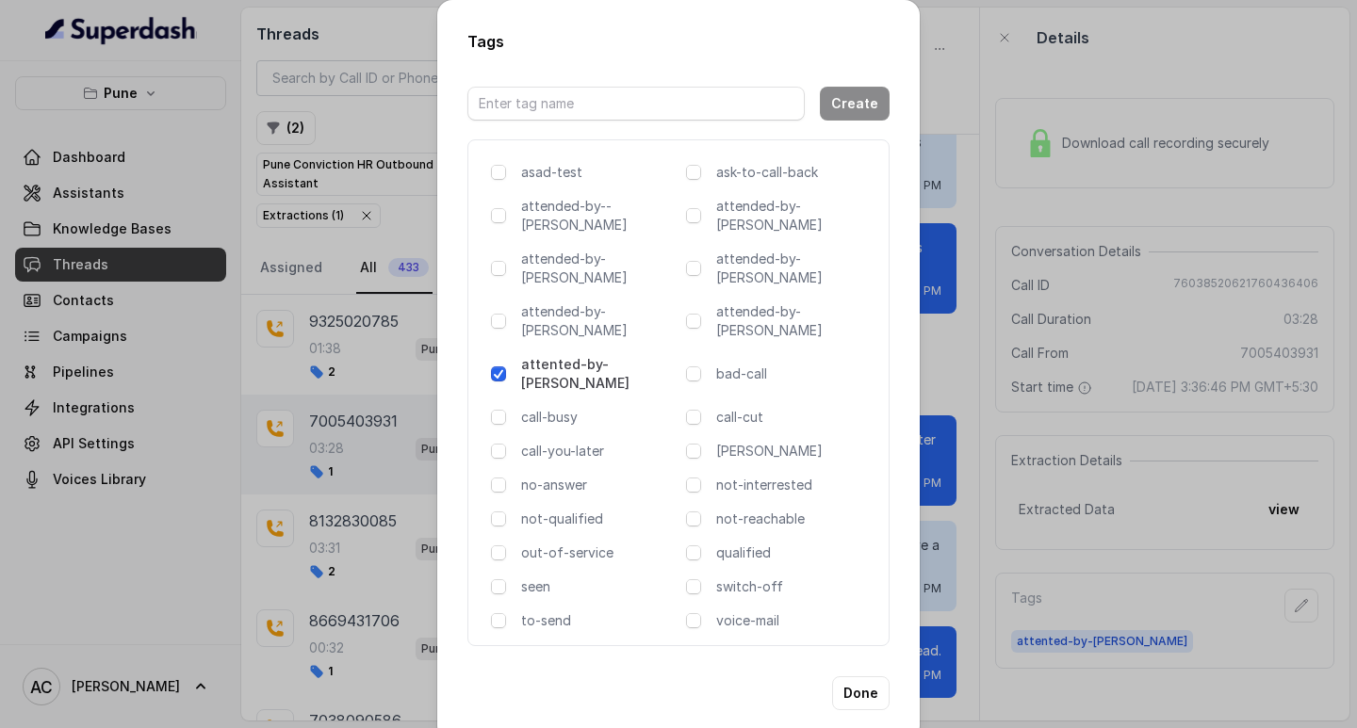
click at [1019, 183] on div "Tags Create asad-test ask-to-call-back attended-by--[PERSON_NAME] attended-by-[…" at bounding box center [678, 364] width 1357 height 728
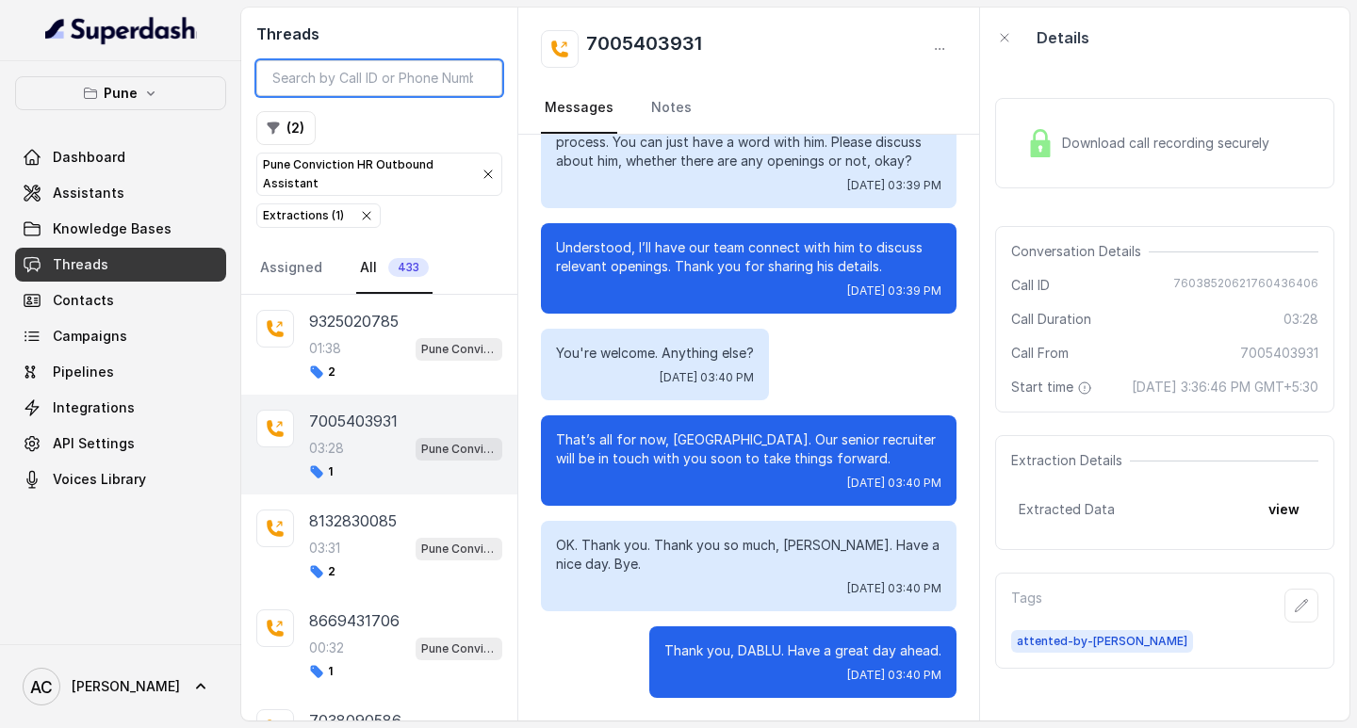
click at [313, 82] on input "search" at bounding box center [379, 78] width 246 height 36
paste input "7005403931"
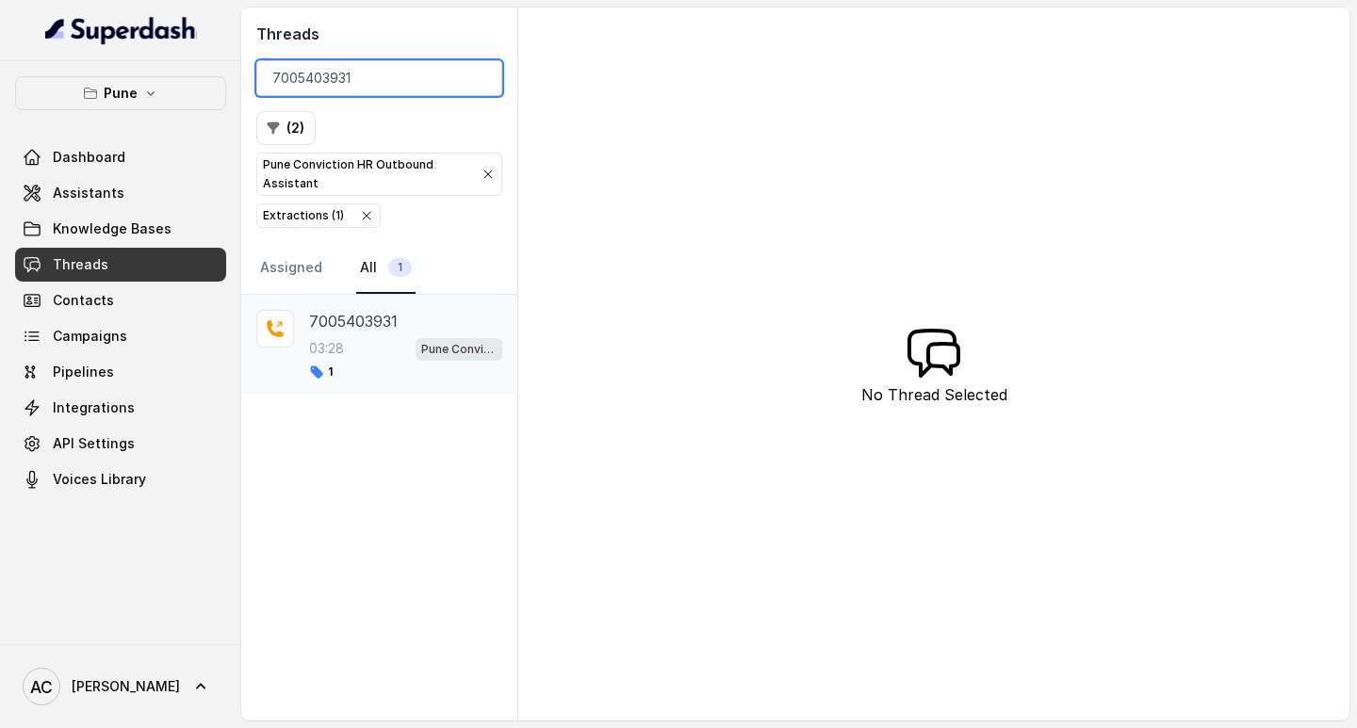
type input "7005403931"
click at [354, 326] on p "7005403931" at bounding box center [353, 321] width 89 height 23
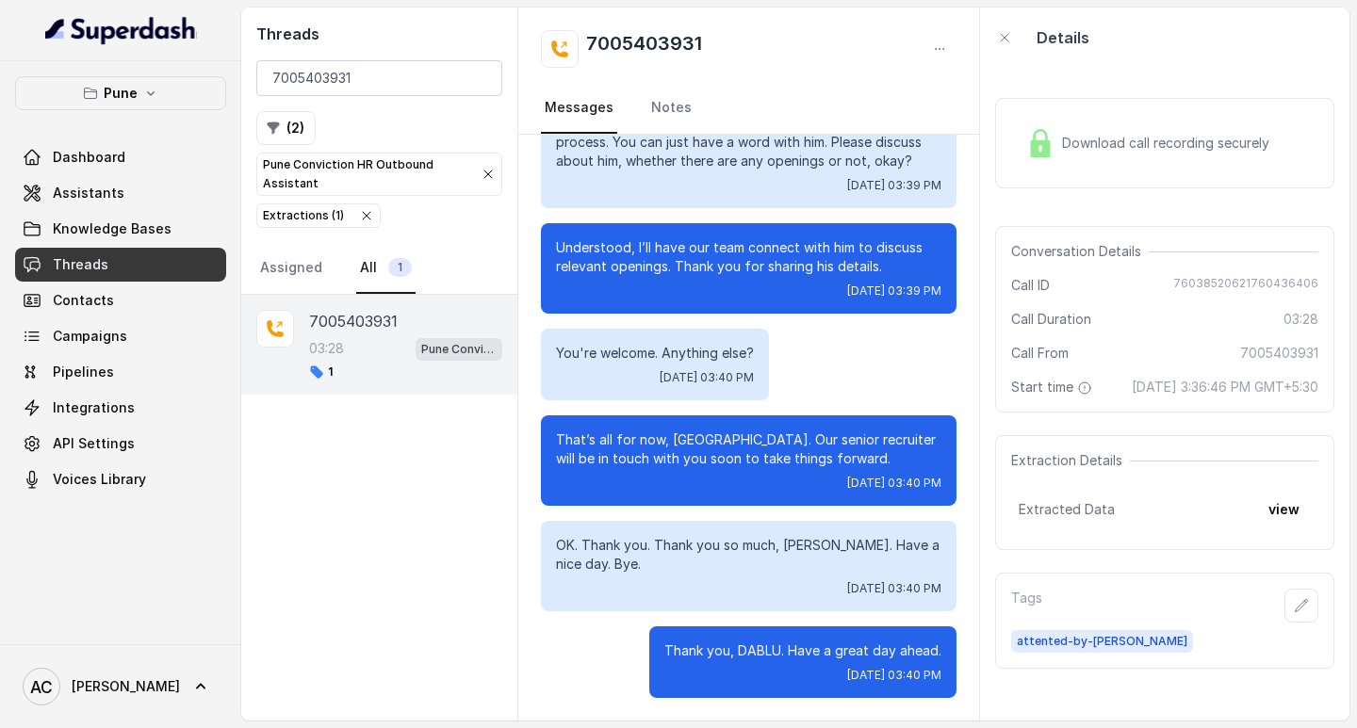
scroll to position [2930, 0]
click at [1296, 615] on button "button" at bounding box center [1301, 606] width 34 height 34
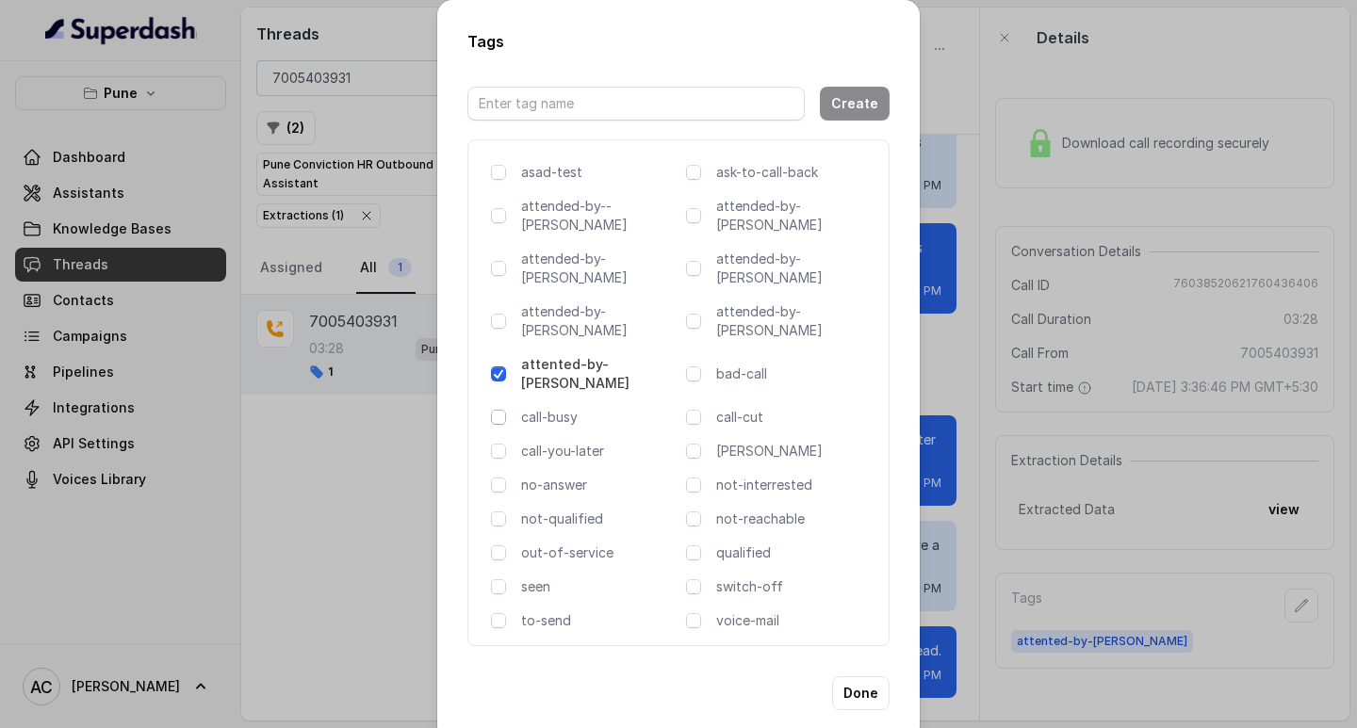
click at [497, 410] on span at bounding box center [498, 417] width 15 height 15
click at [872, 676] on button "Done" at bounding box center [860, 693] width 57 height 34
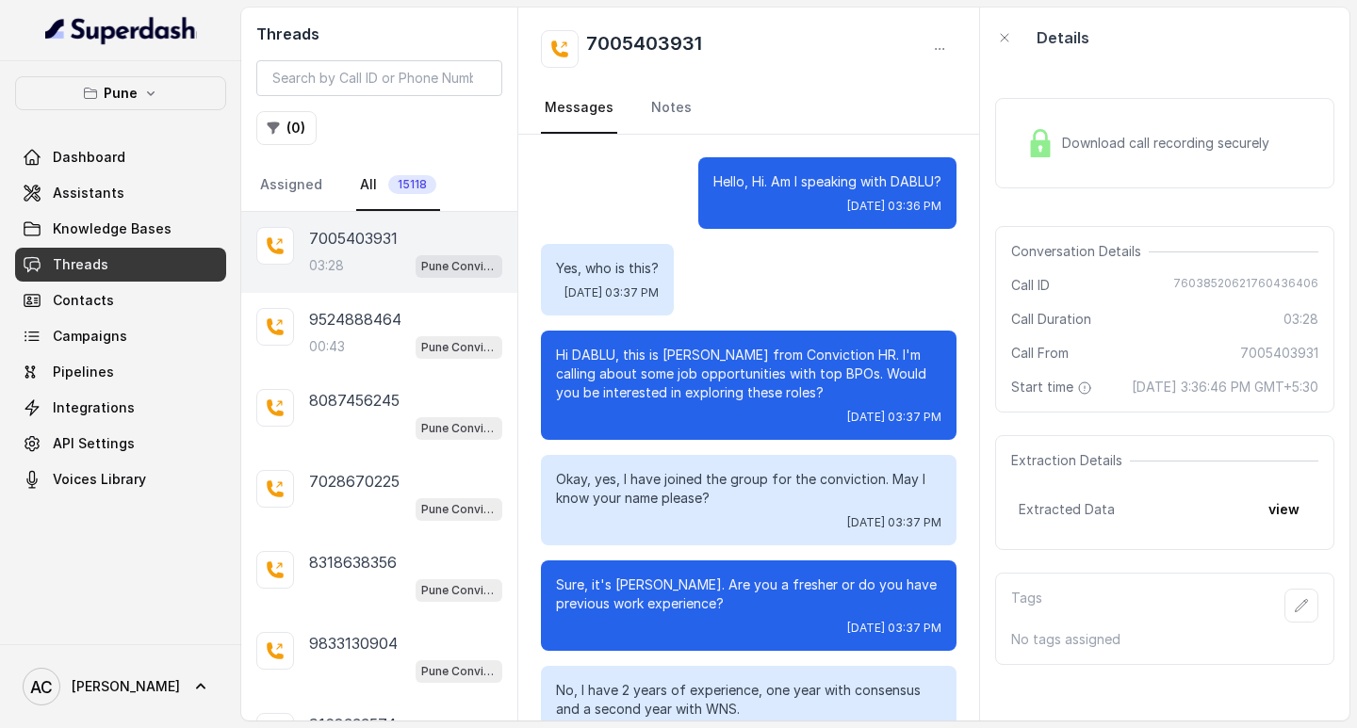
scroll to position [2930, 0]
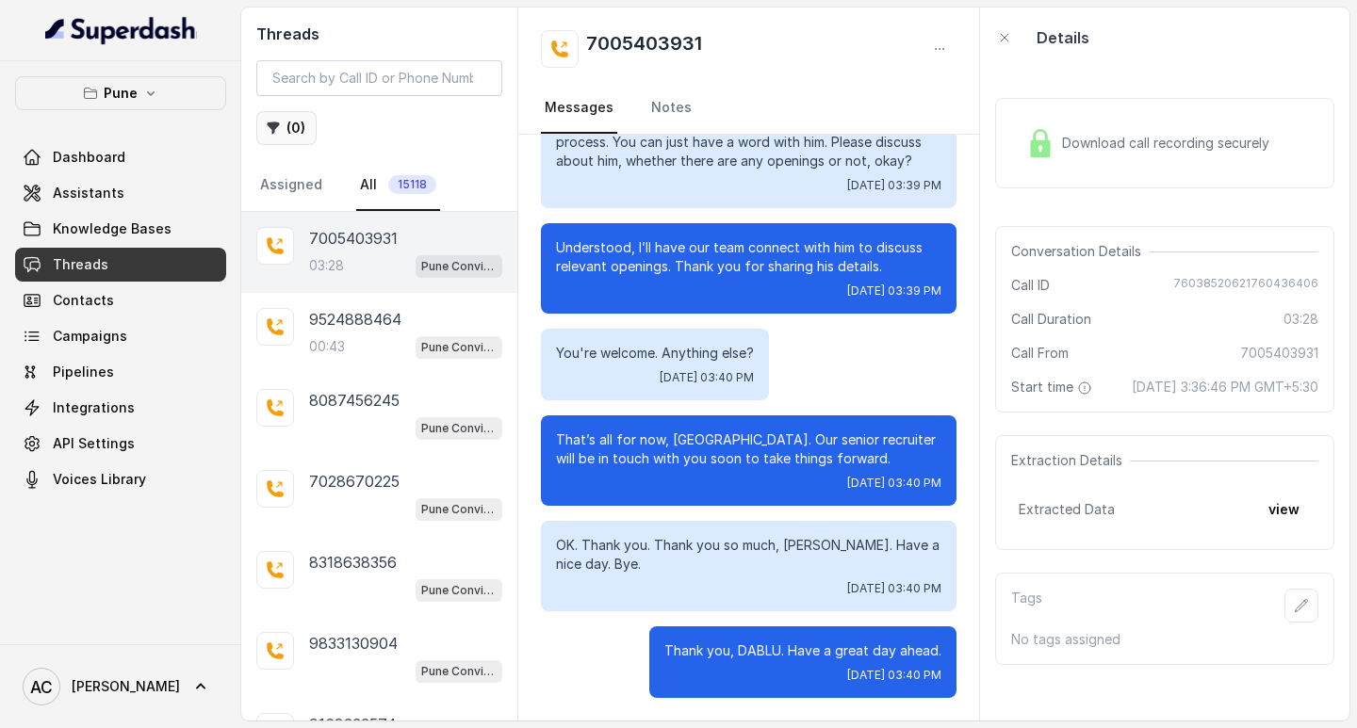
click at [295, 120] on button "( 0 )" at bounding box center [286, 128] width 60 height 34
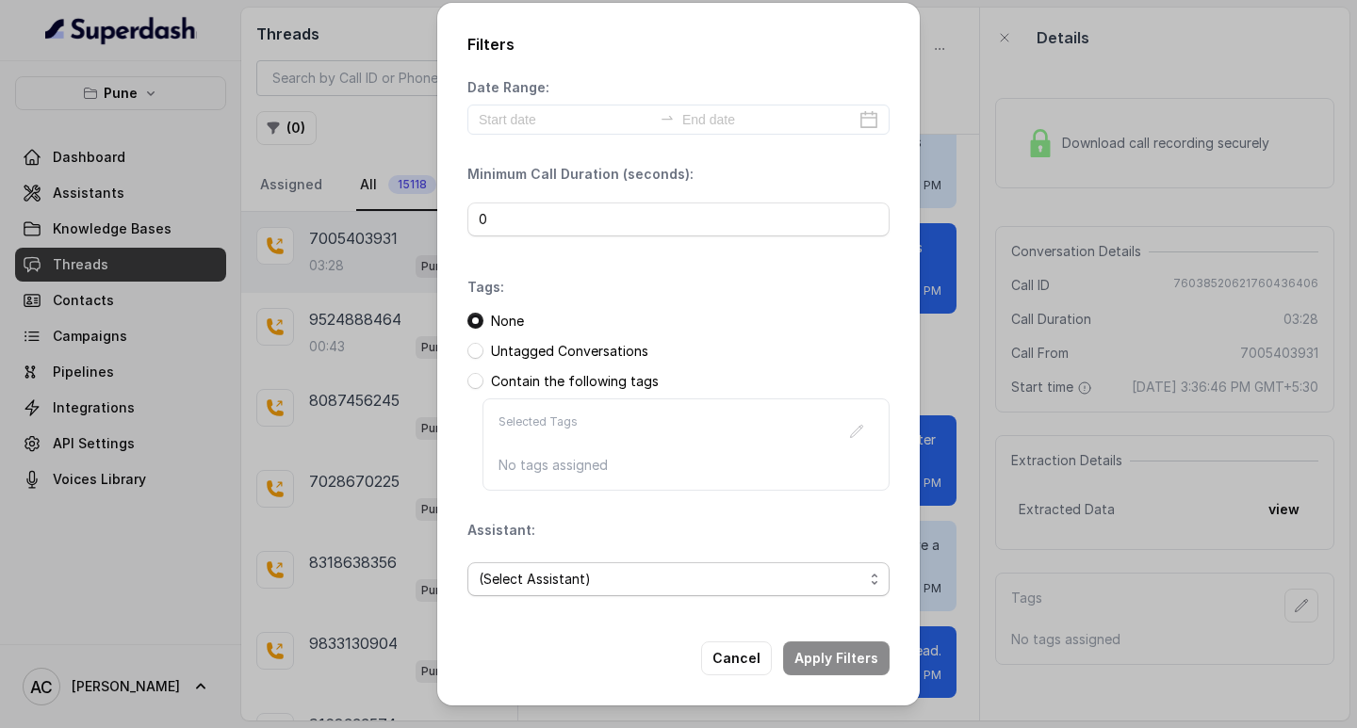
click at [536, 575] on span "(Select Assistant)" at bounding box center [671, 579] width 384 height 23
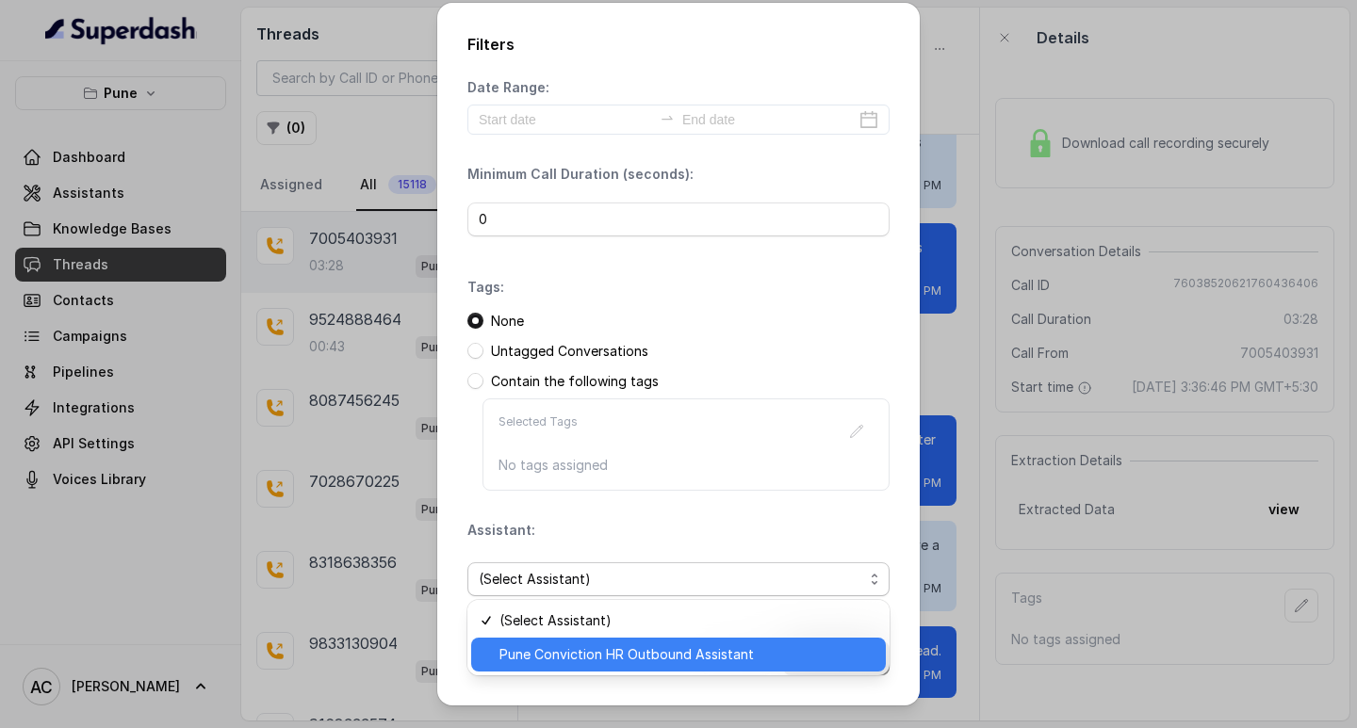
click at [547, 657] on span "Pune Conviction HR Outbound Assistant" at bounding box center [686, 655] width 375 height 23
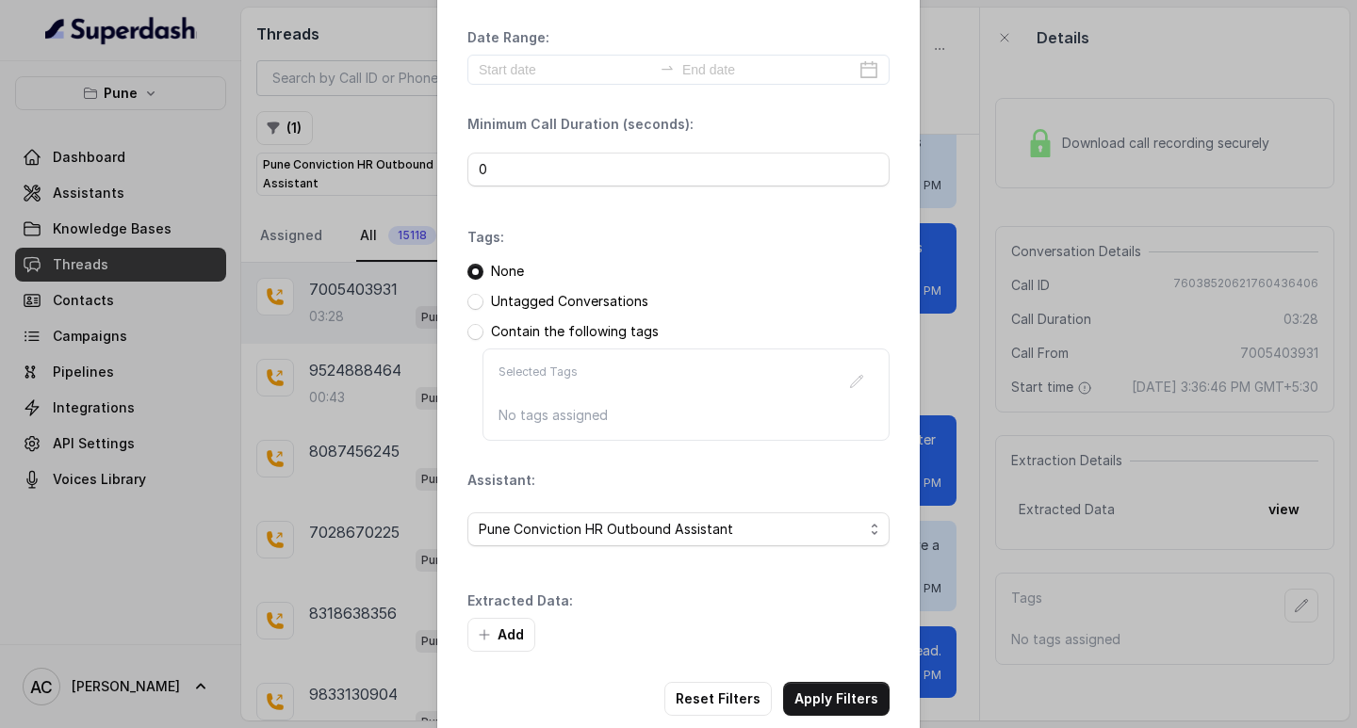
scroll to position [80, 0]
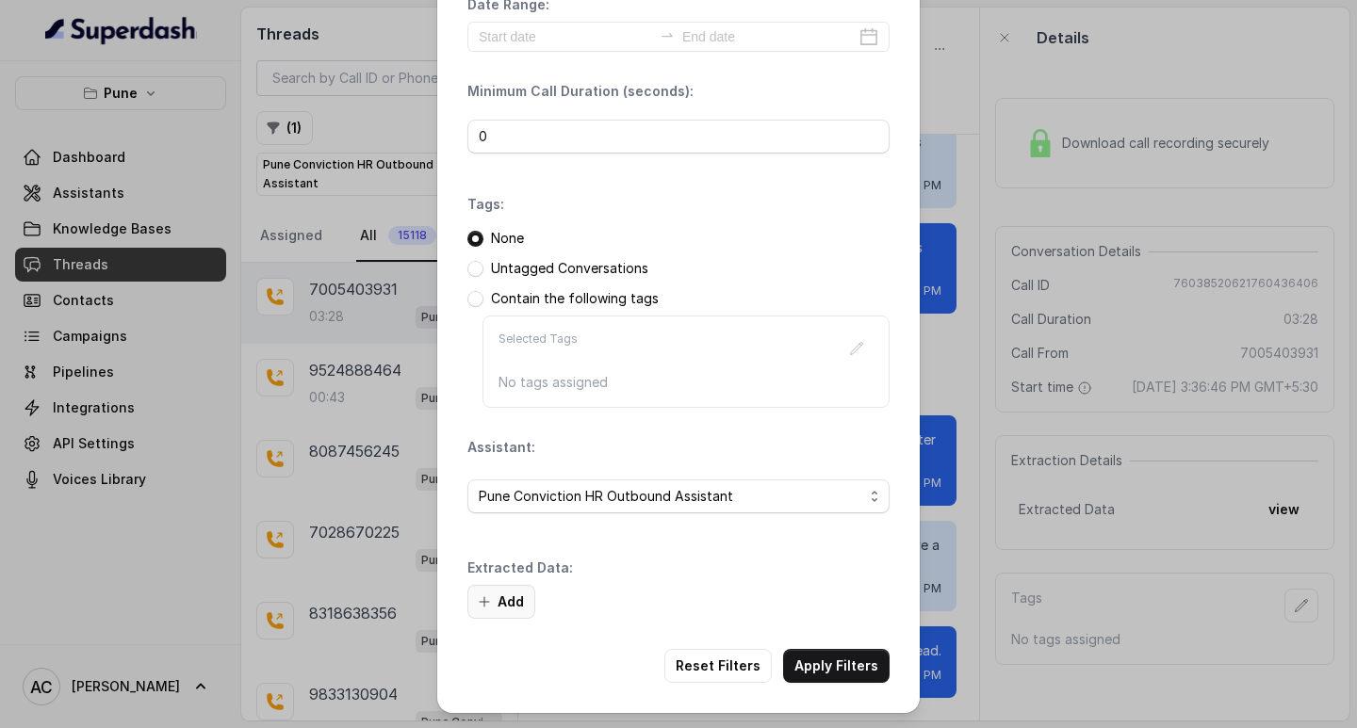
click at [502, 593] on button "Add" at bounding box center [501, 602] width 68 height 34
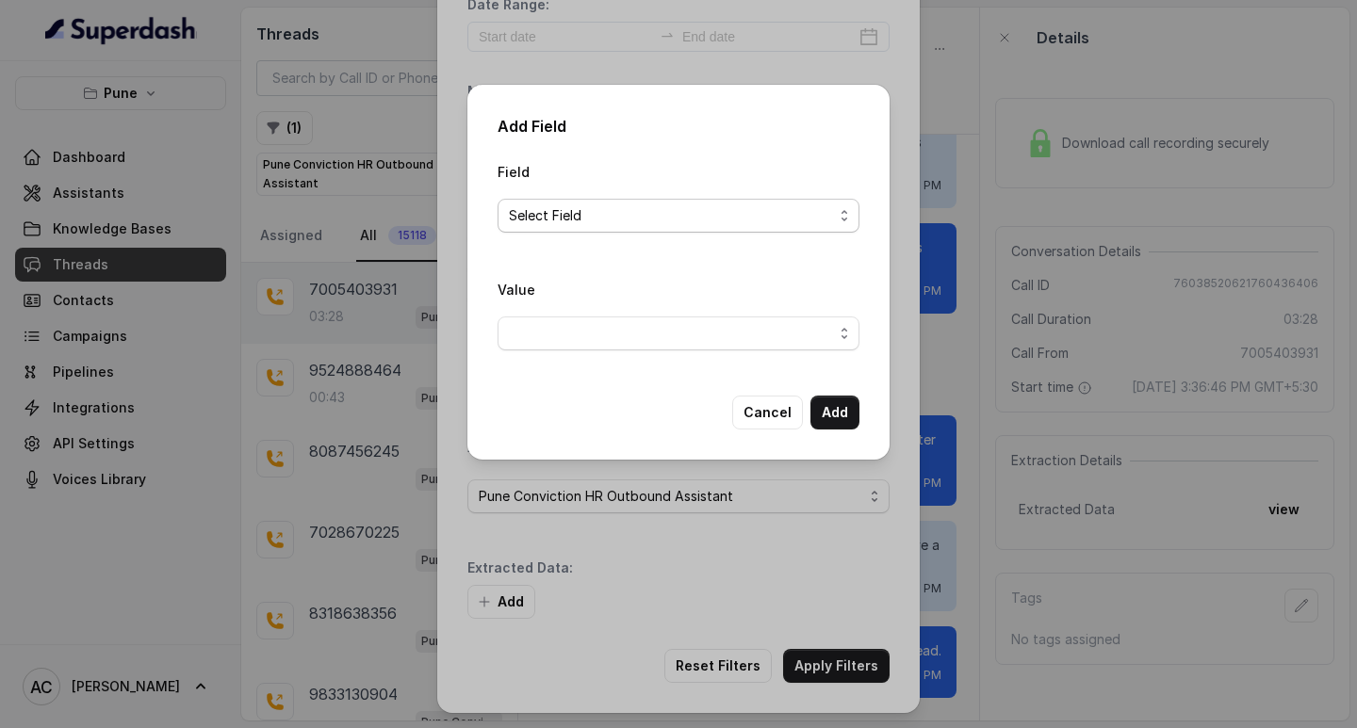
click at [537, 212] on span "Select Field" at bounding box center [671, 215] width 324 height 23
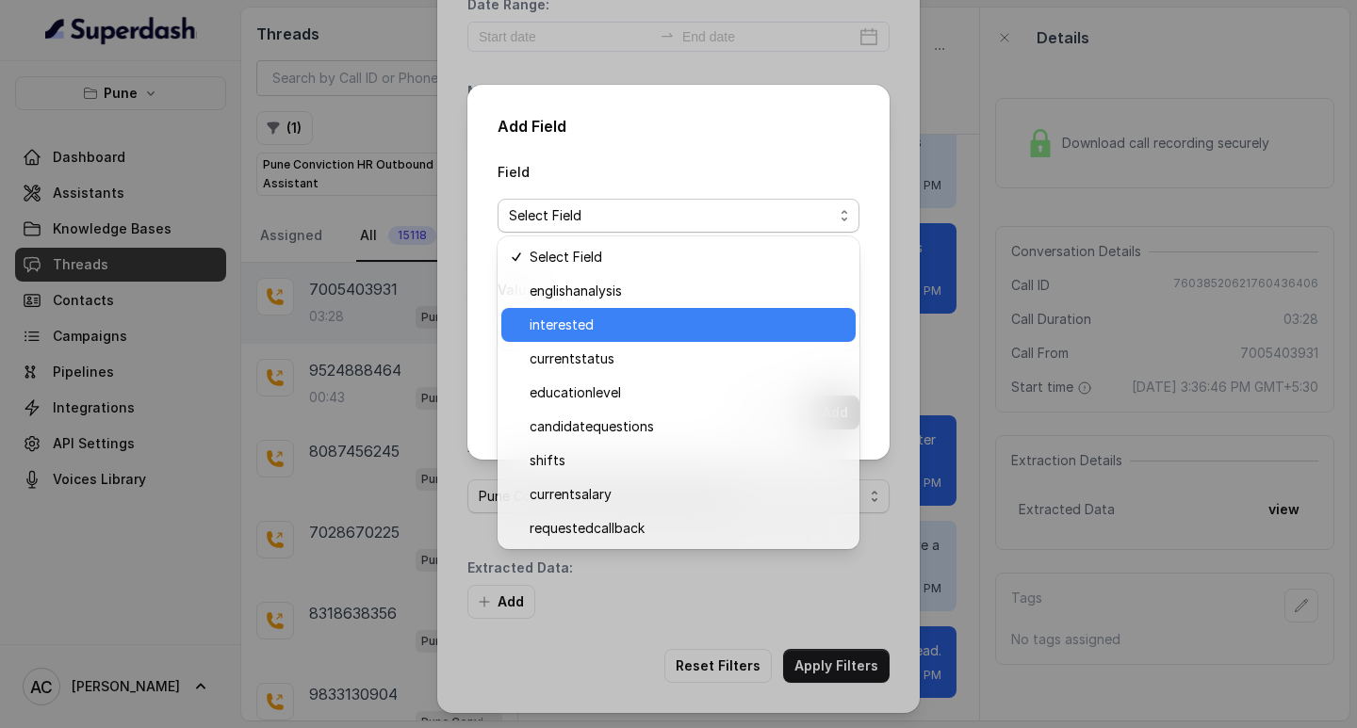
click at [545, 318] on span "interested" at bounding box center [687, 325] width 315 height 23
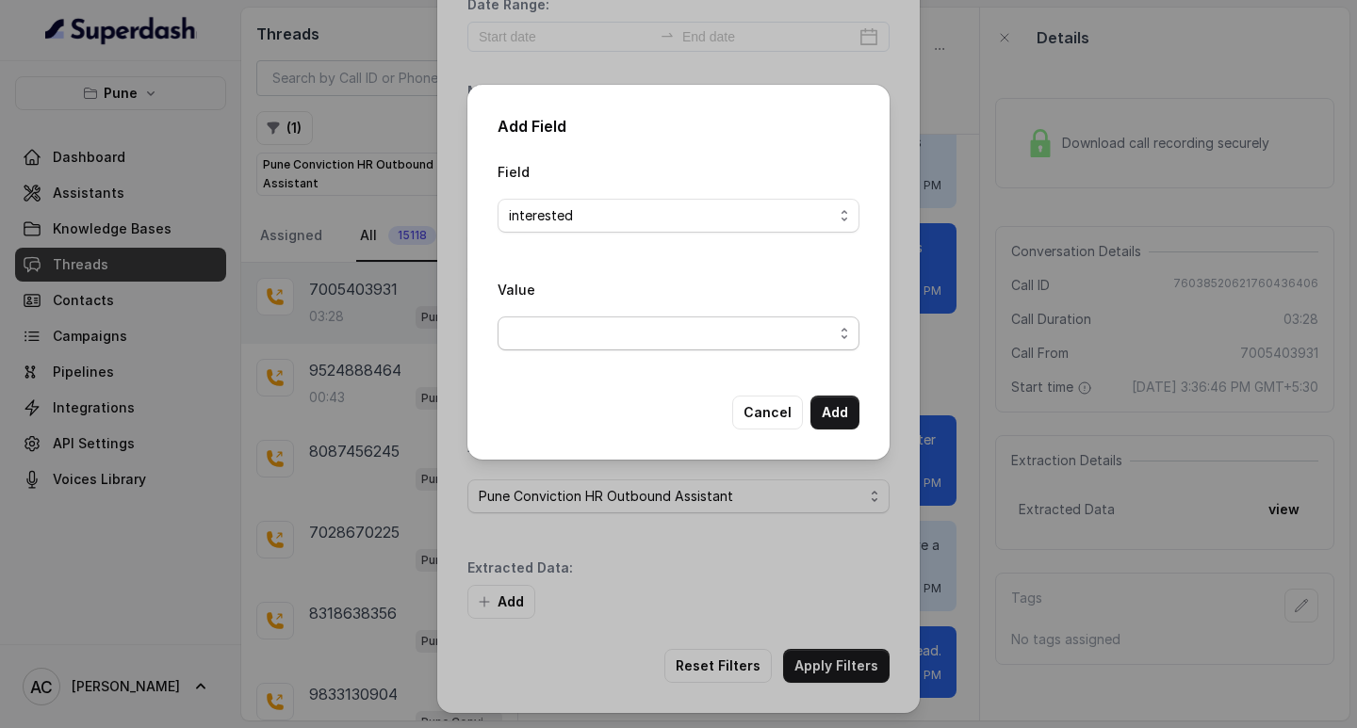
click at [553, 339] on span "button" at bounding box center [678, 334] width 362 height 34
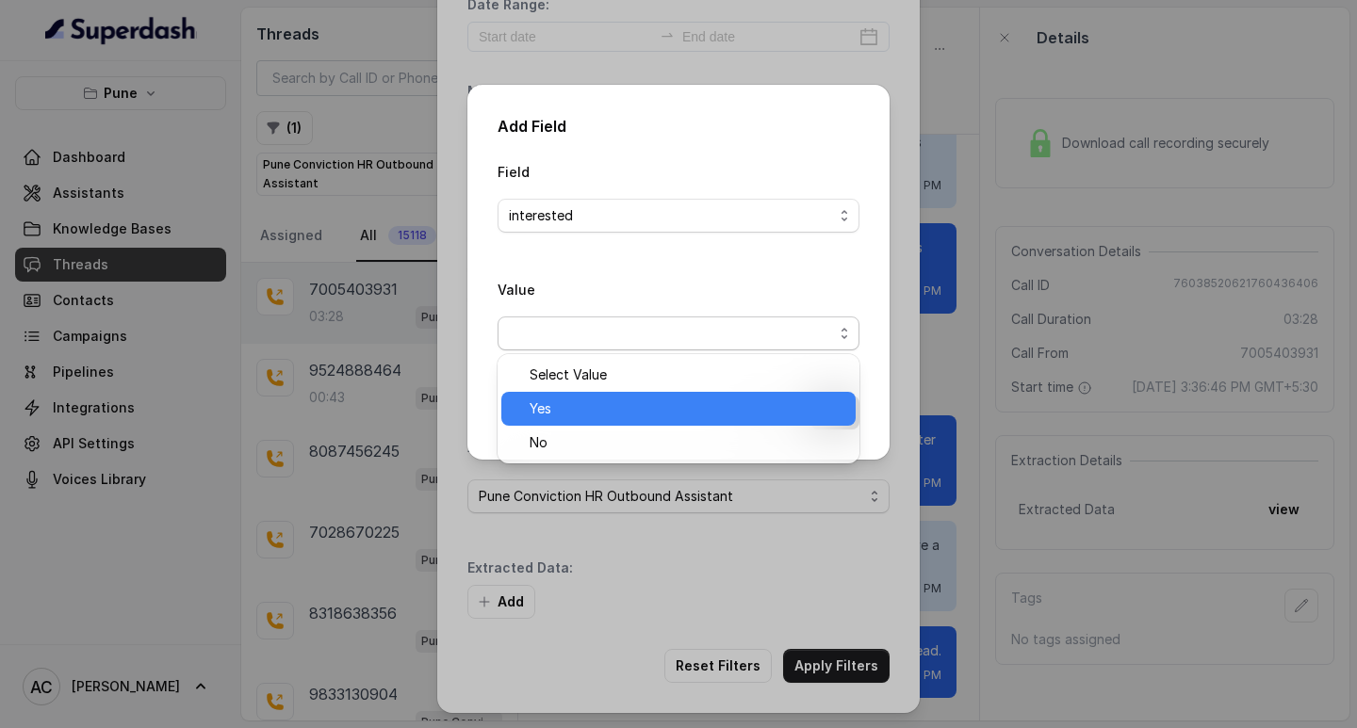
click at [557, 402] on span "Yes" at bounding box center [687, 409] width 315 height 23
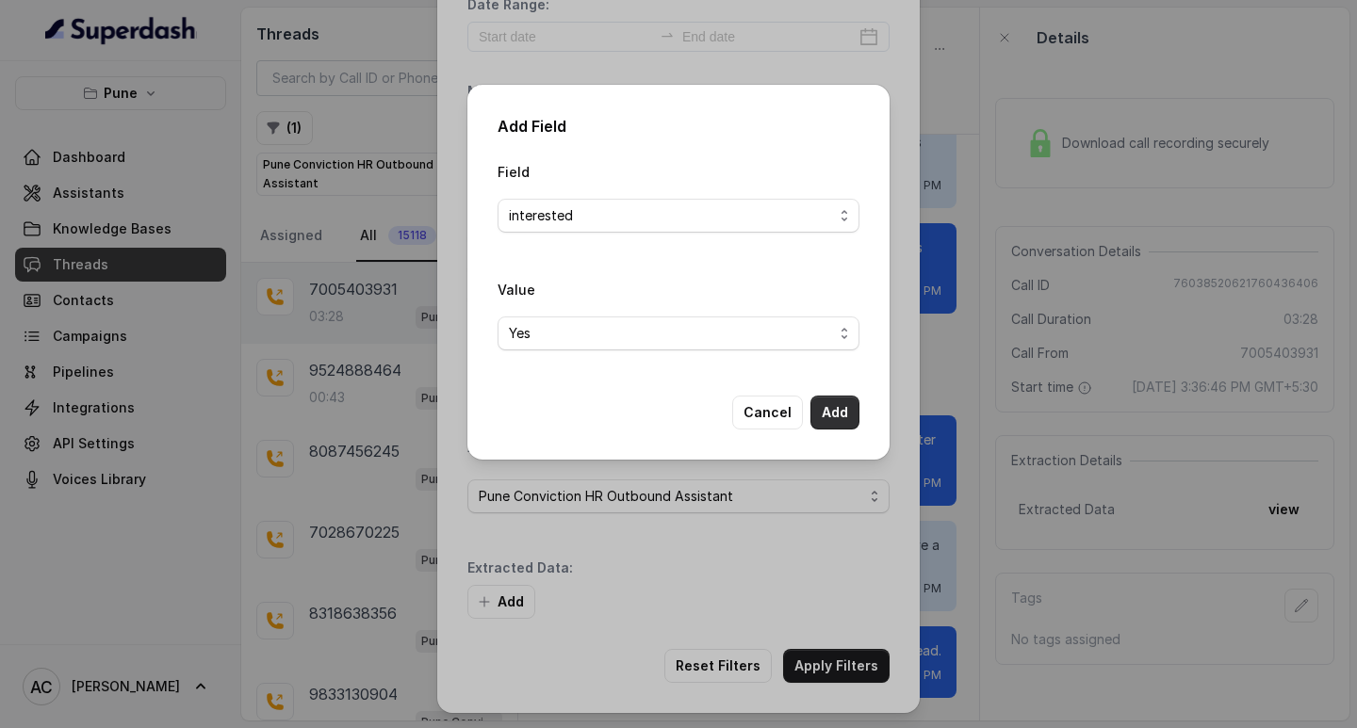
click at [841, 408] on button "Add" at bounding box center [834, 413] width 49 height 34
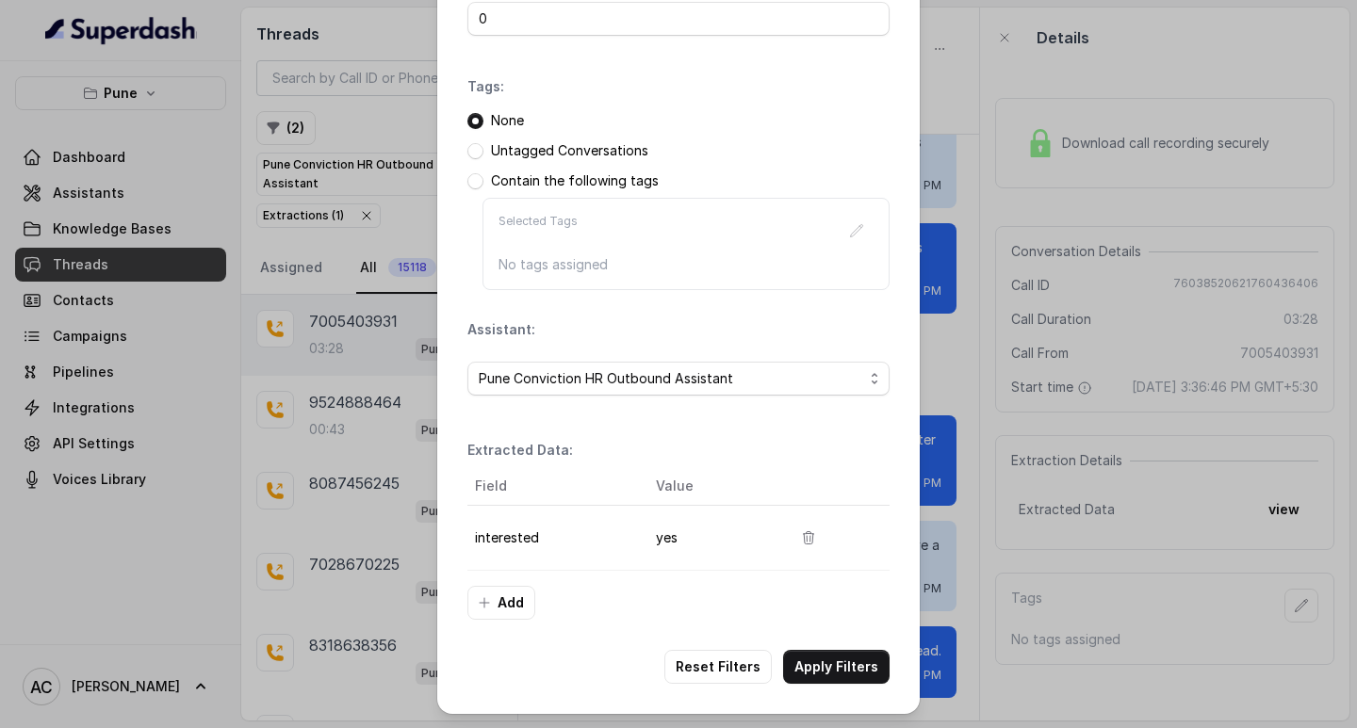
scroll to position [199, 0]
click at [832, 667] on button "Apply Filters" at bounding box center [836, 666] width 106 height 34
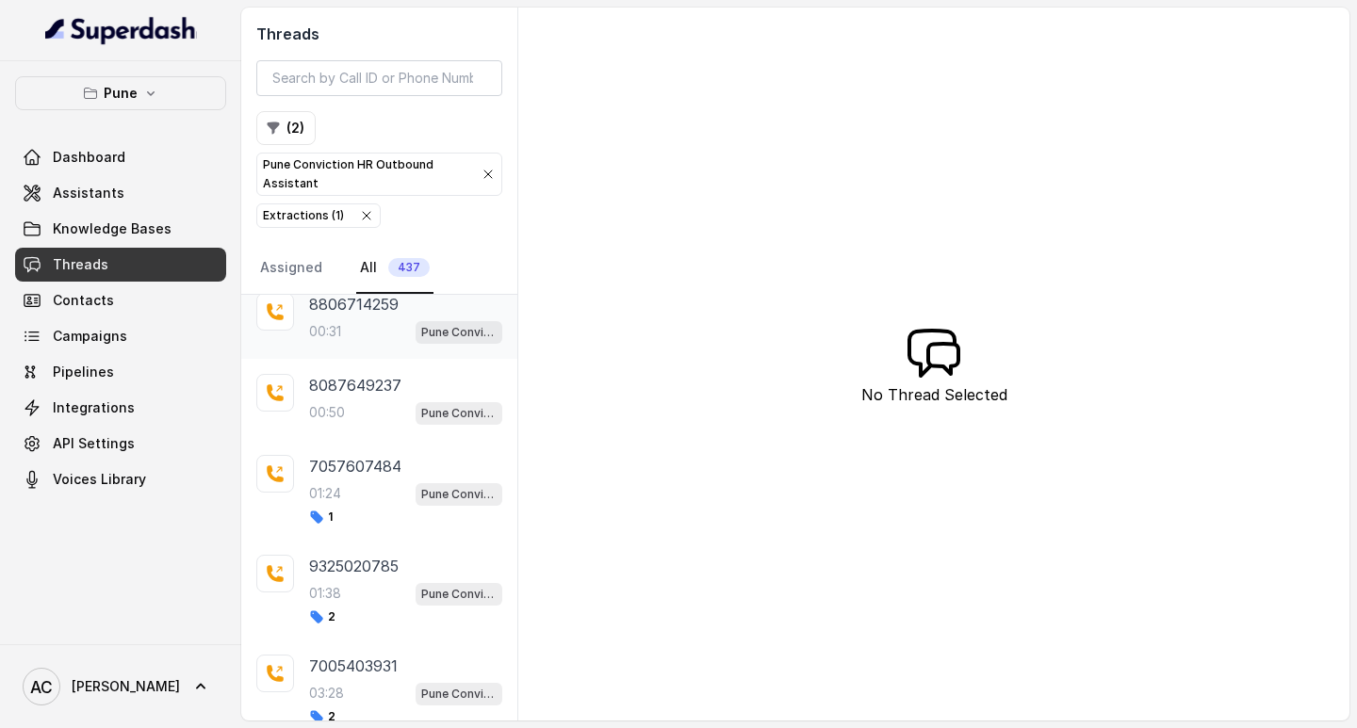
scroll to position [94, 0]
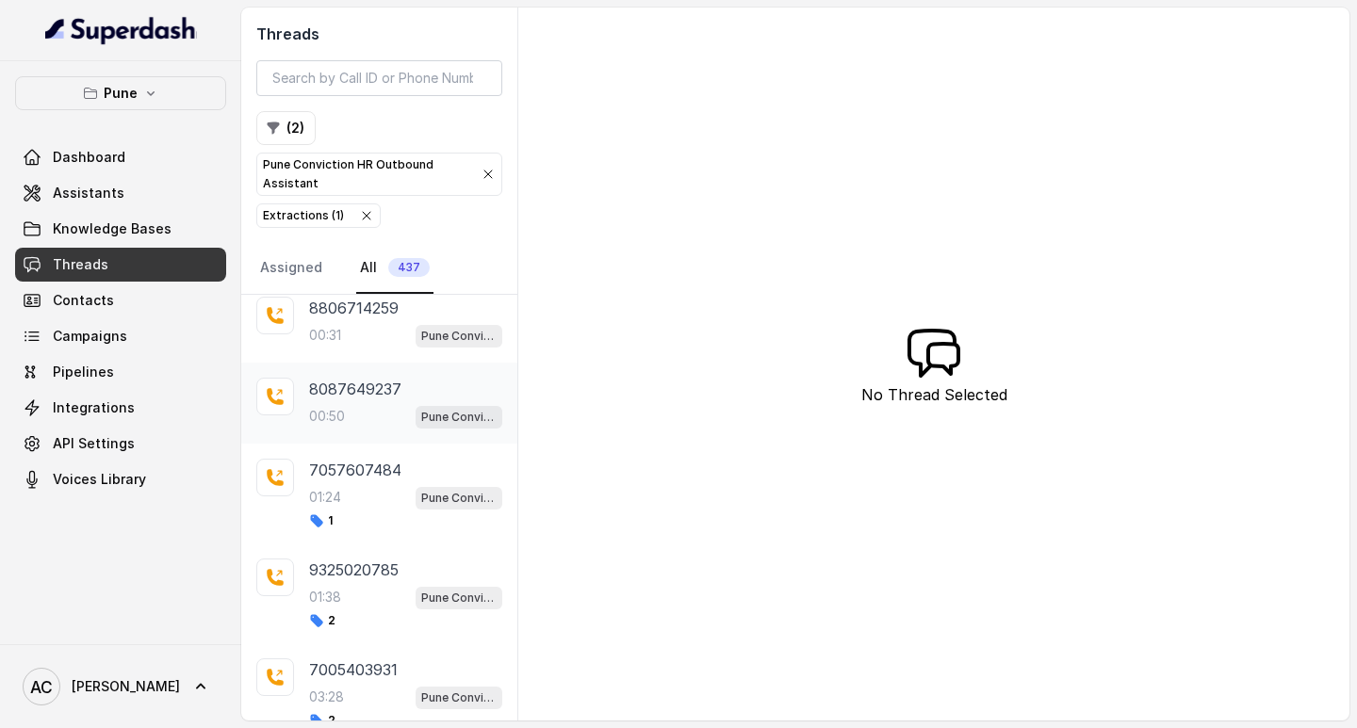
click at [350, 407] on div "00:50 Pune Conviction HR Outbound Assistant" at bounding box center [405, 416] width 193 height 24
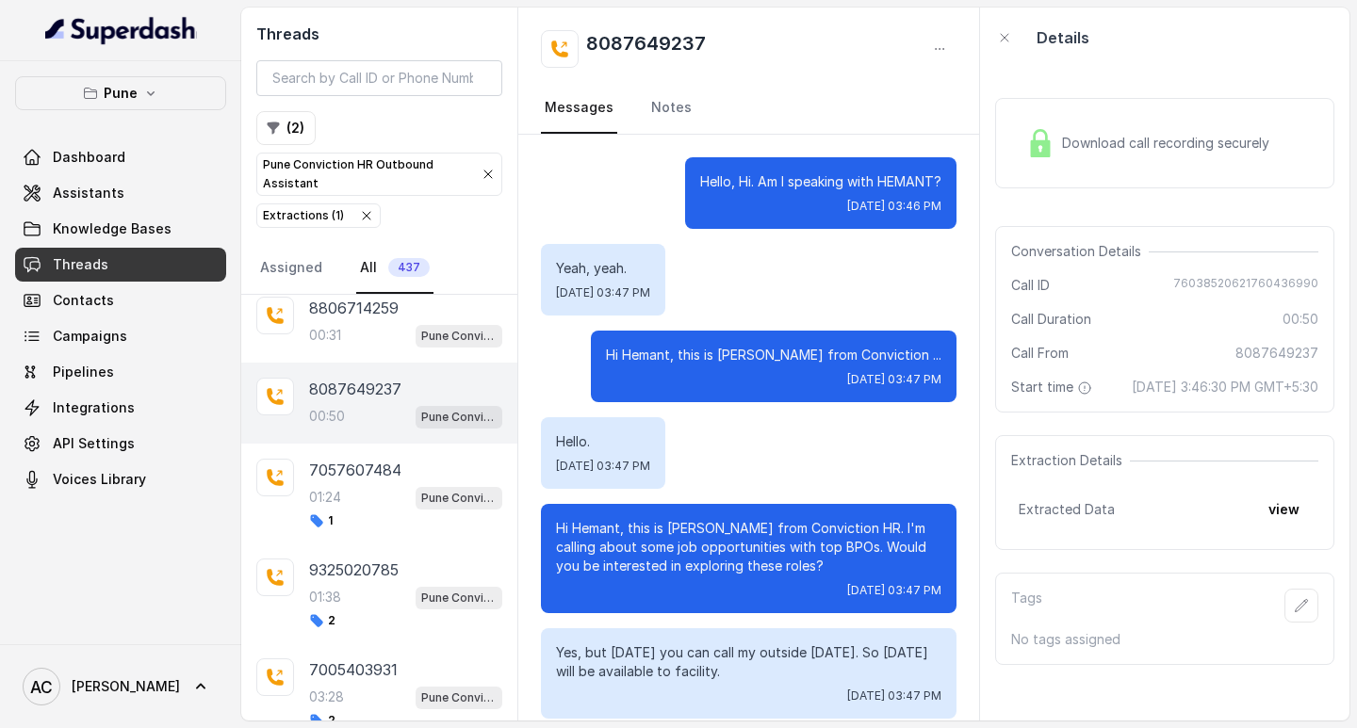
scroll to position [511, 0]
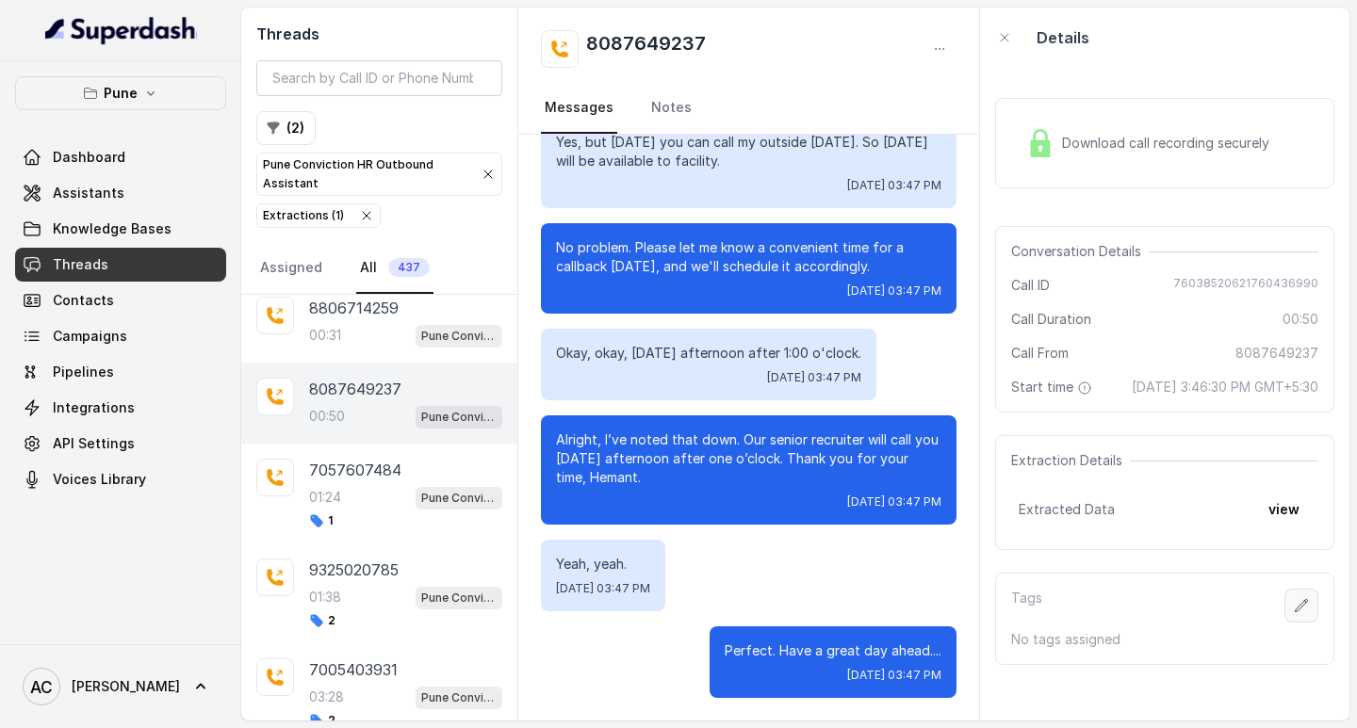
click at [1296, 611] on icon "button" at bounding box center [1302, 605] width 12 height 12
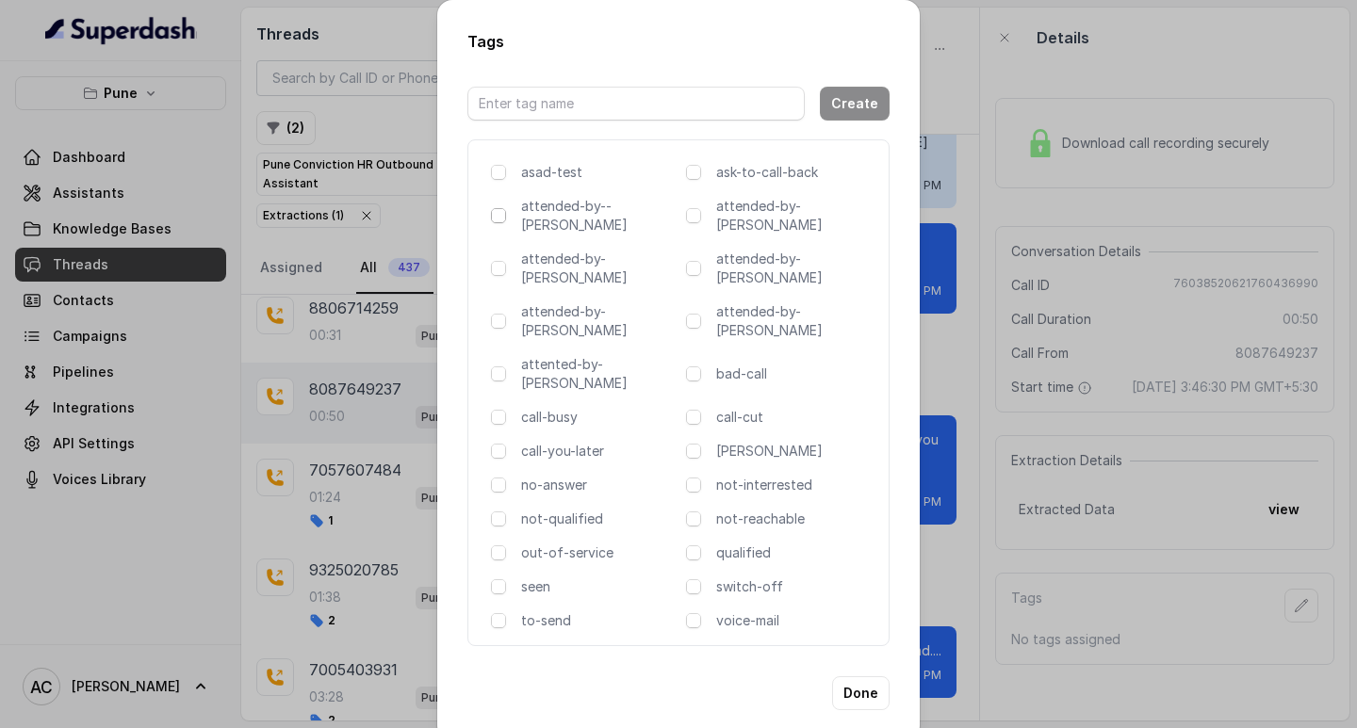
click at [500, 217] on span at bounding box center [498, 215] width 15 height 15
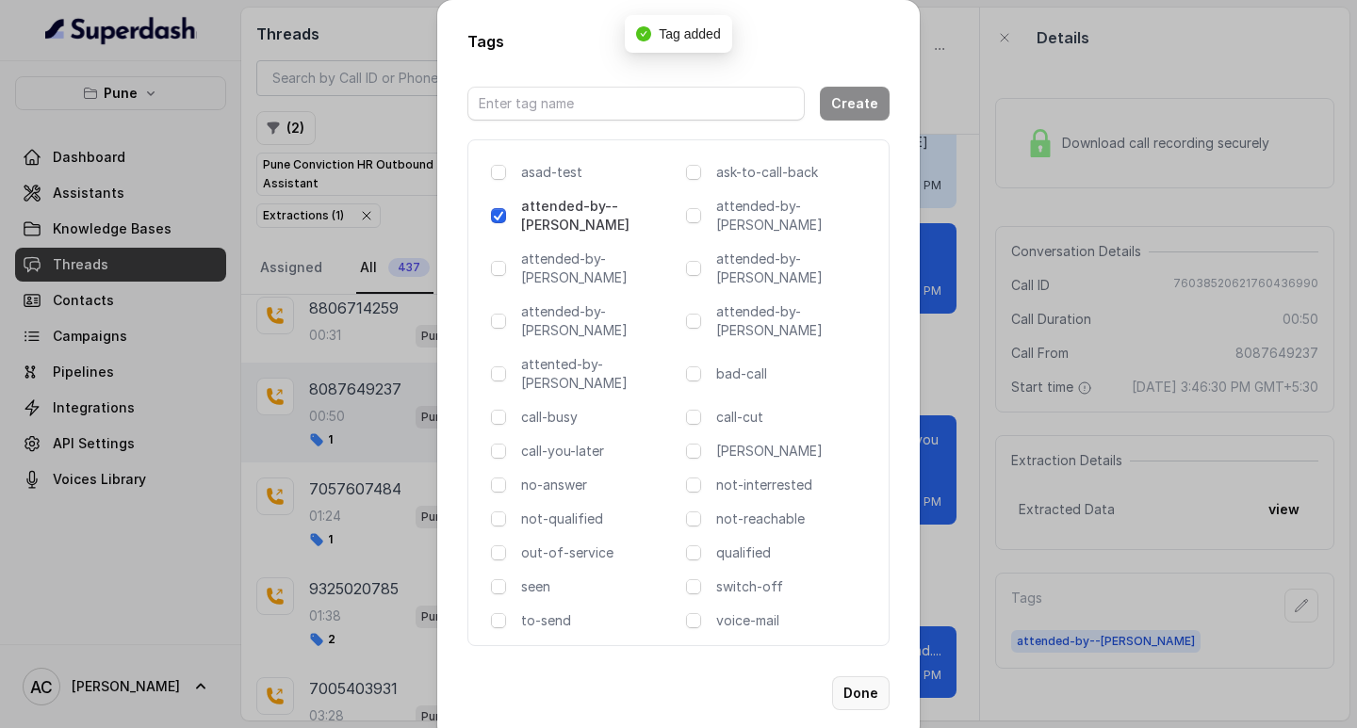
click at [858, 676] on button "Done" at bounding box center [860, 693] width 57 height 34
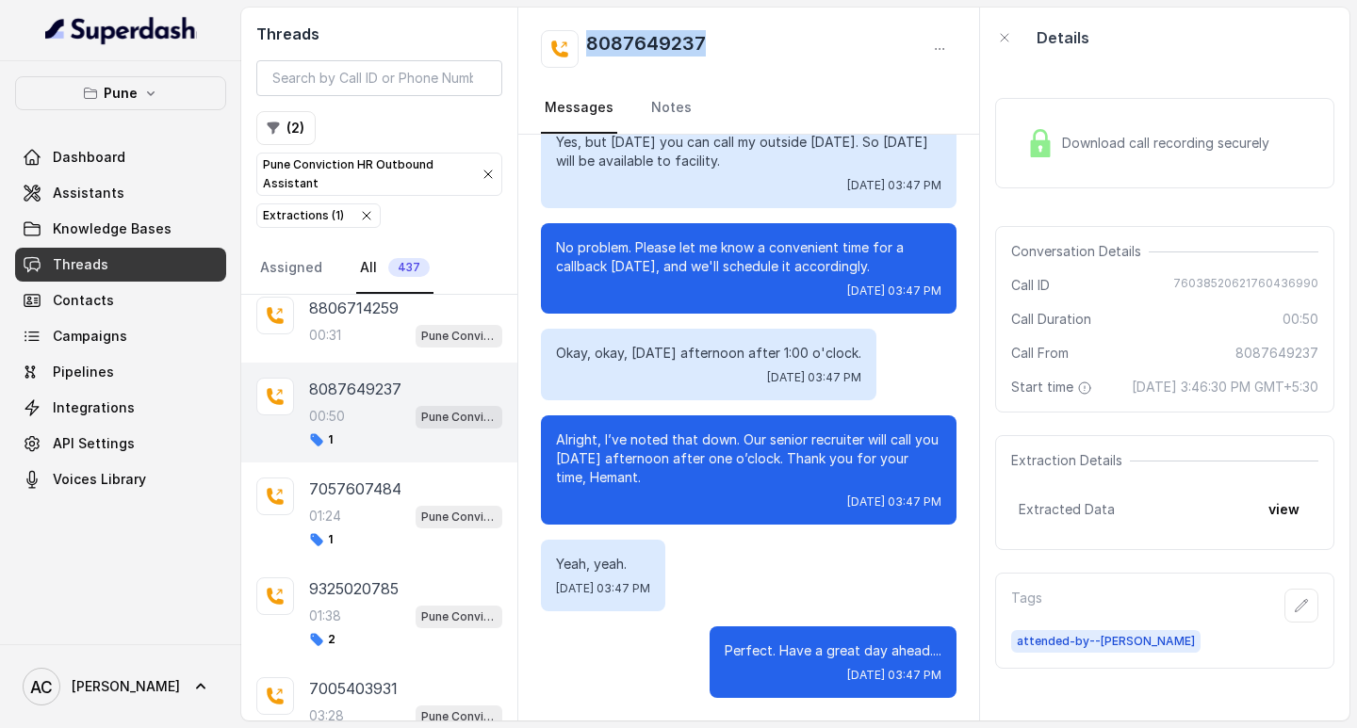
drag, startPoint x: 742, startPoint y: 51, endPoint x: 568, endPoint y: 48, distance: 174.3
click at [568, 48] on div "8087649237" at bounding box center [749, 49] width 416 height 38
copy h2 "8087649237"
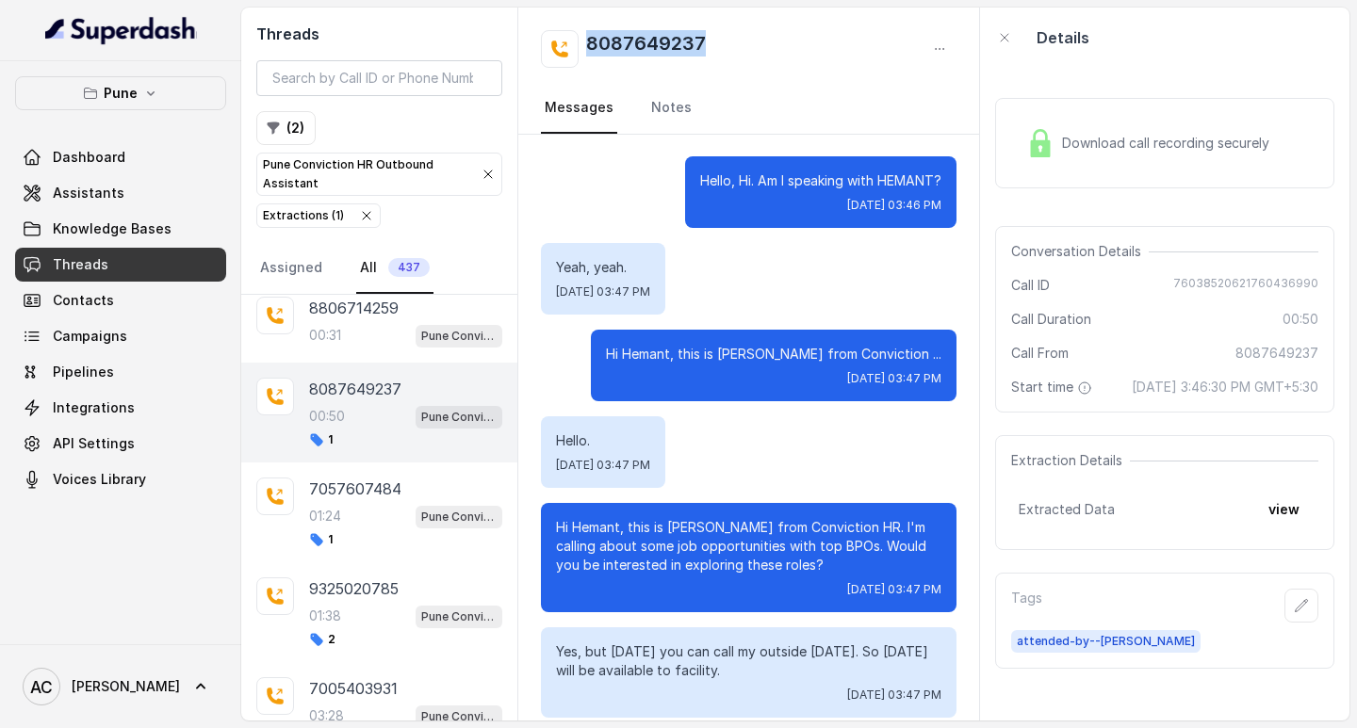
scroll to position [0, 0]
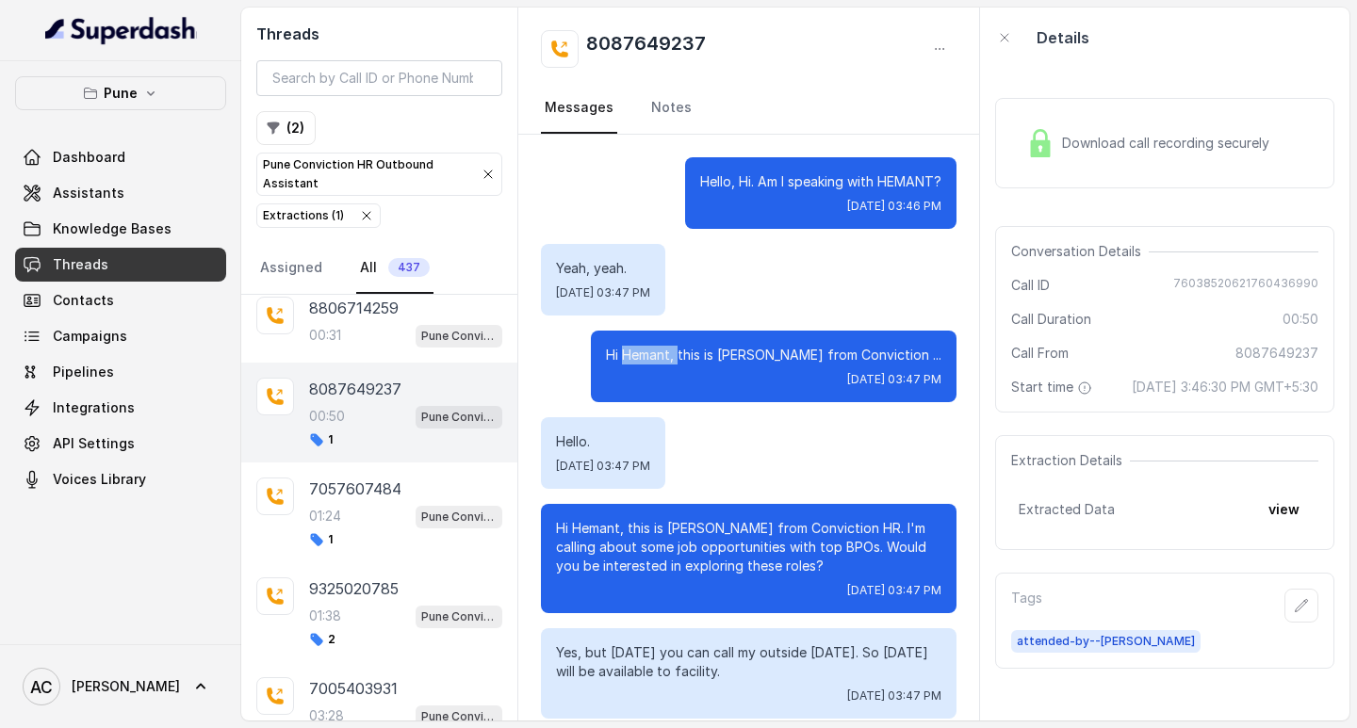
drag, startPoint x: 717, startPoint y: 346, endPoint x: 667, endPoint y: 349, distance: 50.0
click at [667, 349] on p "Hi Hemant, this is Monica from Conviction ..." at bounding box center [773, 355] width 335 height 19
copy p "Hemant,"
click at [364, 318] on p "8806714259" at bounding box center [354, 308] width 90 height 23
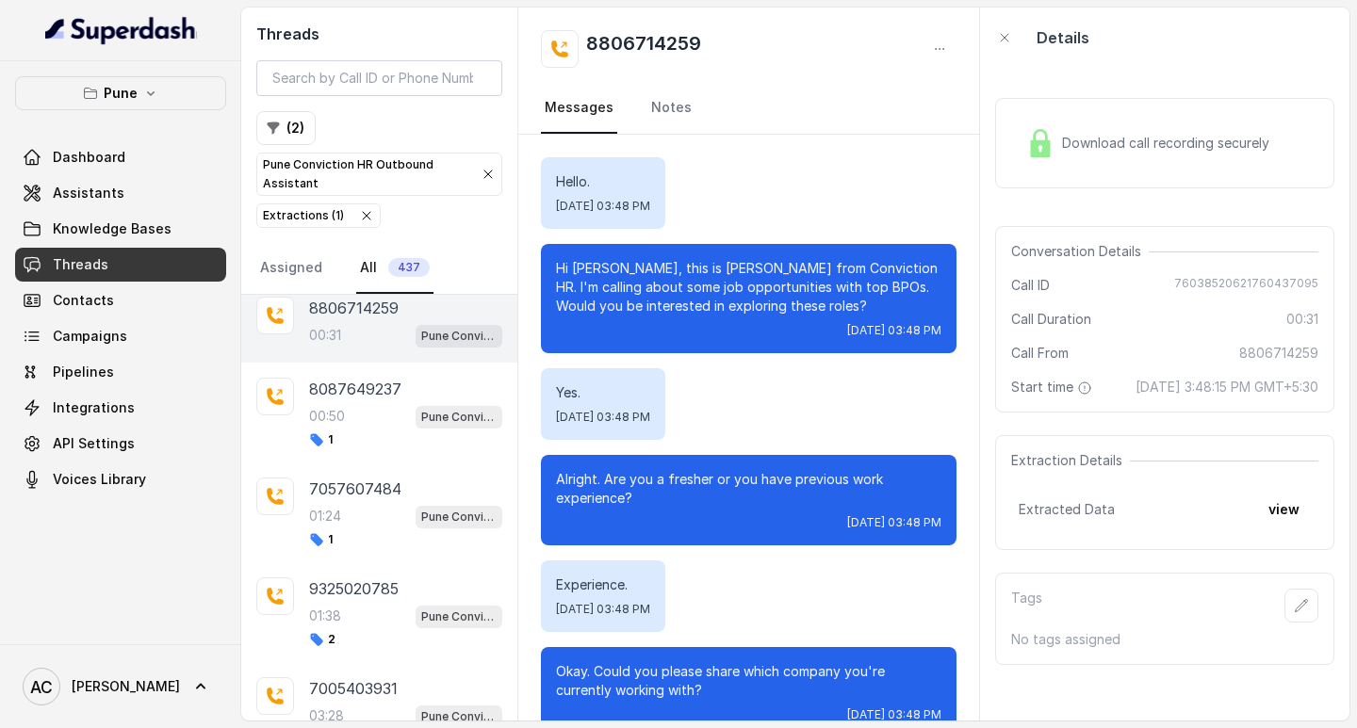
scroll to position [40, 0]
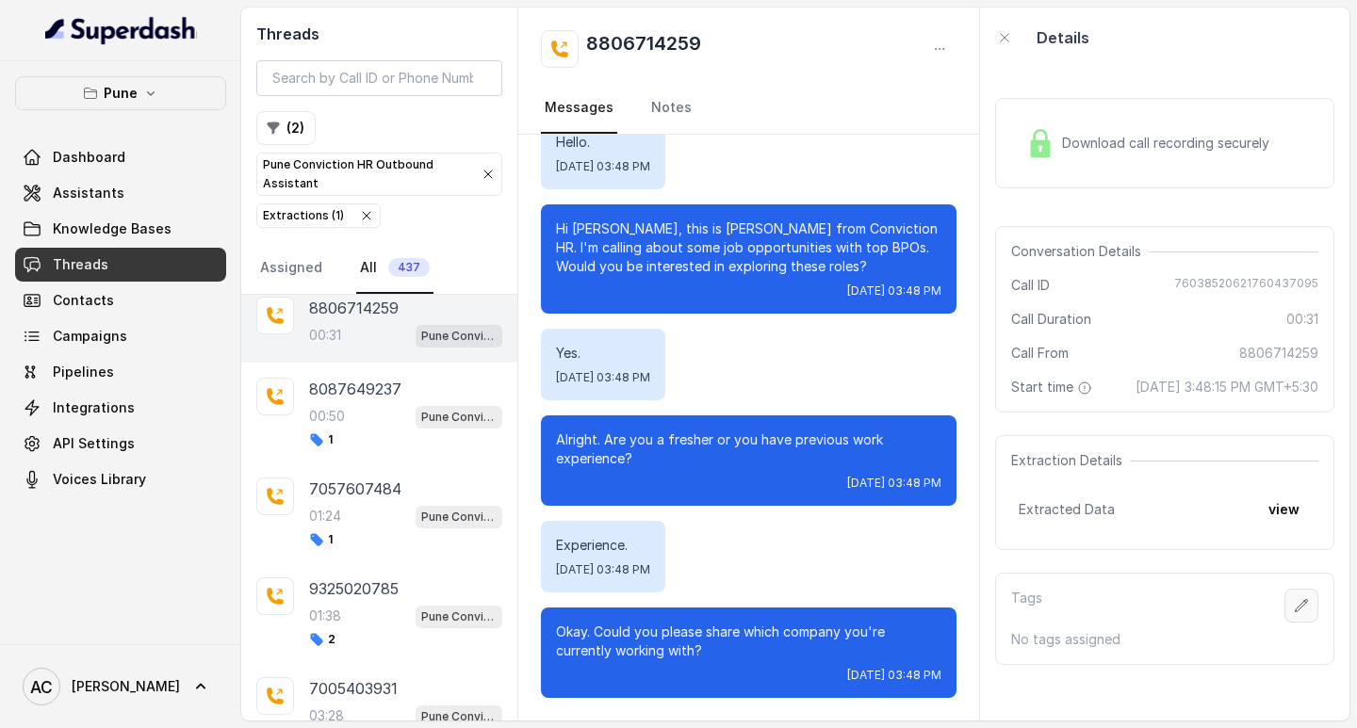
click at [1294, 613] on icon "button" at bounding box center [1301, 605] width 15 height 15
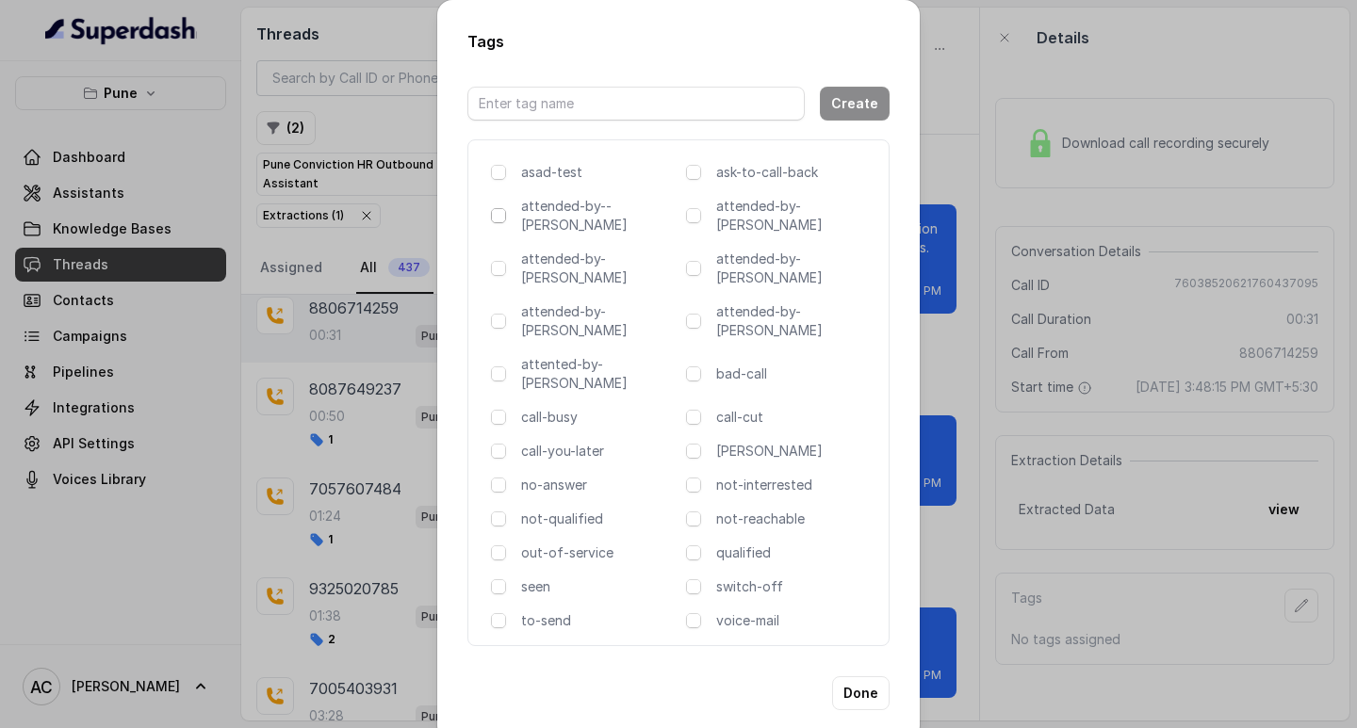
click at [499, 218] on span at bounding box center [498, 215] width 15 height 15
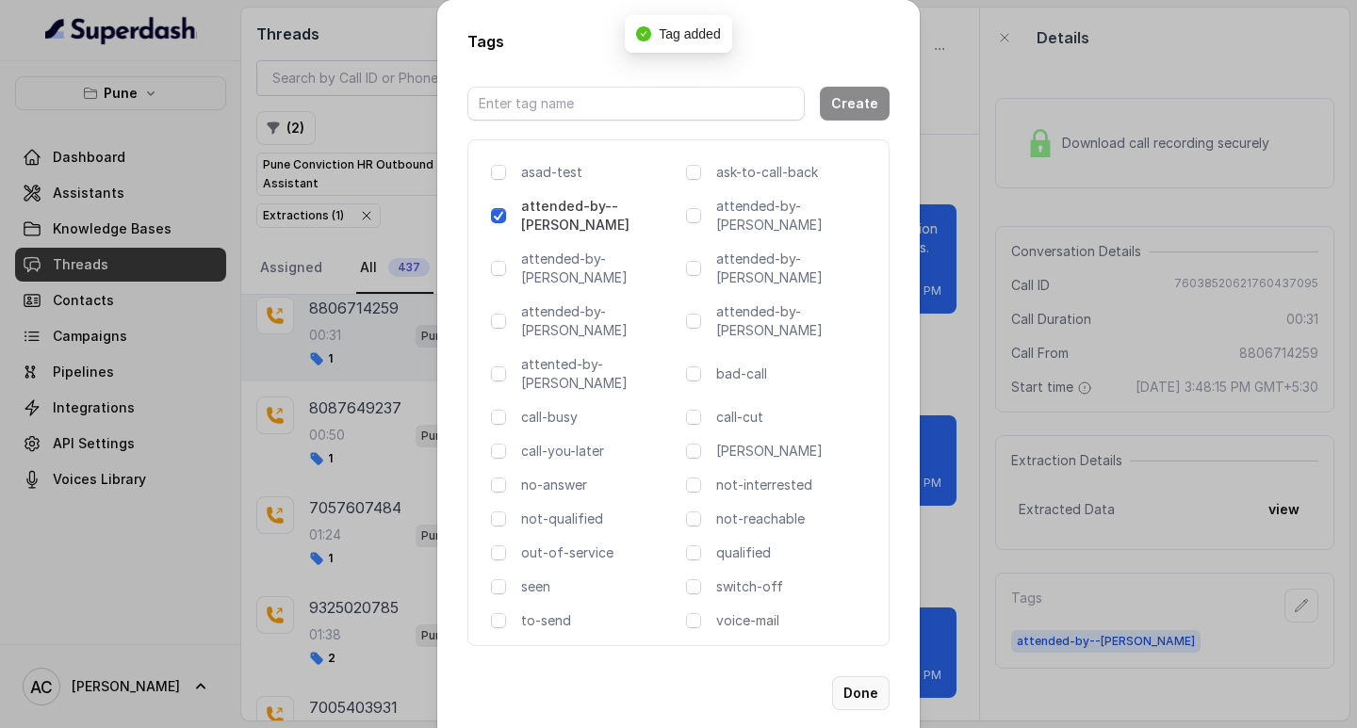
click at [857, 676] on button "Done" at bounding box center [860, 693] width 57 height 34
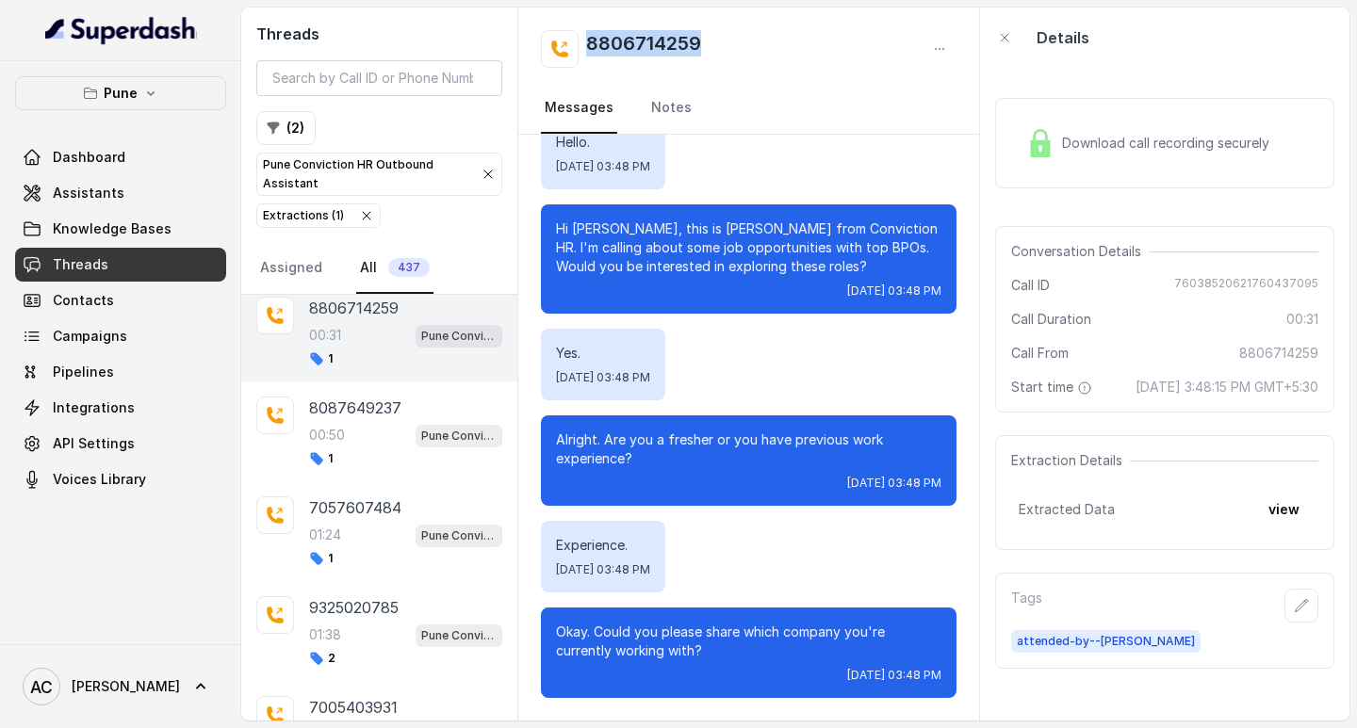
drag, startPoint x: 719, startPoint y: 41, endPoint x: 586, endPoint y: 53, distance: 133.3
click at [586, 53] on div "8806714259" at bounding box center [749, 49] width 416 height 38
copy h2 "8806714259"
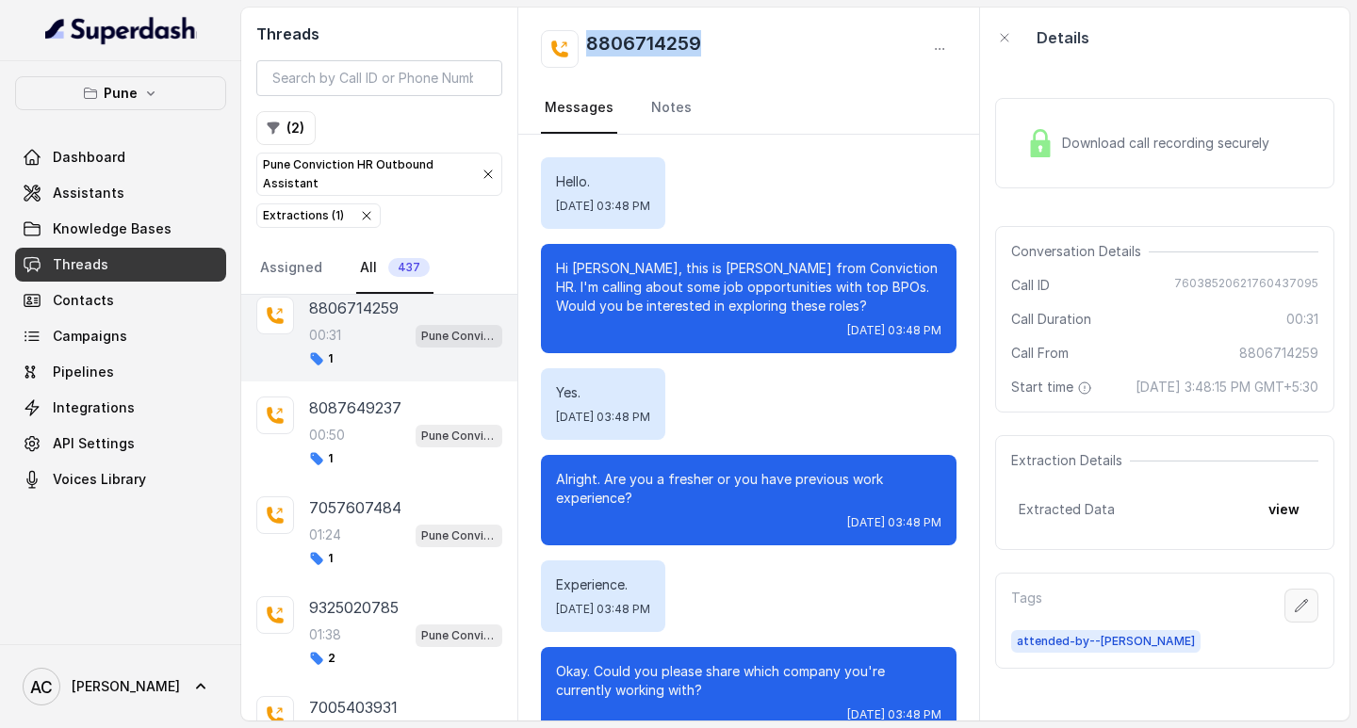
click at [1296, 611] on icon "button" at bounding box center [1302, 605] width 12 height 12
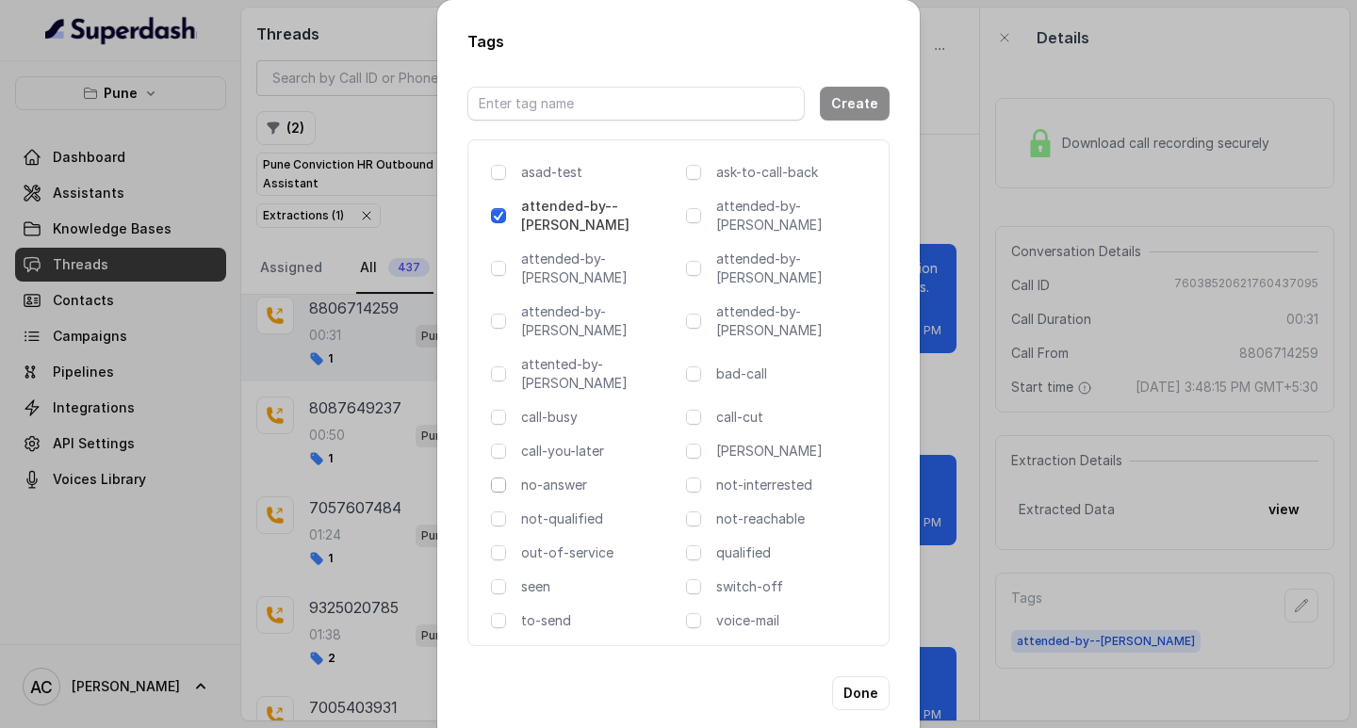
click at [501, 478] on span at bounding box center [498, 485] width 15 height 15
click at [866, 676] on button "Done" at bounding box center [860, 693] width 57 height 34
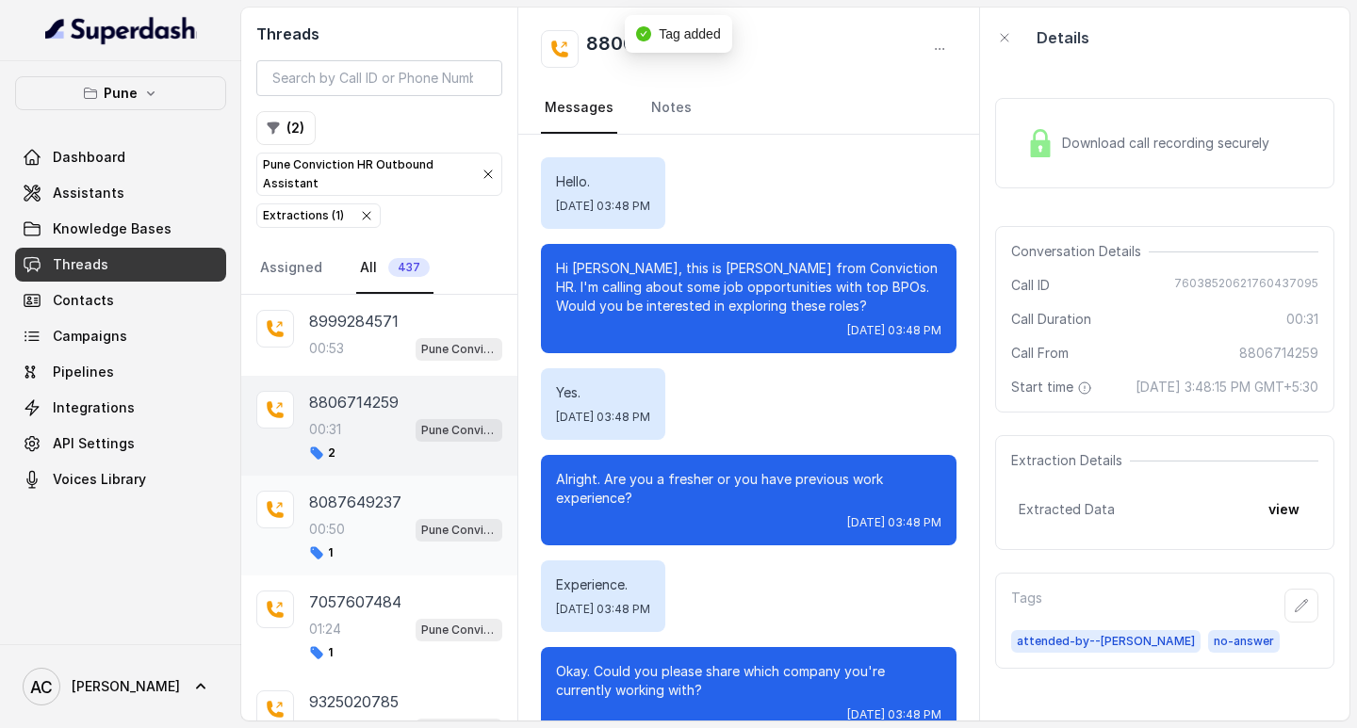
click at [340, 525] on p "00:50" at bounding box center [327, 529] width 36 height 19
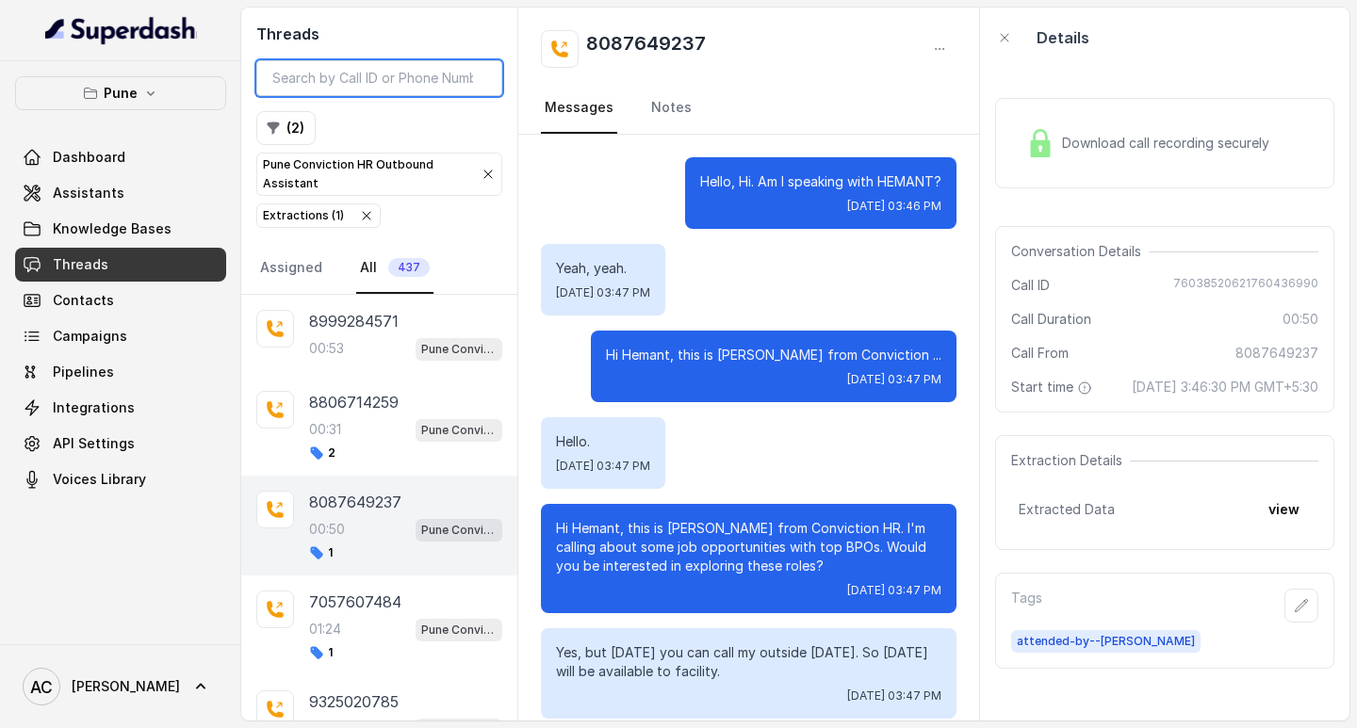
click at [399, 76] on input "search" at bounding box center [379, 78] width 246 height 36
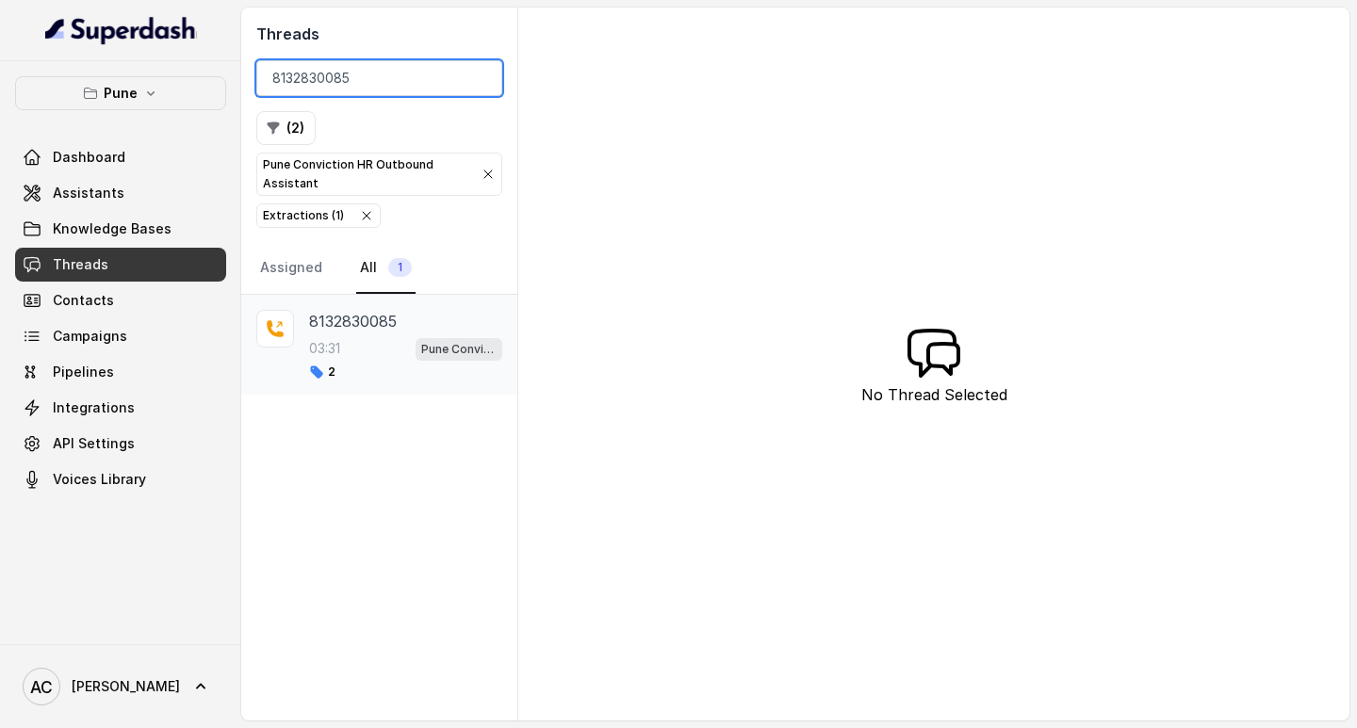
type input "8132830085"
click at [343, 334] on div "8132830085 03:31 Pune Conviction HR Outbound Assistant 2" at bounding box center [405, 345] width 193 height 70
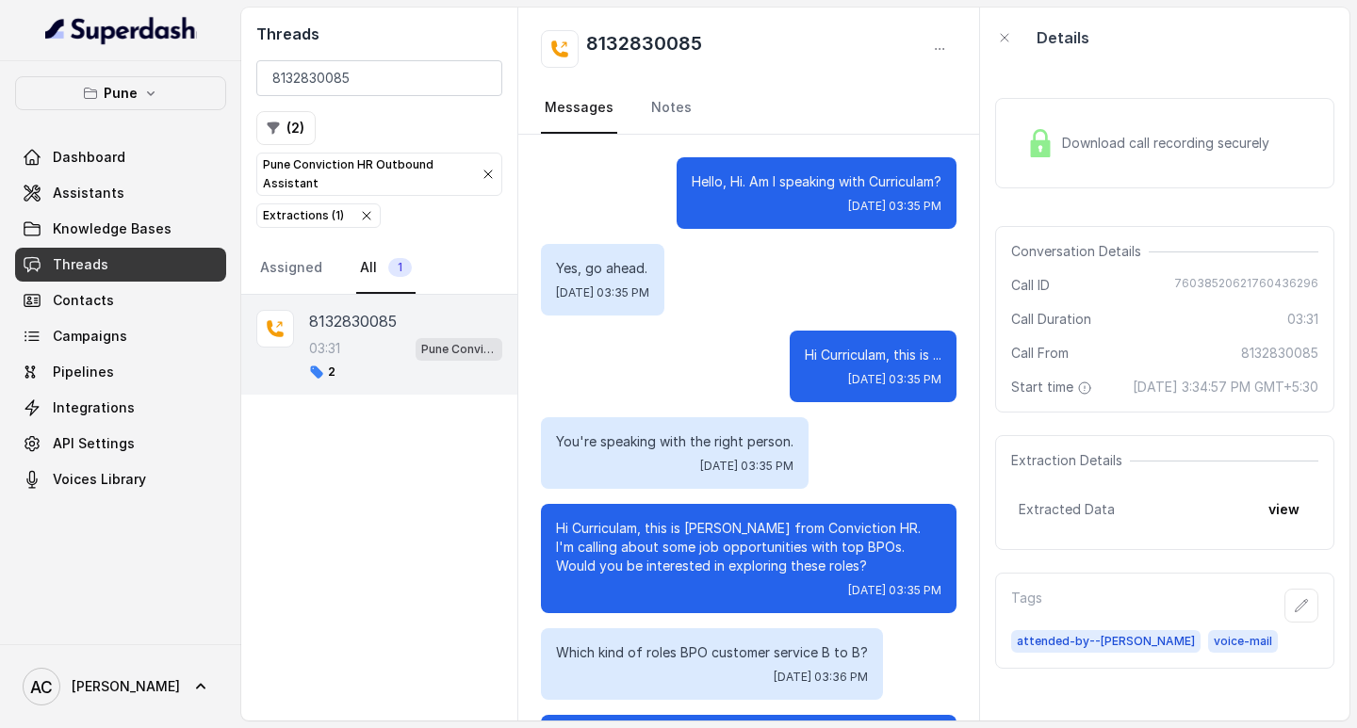
scroll to position [3989, 0]
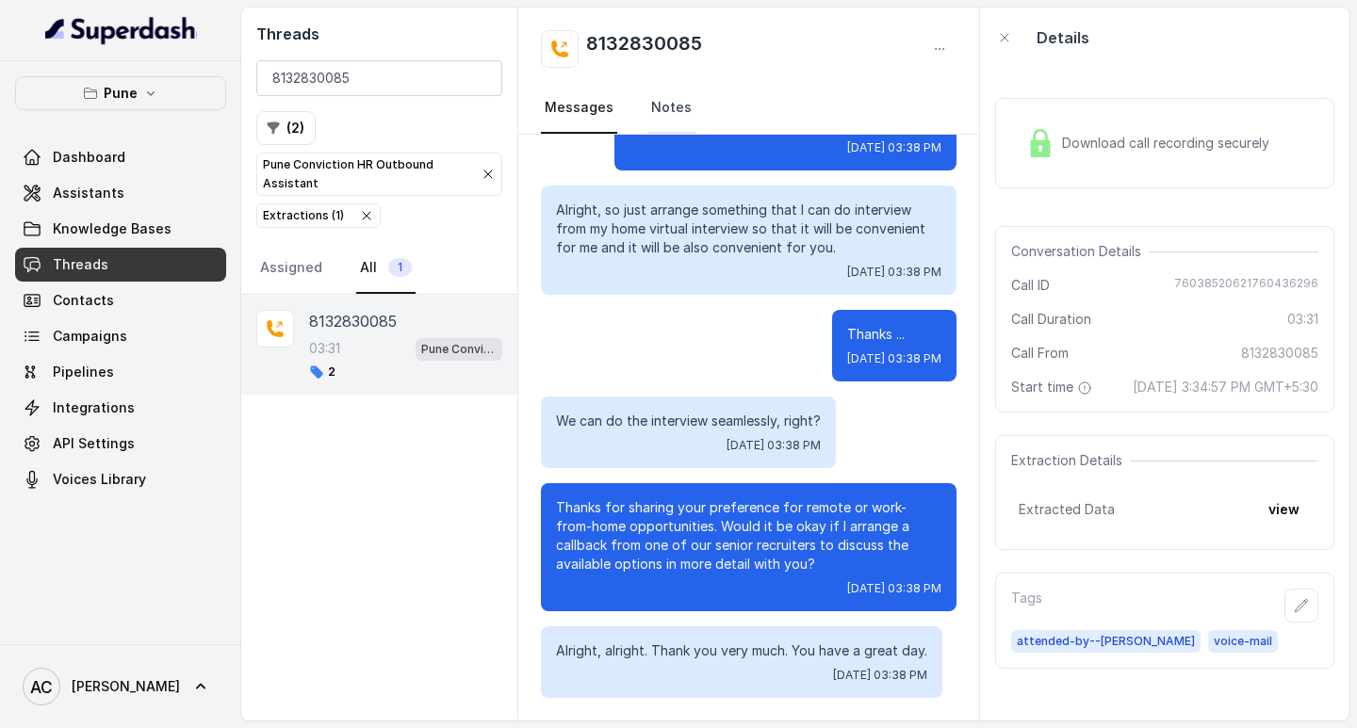
click at [678, 106] on link "Notes" at bounding box center [671, 108] width 48 height 51
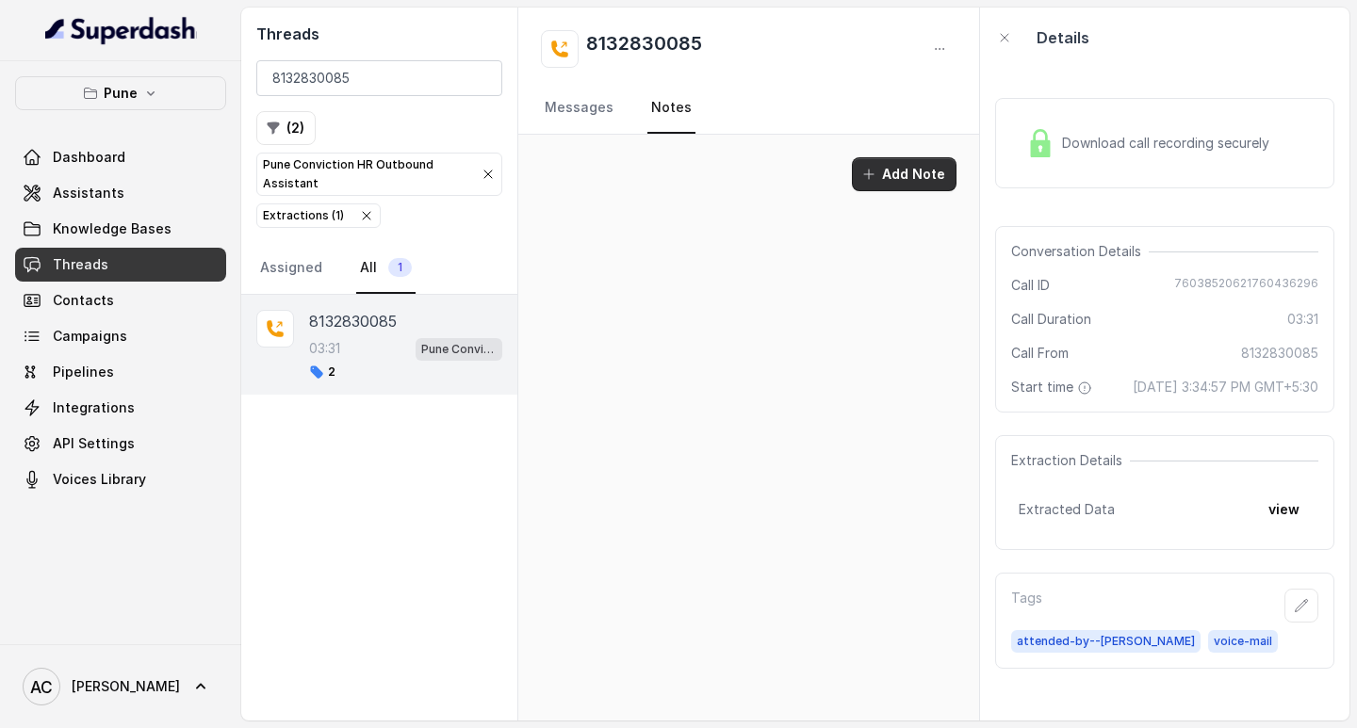
click at [897, 173] on button "Add Note" at bounding box center [904, 174] width 105 height 34
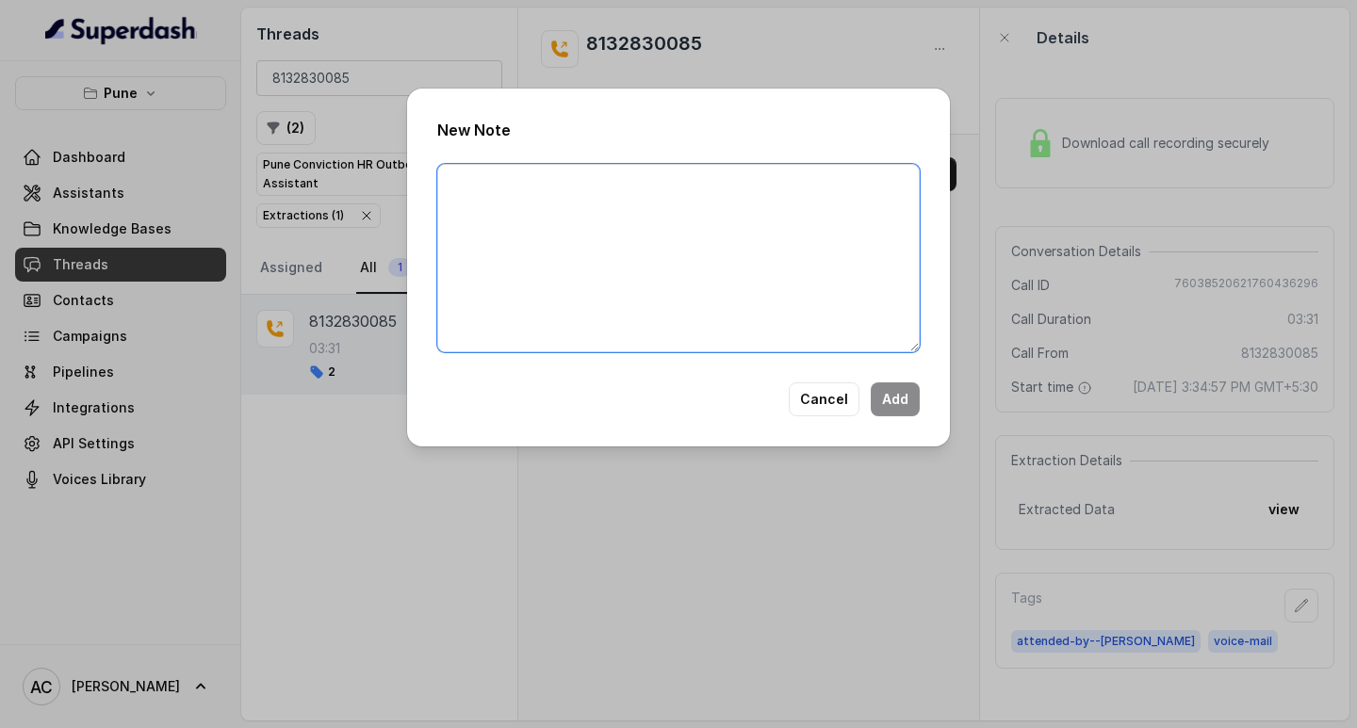
click at [666, 228] on textarea at bounding box center [678, 258] width 482 height 188
paste textarea "Name: Contact number: Recruiter: Name of the attender: Comments: AI Improvement:"
click at [532, 174] on textarea "Name: Contact number: Recruiter: Name of the attender: Comments: AI Improvement:" at bounding box center [678, 258] width 482 height 188
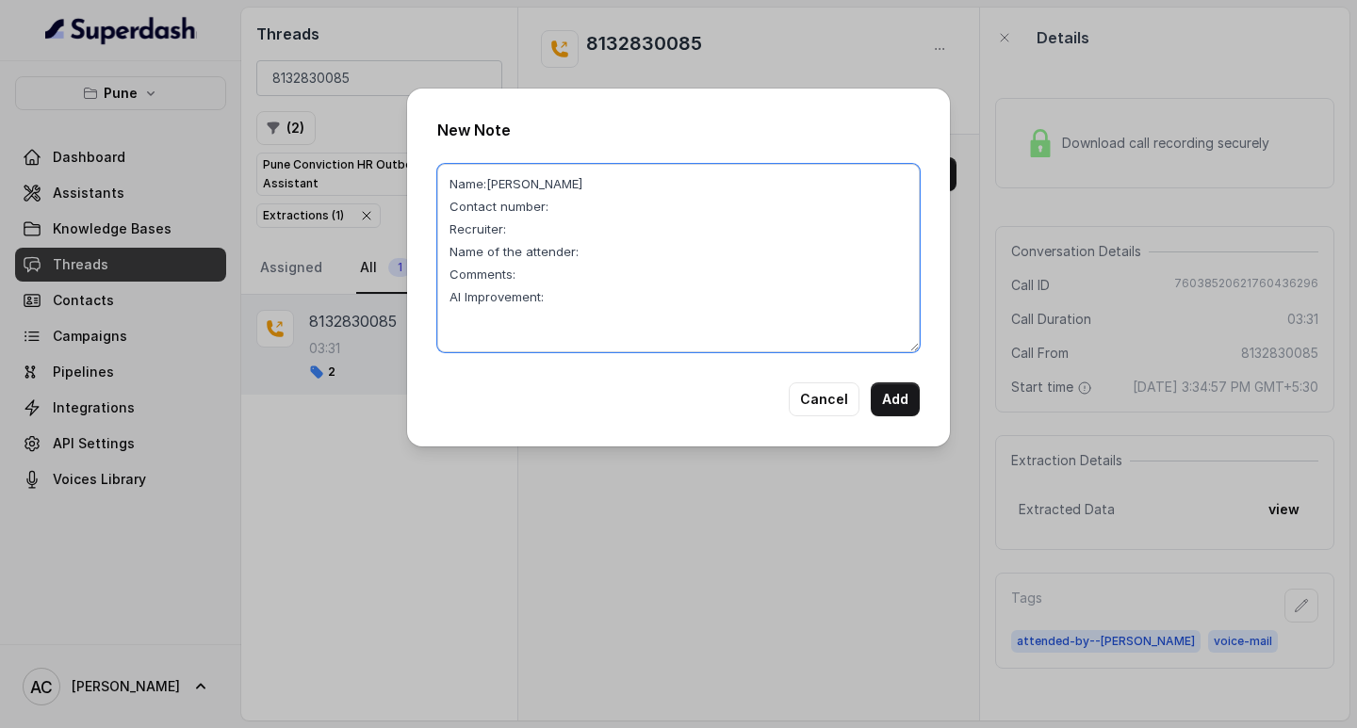
type textarea "Name:Soya Contact number: Recruiter: Name of the attender: Comments: AI Improve…"
click at [338, 112] on div "New Note Name:Soya Contact number: Recruiter: Name of the attender: Comments: A…" at bounding box center [678, 364] width 1357 height 728
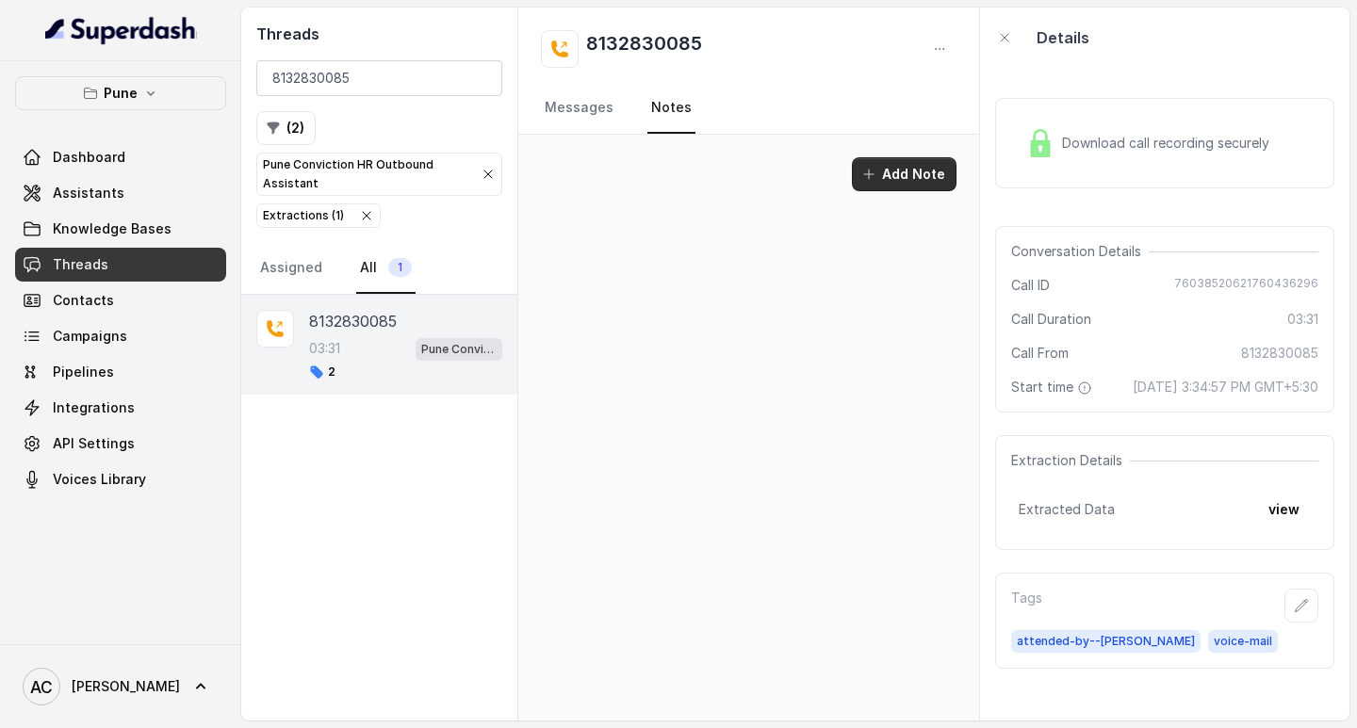
click at [911, 171] on button "Add Note" at bounding box center [904, 174] width 105 height 34
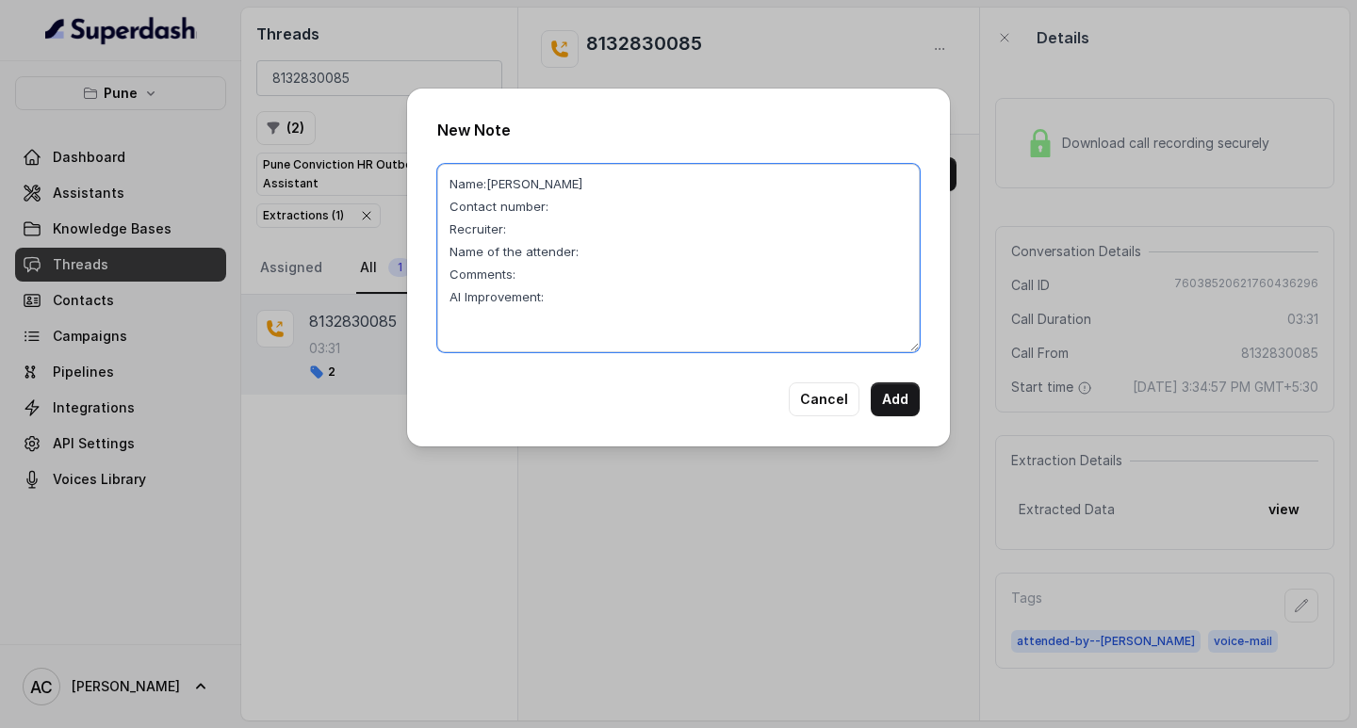
click at [576, 205] on textarea "Name:Soya Contact number: Recruiter: Name of the attender: Comments: AI Improve…" at bounding box center [678, 258] width 482 height 188
click at [534, 231] on textarea "Name:Soya Contact number: Recruiter: Name of the attender: Comments: AI Improve…" at bounding box center [678, 258] width 482 height 188
click at [586, 244] on textarea "Name:Soya Contact number: Recruiter:Urvaishi Name of the attender: Comments: AI…" at bounding box center [678, 258] width 482 height 188
click at [561, 279] on textarea "Name:Soya Contact number: Recruiter:Urvaishi Name of the attender:komal Comment…" at bounding box center [678, 258] width 482 height 188
click at [595, 276] on textarea "Name:Soya Contact number: Recruiter:Urvaishi Name of the attender:komal Comment…" at bounding box center [678, 258] width 482 height 188
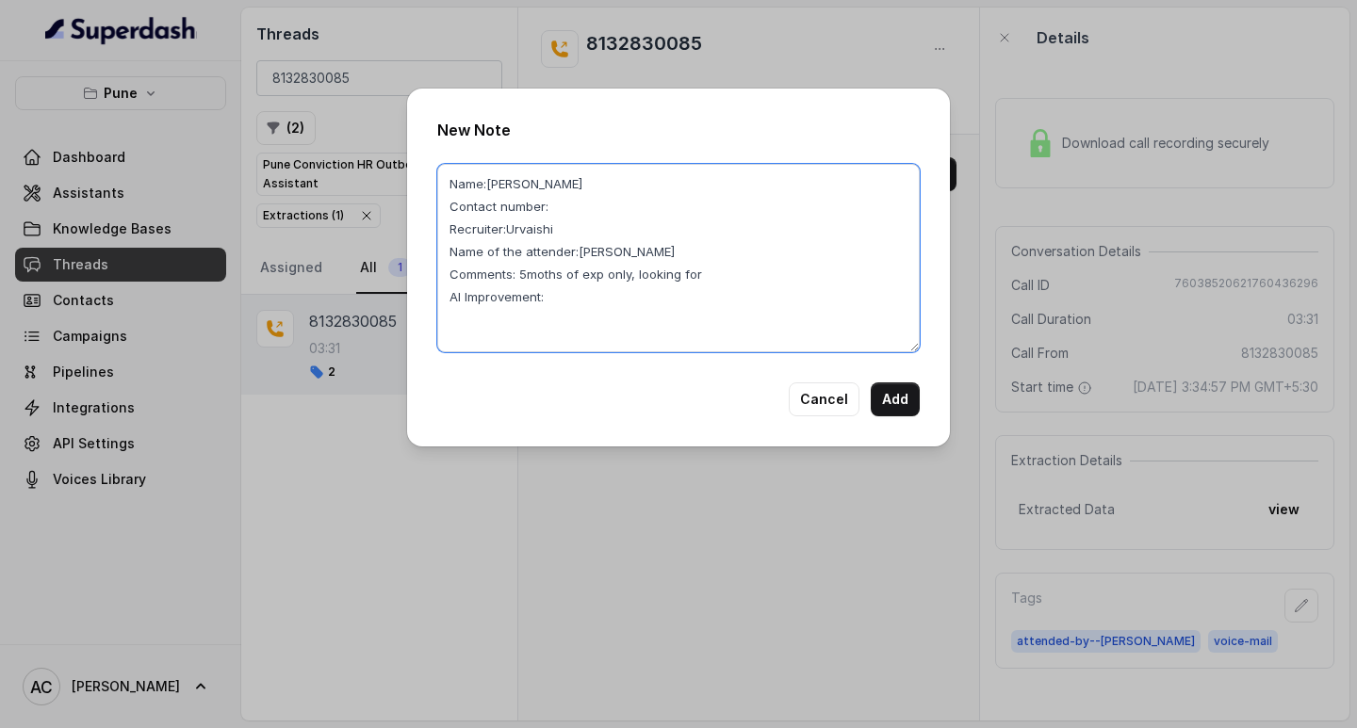
click at [731, 278] on textarea "Name:Soya Contact number: Recruiter:Urvaishi Name of the attender:komal Comment…" at bounding box center [678, 258] width 482 height 188
click at [544, 272] on textarea "Name:Soya Contact number: Recruiter:Urvaishi Name of the attender:komal Comment…" at bounding box center [678, 258] width 482 height 188
click at [589, 308] on textarea "Name:Soya Contact number: Recruiter:Urvaishi Name of the attender:komal Comment…" at bounding box center [678, 258] width 482 height 188
drag, startPoint x: 519, startPoint y: 274, endPoint x: 790, endPoint y: 298, distance: 271.4
click at [790, 298] on textarea "Name:Soya Contact number: Recruiter:Urvaishi Name of the attender:komal Comment…" at bounding box center [678, 258] width 482 height 188
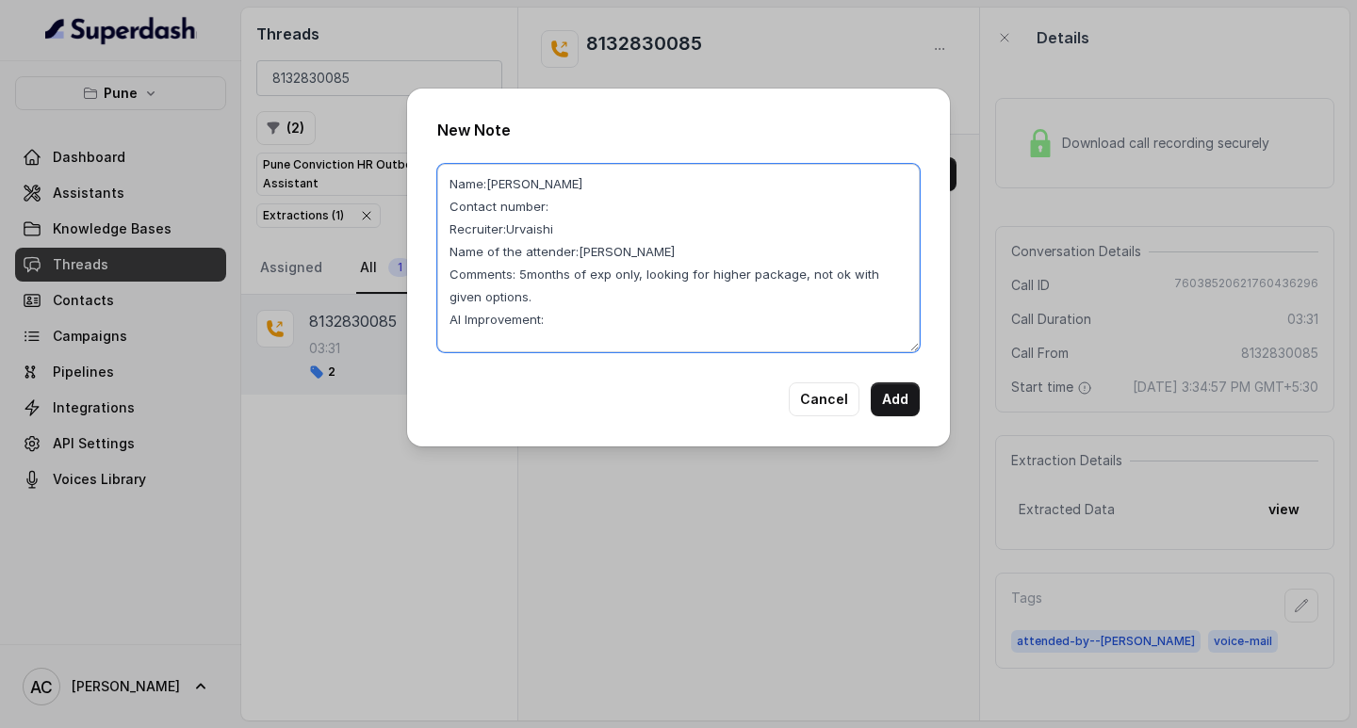
click at [559, 204] on textarea "Name:Soya Contact number: Recruiter:Urvaishi Name of the attender:komal Comment…" at bounding box center [678, 258] width 482 height 188
paste textarea "8132830085"
type textarea "Name:Soya Contact number:8132830085 Recruiter:Urvaishi Name of the attender:kom…"
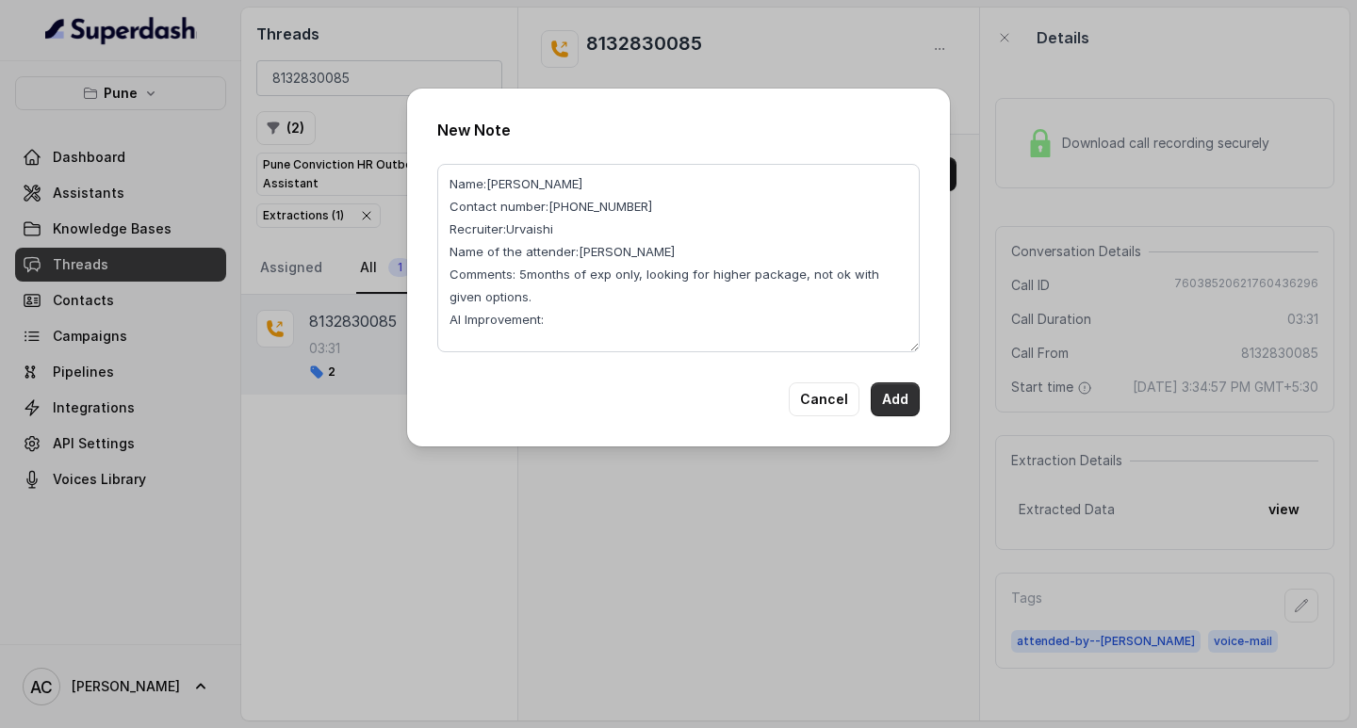
click at [895, 399] on button "Add" at bounding box center [895, 400] width 49 height 34
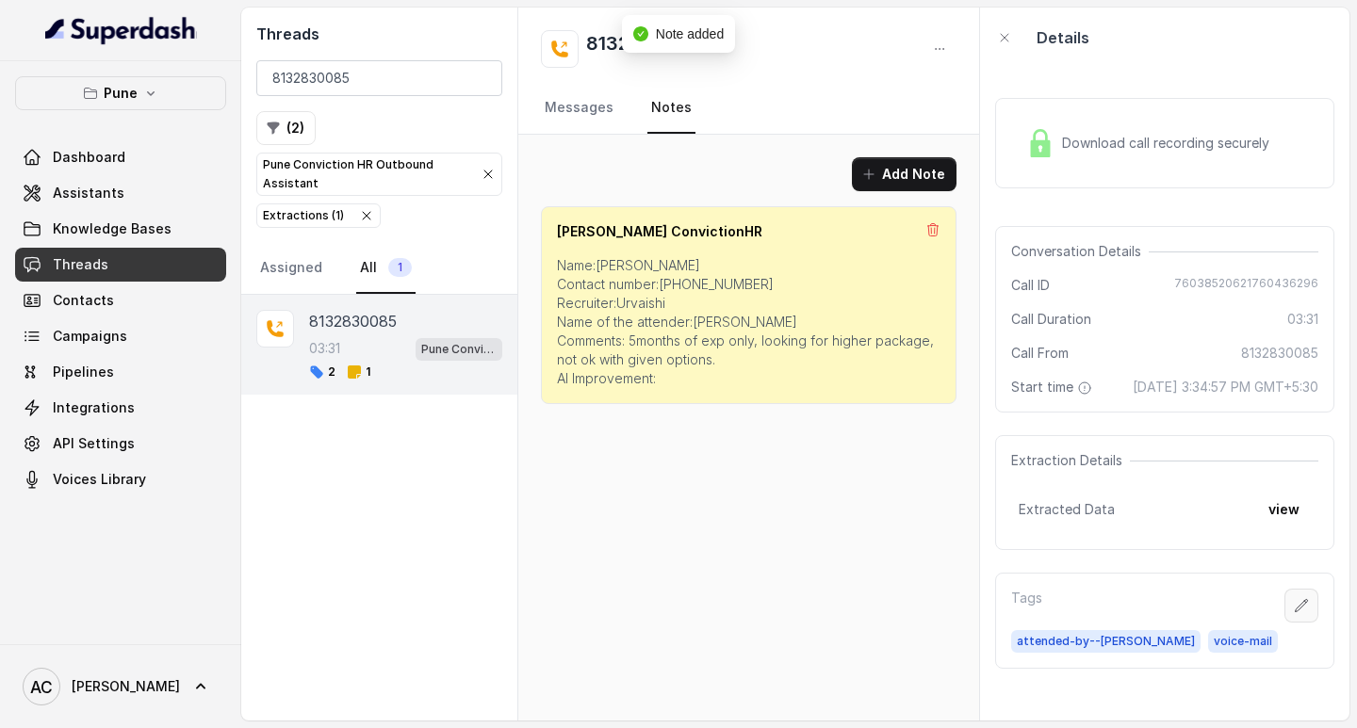
click at [1294, 613] on icon "button" at bounding box center [1301, 605] width 15 height 15
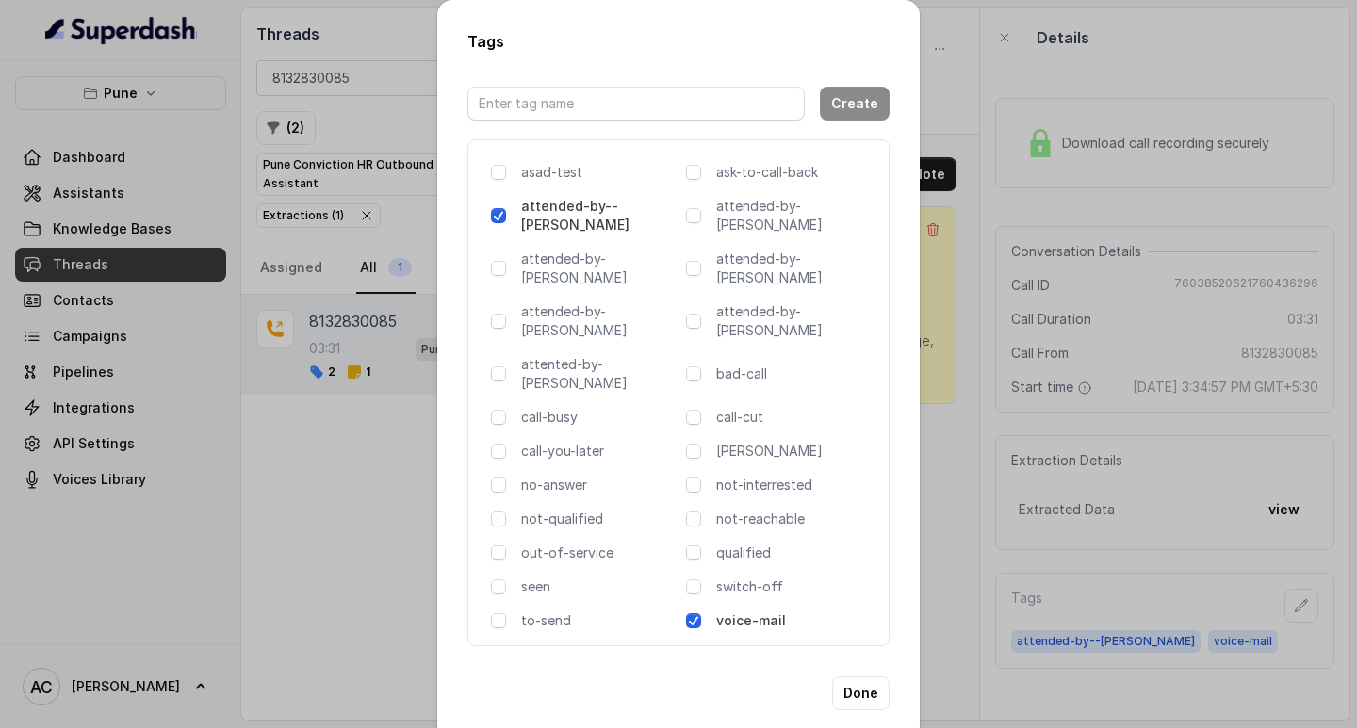
click at [692, 613] on span at bounding box center [693, 620] width 15 height 15
click at [854, 676] on button "Done" at bounding box center [860, 693] width 57 height 34
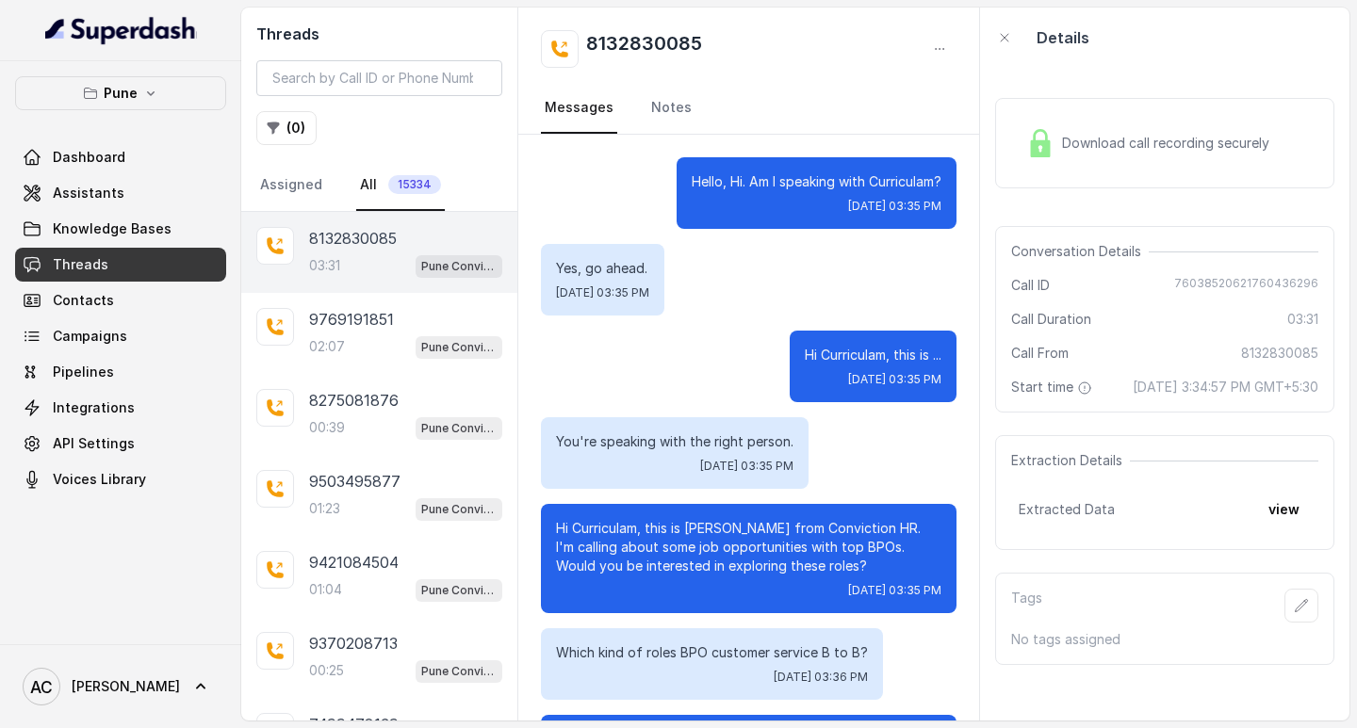
scroll to position [3989, 0]
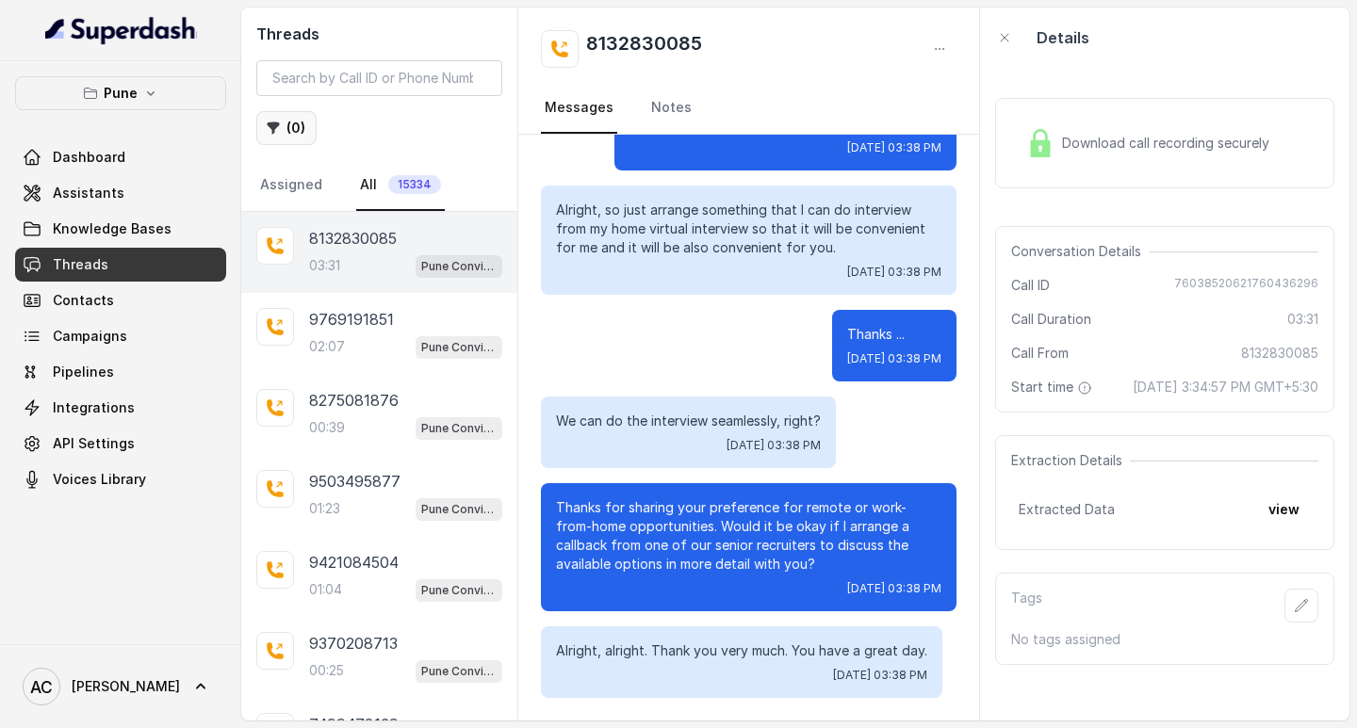
click at [304, 121] on button "( 0 )" at bounding box center [286, 128] width 60 height 34
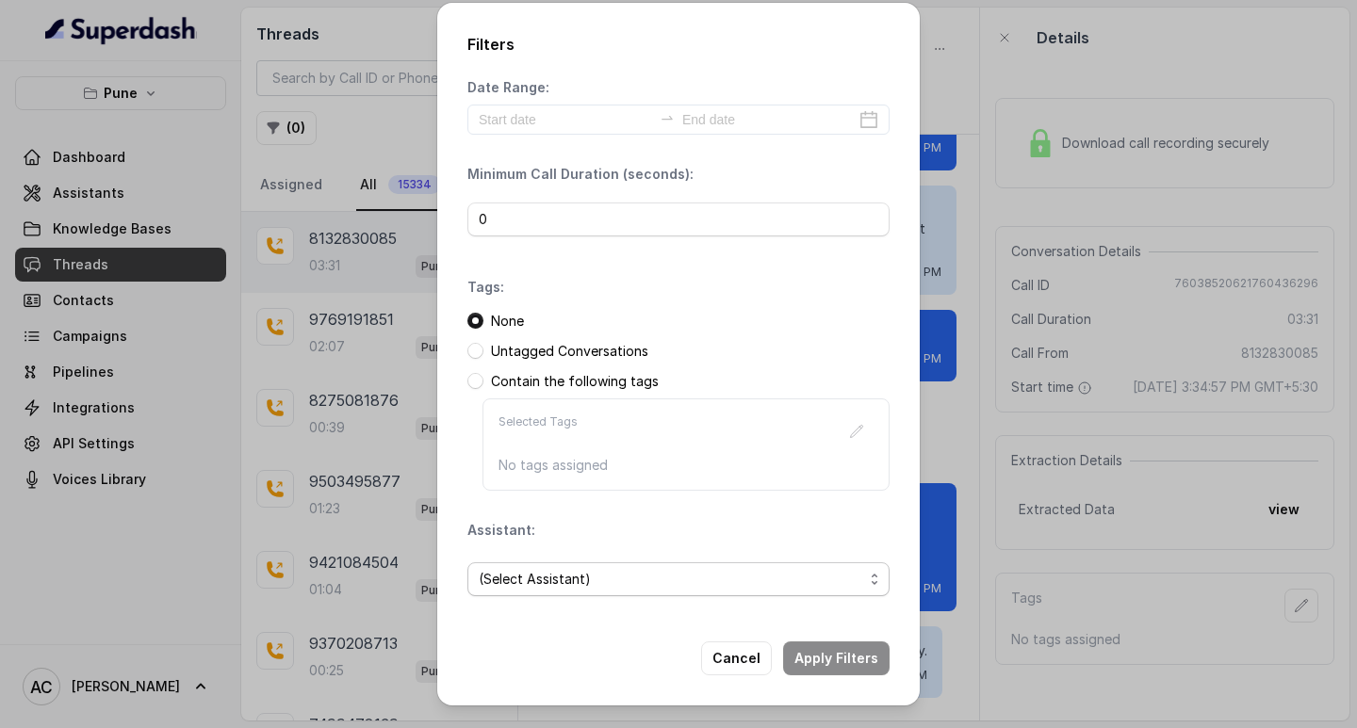
click at [532, 575] on span "(Select Assistant)" at bounding box center [671, 579] width 384 height 23
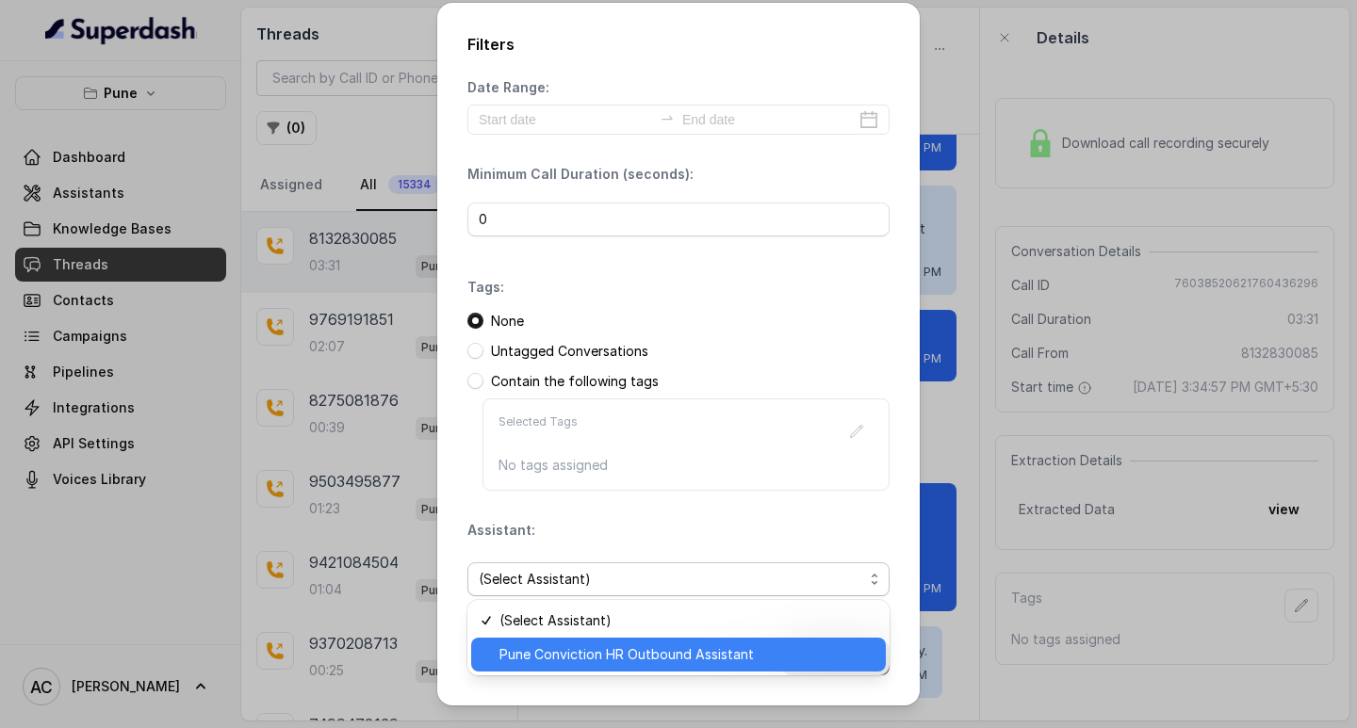
click at [570, 663] on span "Pune Conviction HR Outbound Assistant" at bounding box center [686, 655] width 375 height 23
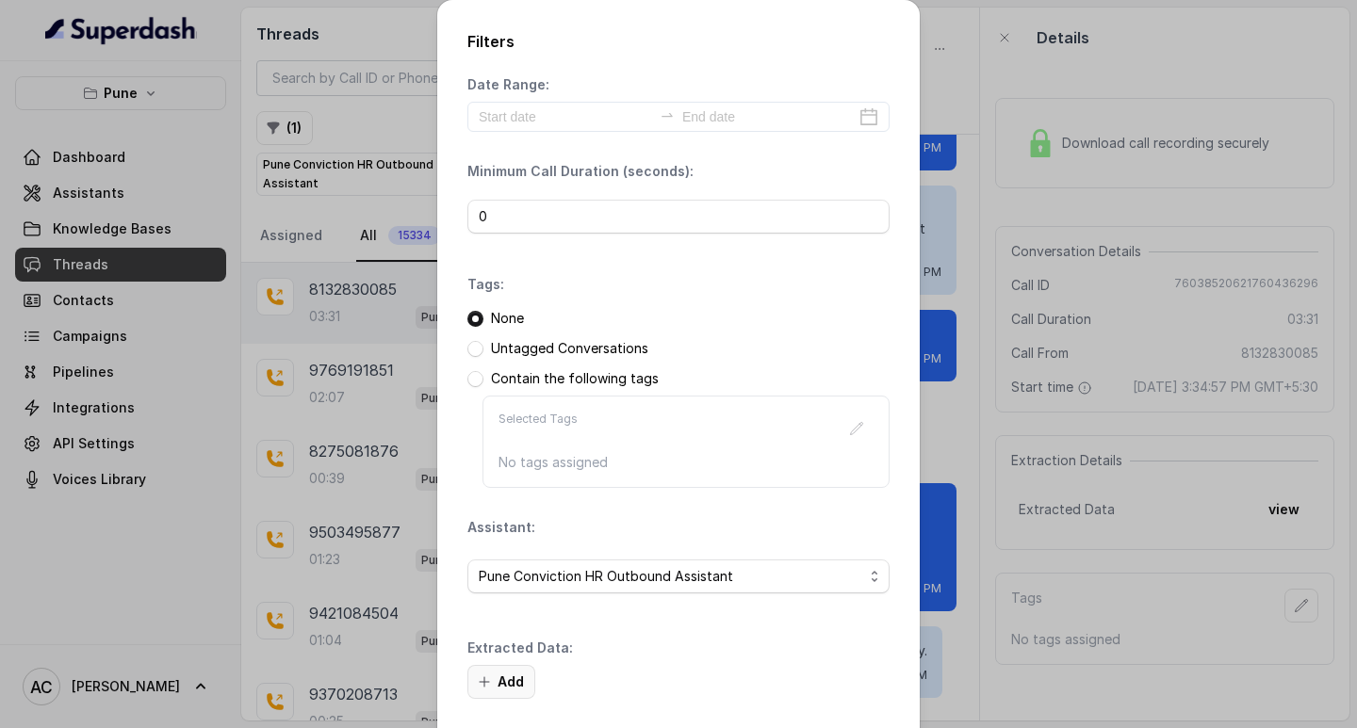
click at [513, 673] on button "Add" at bounding box center [501, 682] width 68 height 34
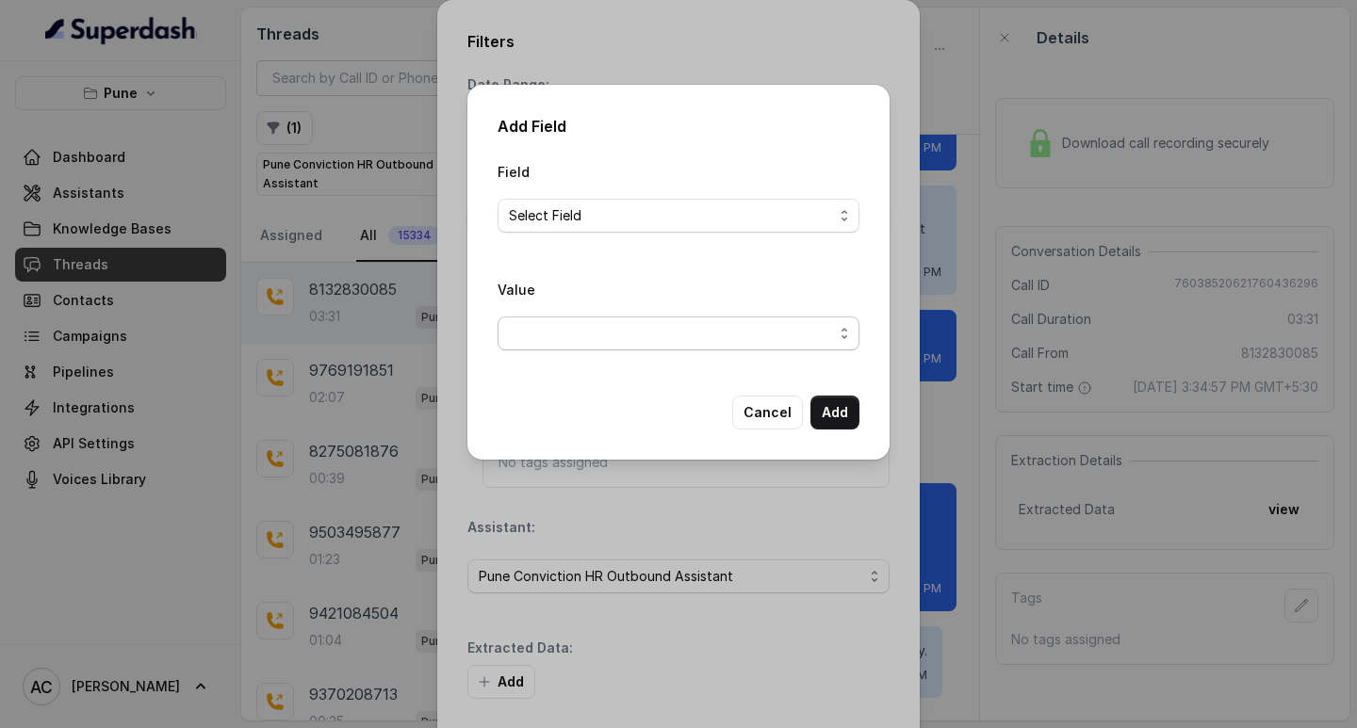
click at [538, 339] on span "button" at bounding box center [678, 334] width 362 height 34
click at [565, 220] on div "Field Select Field Value" at bounding box center [678, 262] width 362 height 205
click at [579, 217] on span "Select Field" at bounding box center [671, 215] width 324 height 23
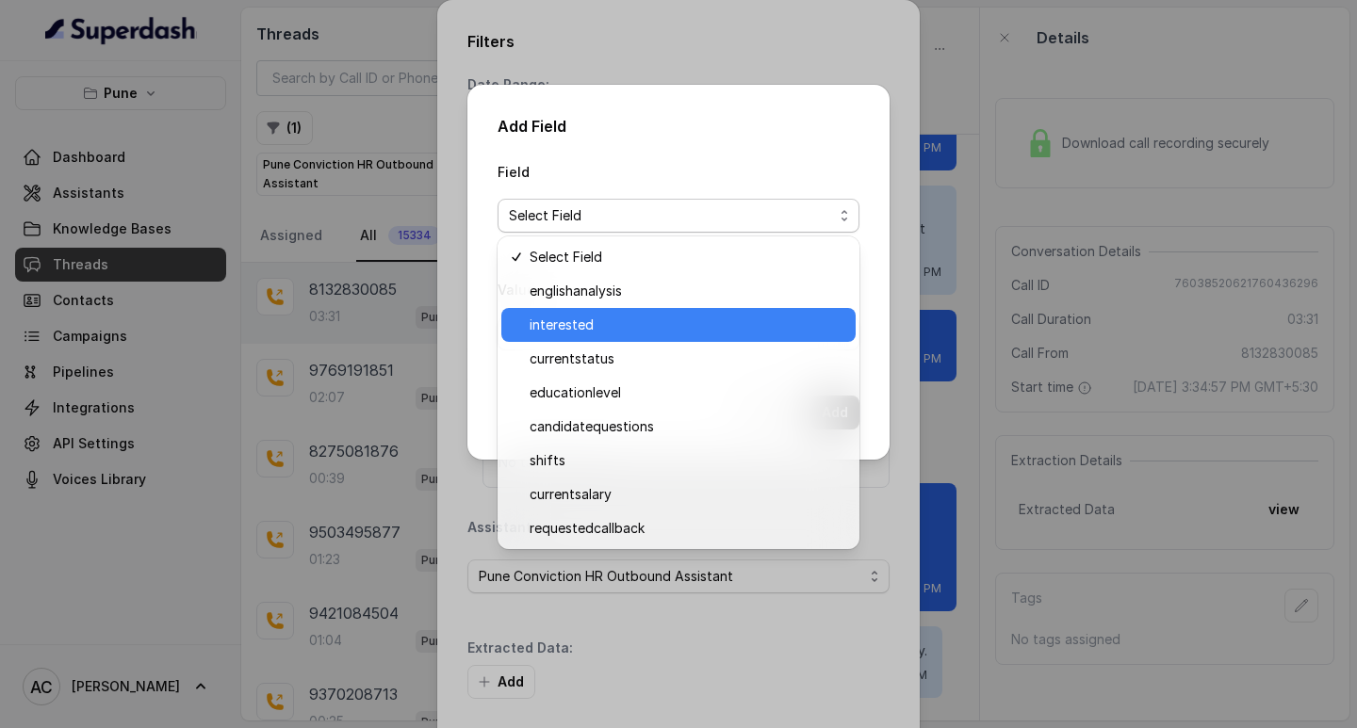
click at [578, 319] on span "interested" at bounding box center [687, 325] width 315 height 23
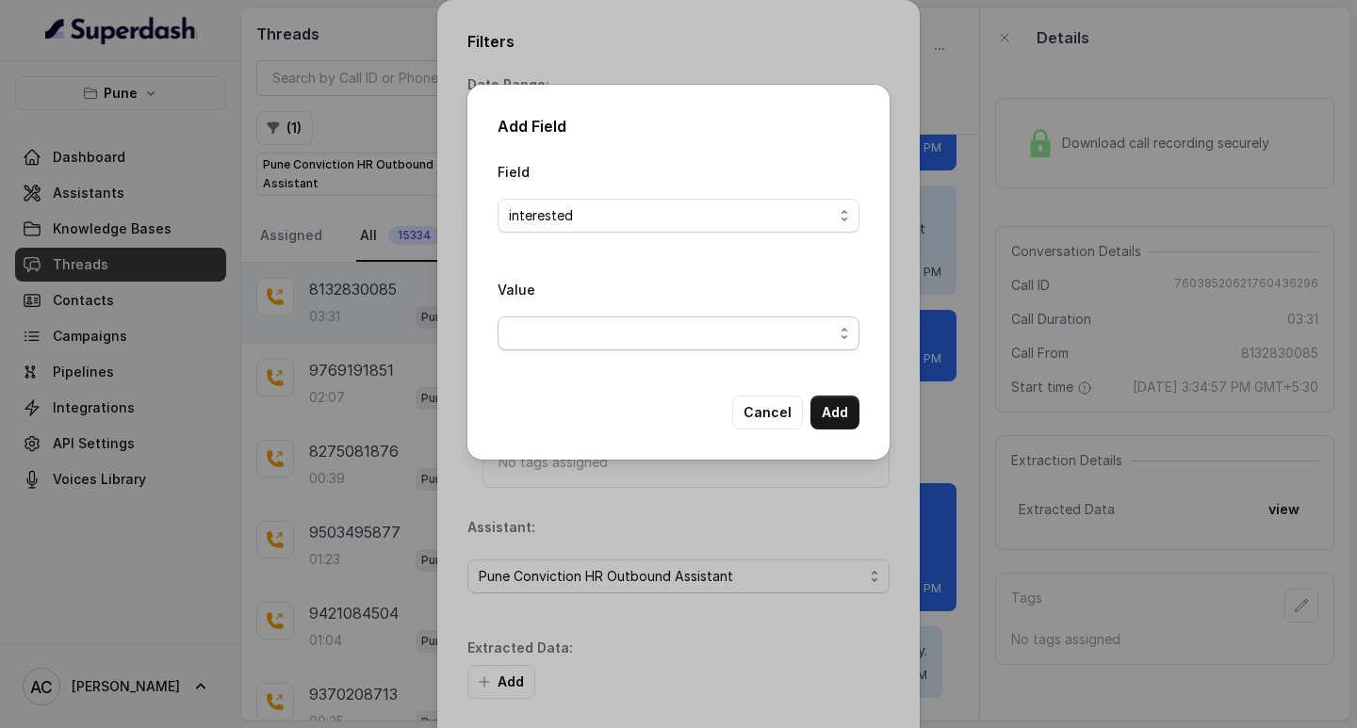
click at [577, 332] on span "button" at bounding box center [678, 334] width 362 height 34
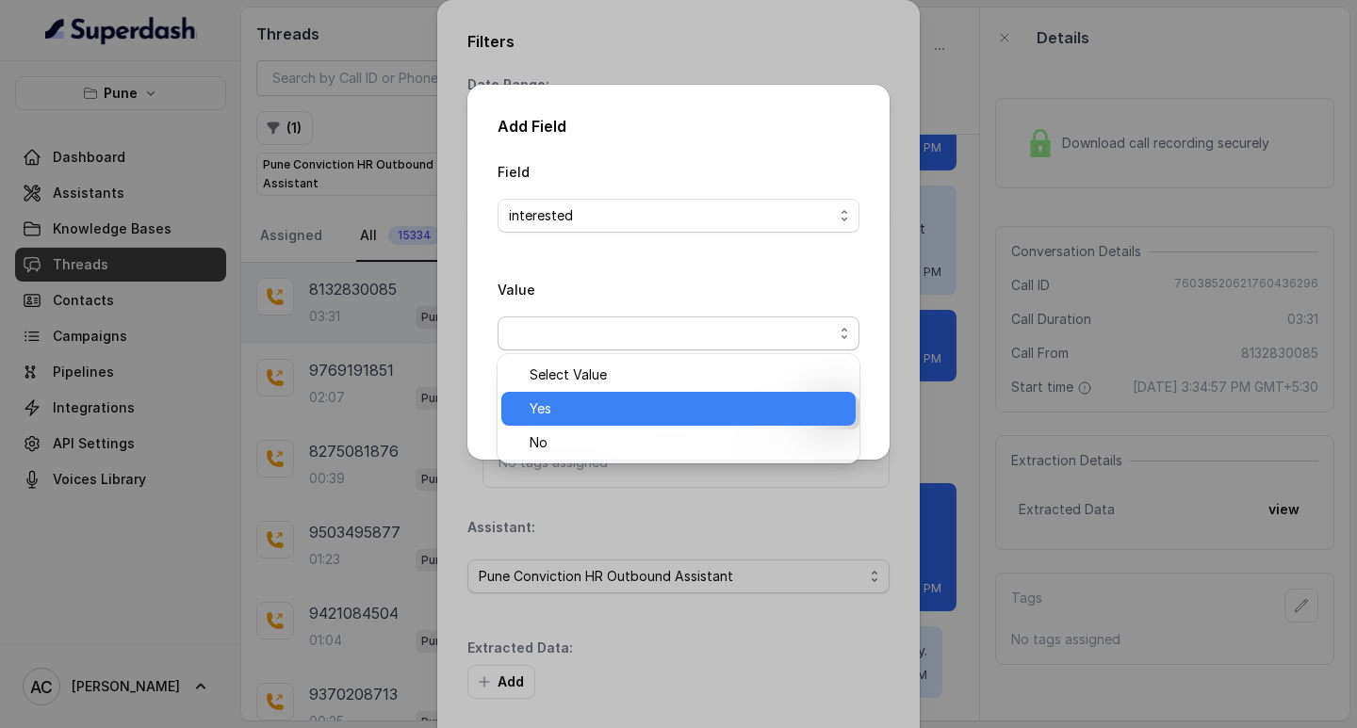
click at [589, 408] on span "Yes" at bounding box center [687, 409] width 315 height 23
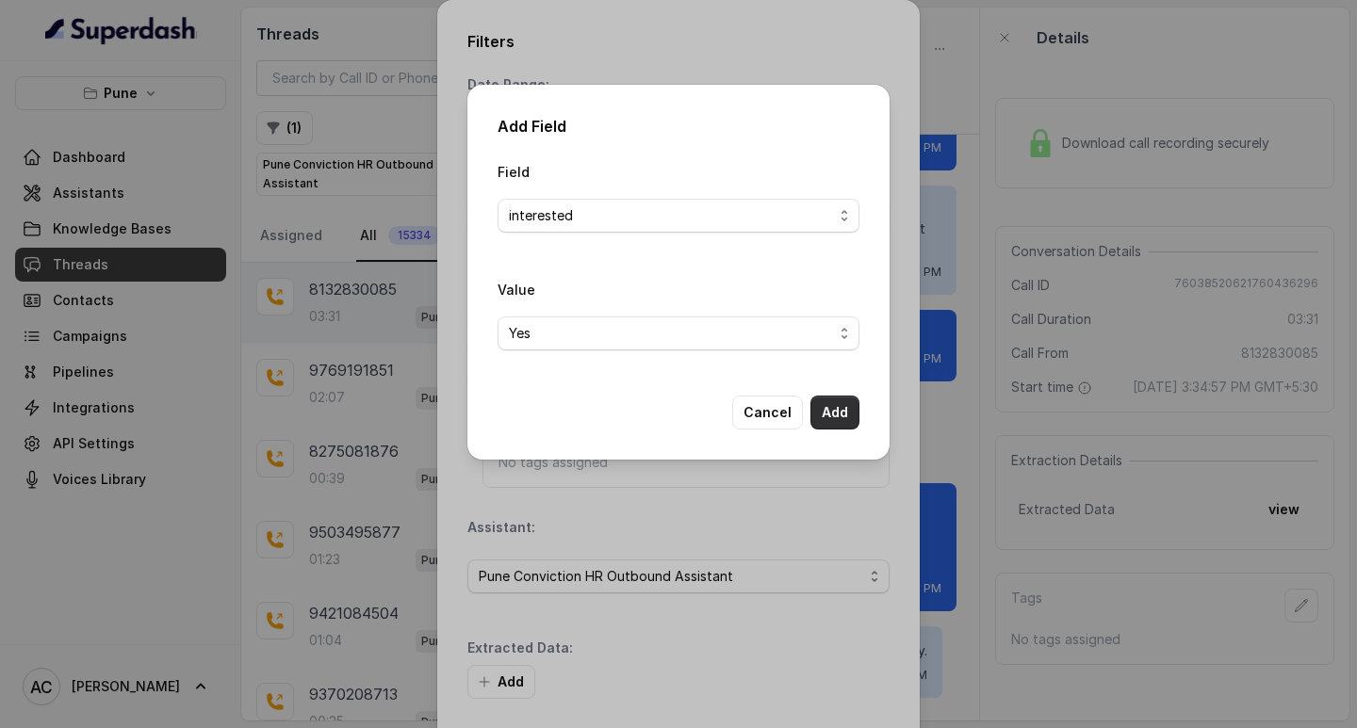
click at [820, 407] on button "Add" at bounding box center [834, 413] width 49 height 34
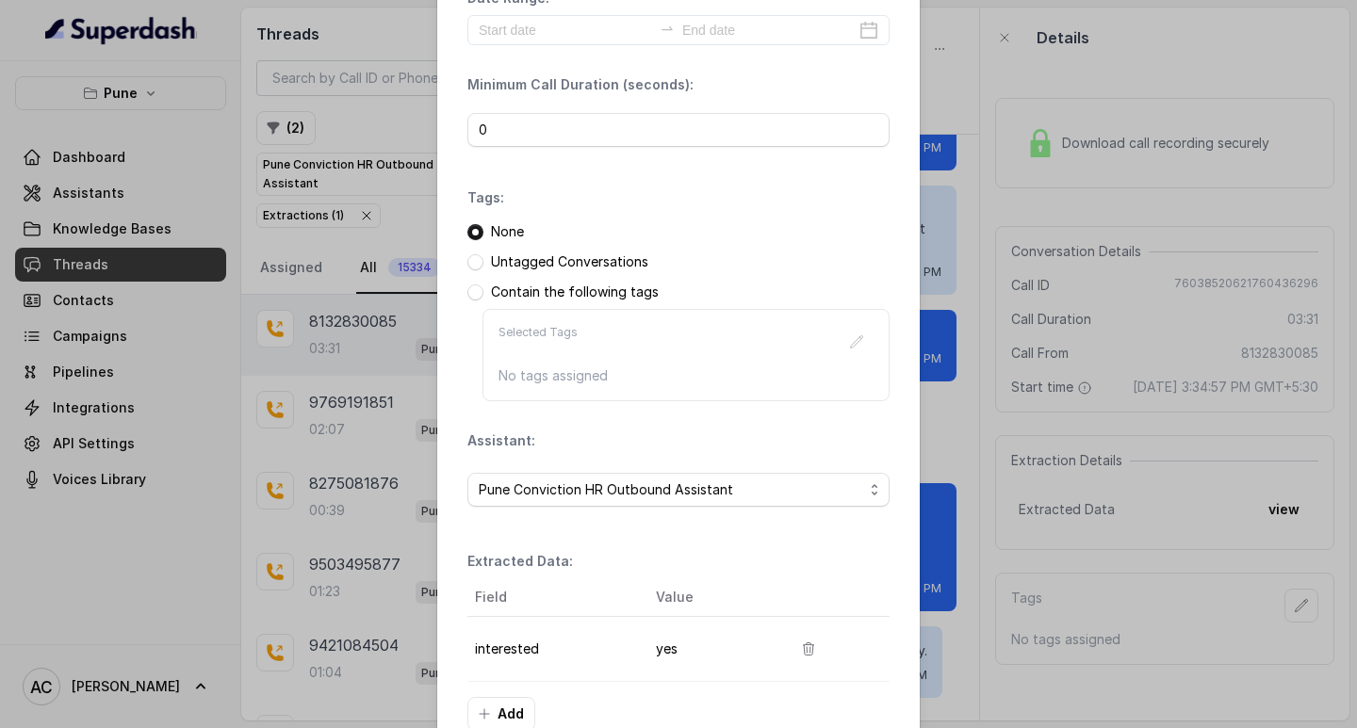
scroll to position [199, 0]
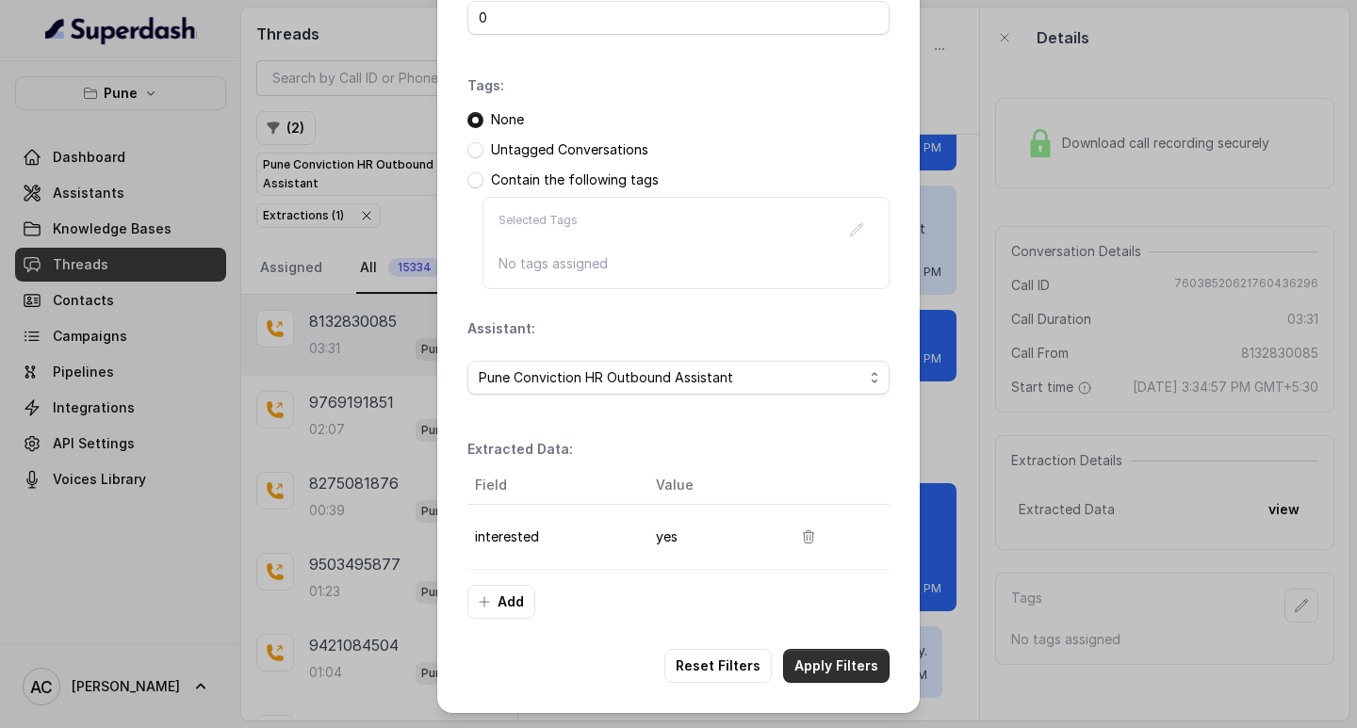
click at [833, 663] on button "Apply Filters" at bounding box center [836, 666] width 106 height 34
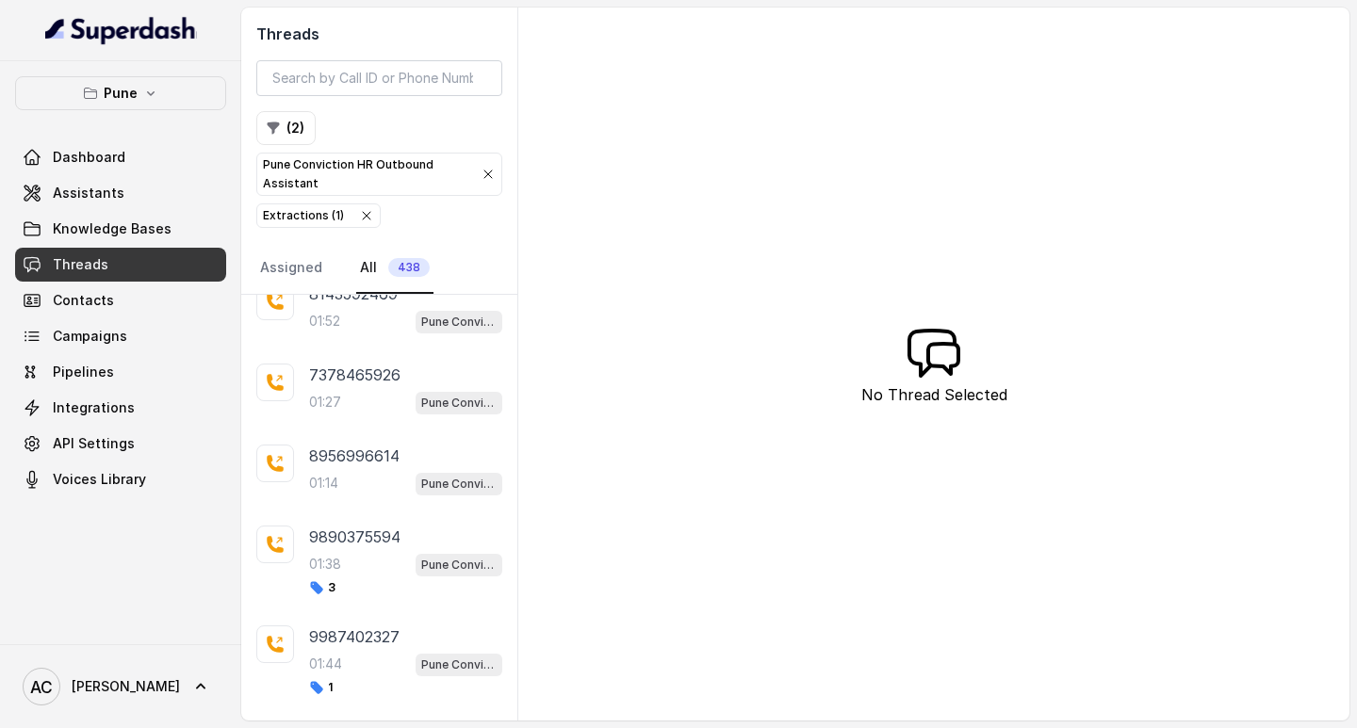
scroll to position [1131, 0]
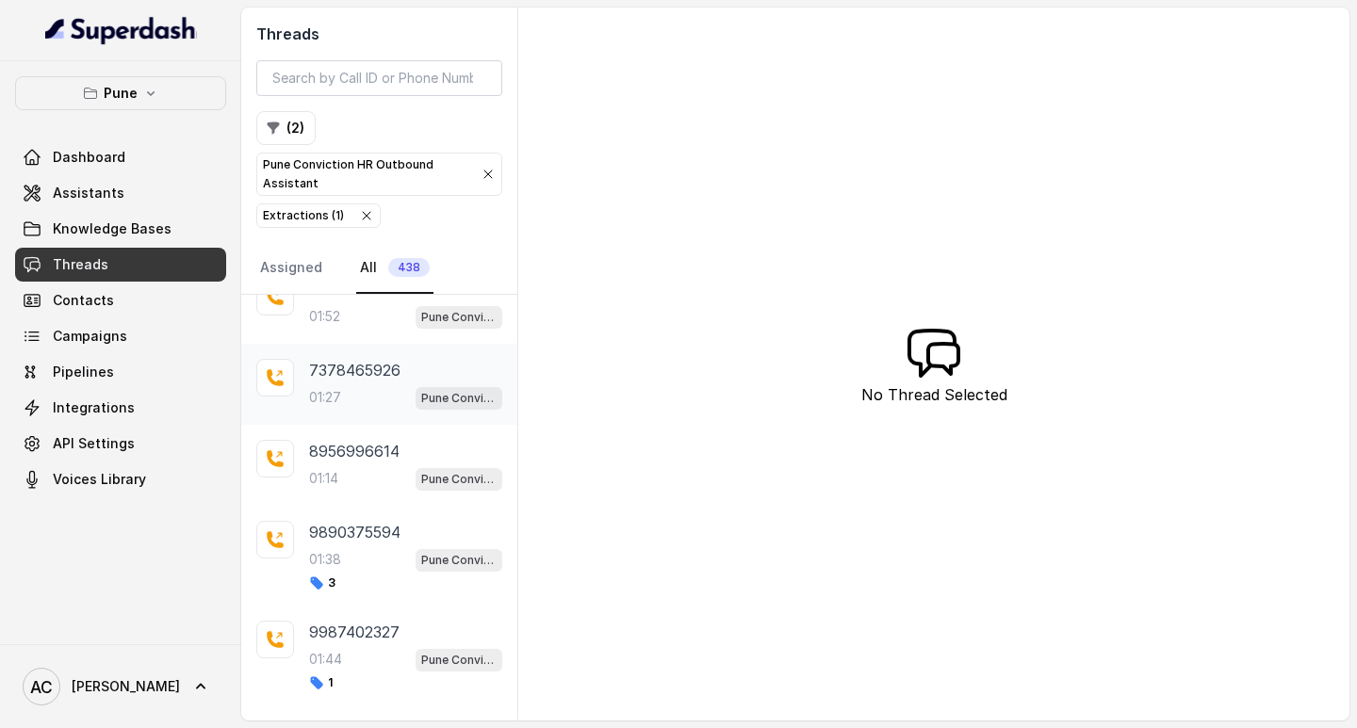
click at [341, 376] on p "7378465926" at bounding box center [354, 370] width 91 height 23
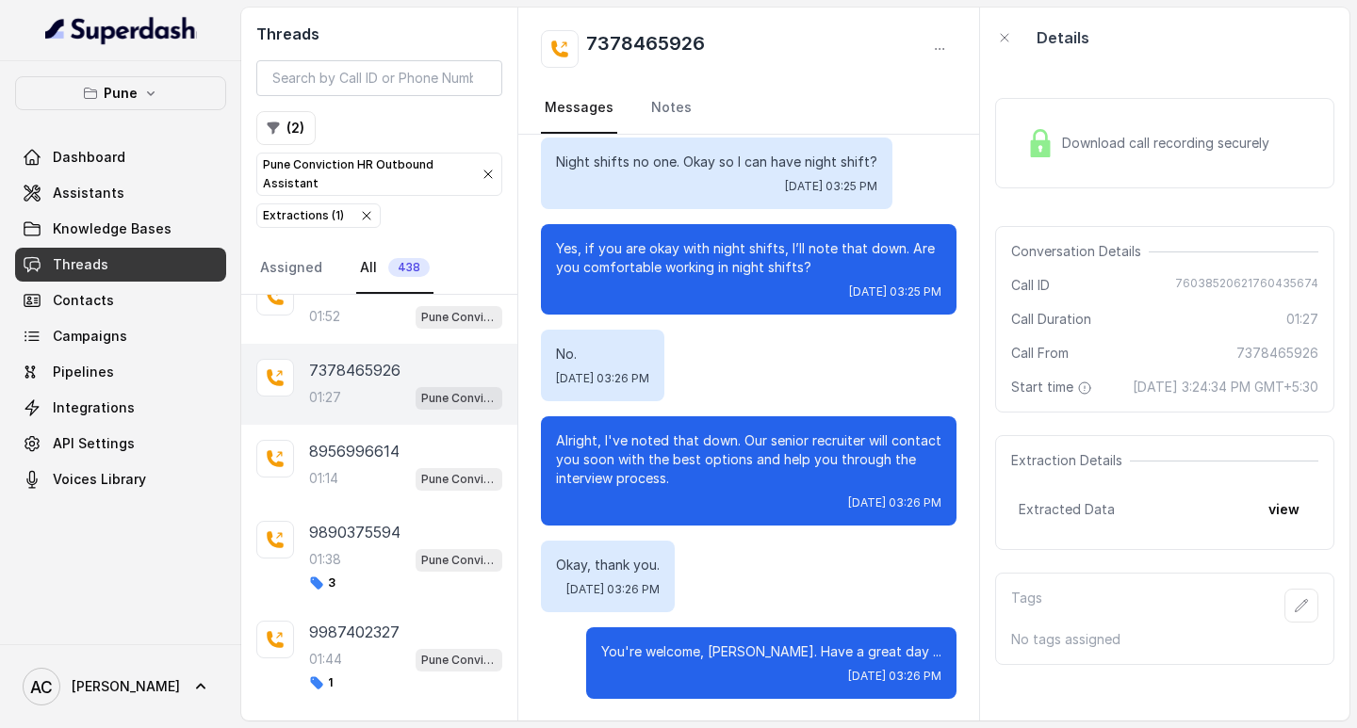
scroll to position [1415, 0]
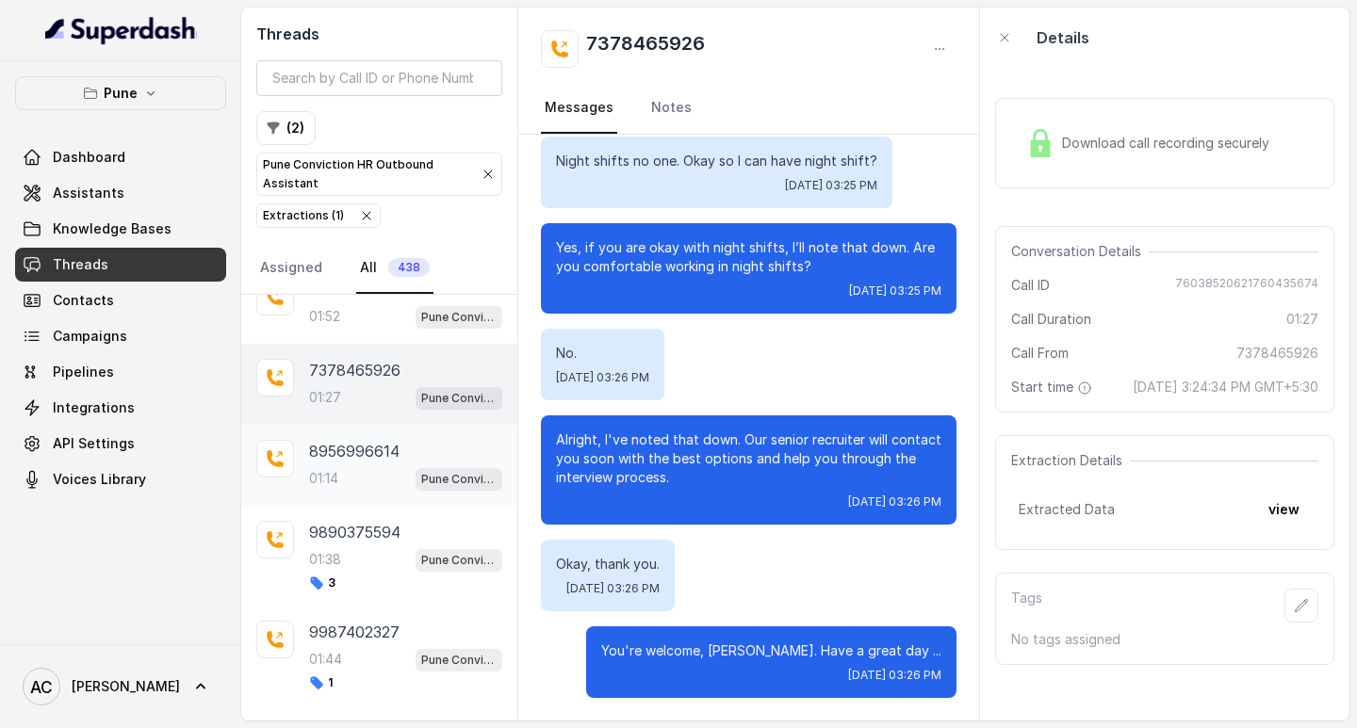
click at [341, 469] on div "01:14 Pune Conviction HR Outbound Assistant" at bounding box center [405, 478] width 193 height 24
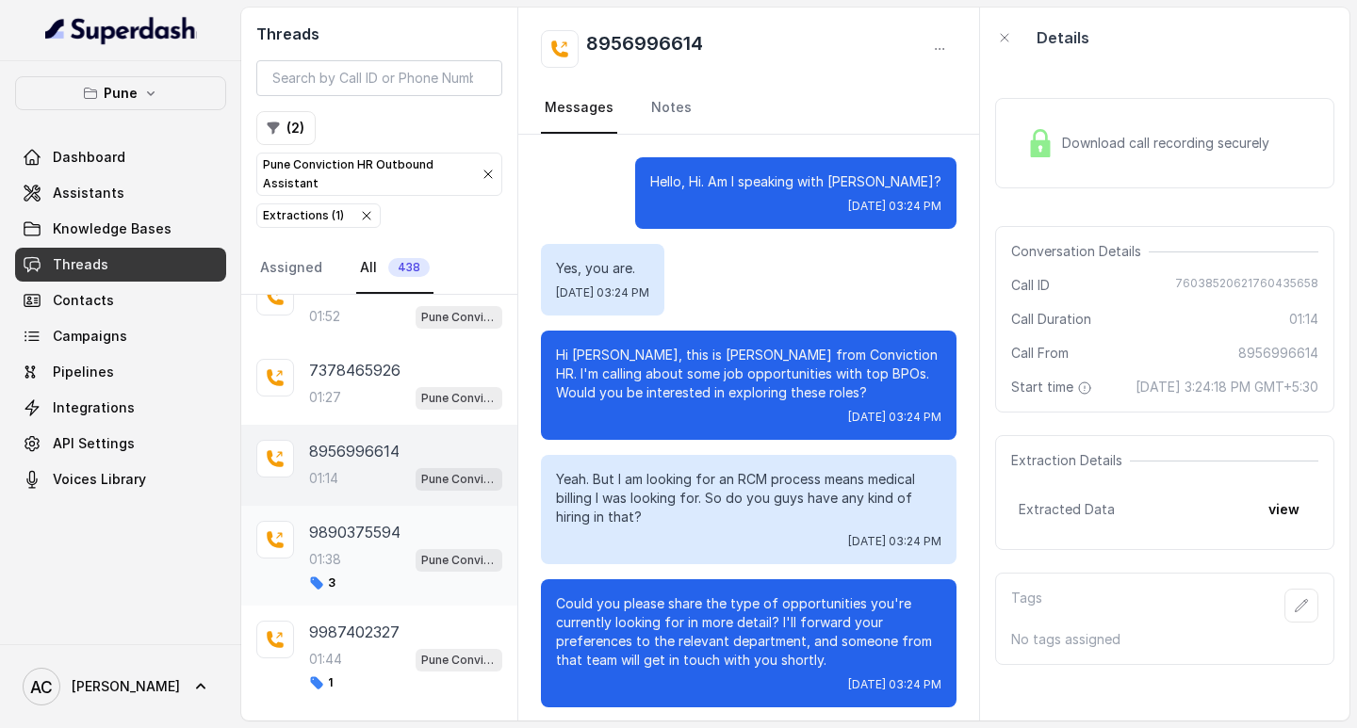
click at [352, 551] on div "01:38 Pune Conviction HR Outbound Assistant" at bounding box center [405, 559] width 193 height 24
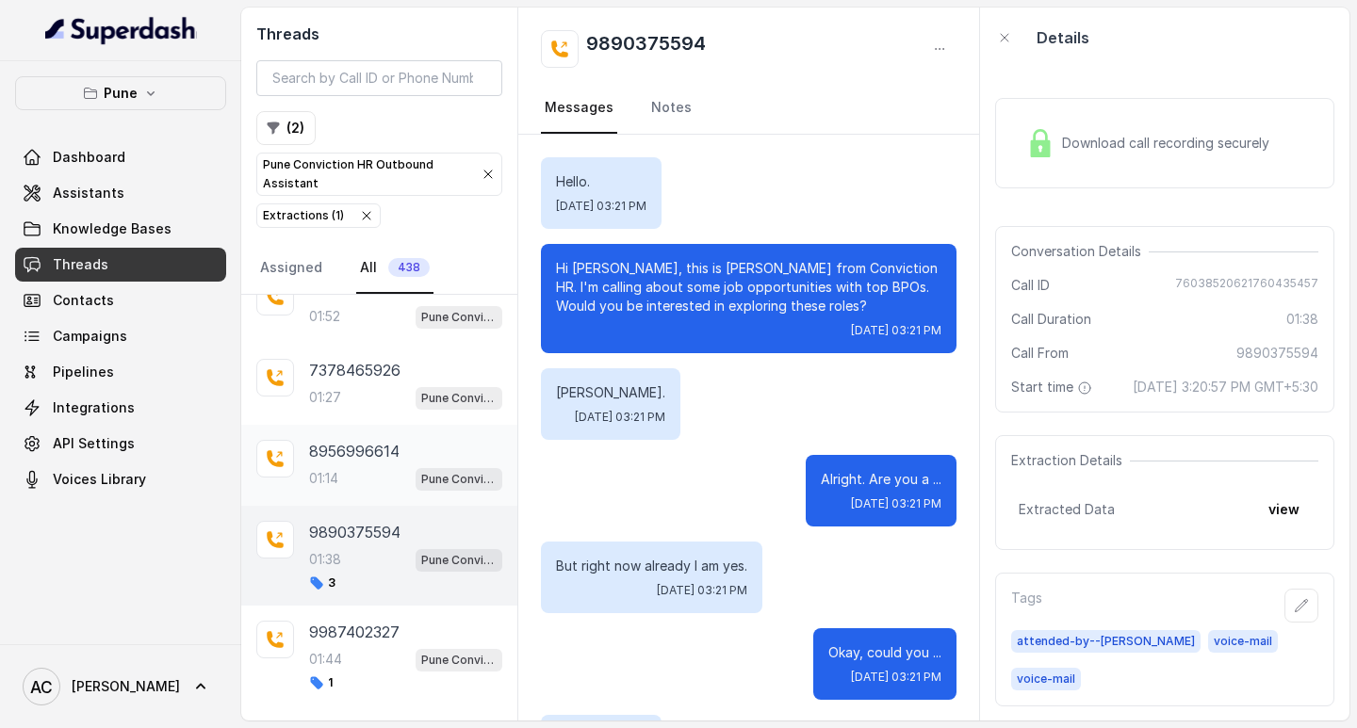
scroll to position [2158, 0]
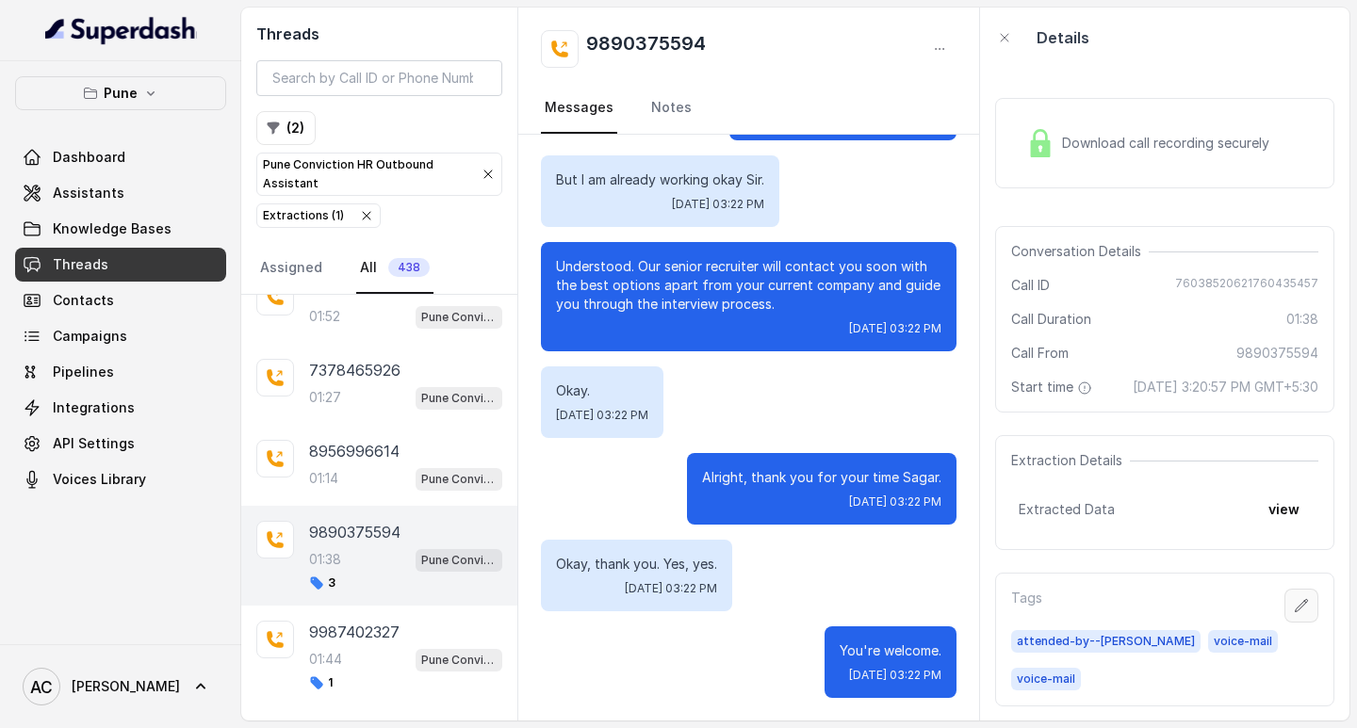
click at [1296, 611] on icon "button" at bounding box center [1302, 605] width 12 height 12
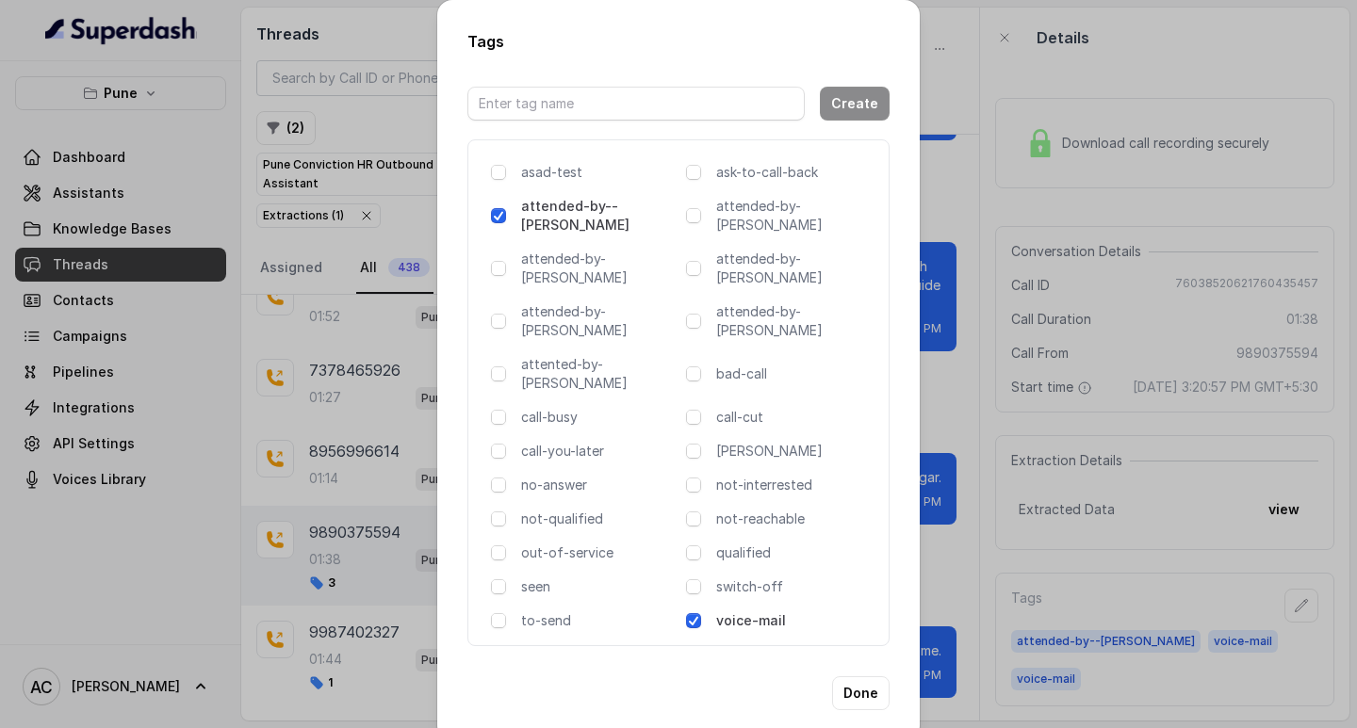
click at [693, 613] on span at bounding box center [693, 620] width 15 height 15
click at [854, 676] on button "Done" at bounding box center [860, 693] width 57 height 34
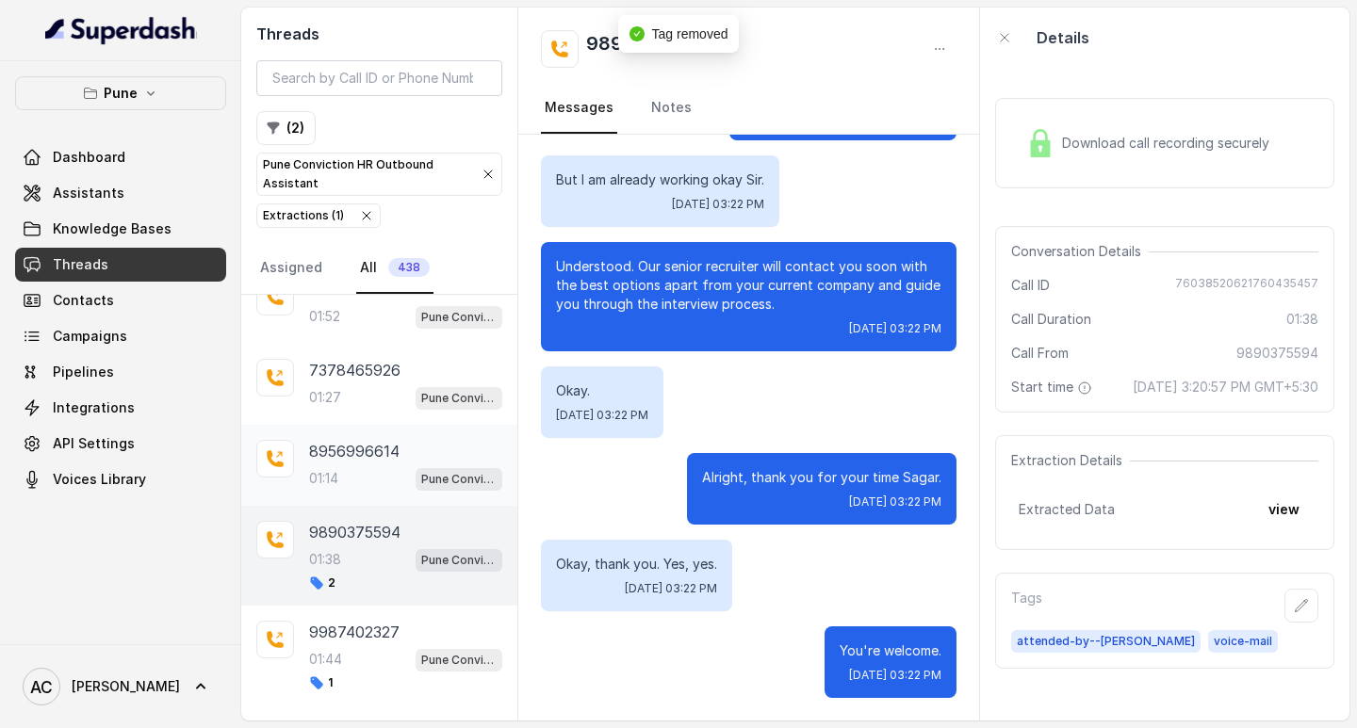
click at [343, 481] on div "01:14 Pune Conviction HR Outbound Assistant" at bounding box center [405, 478] width 193 height 24
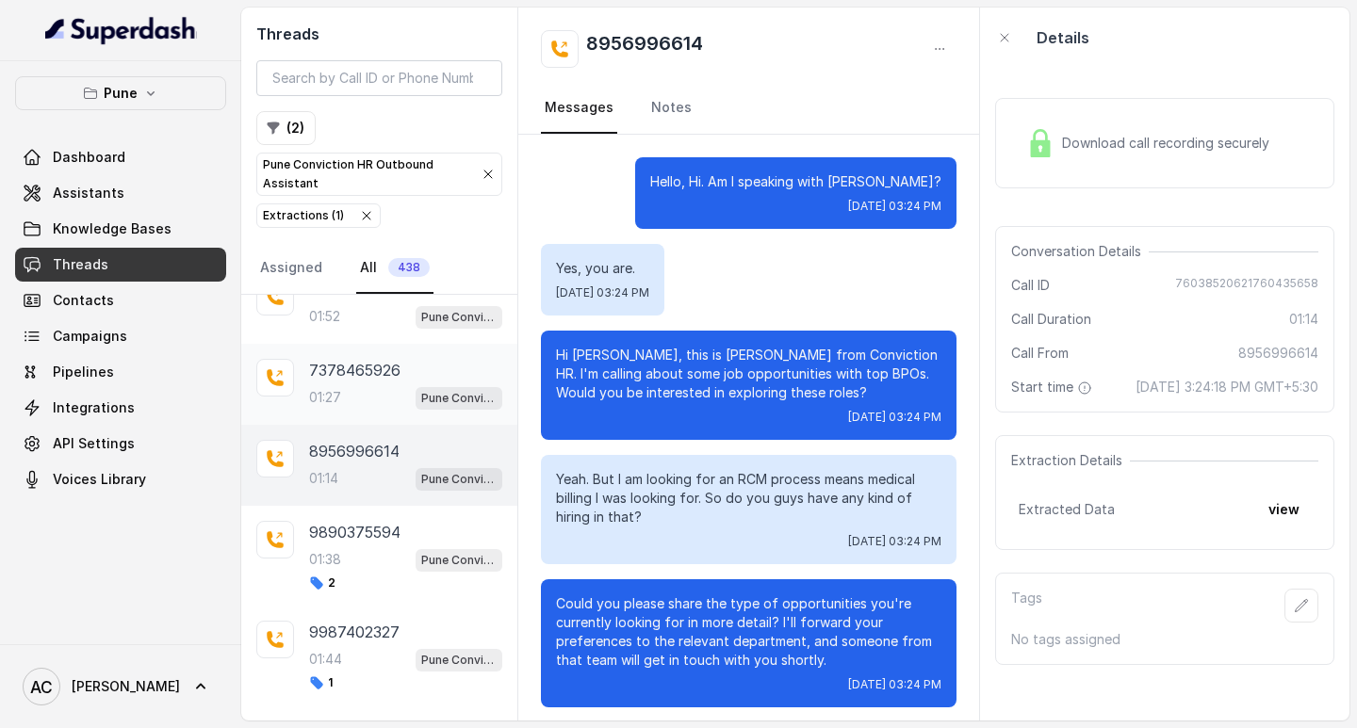
click at [364, 404] on div "01:27 Pune Conviction HR Outbound Assistant" at bounding box center [405, 397] width 193 height 24
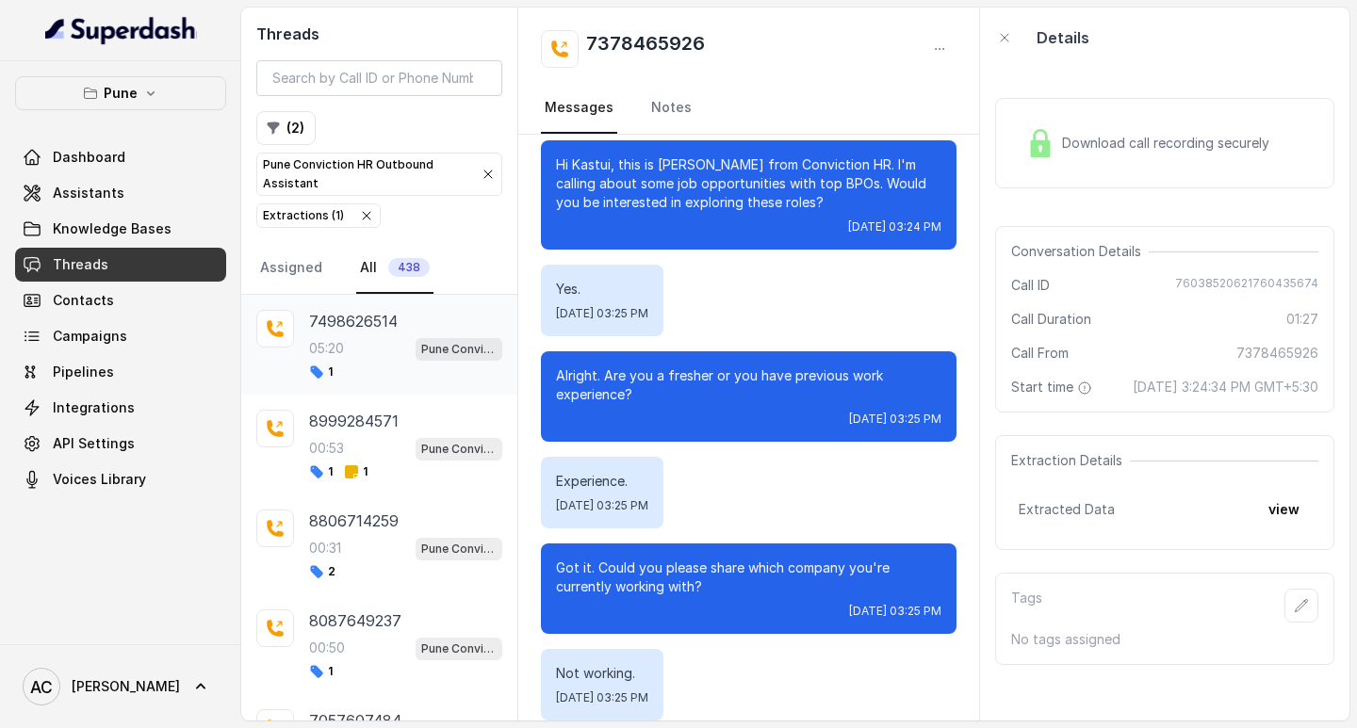
click at [339, 333] on div "7498626514 05:20 Pune Conviction HR Outbound Assistant 1" at bounding box center [405, 345] width 193 height 70
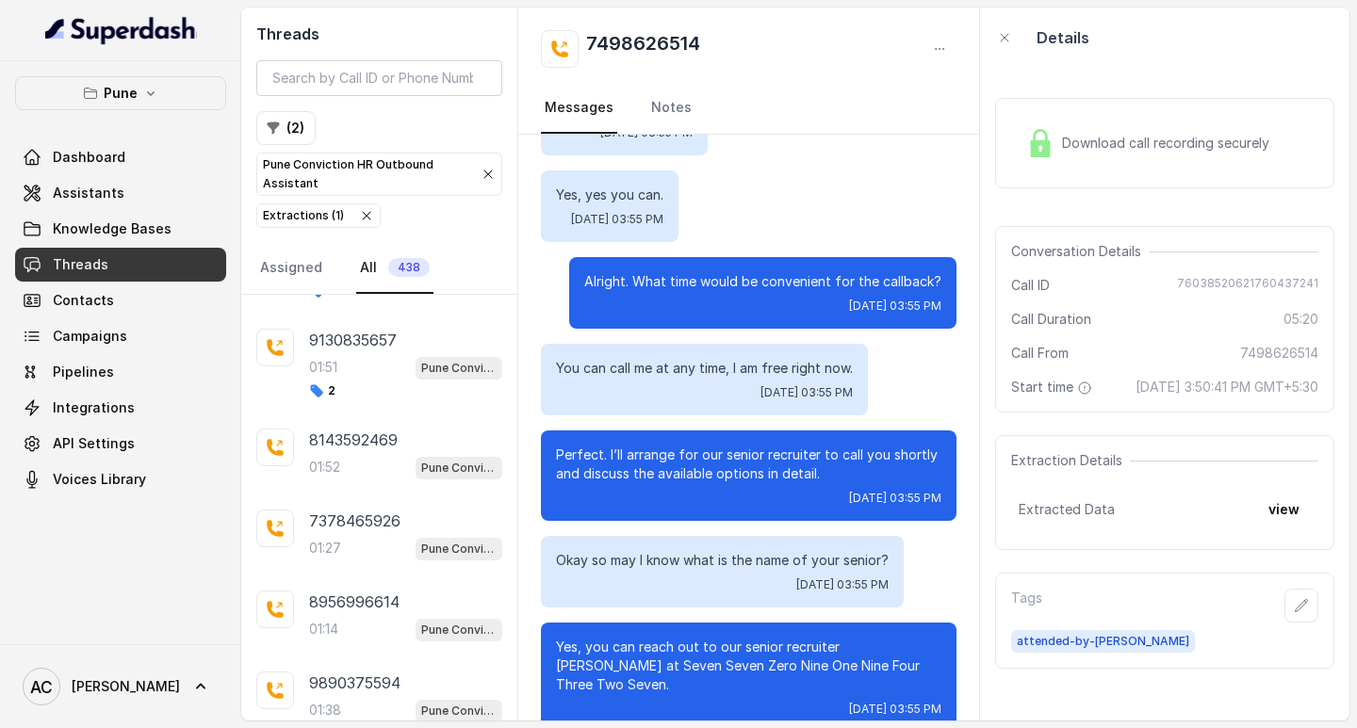
scroll to position [1036, 0]
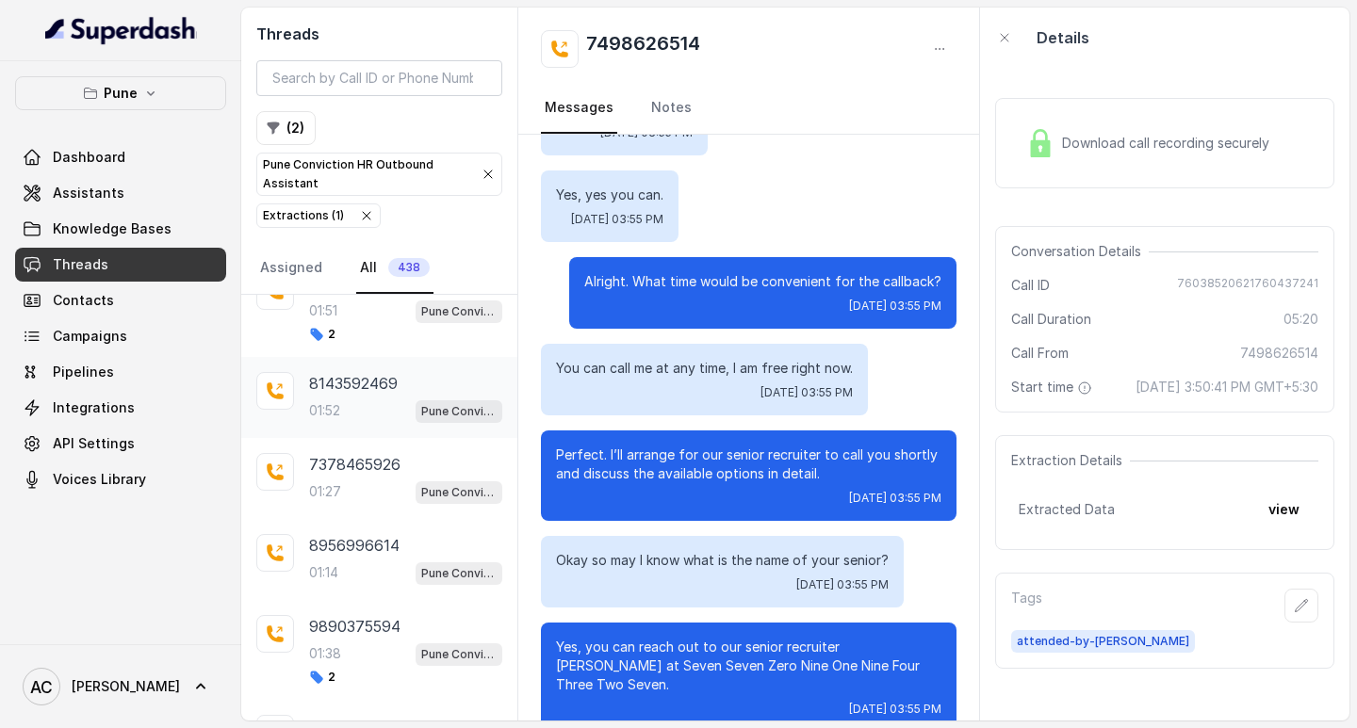
click at [337, 408] on p "01:52" at bounding box center [324, 410] width 31 height 19
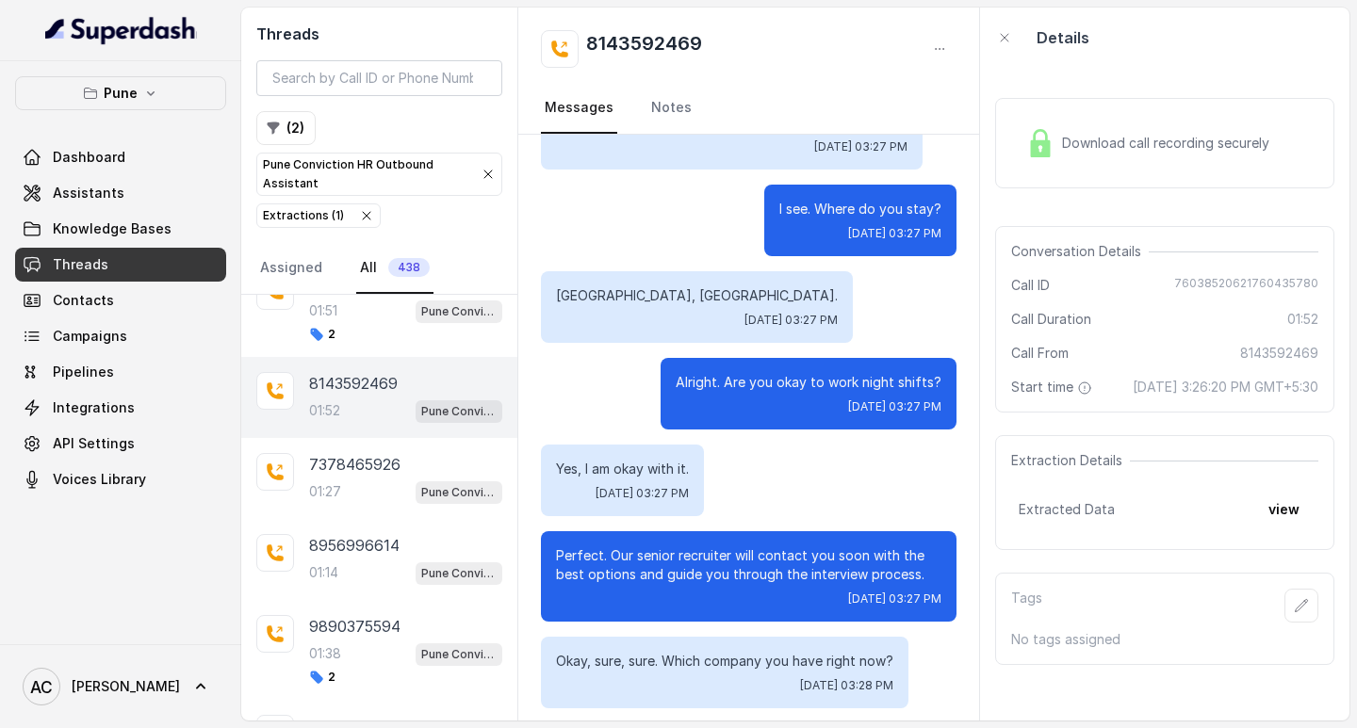
scroll to position [1506, 0]
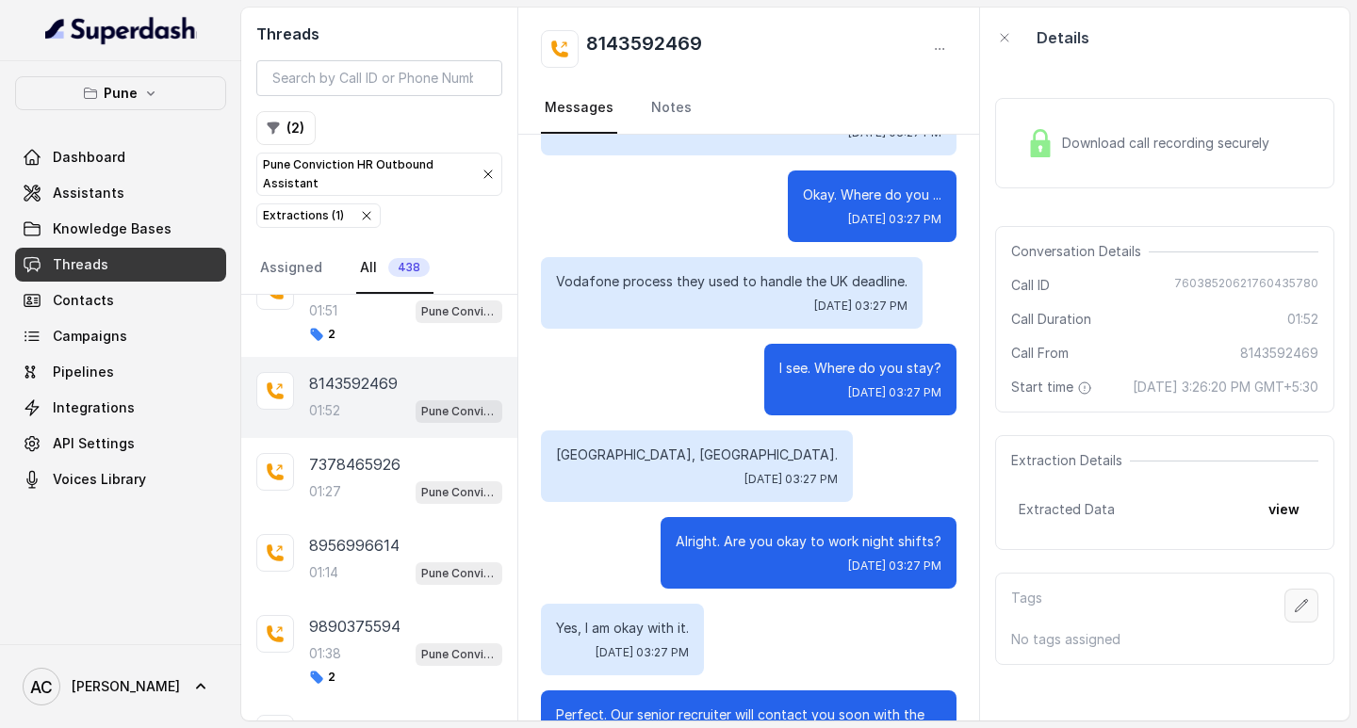
click at [1294, 613] on icon "button" at bounding box center [1301, 605] width 15 height 15
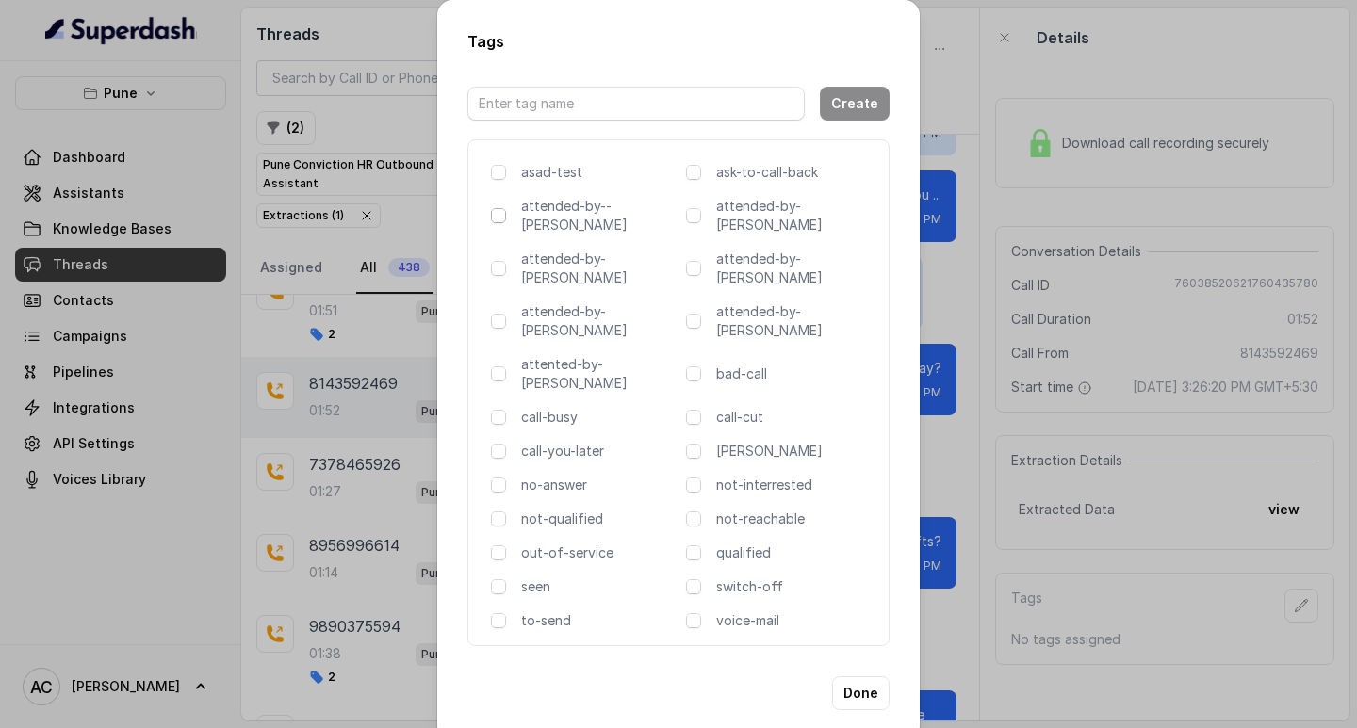
click at [499, 216] on span at bounding box center [498, 215] width 15 height 15
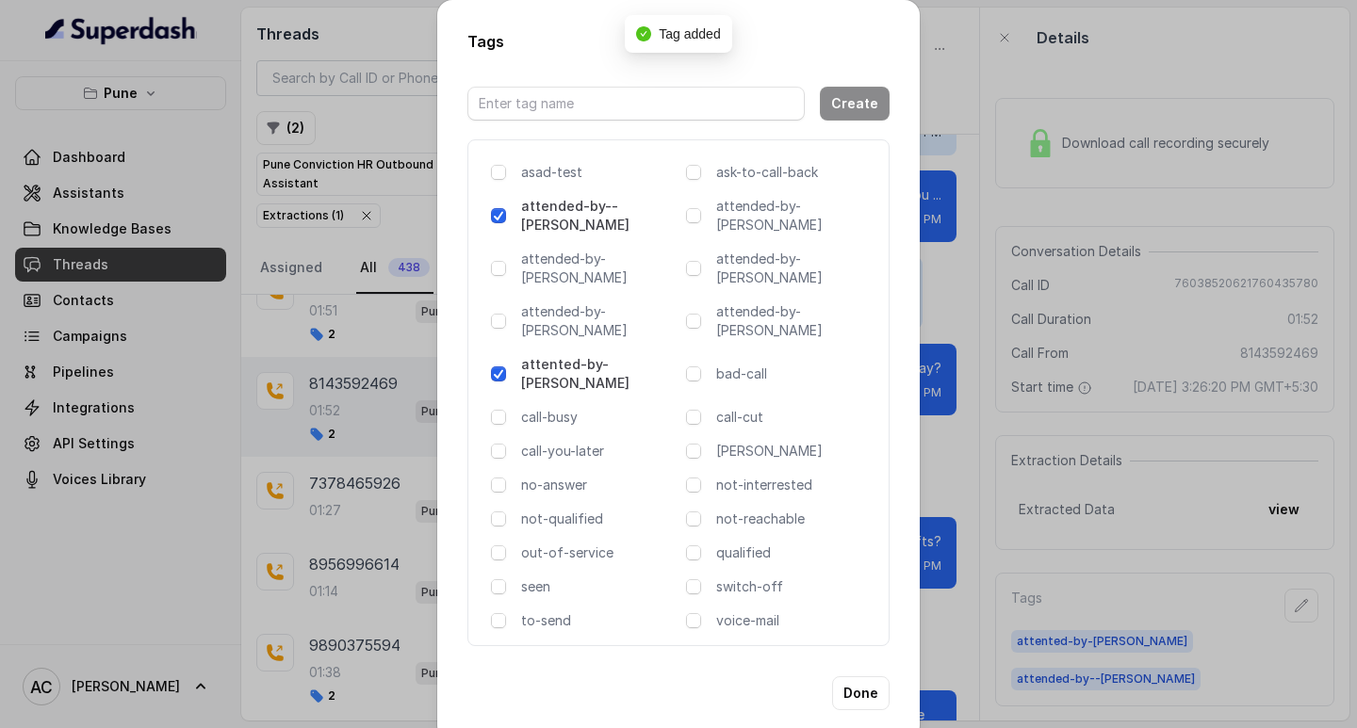
click at [501, 215] on span at bounding box center [498, 215] width 15 height 15
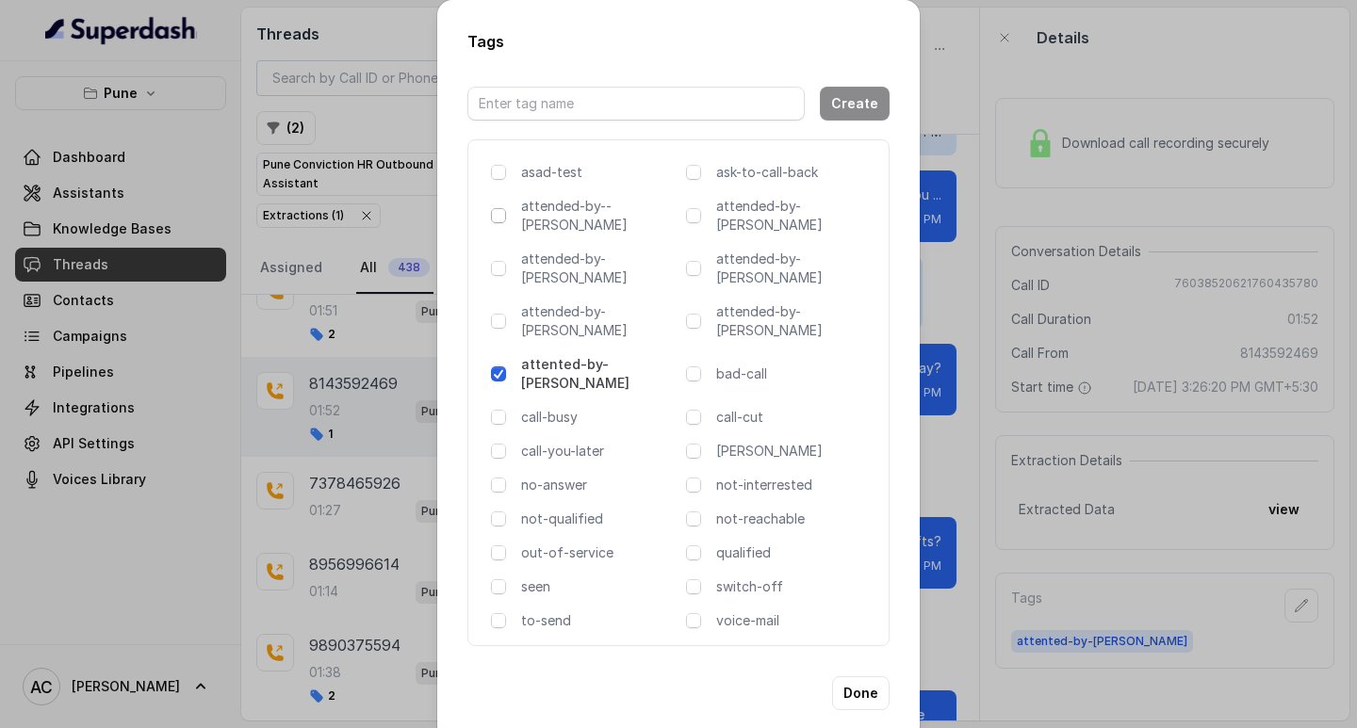
click at [501, 217] on span at bounding box center [498, 215] width 15 height 15
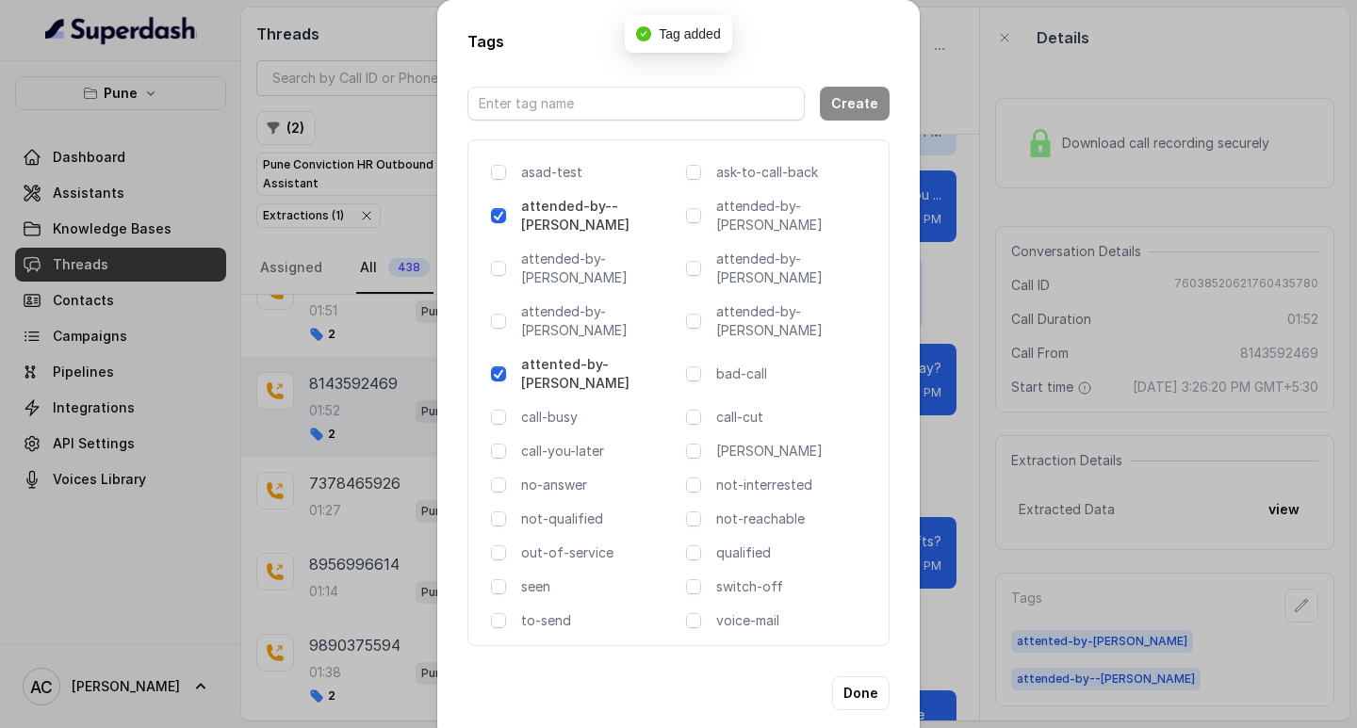
click at [497, 367] on span at bounding box center [498, 374] width 15 height 15
click at [858, 676] on button "Done" at bounding box center [860, 693] width 57 height 34
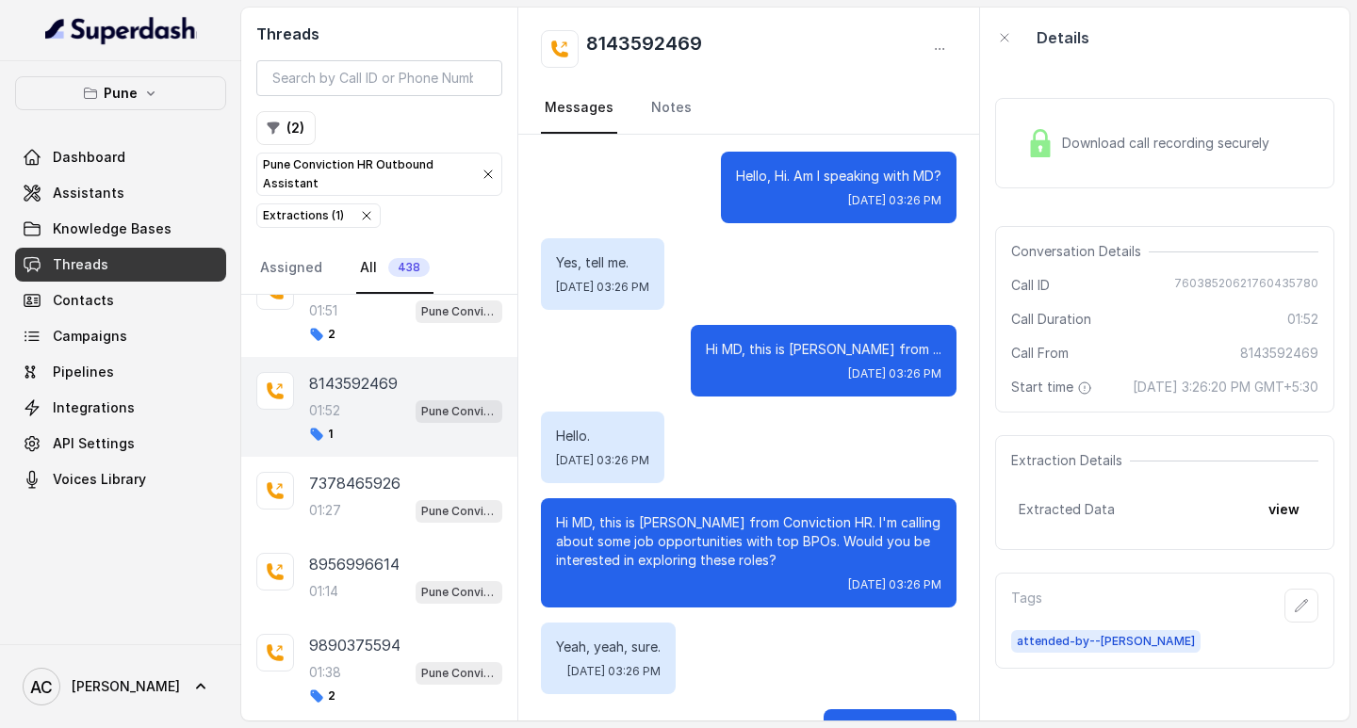
scroll to position [0, 0]
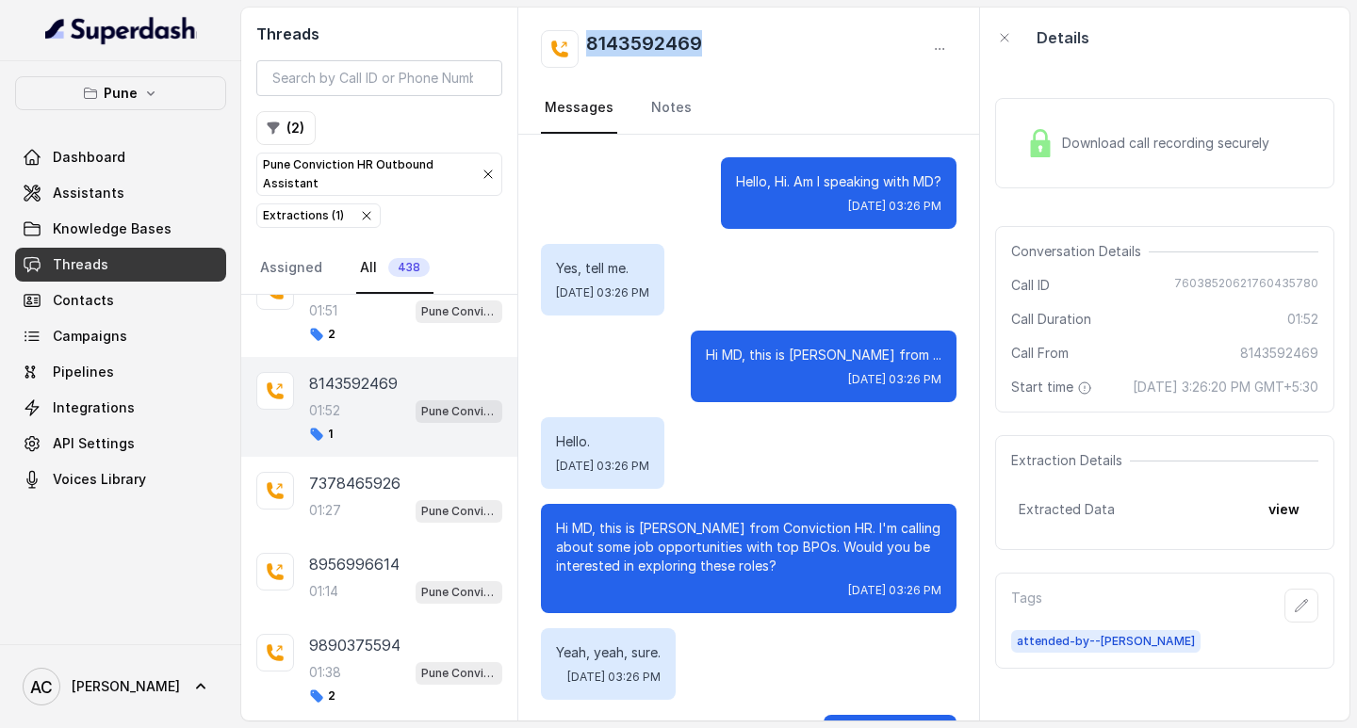
drag, startPoint x: 733, startPoint y: 40, endPoint x: 562, endPoint y: 47, distance: 170.7
click at [562, 47] on div "8143592469" at bounding box center [749, 49] width 416 height 38
copy h2 "8143592469"
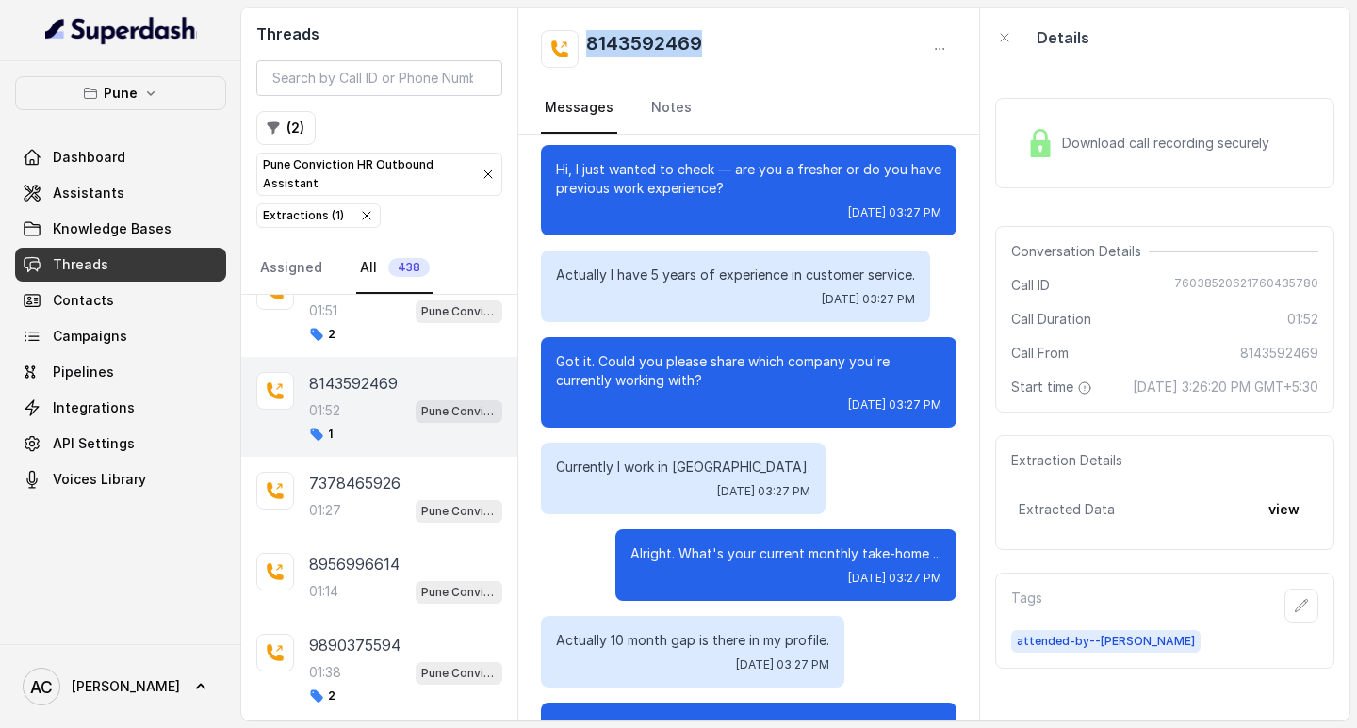
scroll to position [754, 0]
